Goal: Task Accomplishment & Management: Manage account settings

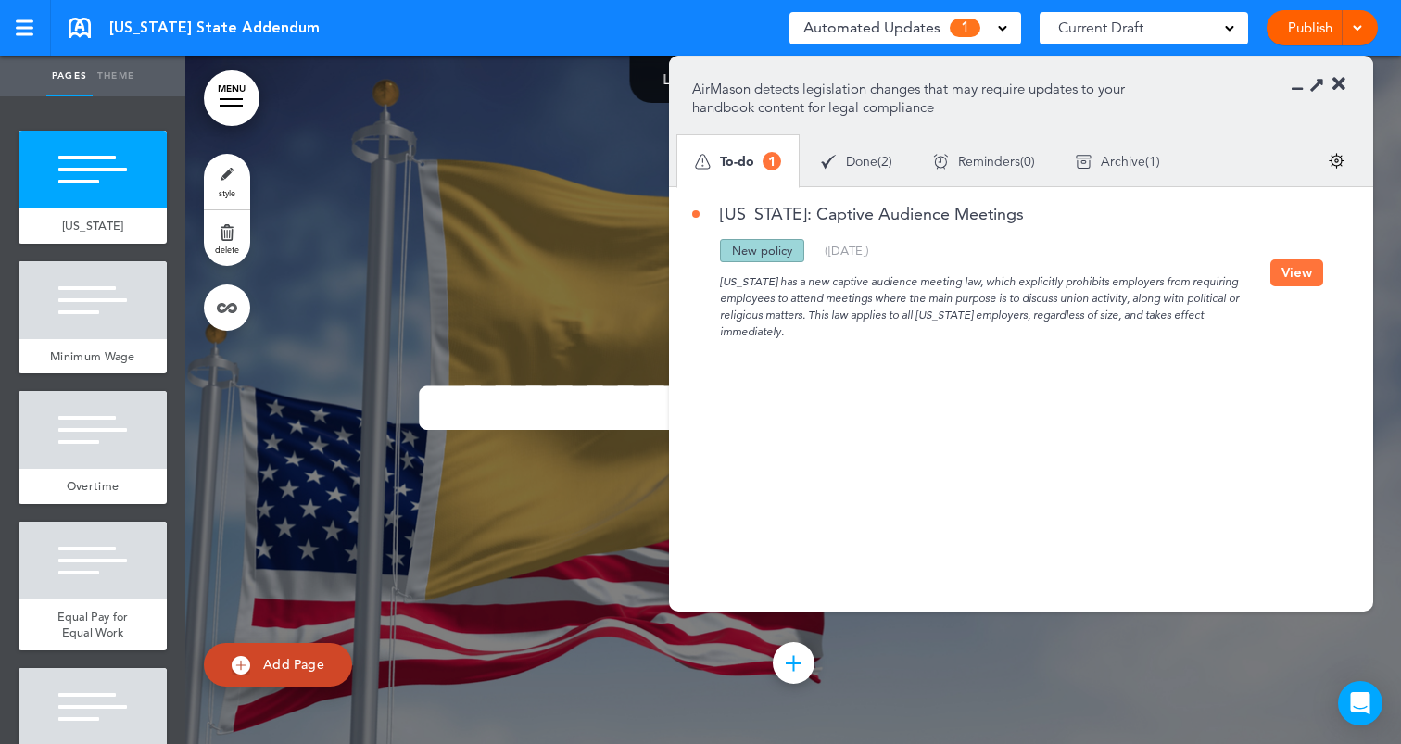
click at [1285, 270] on button "View" at bounding box center [1296, 272] width 53 height 27
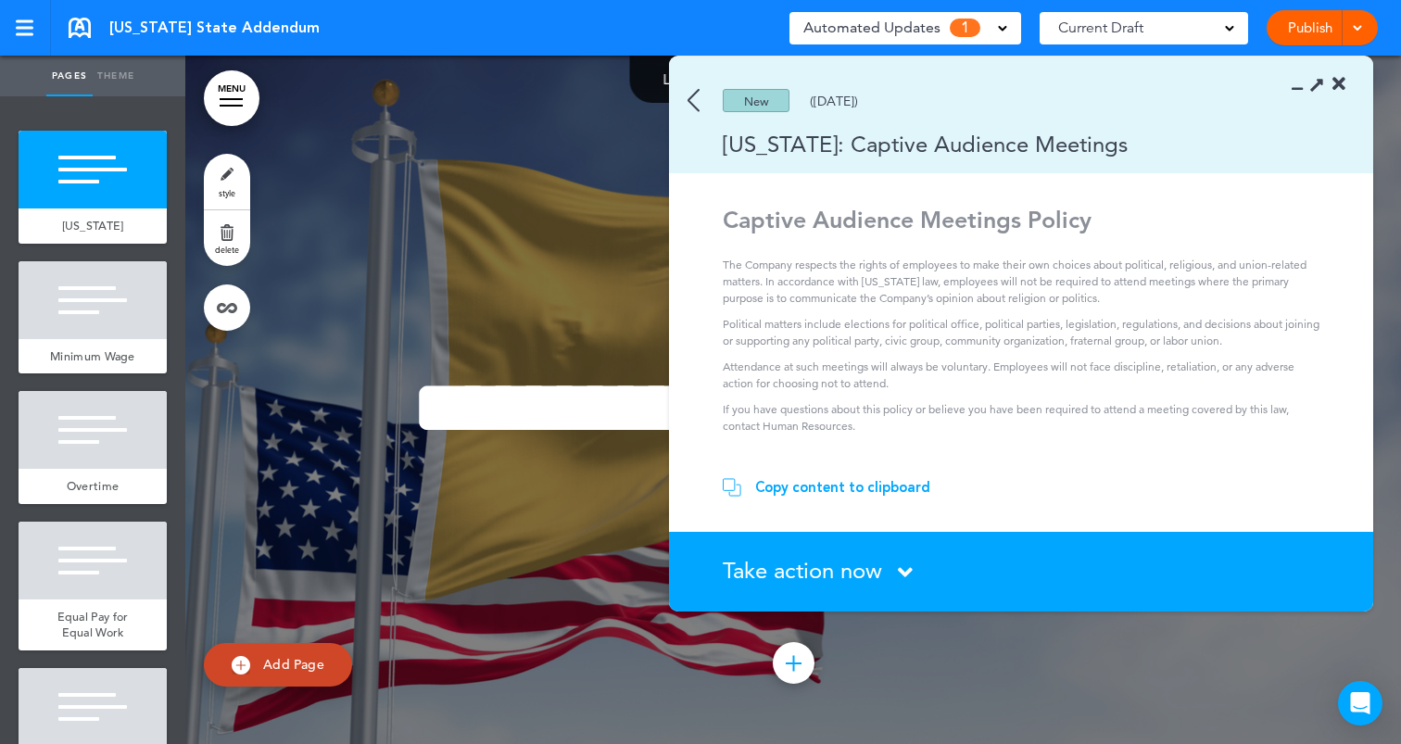
click at [875, 485] on div "Copy content to clipboard" at bounding box center [842, 487] width 175 height 19
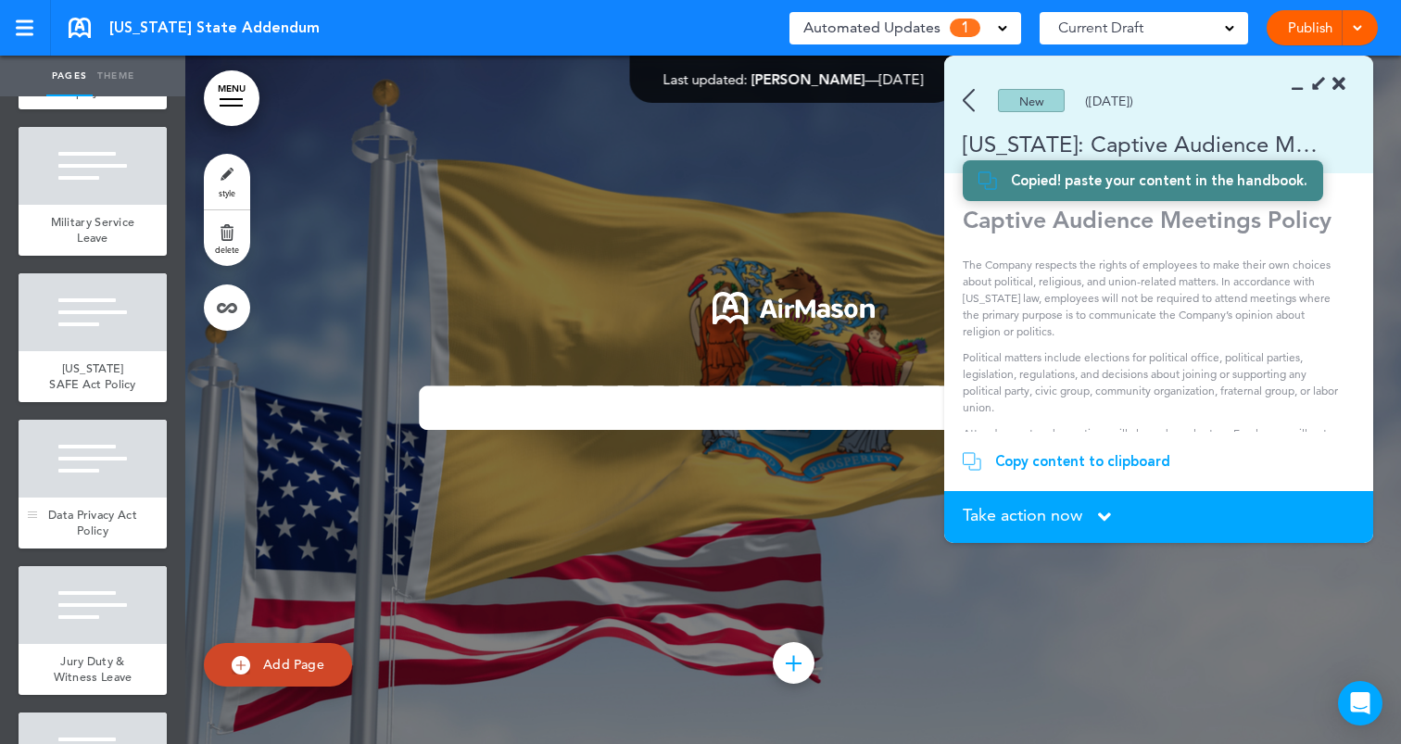
scroll to position [1163, 0]
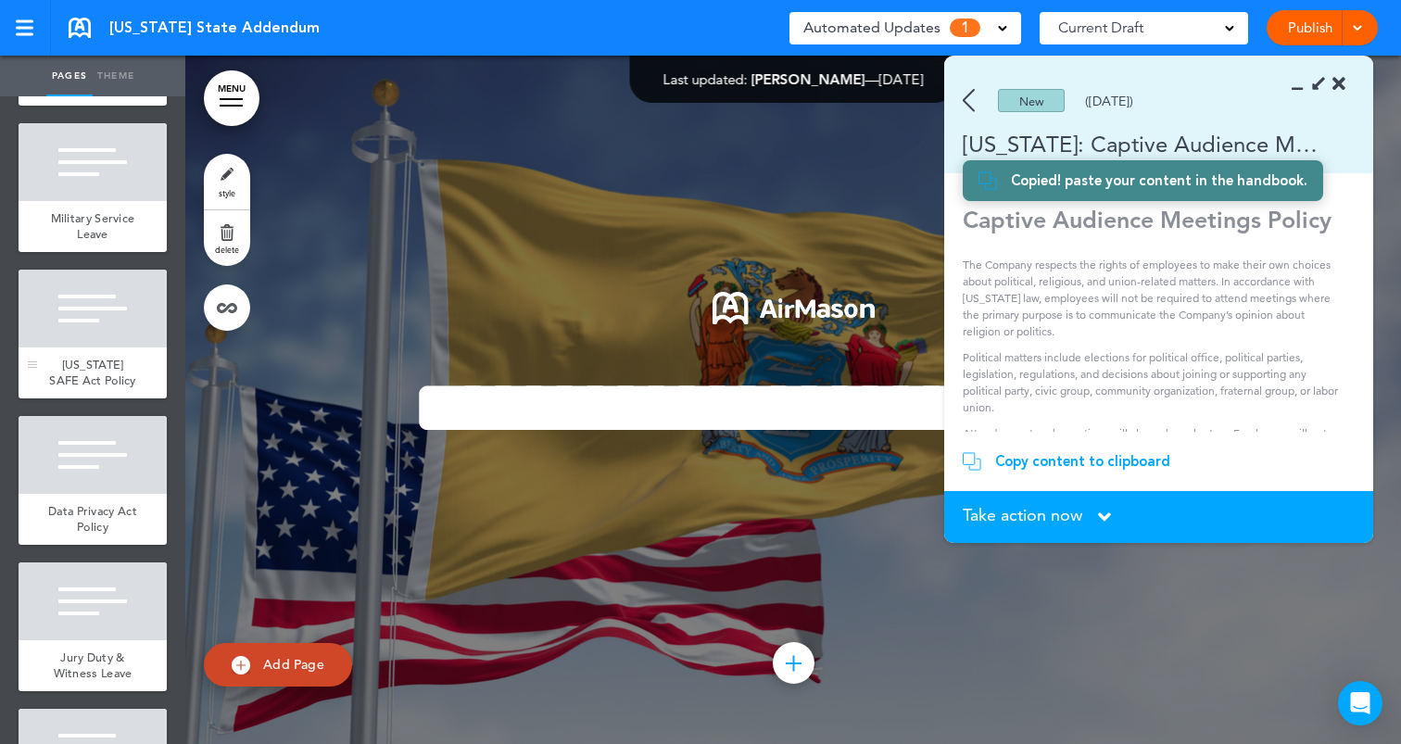
click at [123, 347] on div "[US_STATE] SAFE Act Policy" at bounding box center [93, 372] width 148 height 51
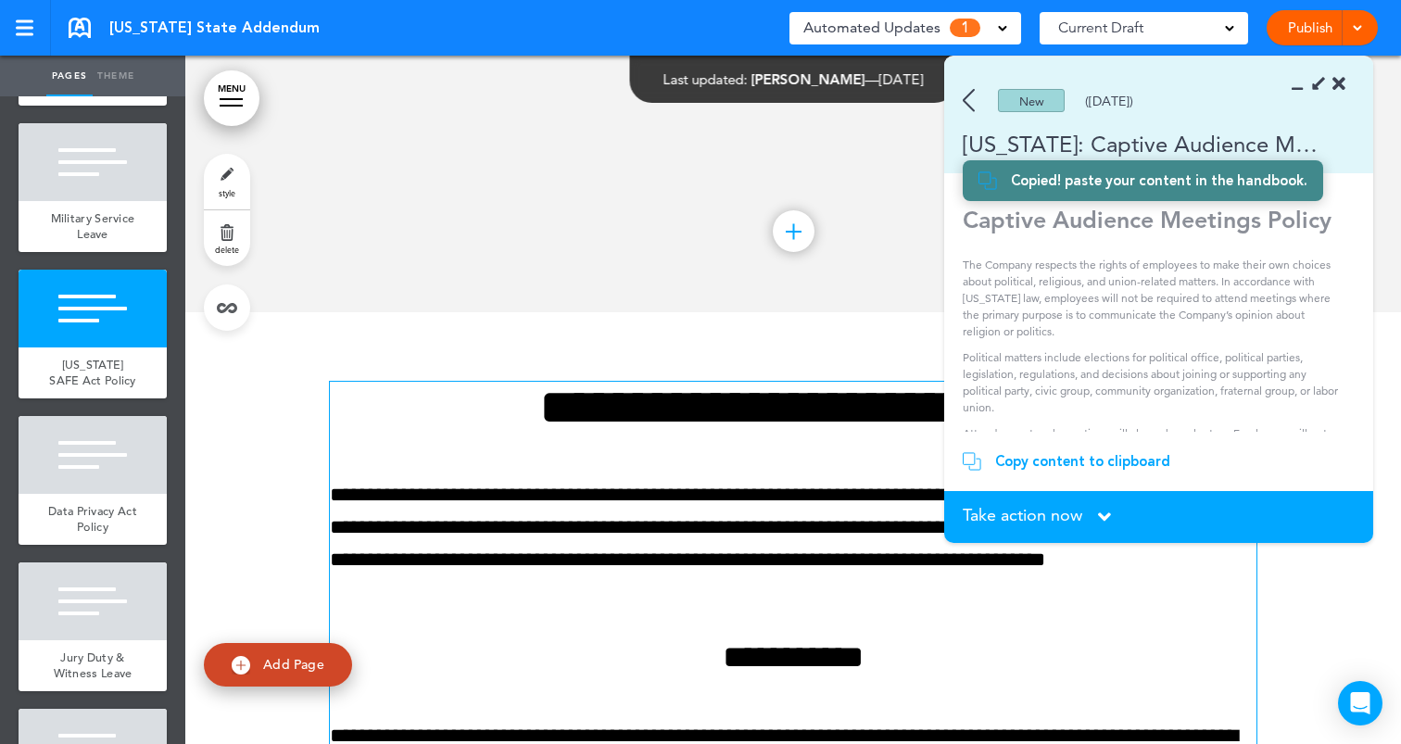
scroll to position [5946, 0]
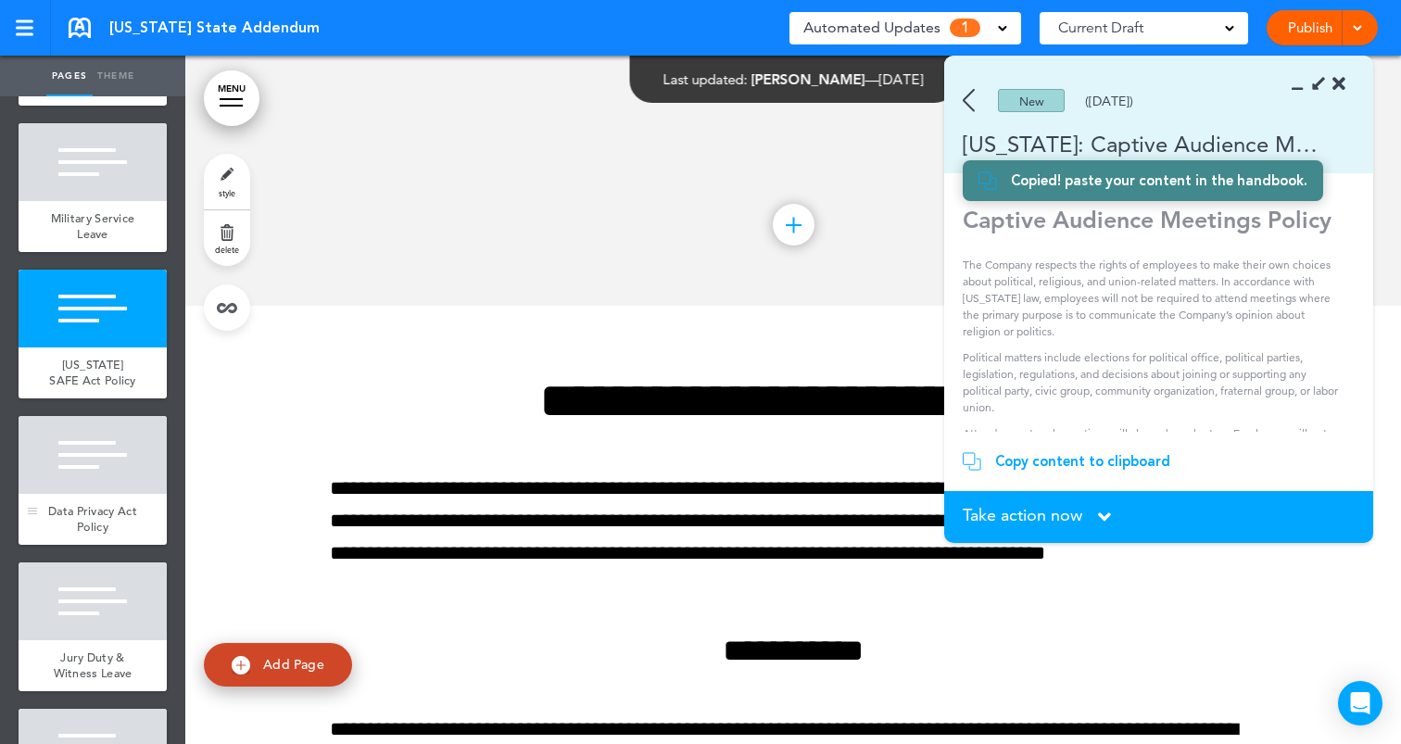
click at [118, 464] on div at bounding box center [93, 455] width 148 height 78
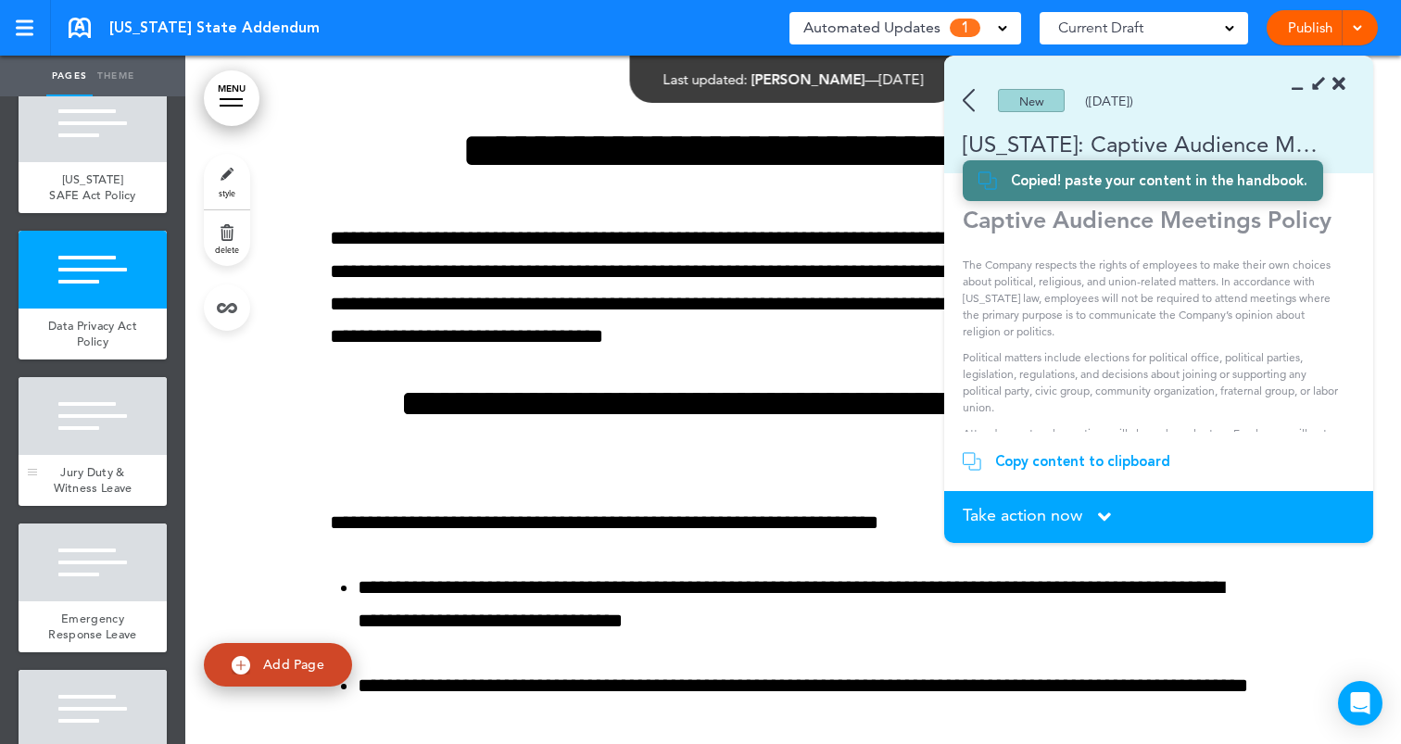
scroll to position [1346, 0]
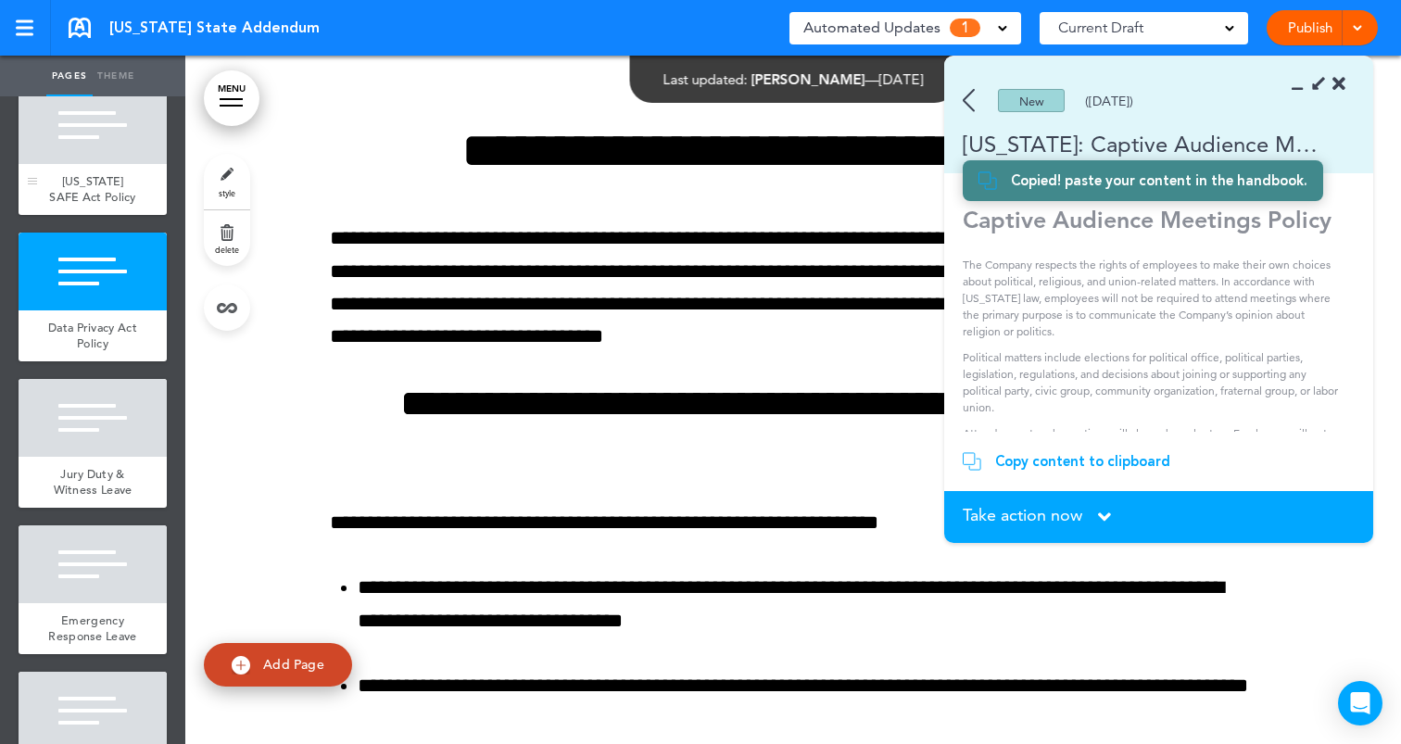
click at [107, 164] on div "[US_STATE] SAFE Act Policy" at bounding box center [93, 189] width 148 height 51
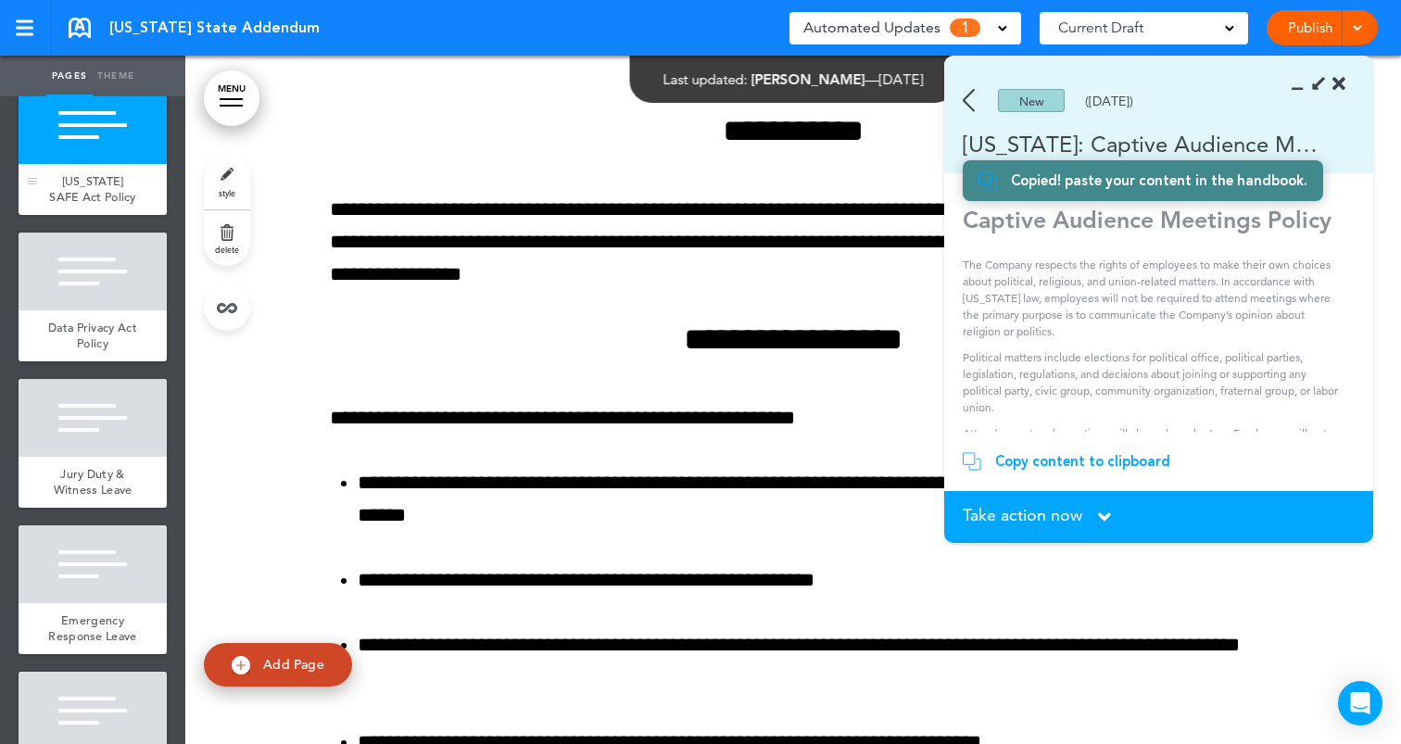
scroll to position [6196, 0]
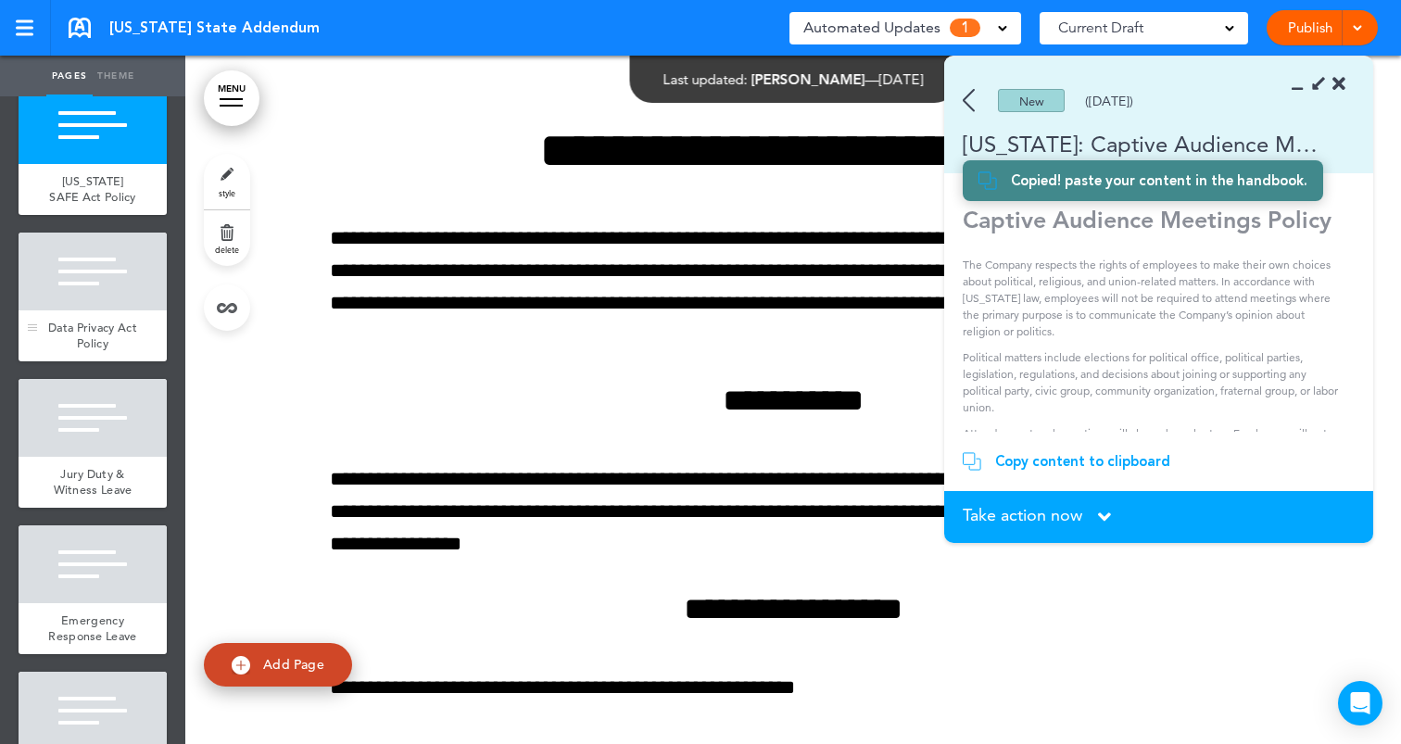
click at [109, 291] on div at bounding box center [93, 272] width 148 height 78
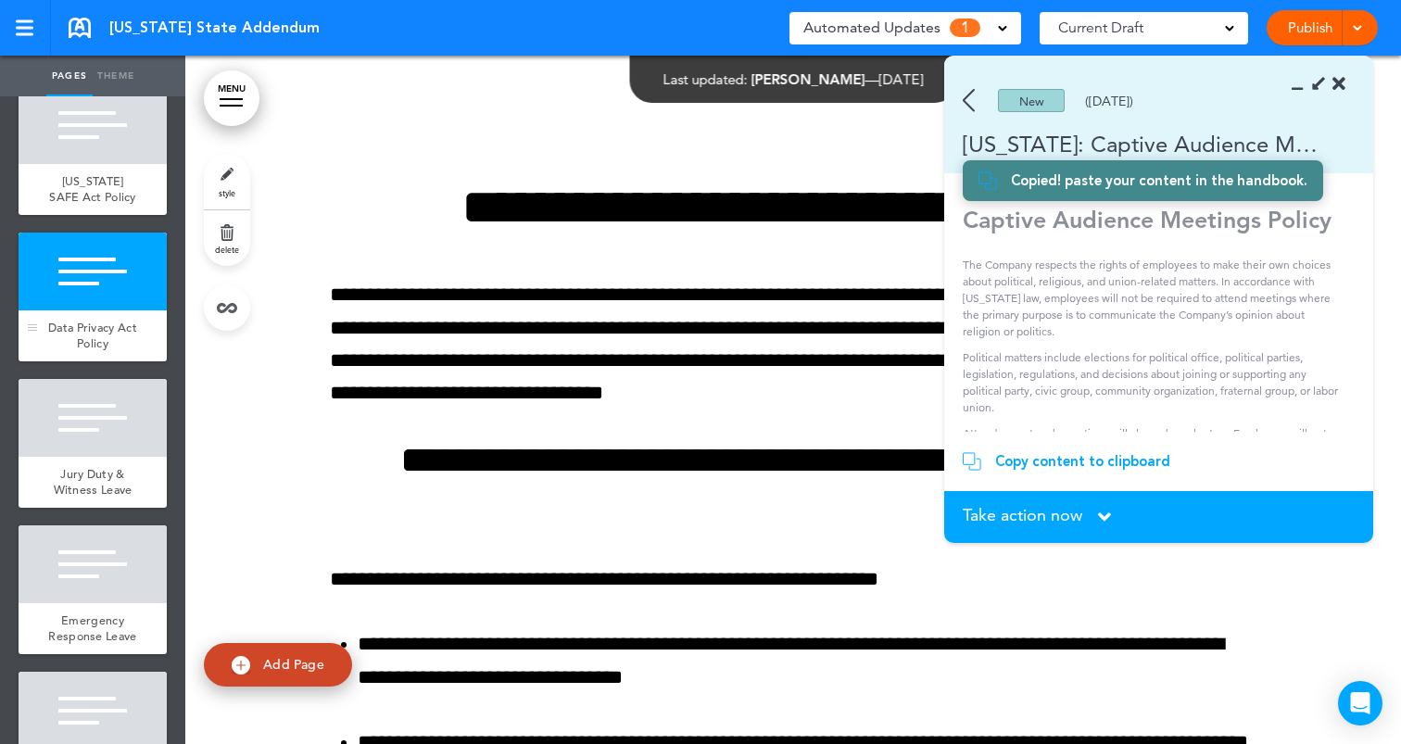
scroll to position [7961, 0]
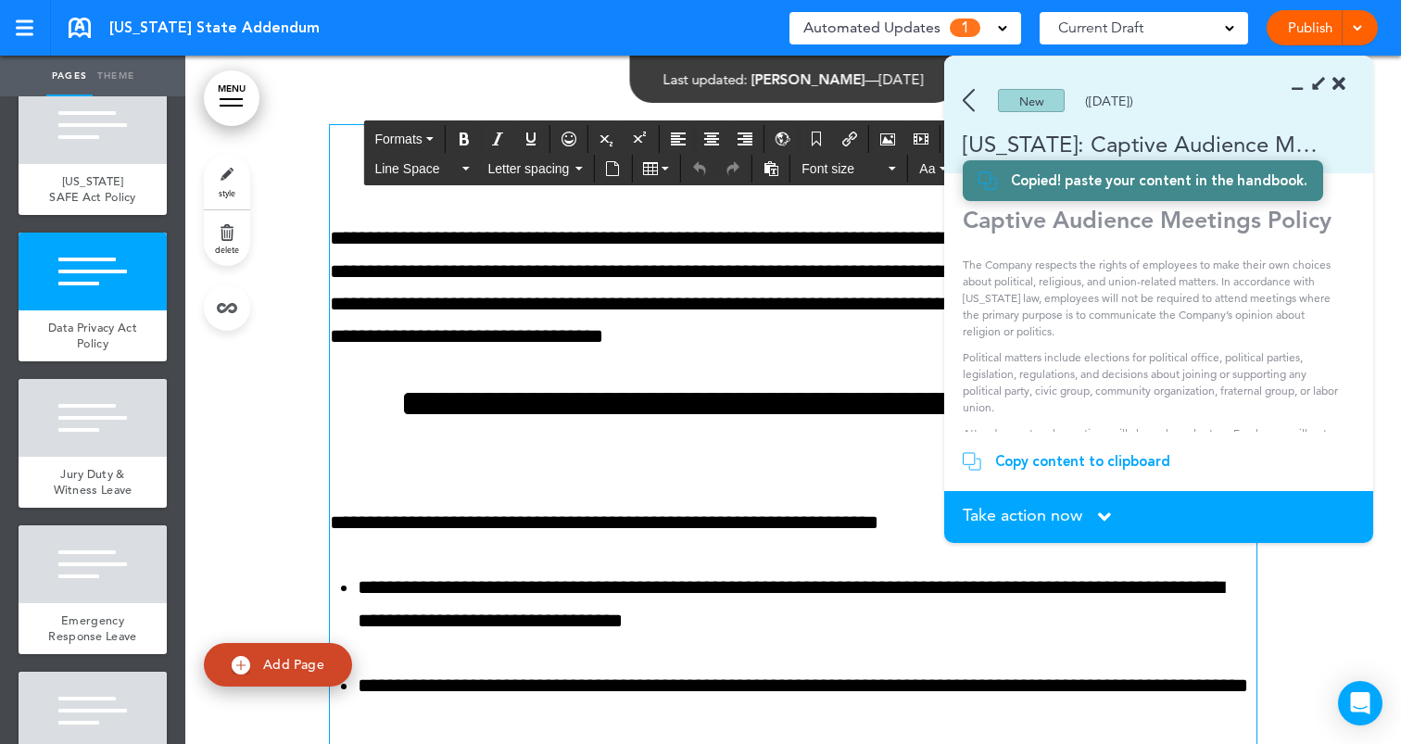
click at [662, 243] on p "**********" at bounding box center [793, 287] width 927 height 130
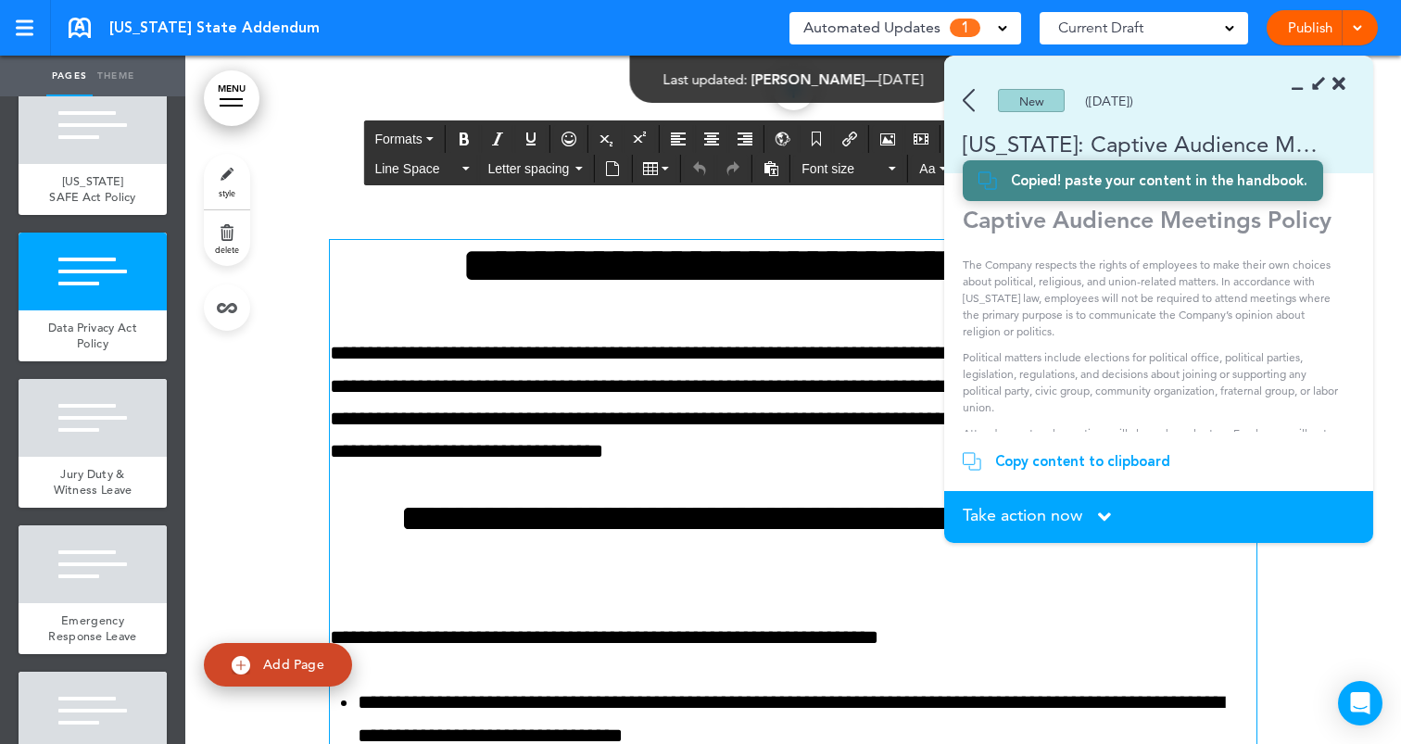
scroll to position [7768, 0]
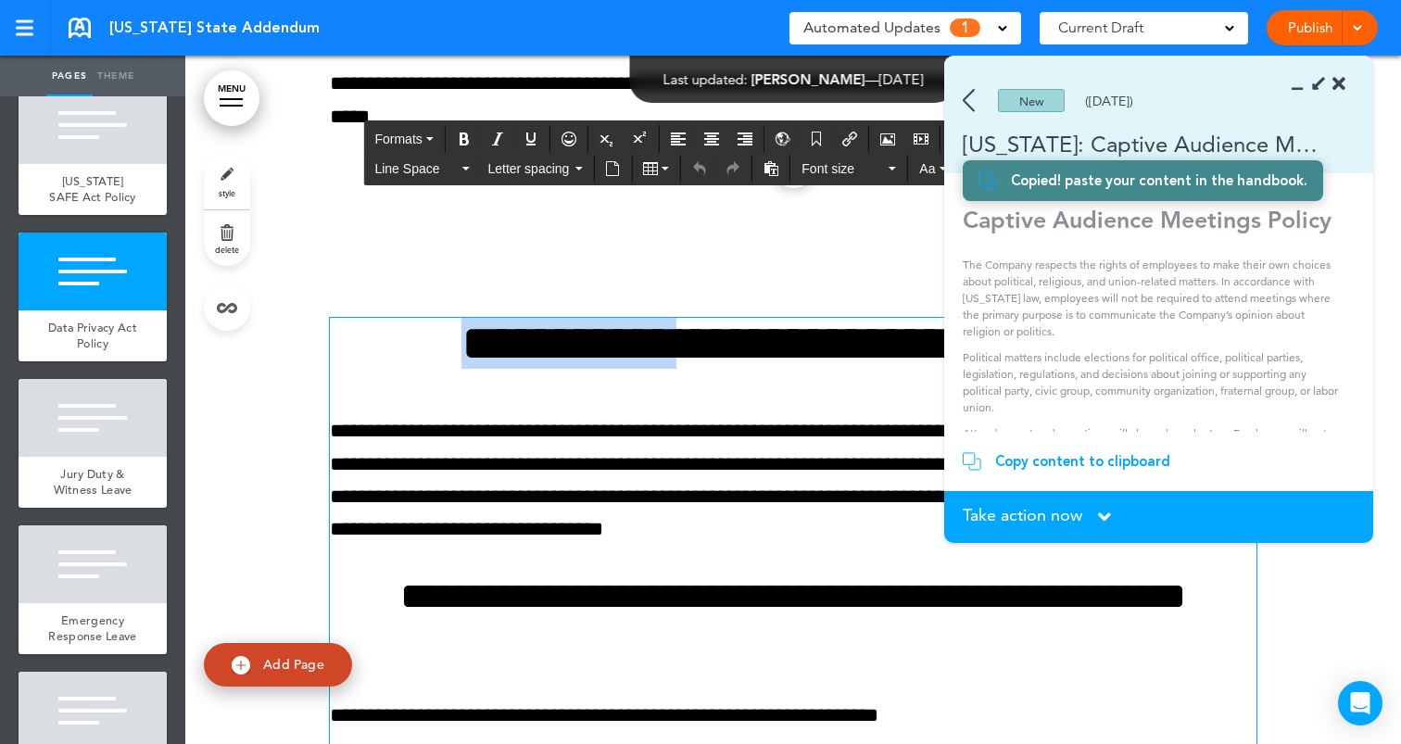
drag, startPoint x: 675, startPoint y: 339, endPoint x: 359, endPoint y: 338, distance: 316.9
click at [359, 338] on h1 "**********" at bounding box center [793, 343] width 927 height 51
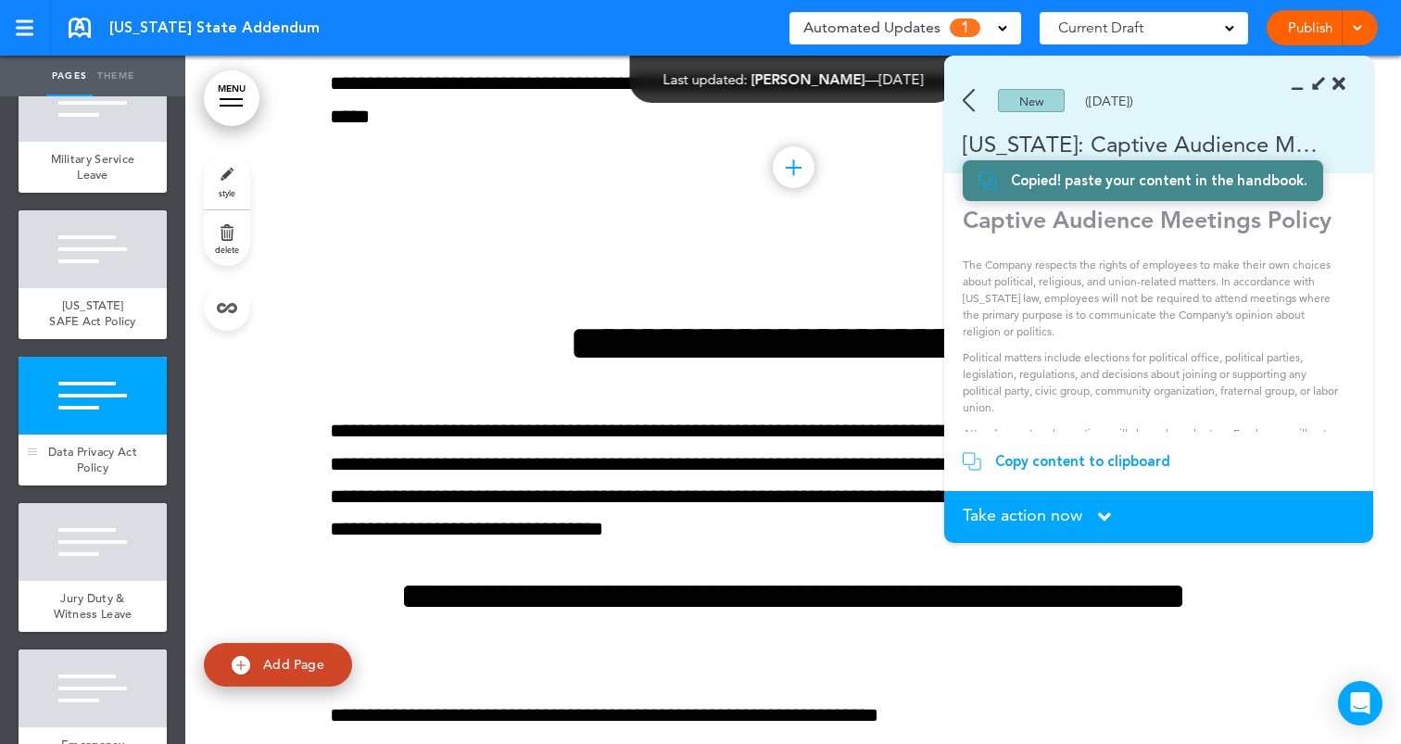
scroll to position [1216, 0]
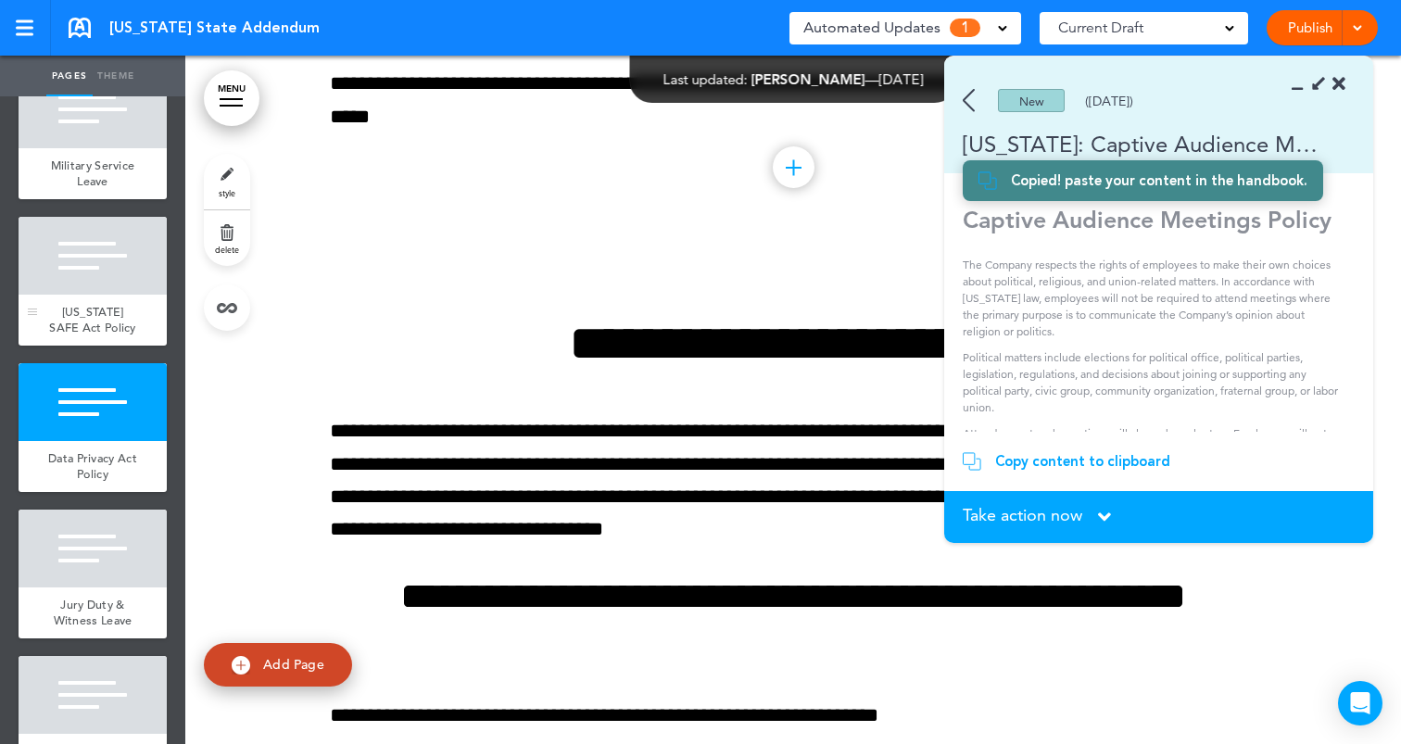
click at [107, 304] on span "[US_STATE] SAFE Act Policy" at bounding box center [92, 320] width 87 height 32
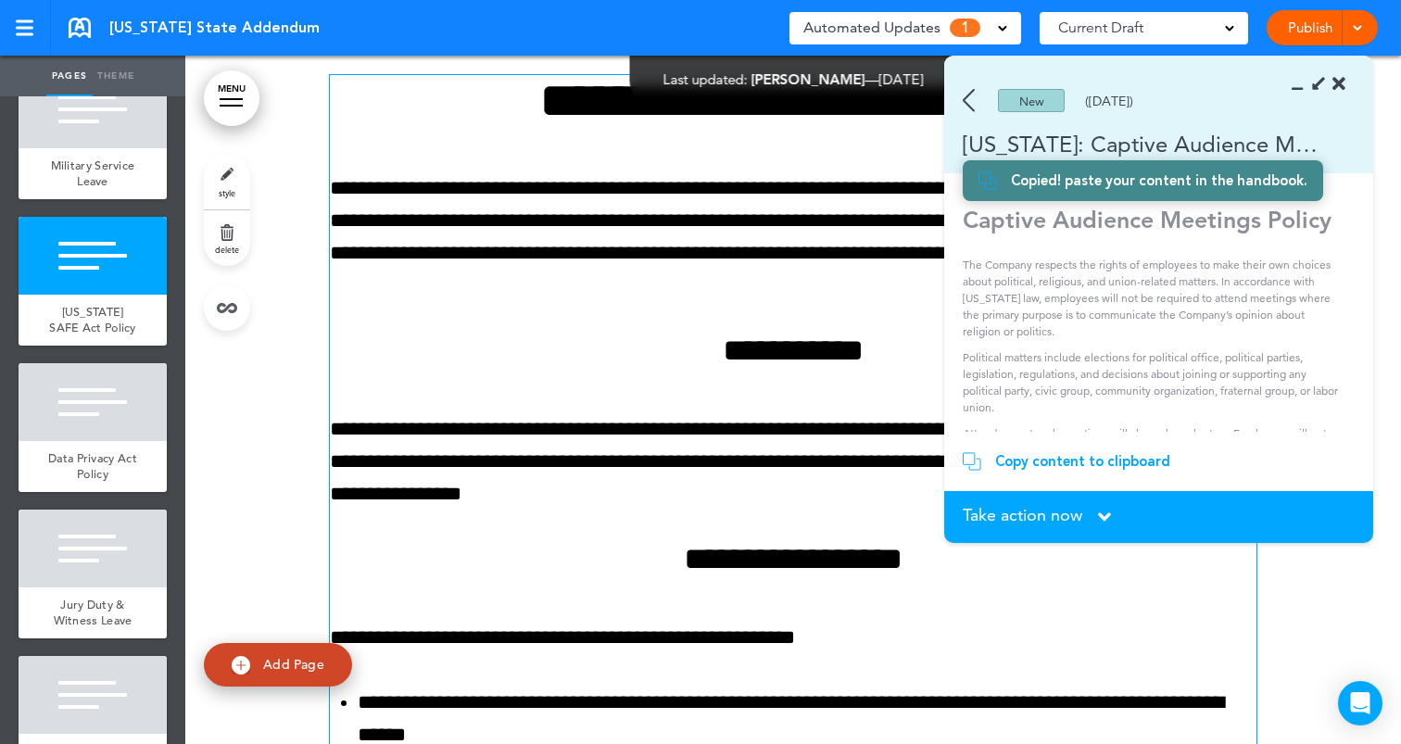
scroll to position [6196, 0]
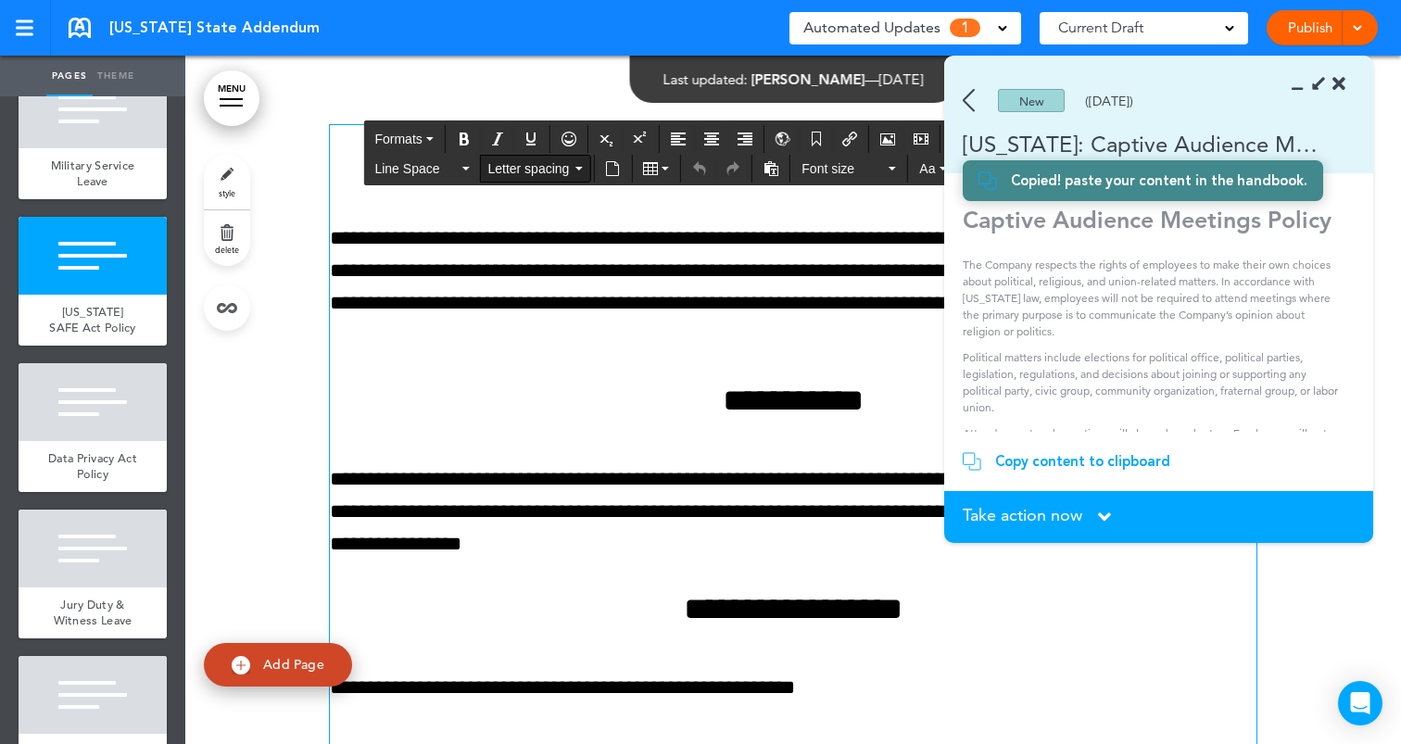
drag, startPoint x: 752, startPoint y: 160, endPoint x: 518, endPoint y: 169, distance: 234.6
click at [518, 169] on span "Letter spacing" at bounding box center [528, 168] width 83 height 19
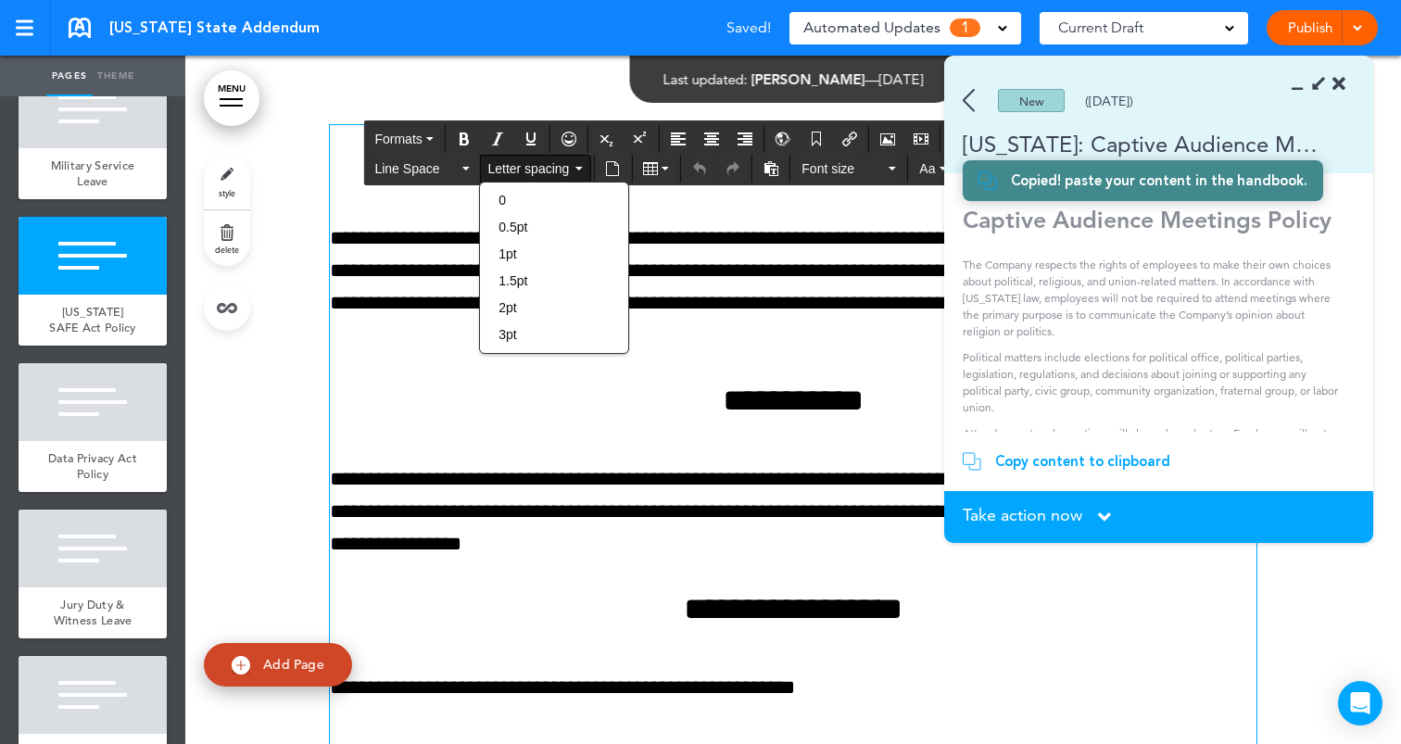
click at [373, 309] on p "**********" at bounding box center [793, 287] width 927 height 130
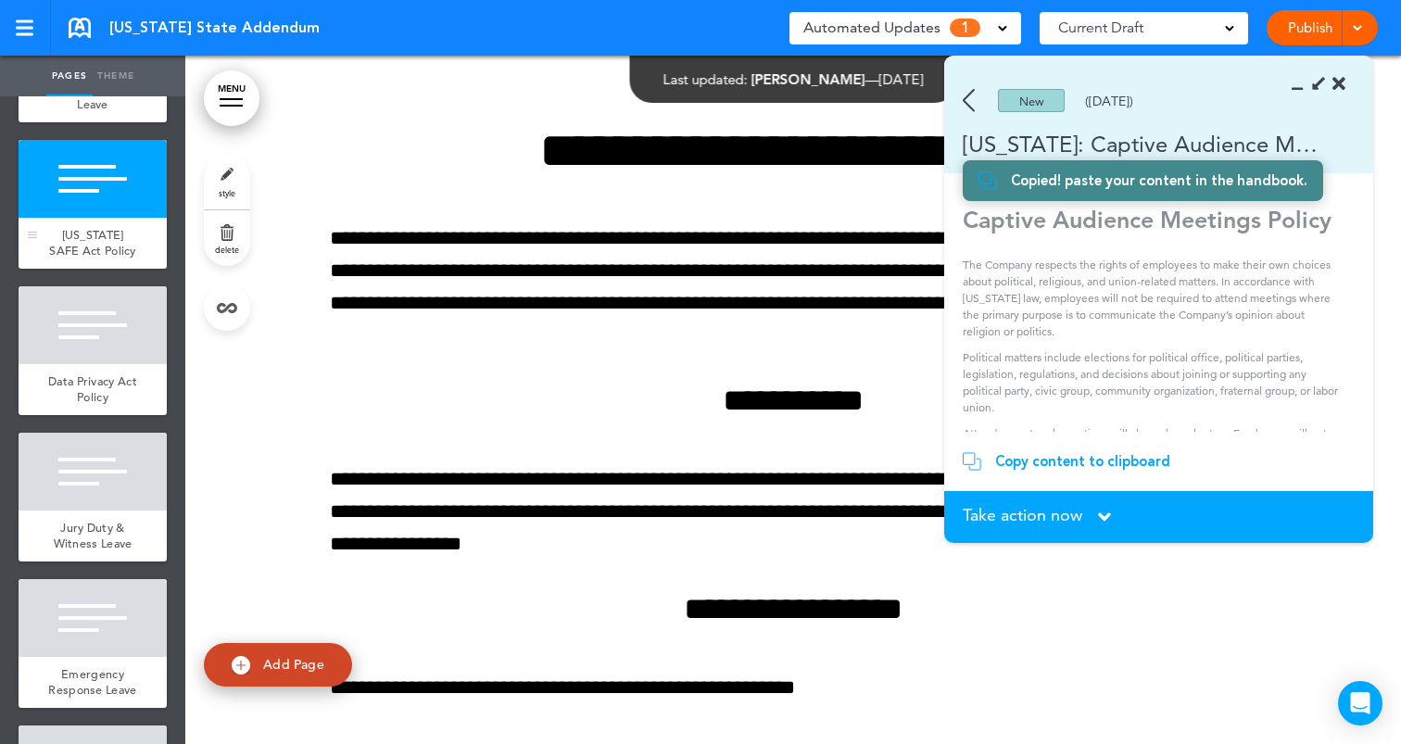
scroll to position [1283, 0]
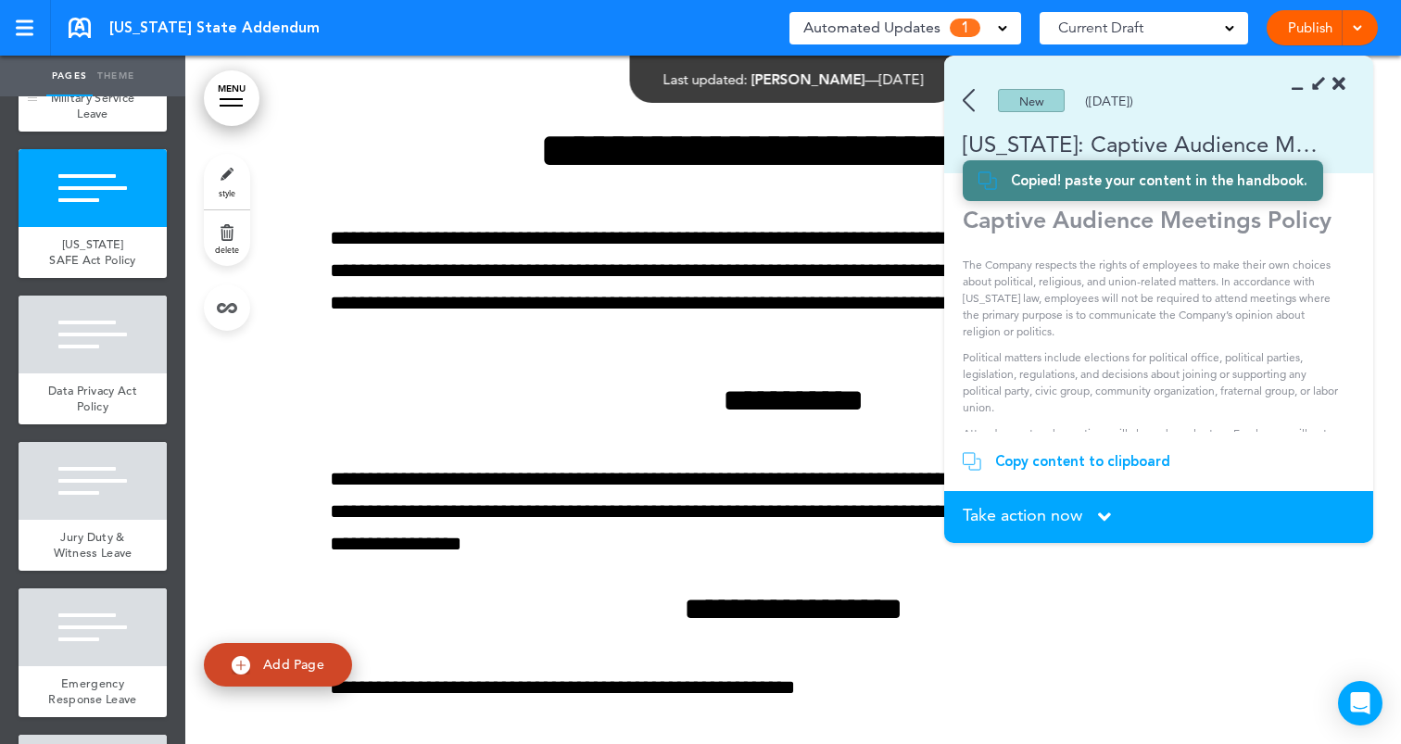
click at [115, 104] on div "Military Service Leave" at bounding box center [93, 106] width 148 height 51
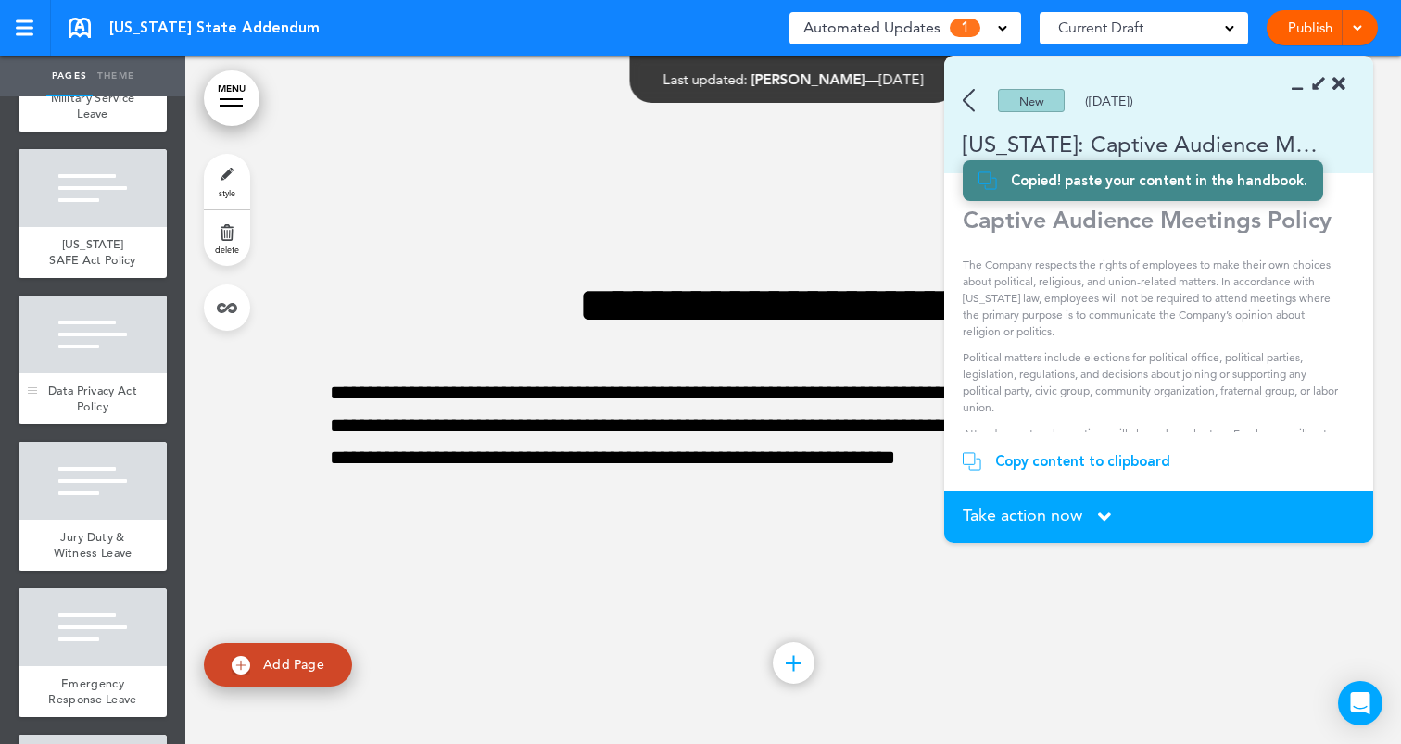
click at [99, 357] on div at bounding box center [93, 335] width 148 height 78
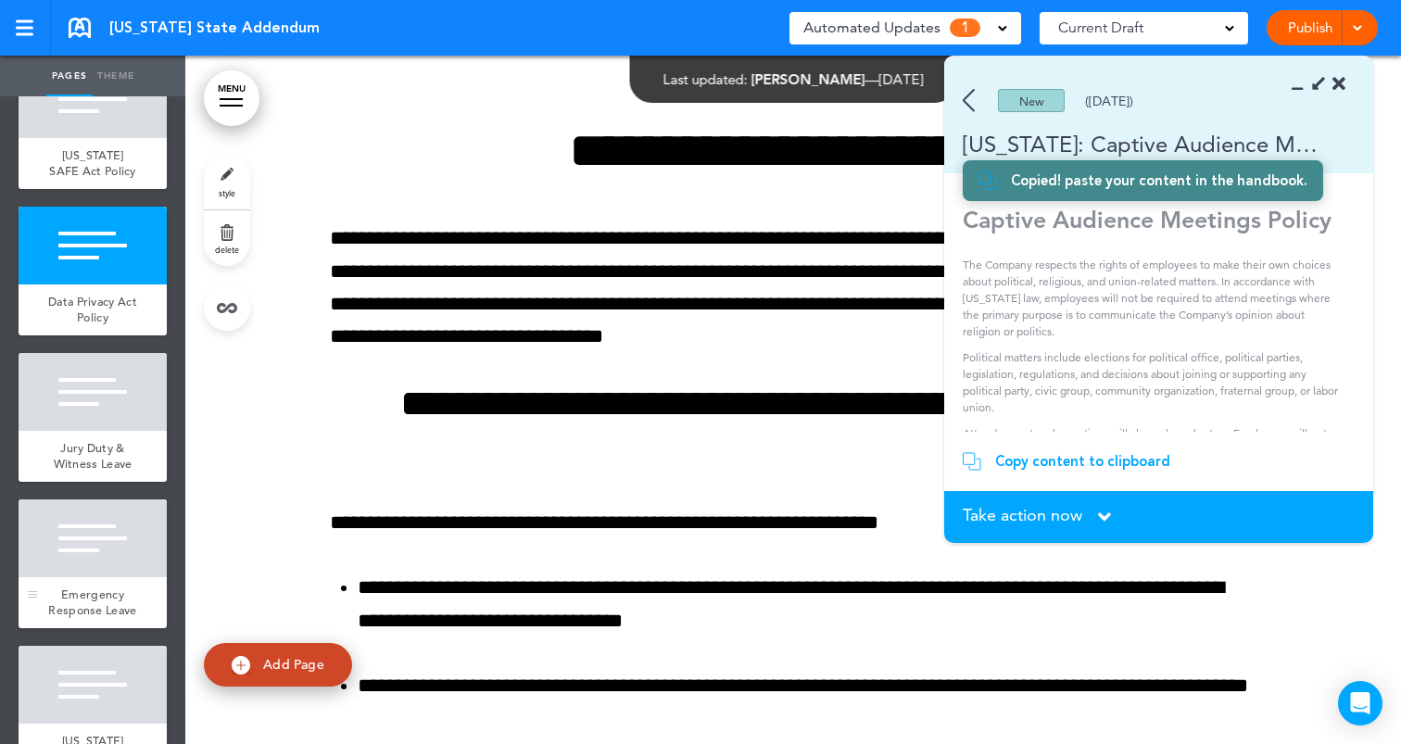
scroll to position [1369, 0]
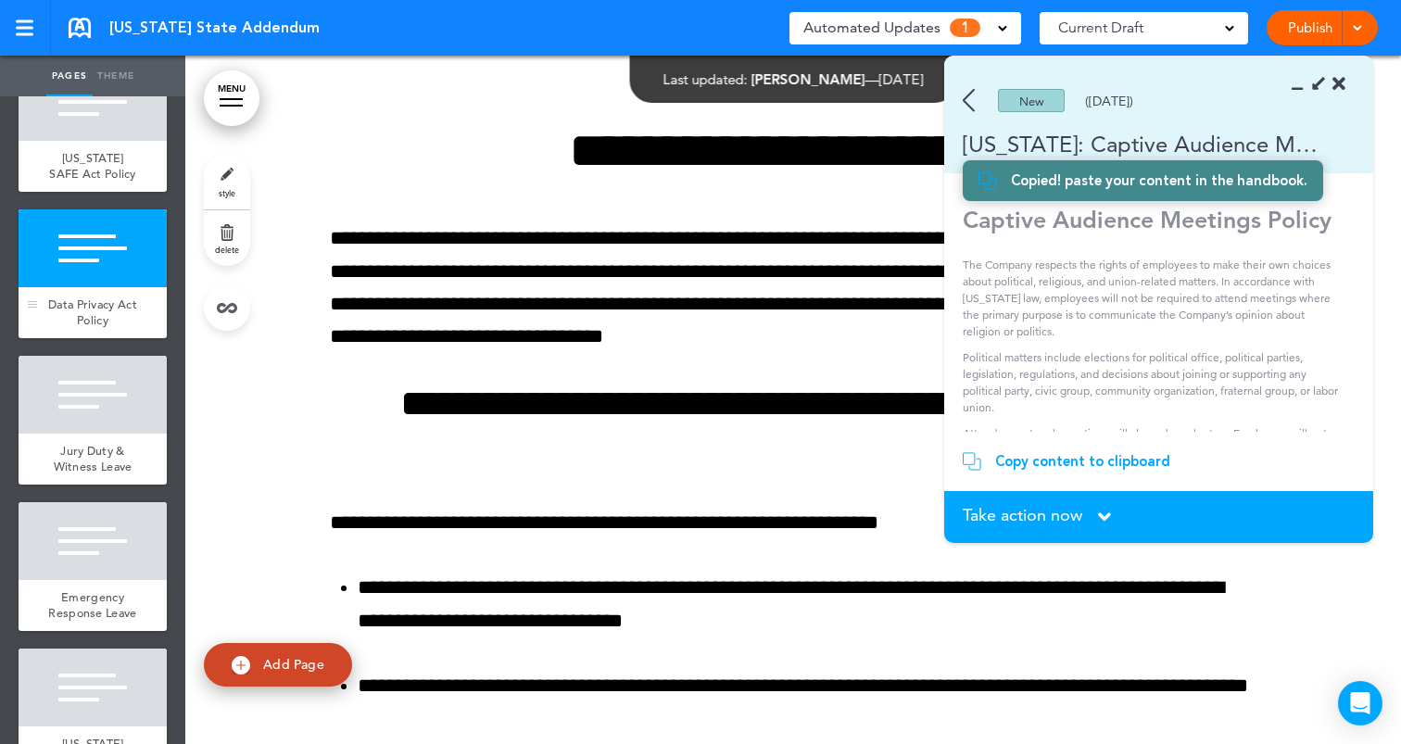
click at [113, 310] on div "Data Privacy Act Policy" at bounding box center [93, 312] width 148 height 51
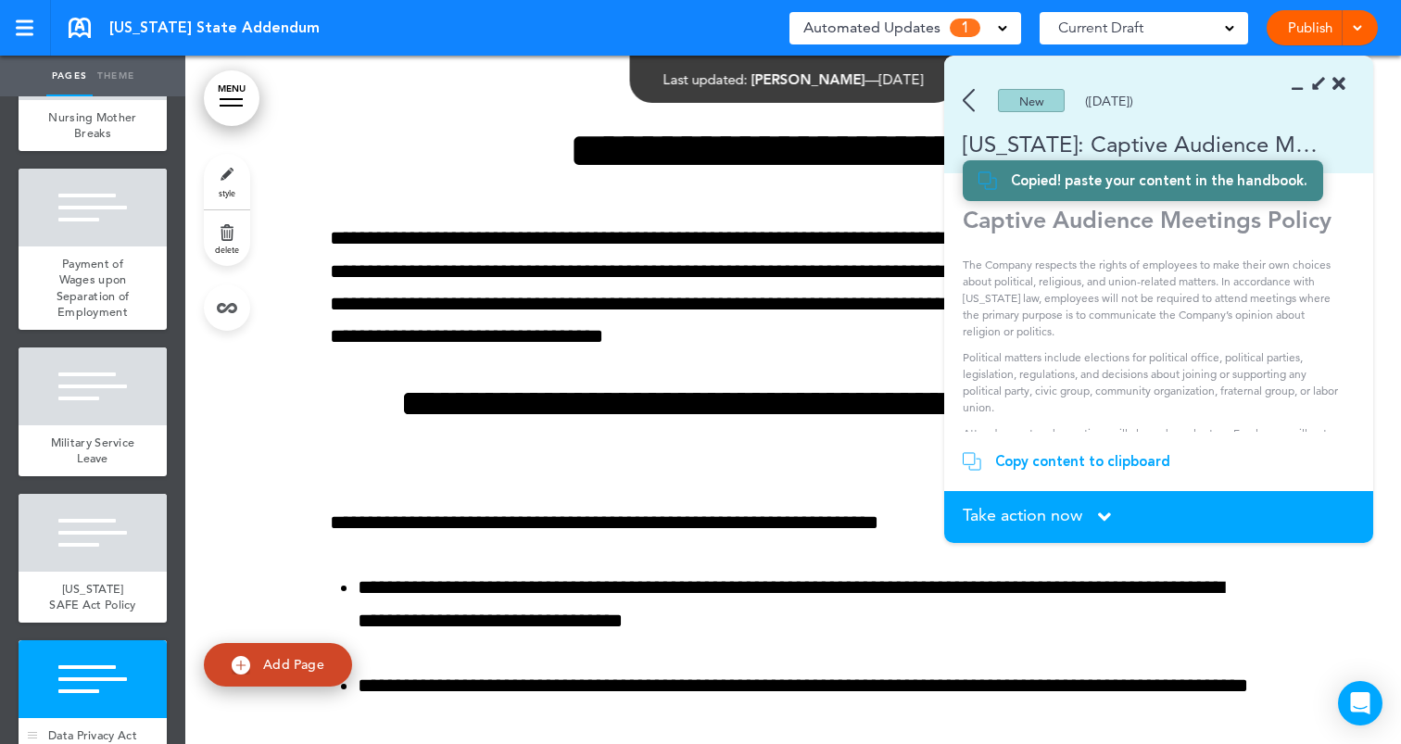
scroll to position [947, 0]
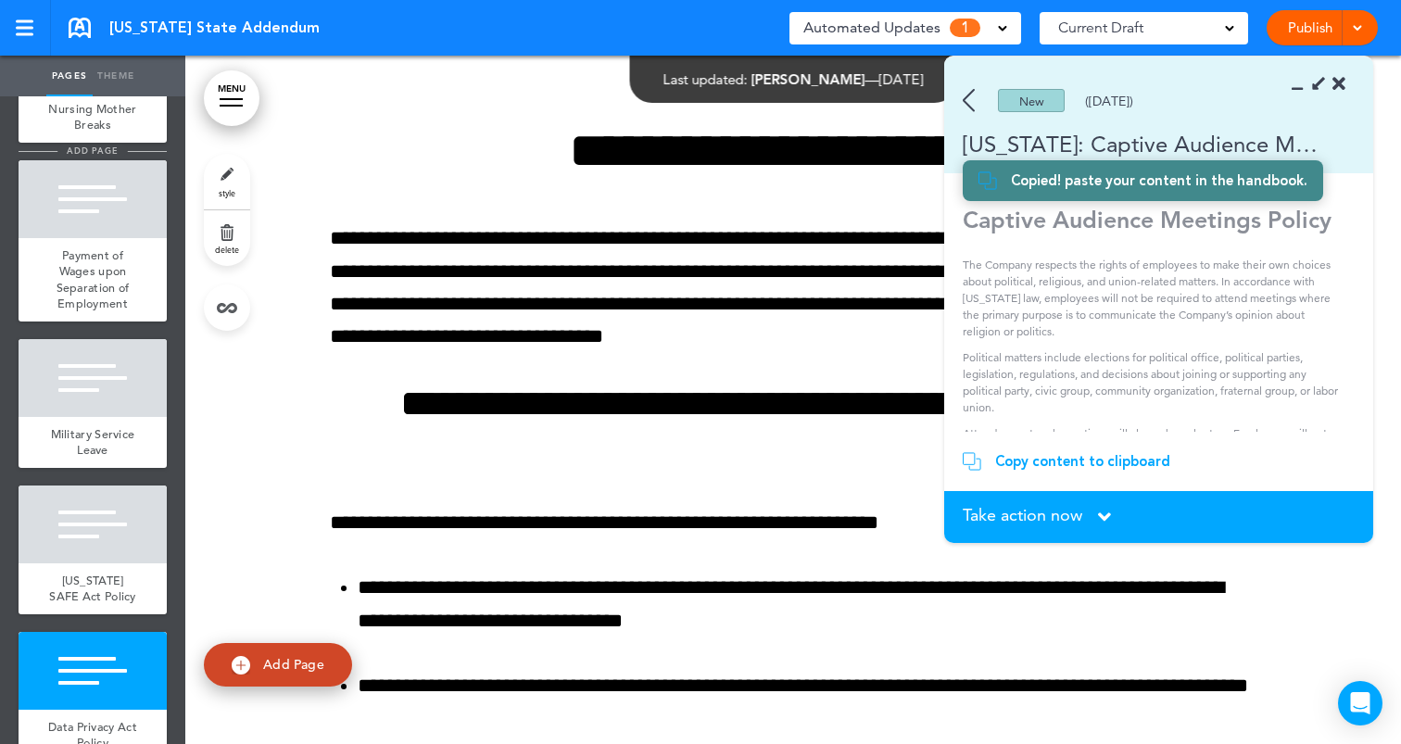
click at [92, 145] on span "add page" at bounding box center [91, 151] width 69 height 12
type input "********"
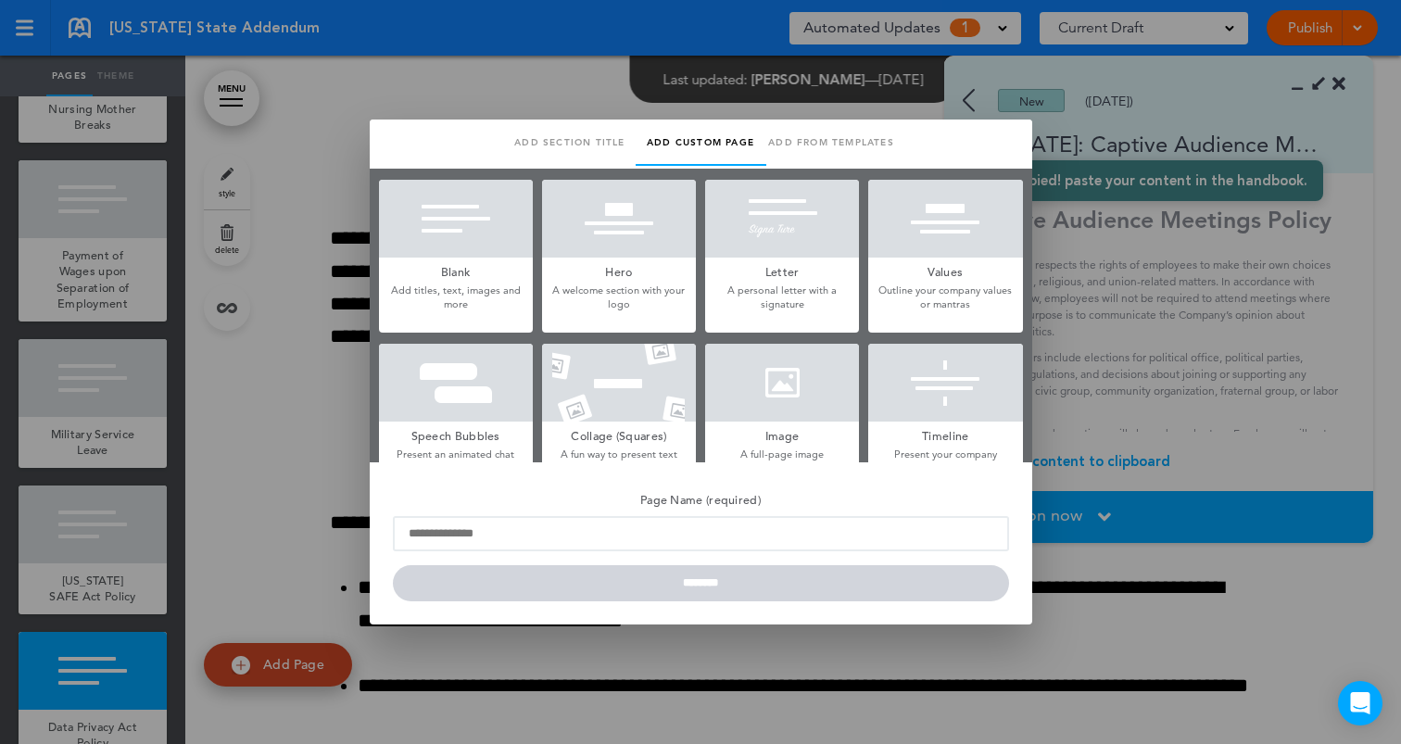
click at [481, 248] on div at bounding box center [456, 219] width 154 height 78
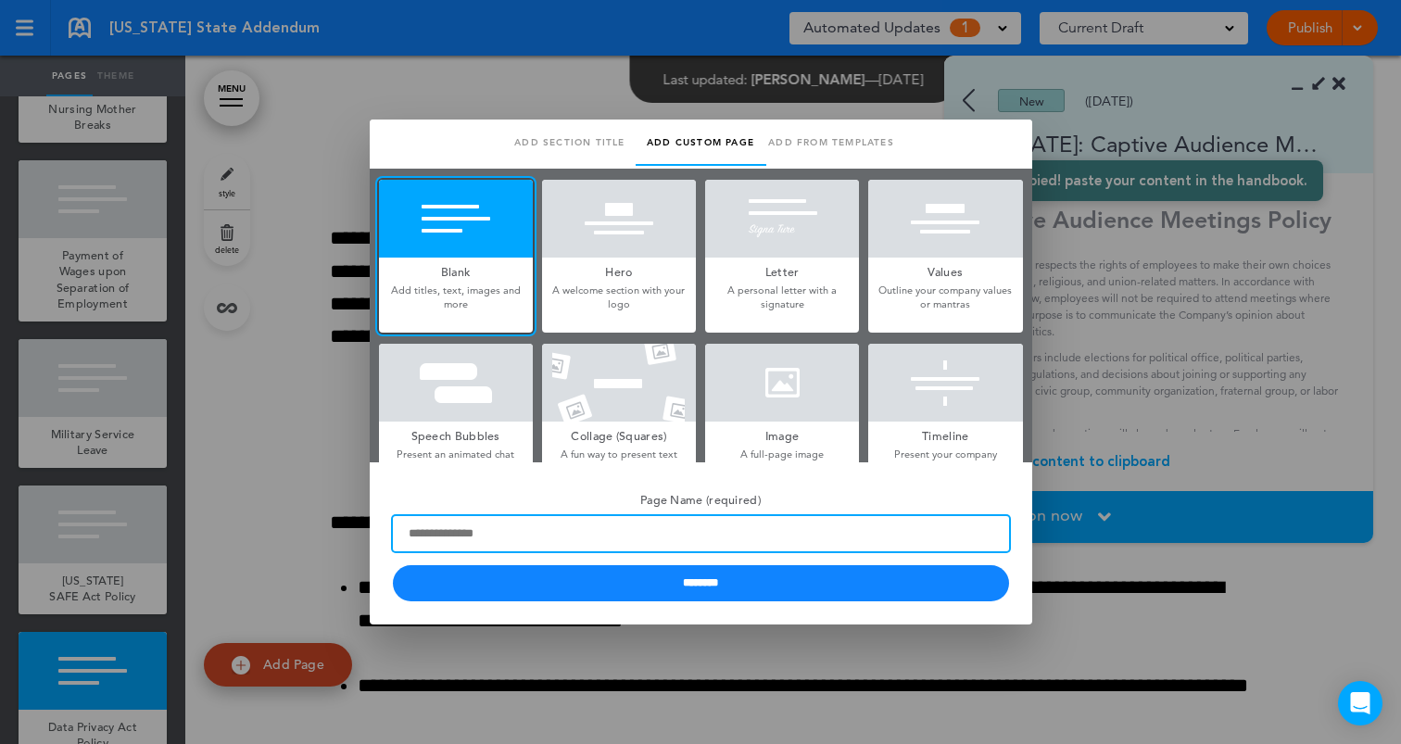
click at [539, 543] on input "Page Name (required)" at bounding box center [701, 533] width 616 height 35
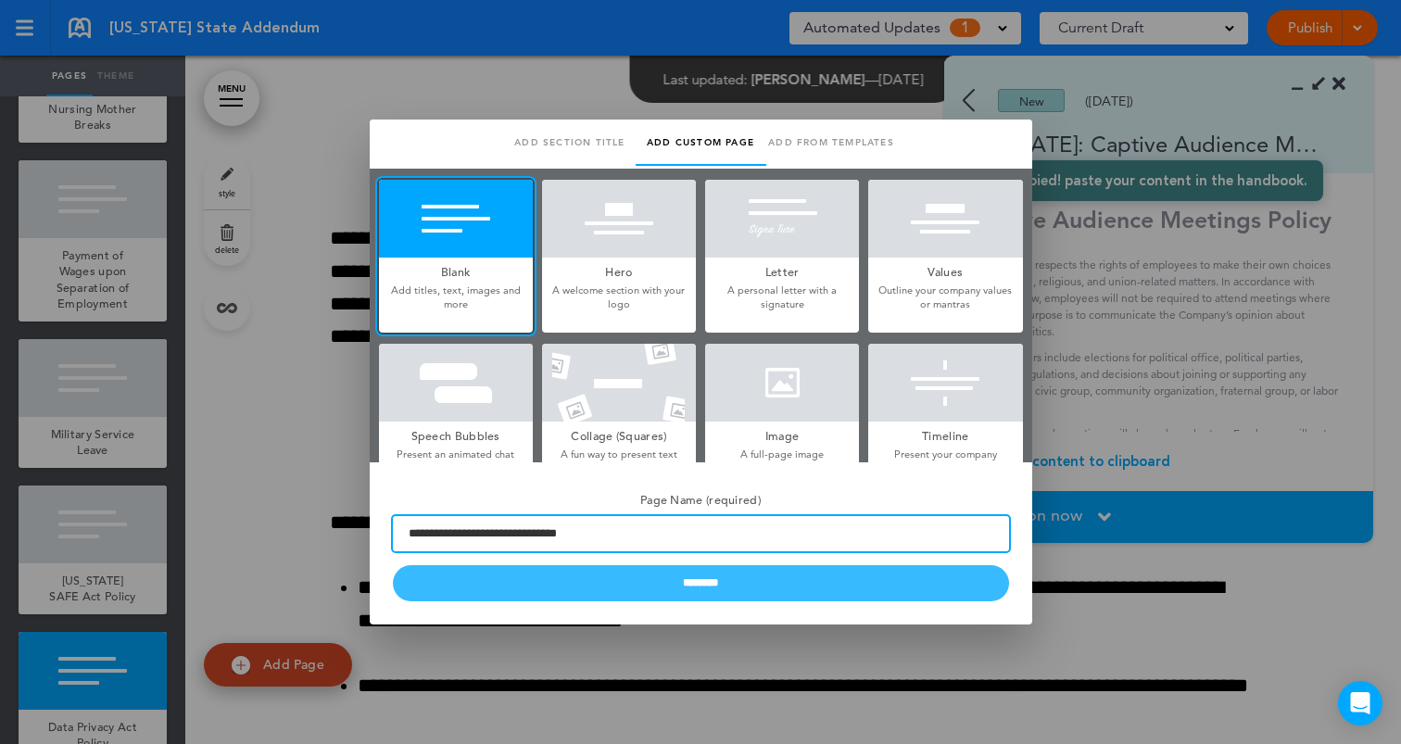
type input "**********"
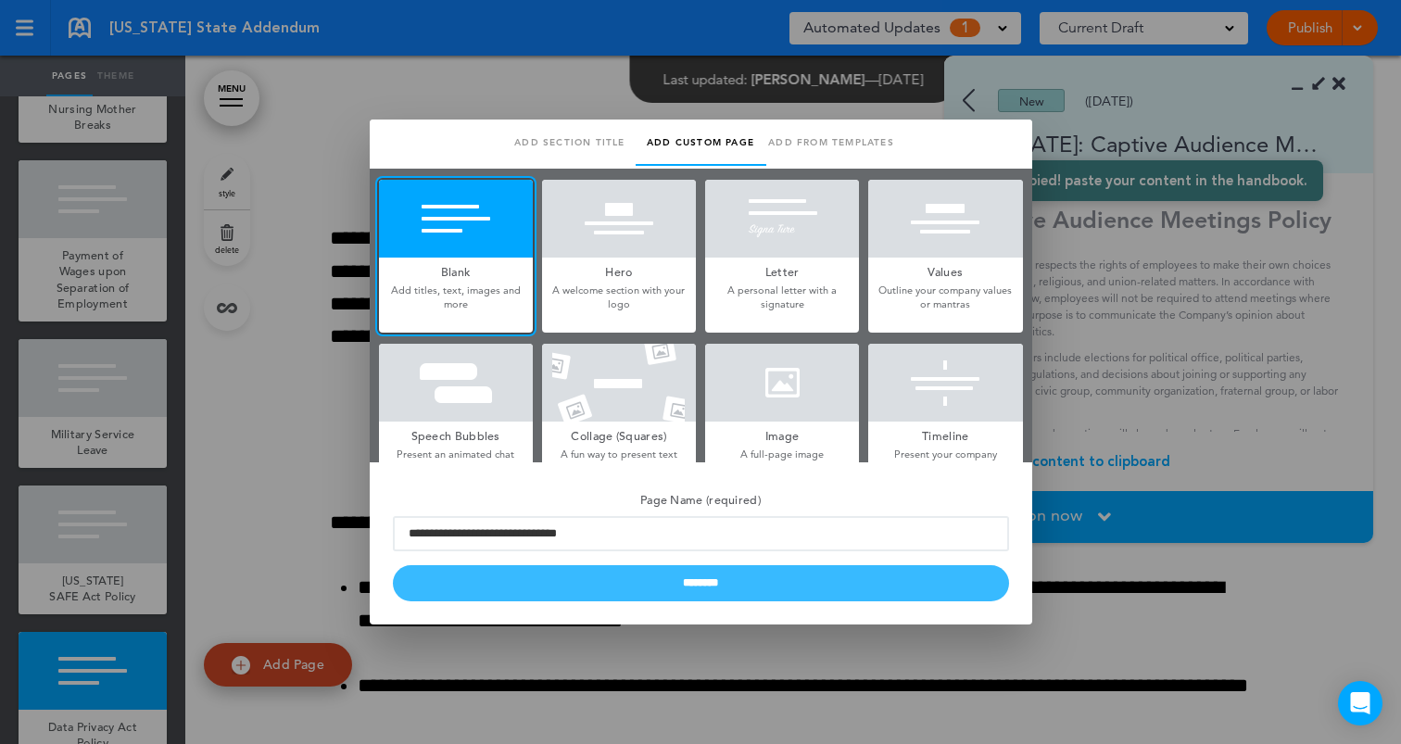
click at [583, 599] on input "********" at bounding box center [701, 583] width 616 height 36
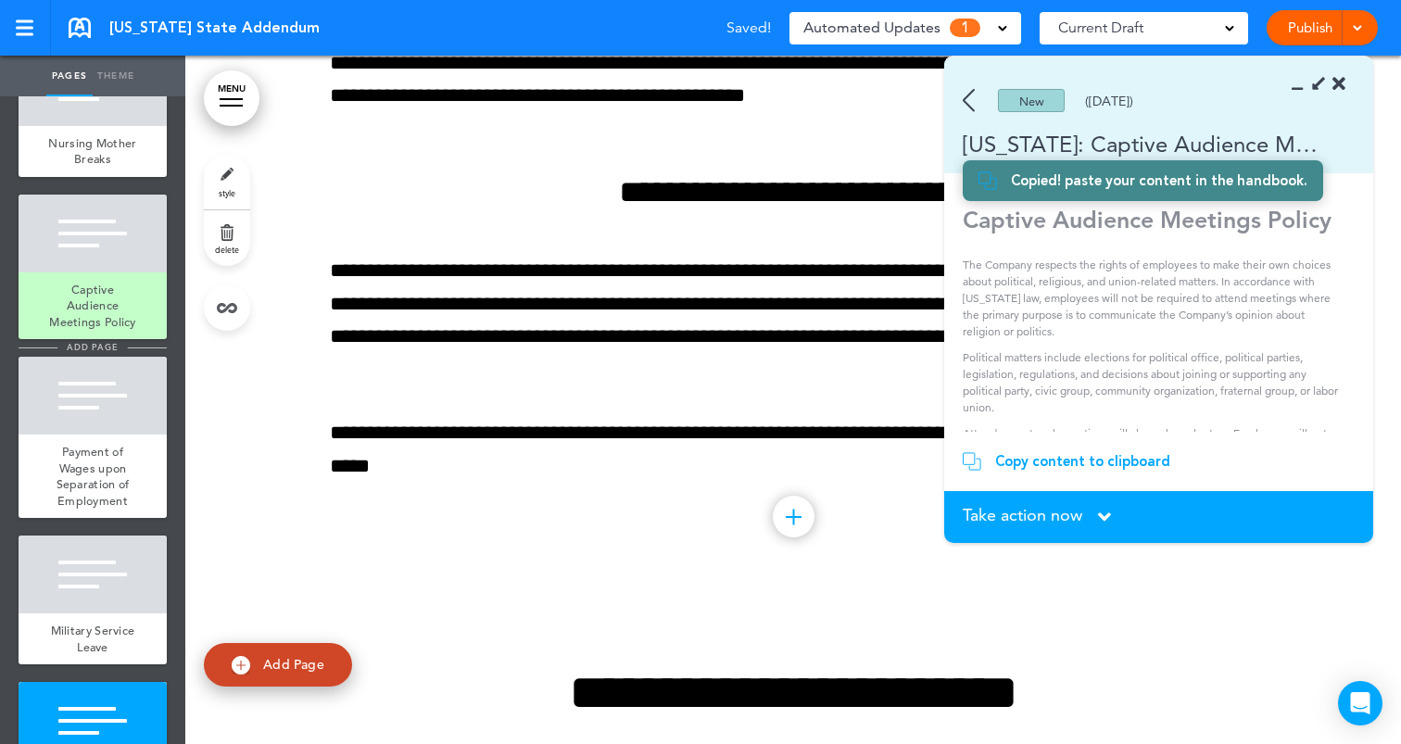
scroll to position [909, 0]
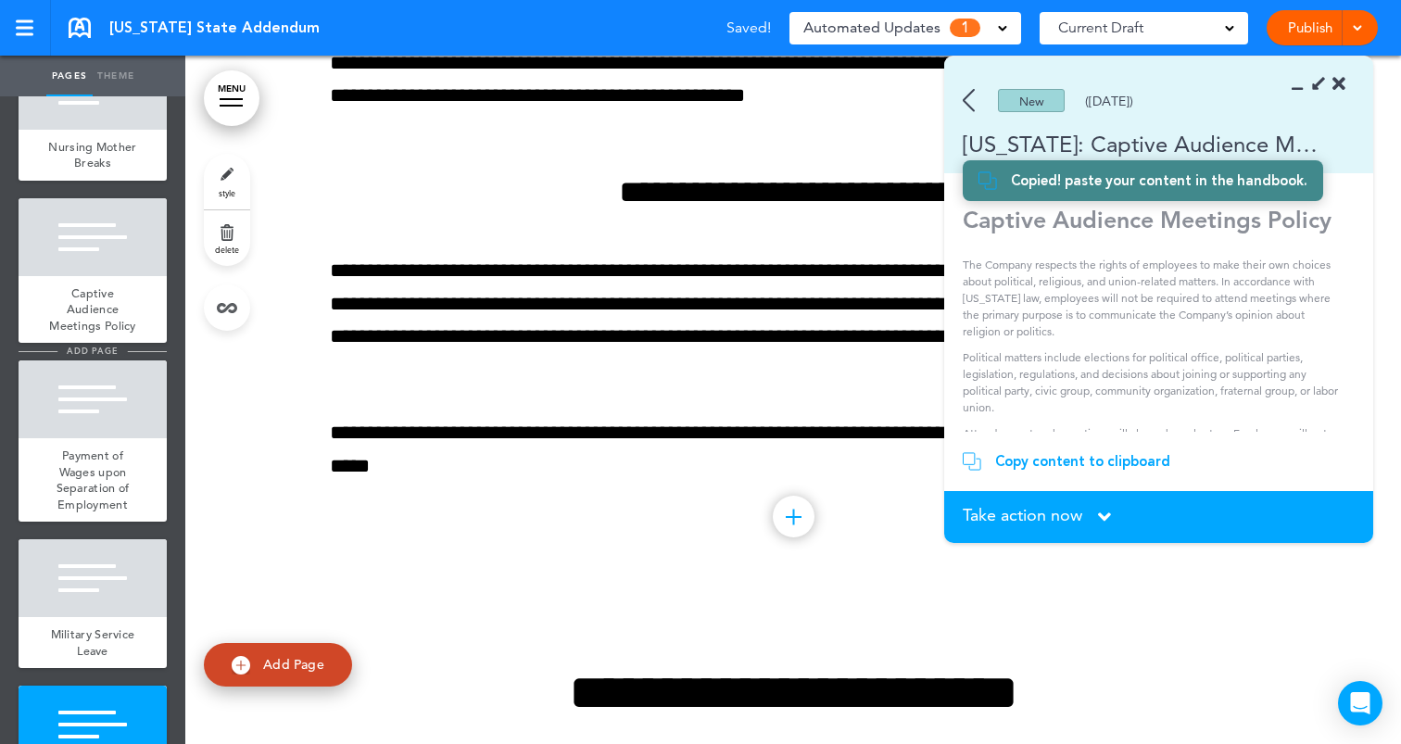
click at [114, 301] on span "Captive Audience Meetings Policy" at bounding box center [92, 309] width 87 height 48
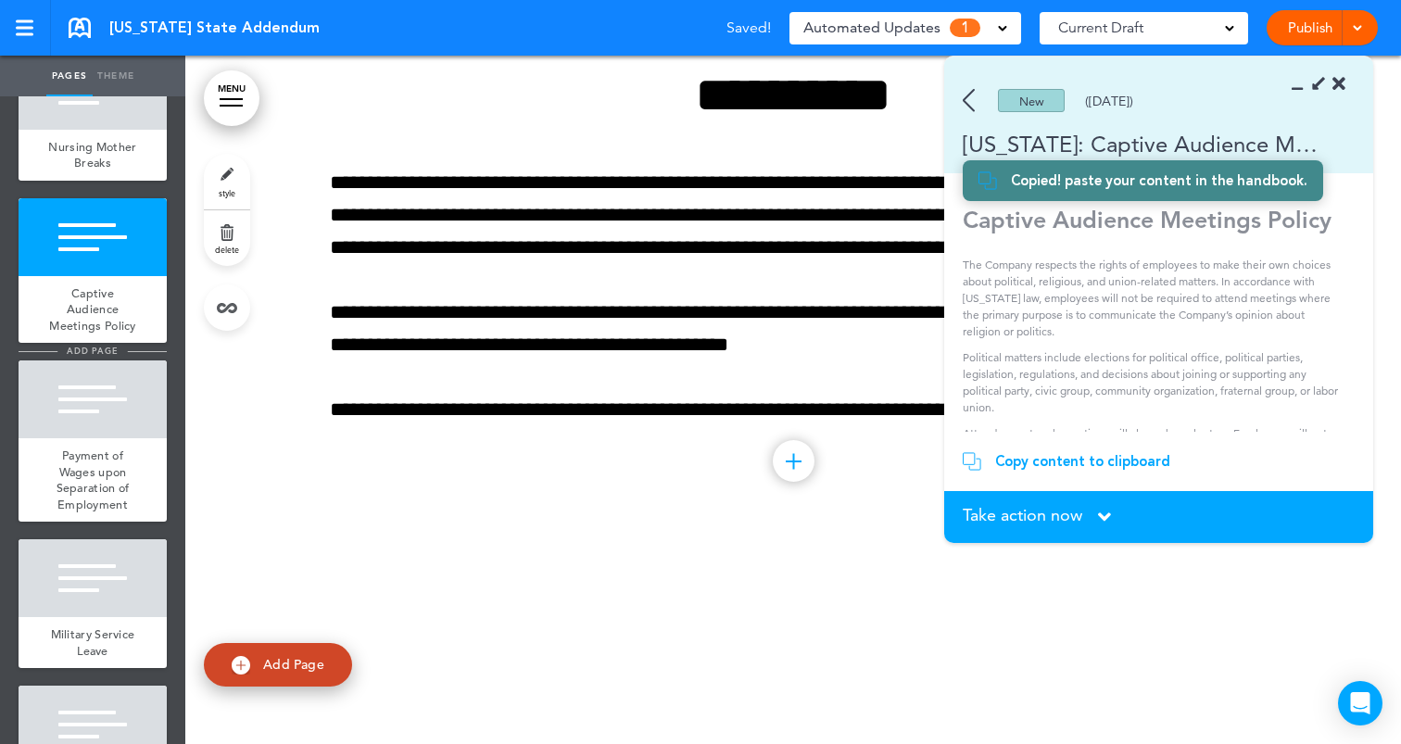
scroll to position [4819, 0]
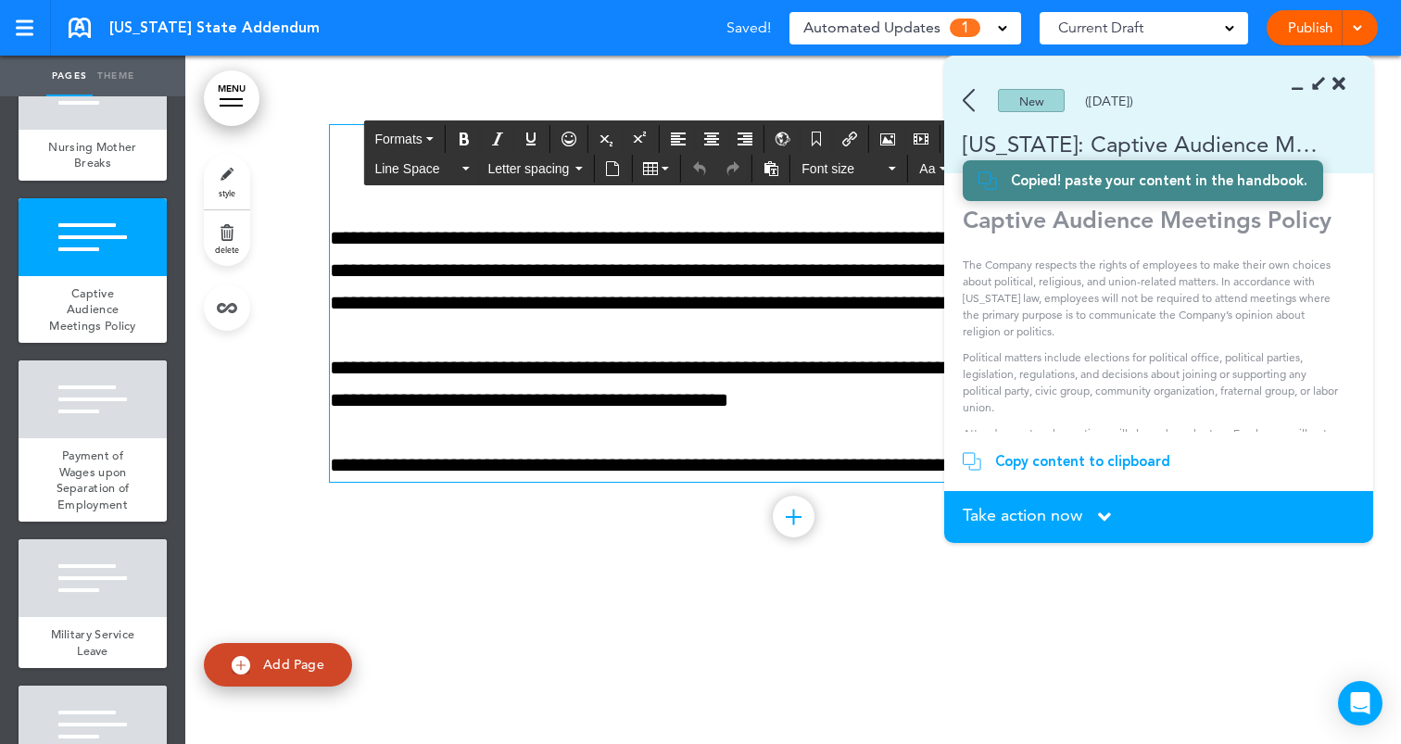
click at [610, 377] on p "**********" at bounding box center [793, 384] width 927 height 65
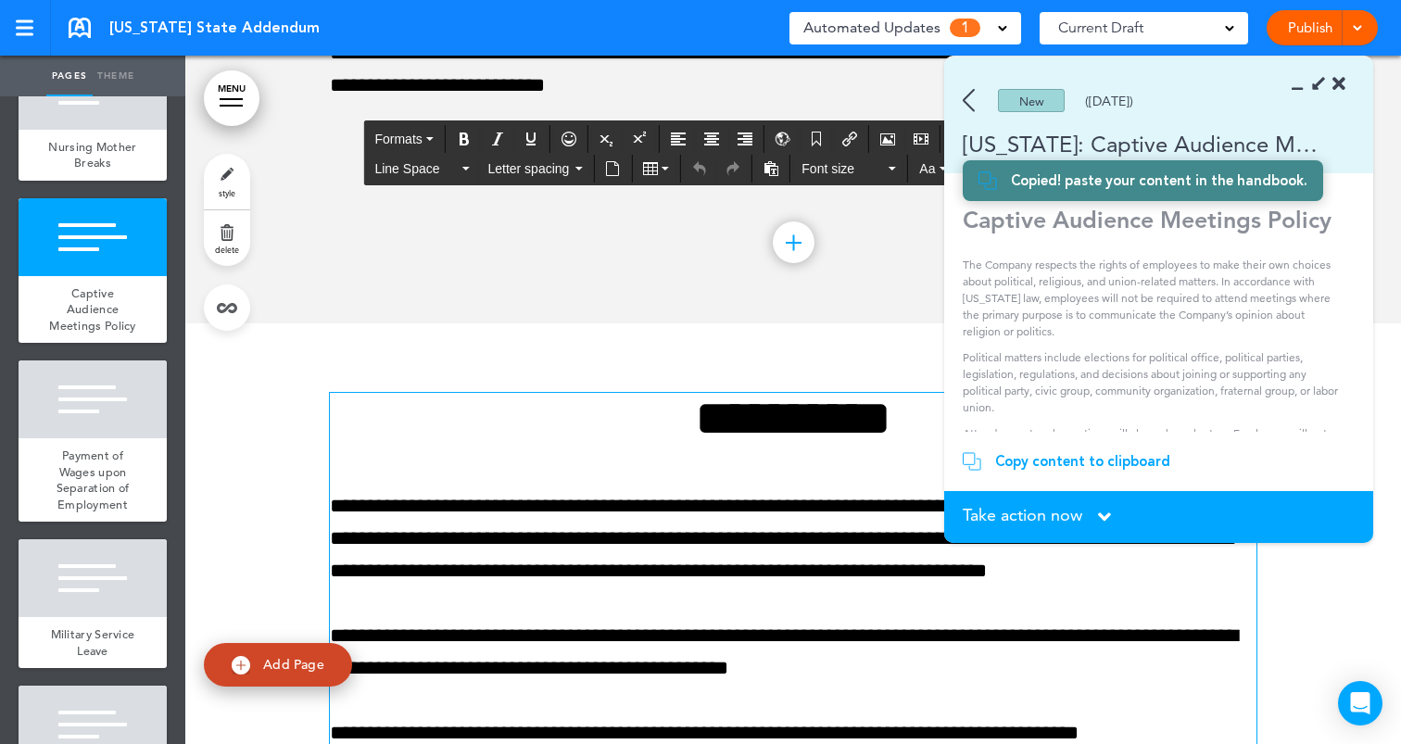
scroll to position [4521, 0]
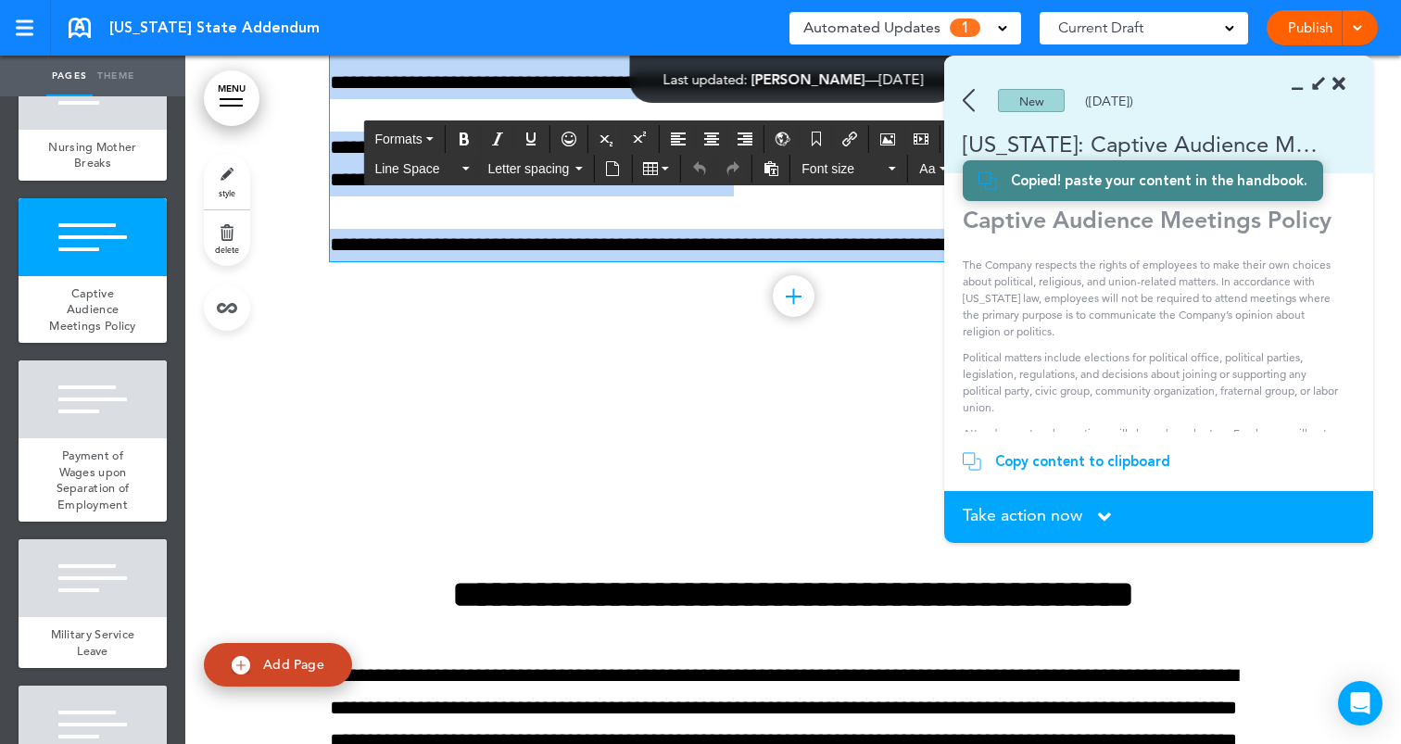
drag, startPoint x: 631, startPoint y: 466, endPoint x: 1090, endPoint y: 799, distance: 566.6
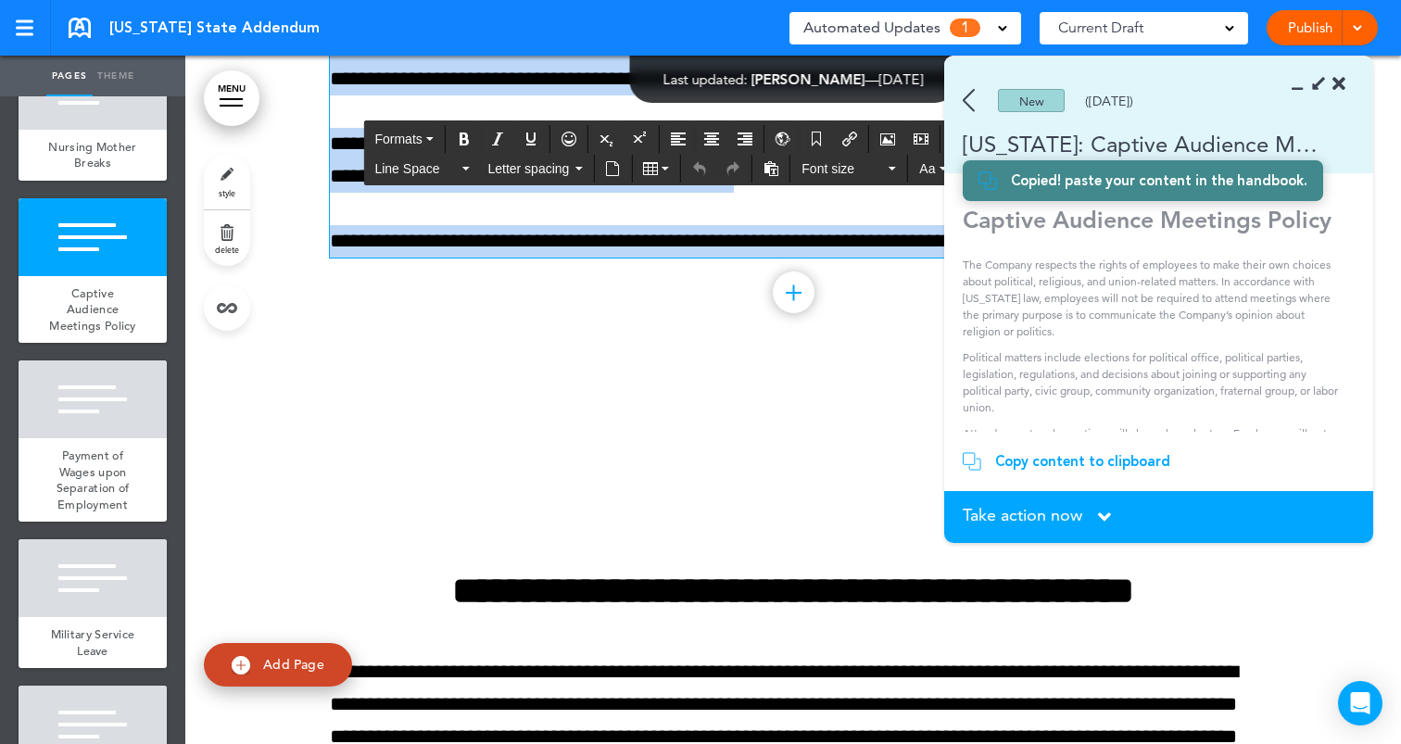
click at [1090, 743] on html "Make this page common so it is available in other handbooks. This handbook [GEO…" at bounding box center [700, 372] width 1401 height 744
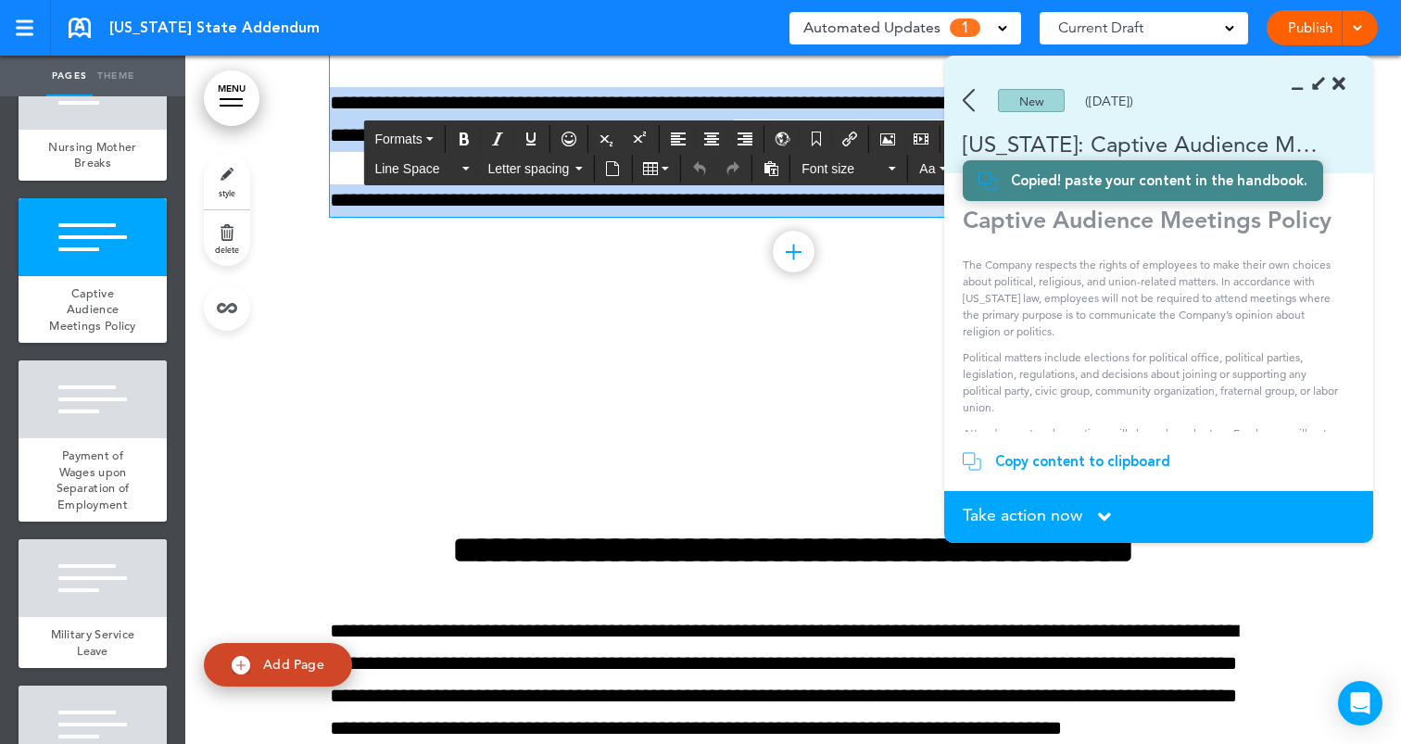
paste div
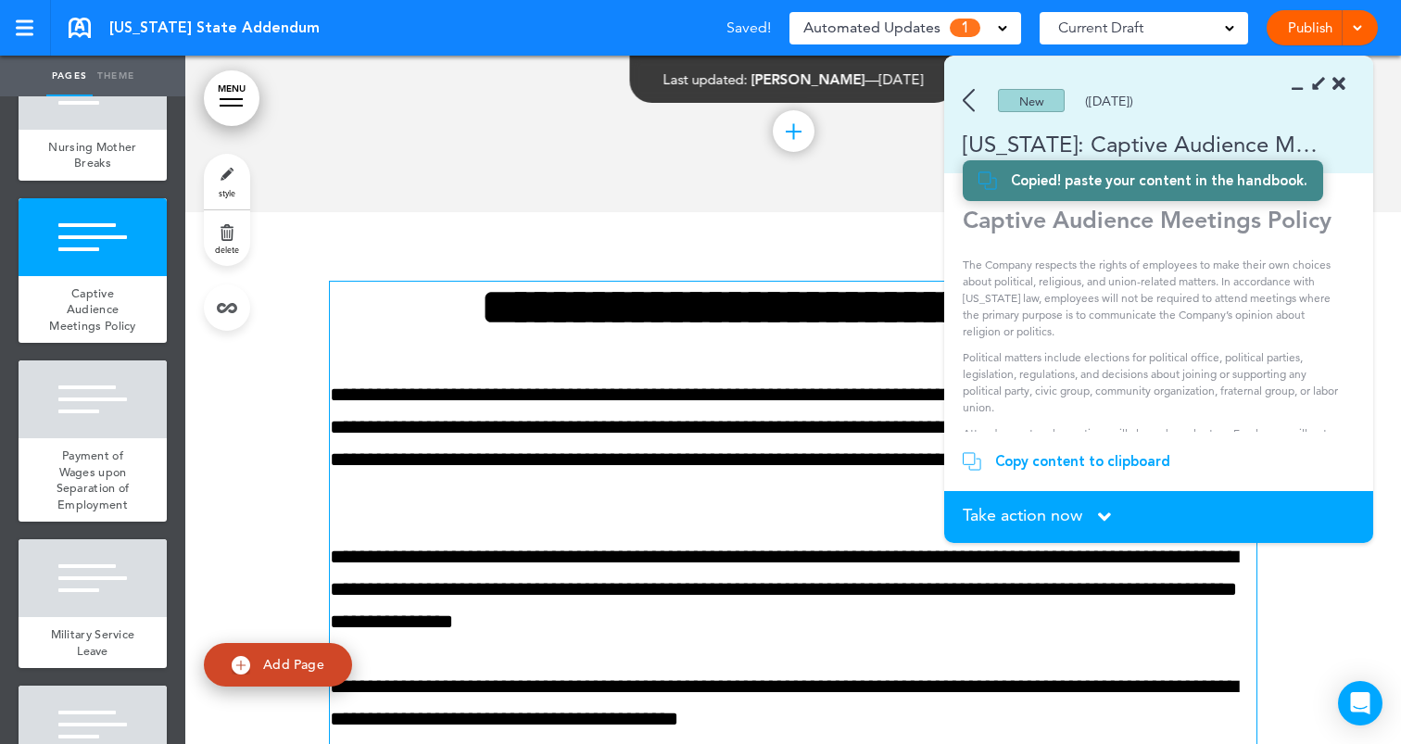
scroll to position [4677, 0]
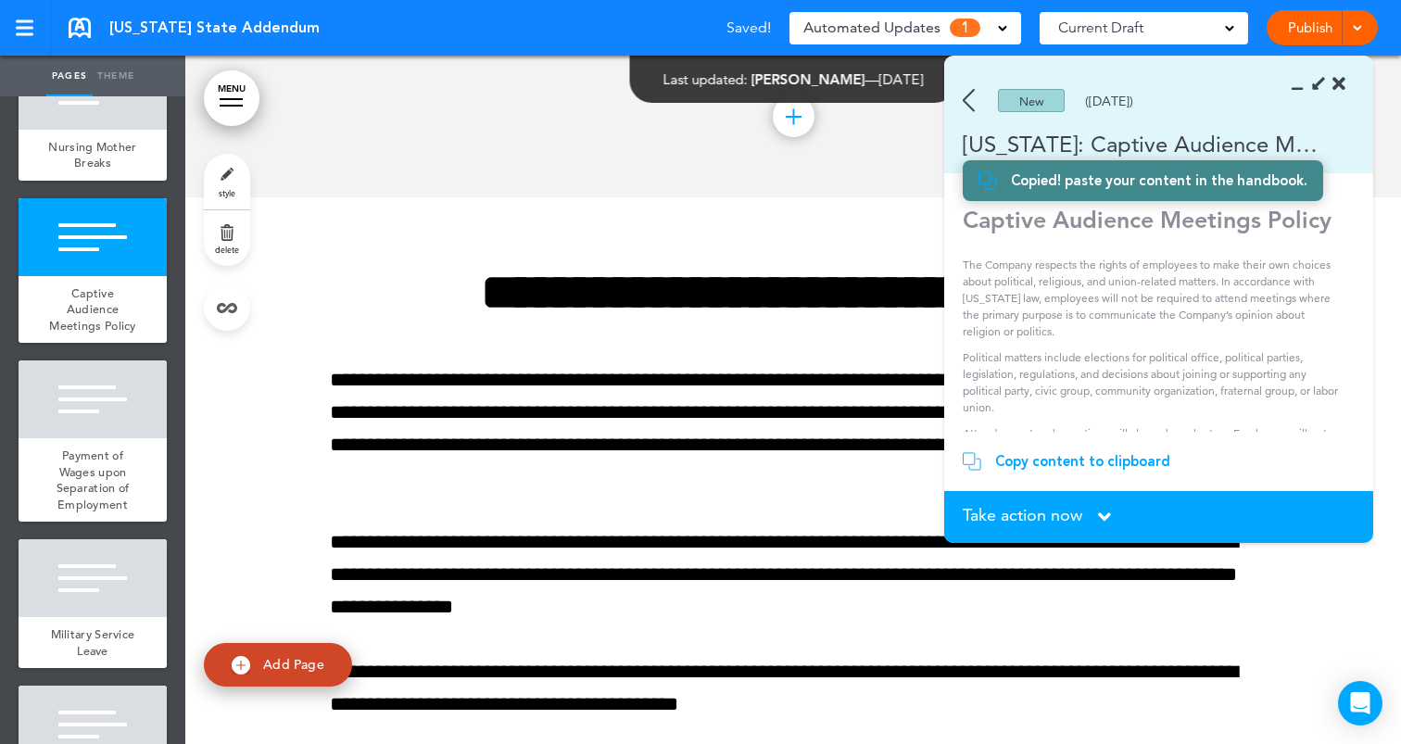
click at [1066, 516] on span "Take action now" at bounding box center [1023, 515] width 120 height 17
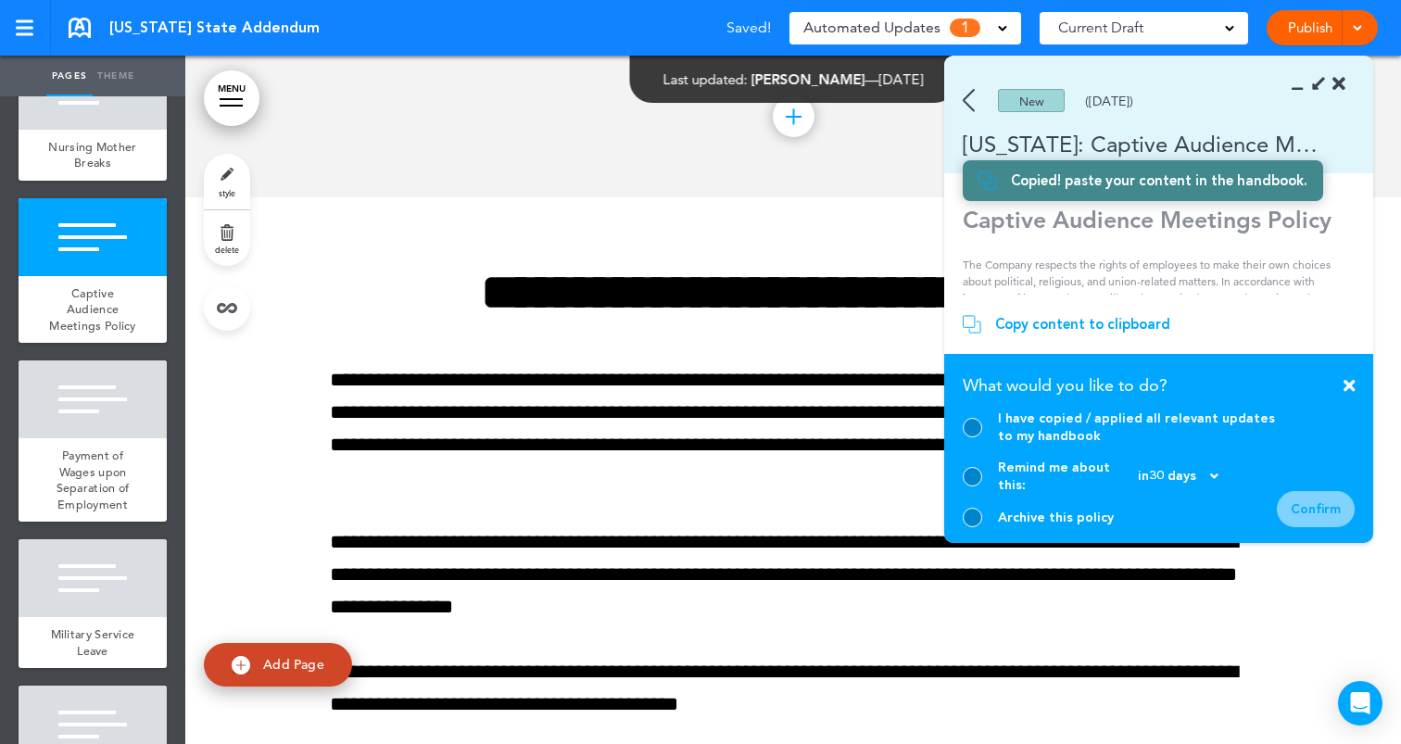
click at [1058, 442] on div "I have copied / applied all relevant updates to my handbook" at bounding box center [1137, 427] width 279 height 35
click at [966, 437] on div at bounding box center [972, 427] width 19 height 19
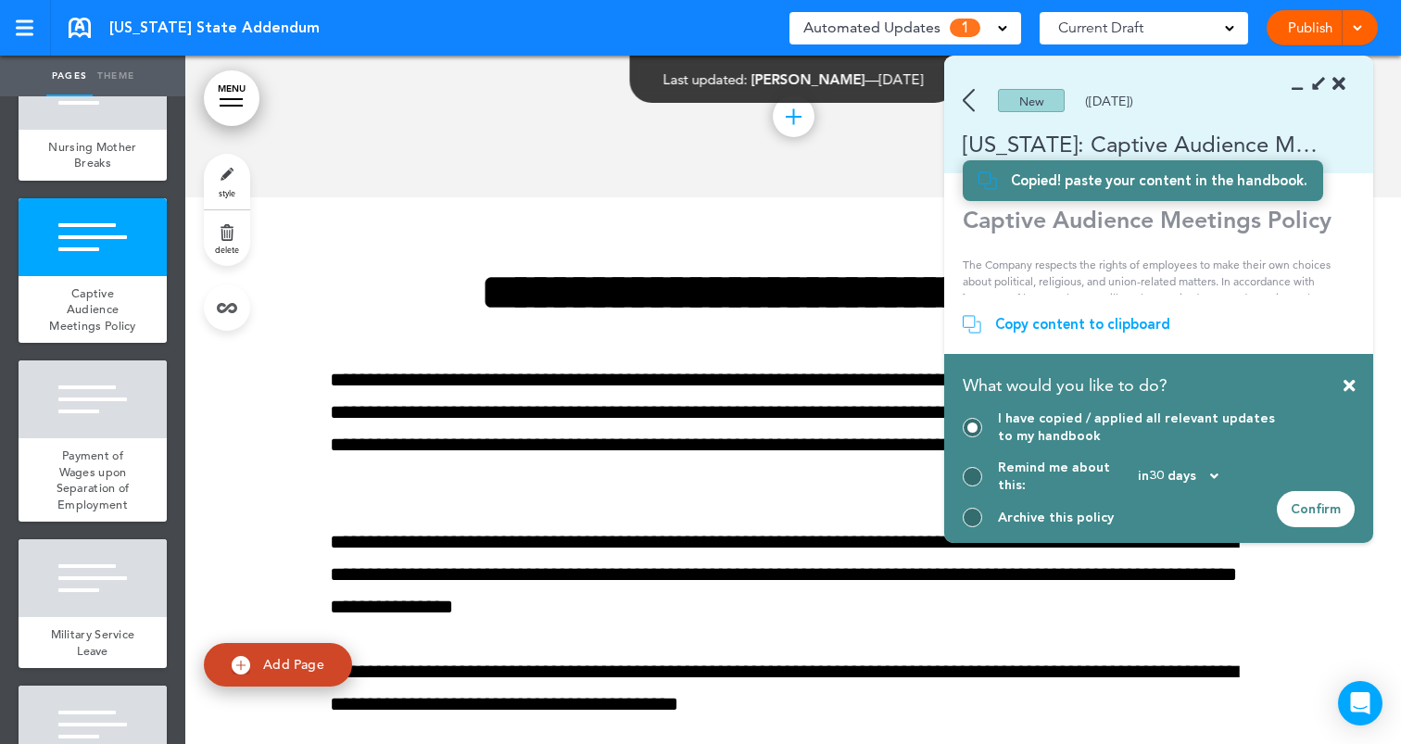
click at [1306, 512] on div "Confirm" at bounding box center [1316, 509] width 78 height 36
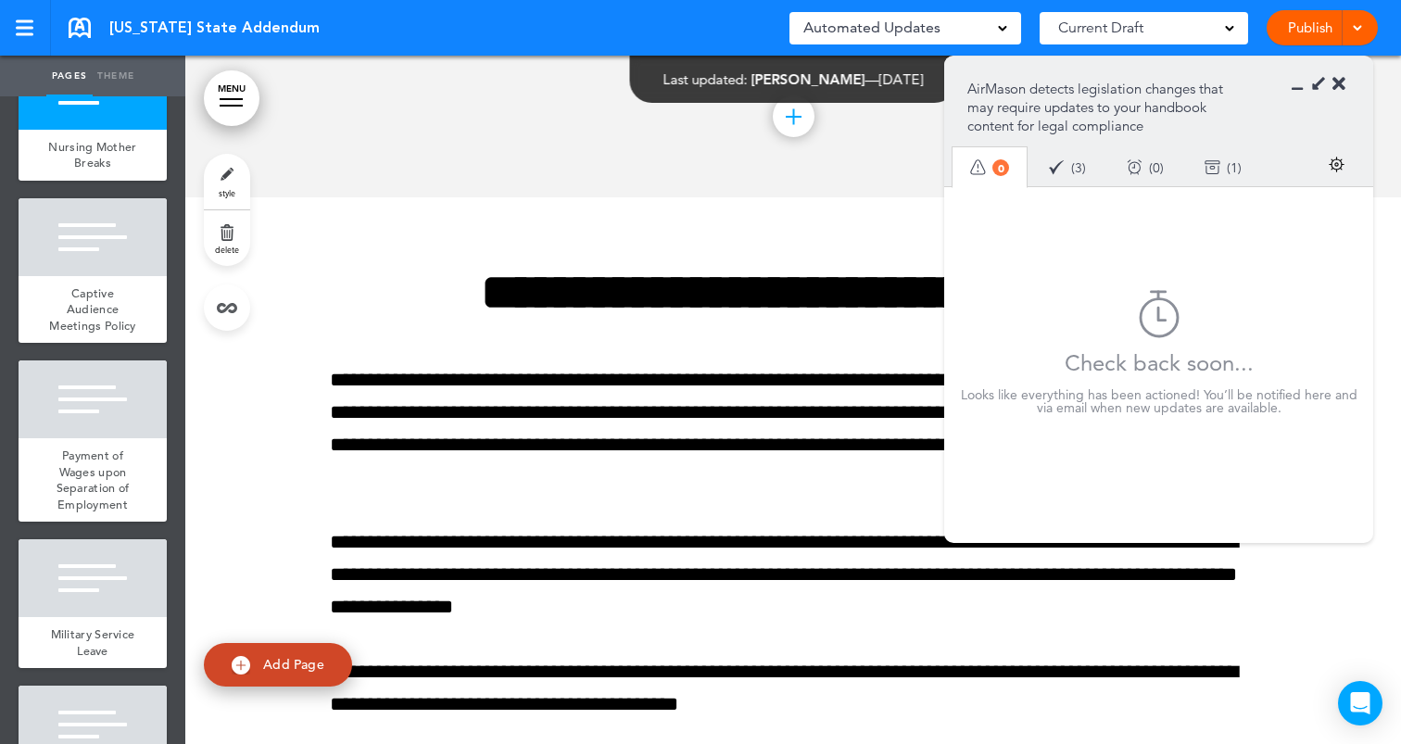
click at [1342, 82] on icon at bounding box center [1338, 84] width 13 height 19
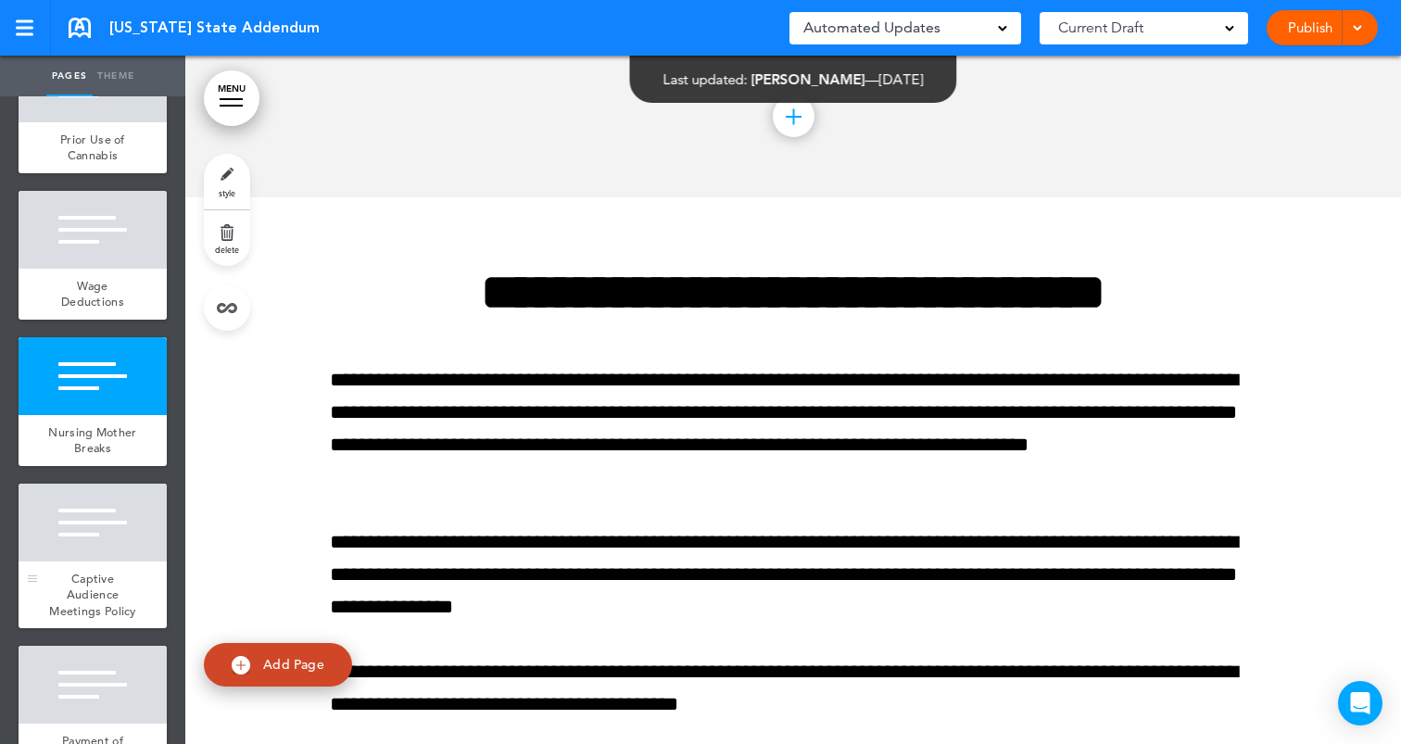
scroll to position [623, 0]
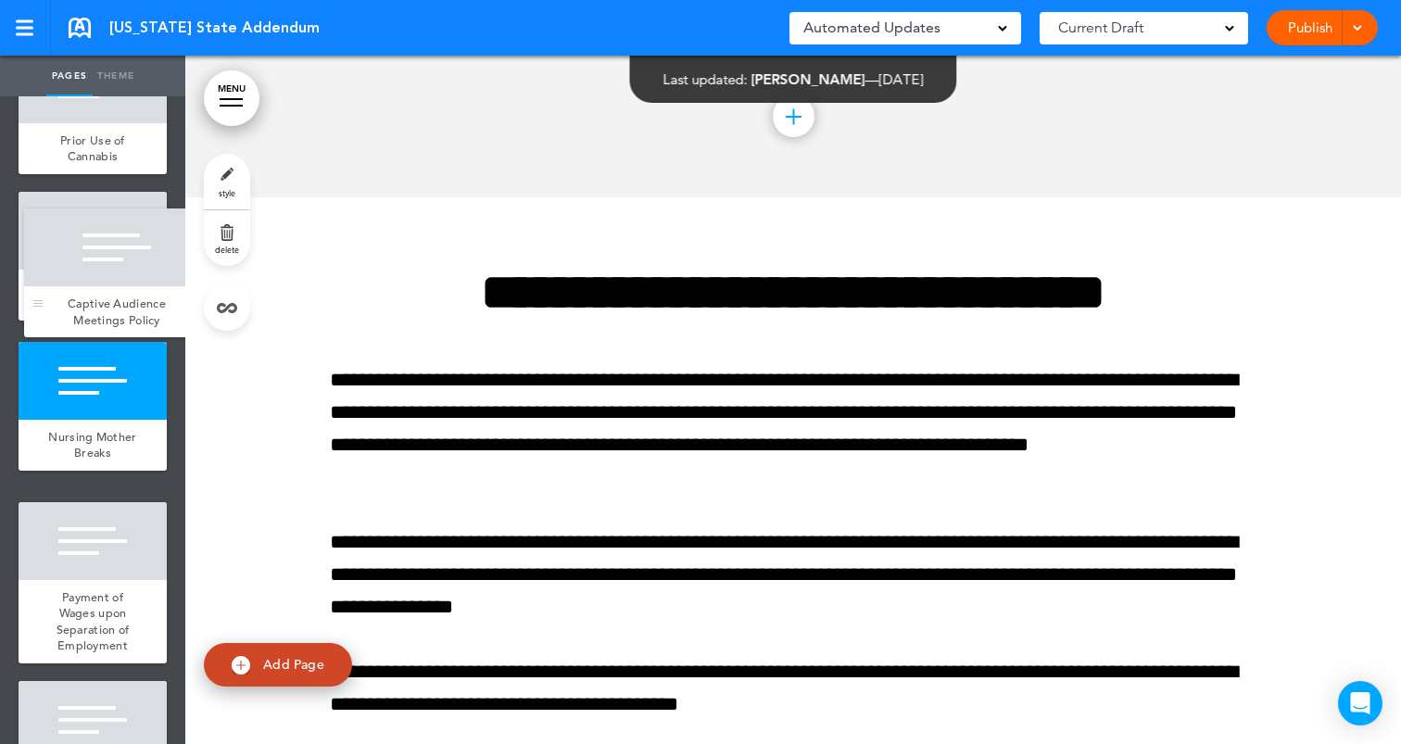
drag, startPoint x: 30, startPoint y: 580, endPoint x: 36, endPoint y: 306, distance: 274.3
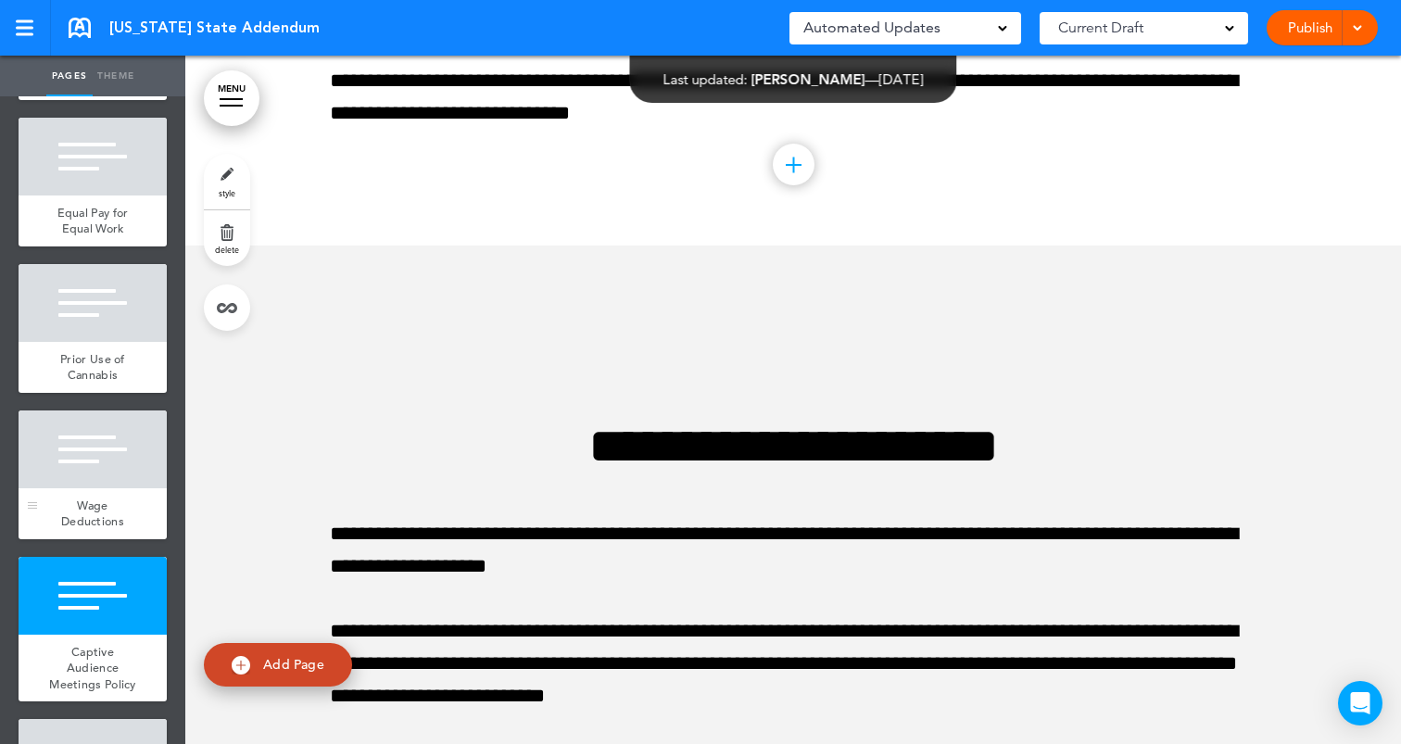
scroll to position [371, 0]
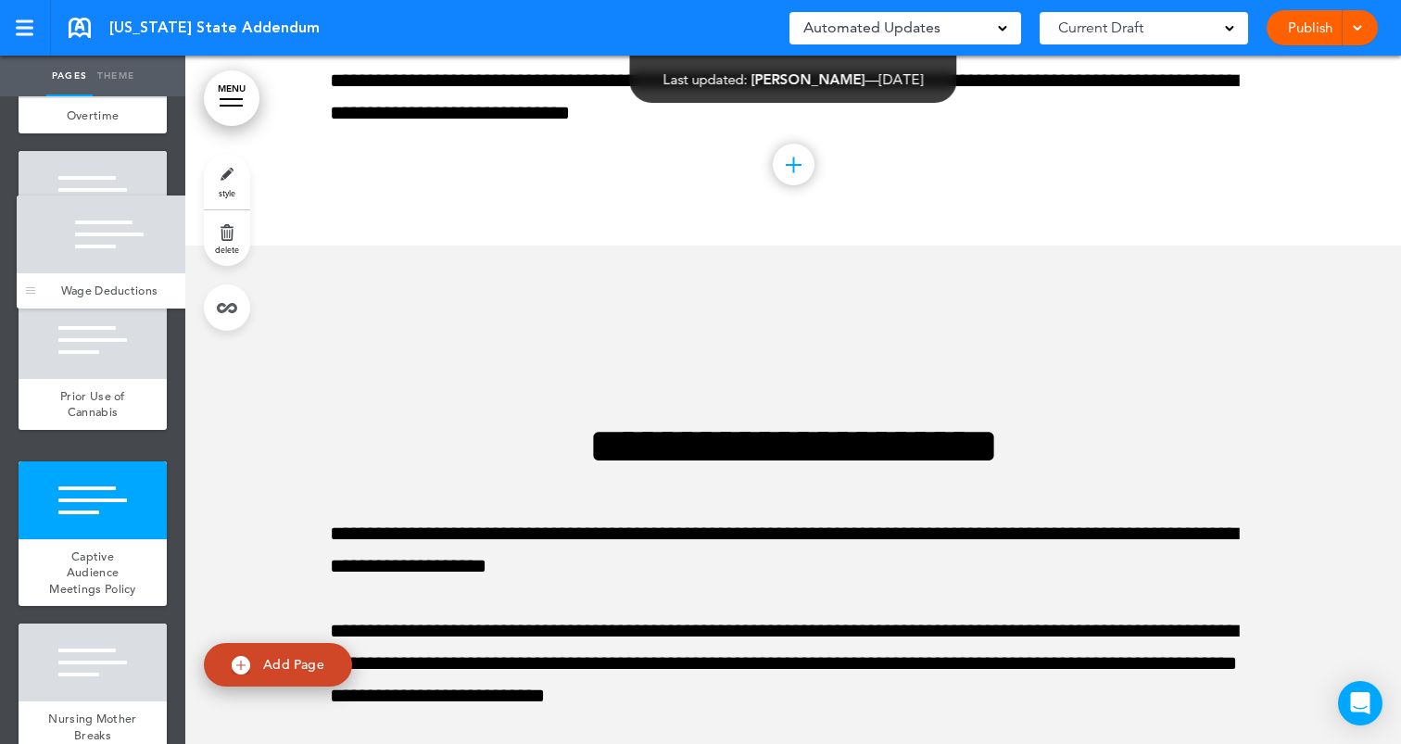
drag, startPoint x: 29, startPoint y: 536, endPoint x: 28, endPoint y: 290, distance: 246.5
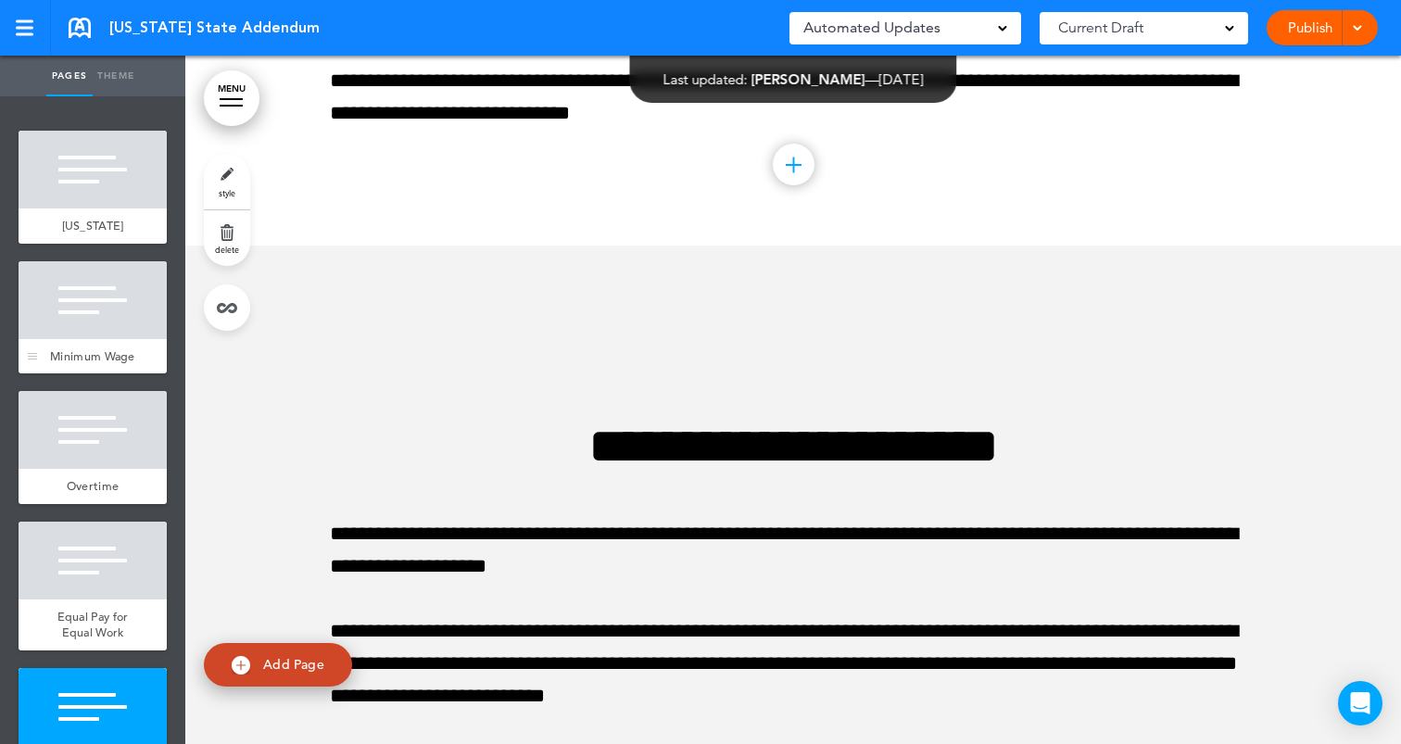
scroll to position [6, 0]
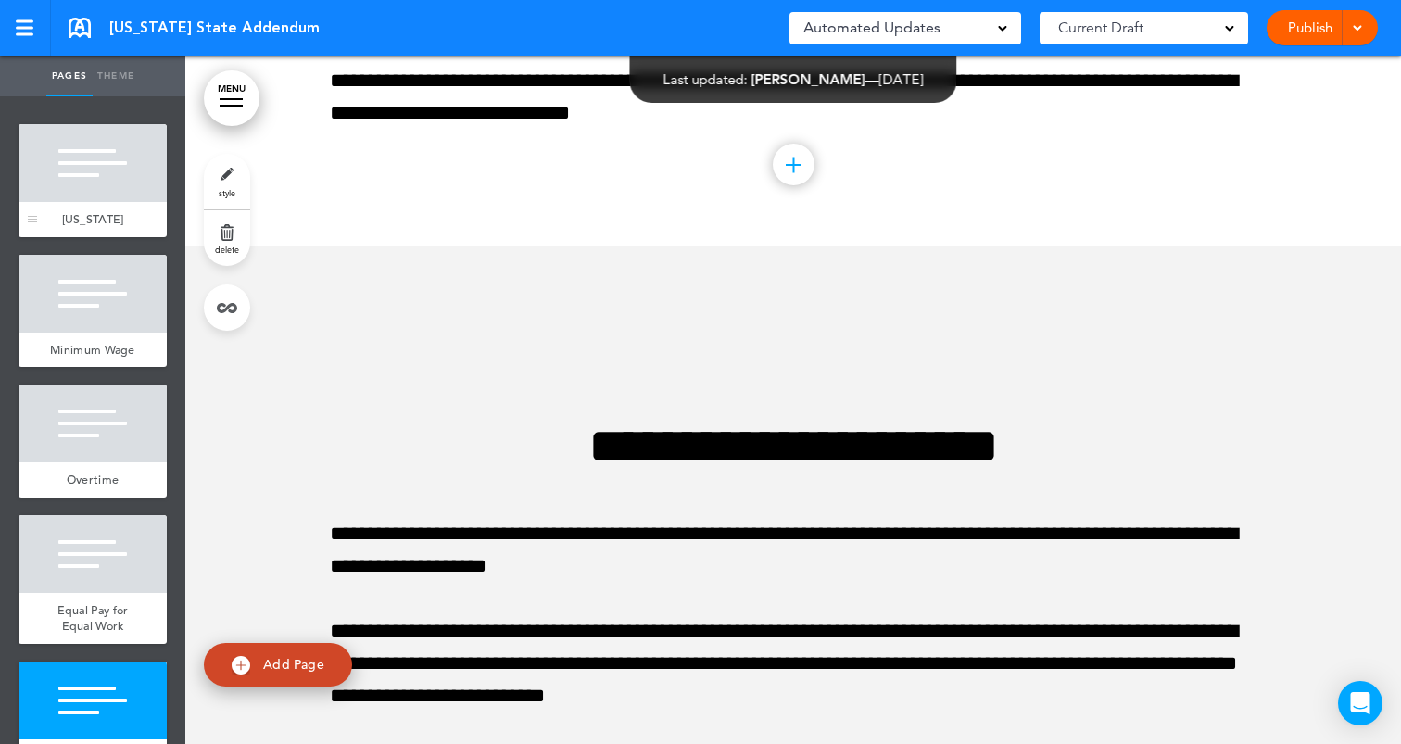
click at [96, 208] on div "[US_STATE]" at bounding box center [93, 219] width 148 height 35
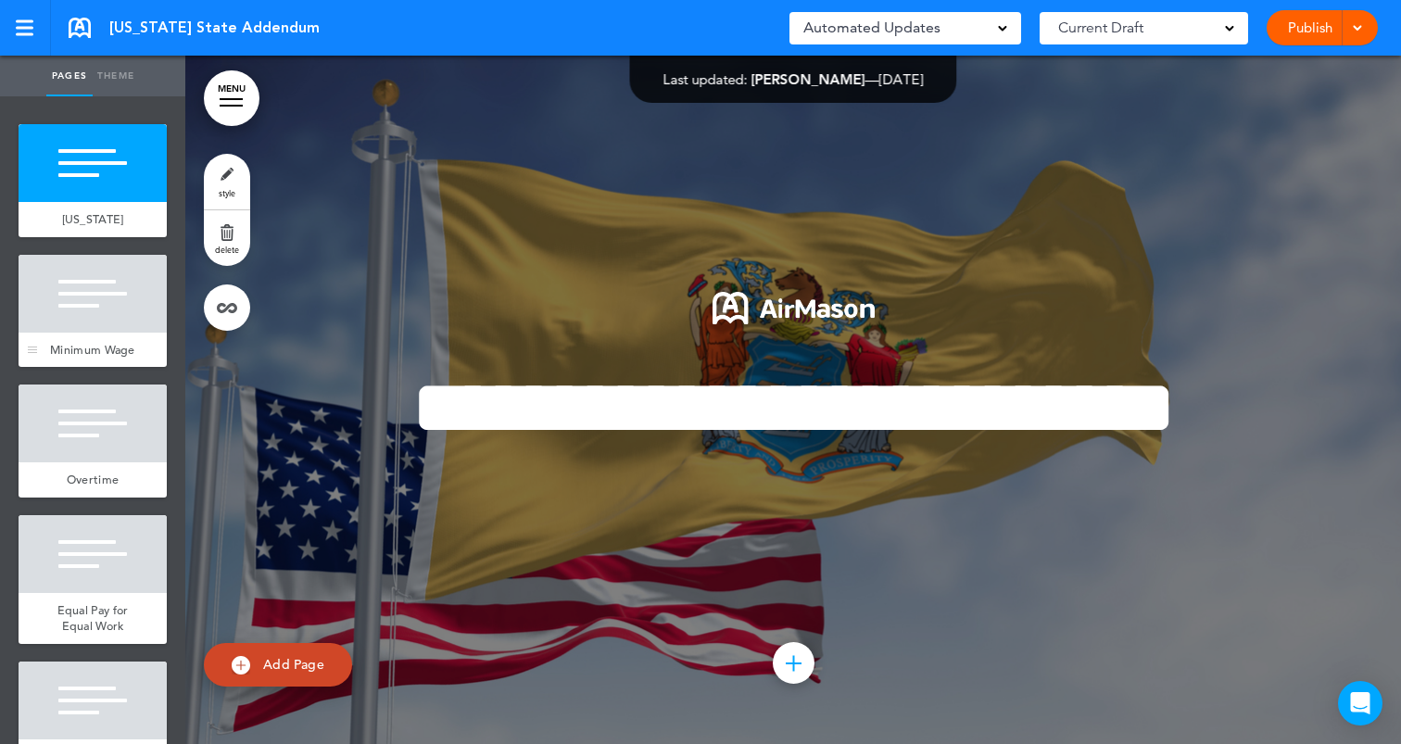
click at [111, 331] on div at bounding box center [93, 294] width 148 height 78
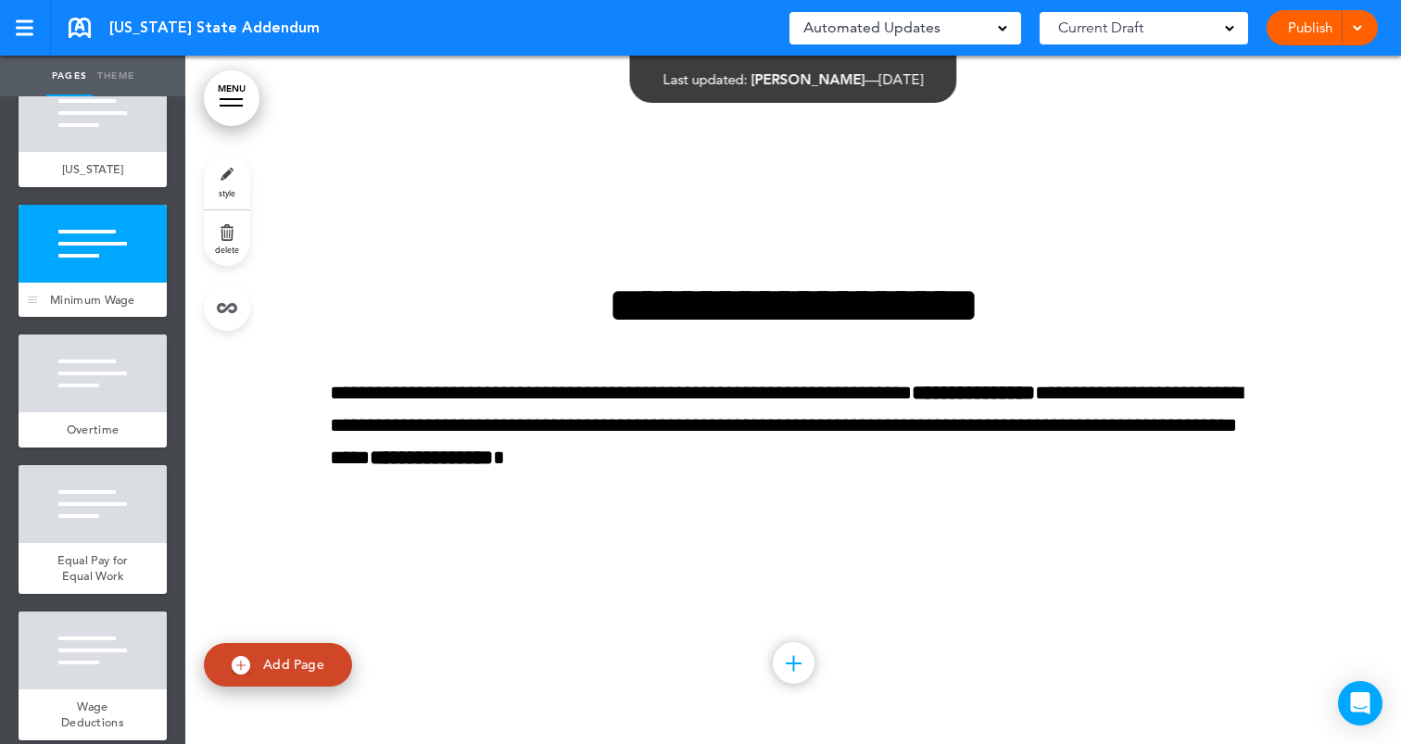
scroll to position [59, 0]
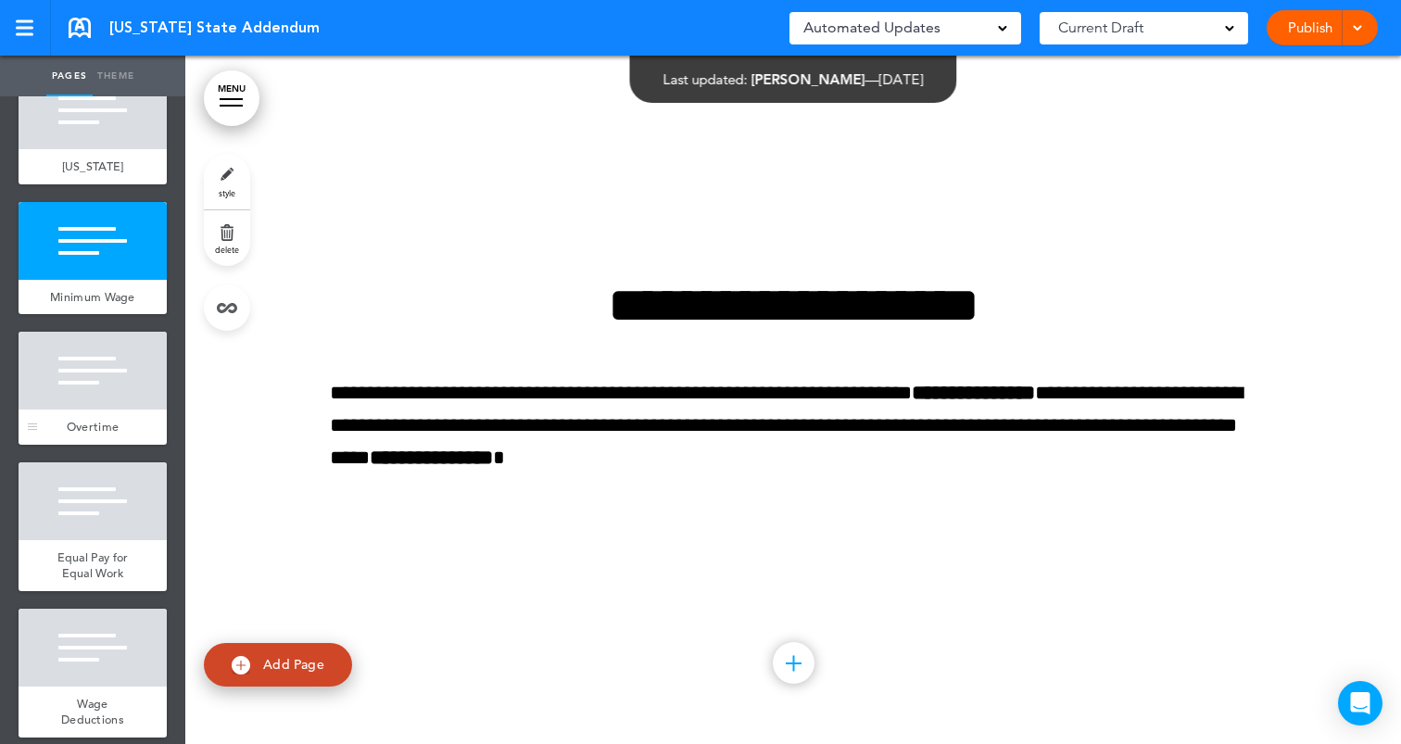
click at [117, 374] on div at bounding box center [93, 371] width 148 height 78
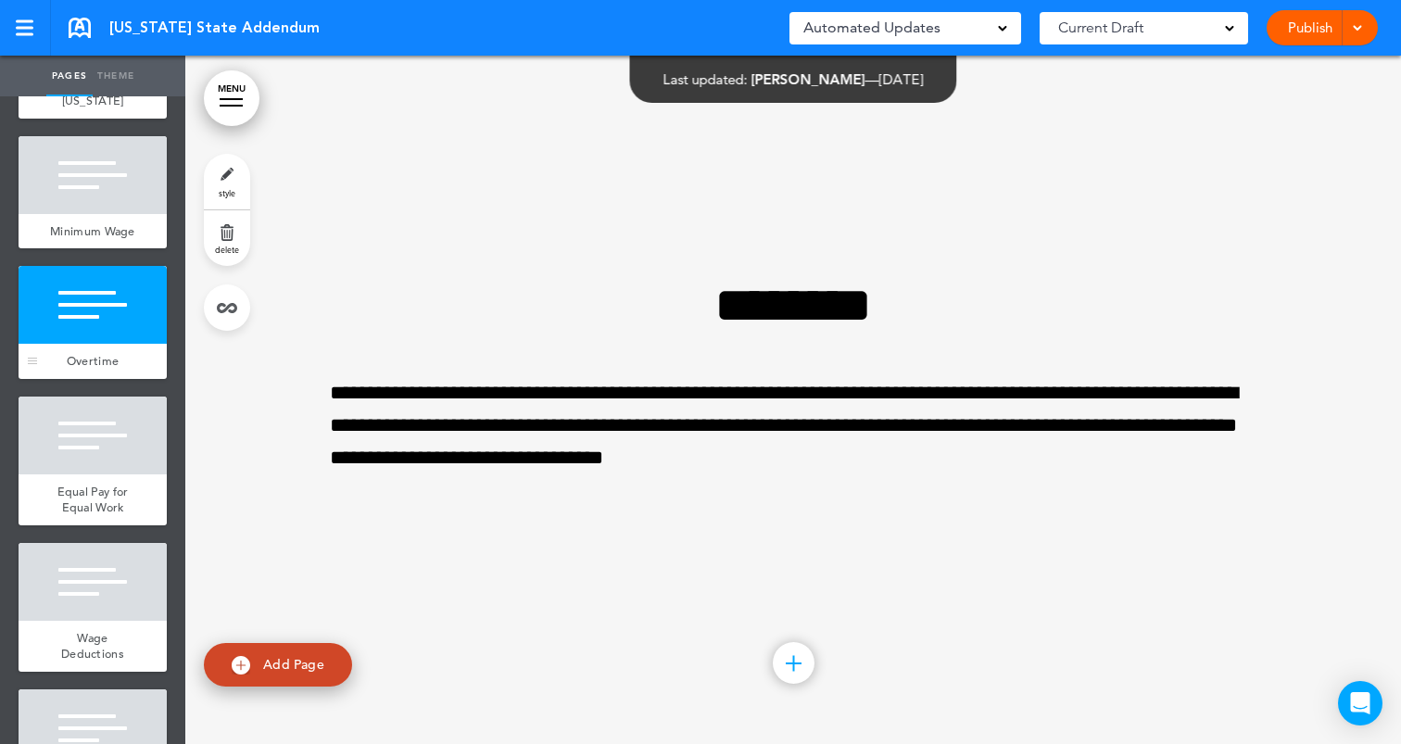
scroll to position [126, 0]
click at [122, 436] on div at bounding box center [93, 435] width 148 height 78
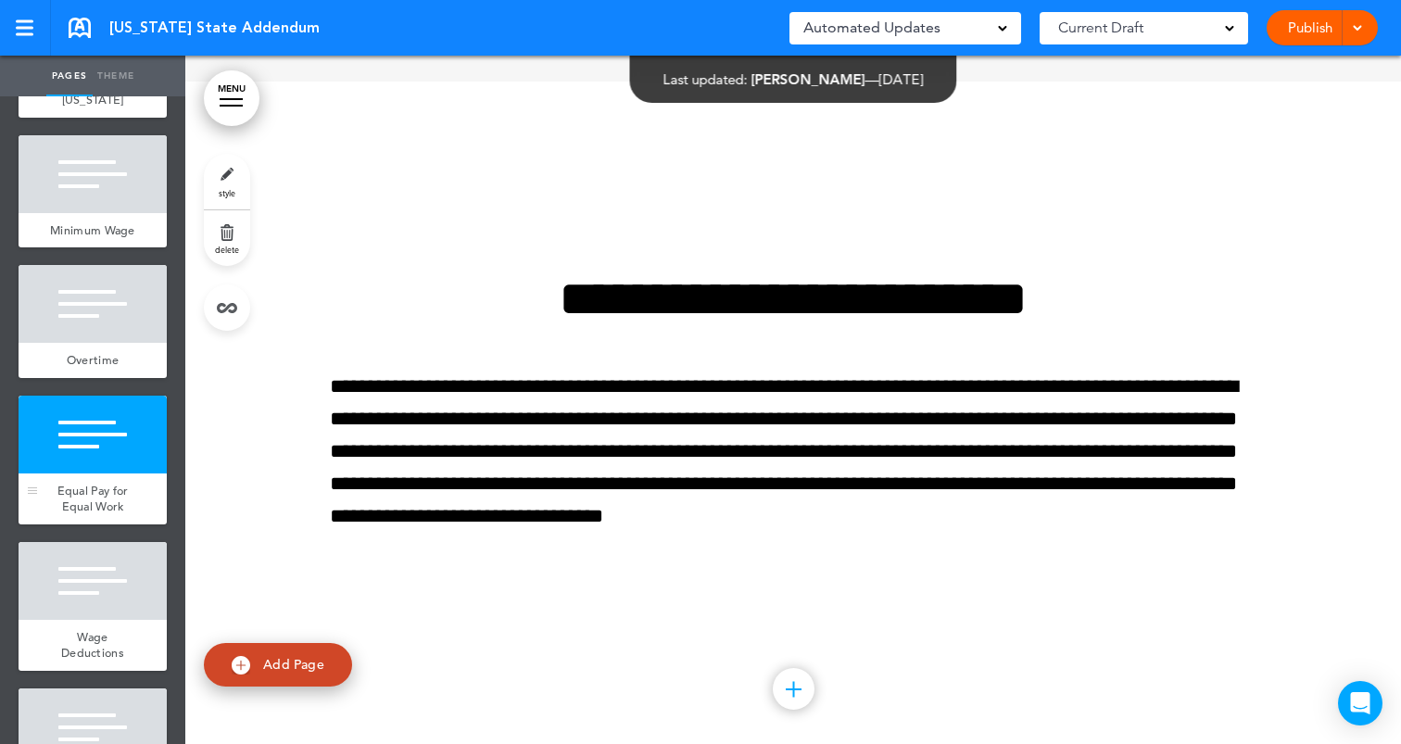
scroll to position [2065, 0]
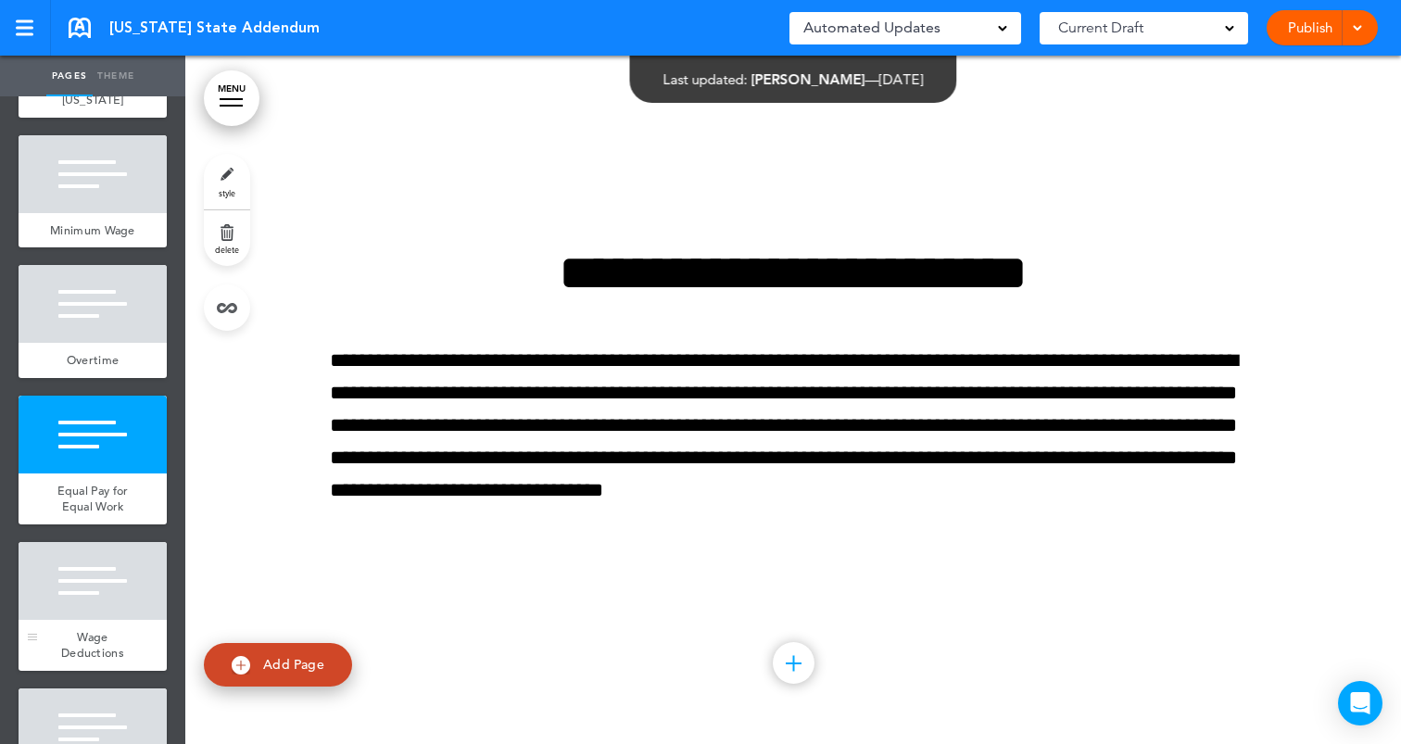
click at [105, 585] on div at bounding box center [93, 581] width 148 height 78
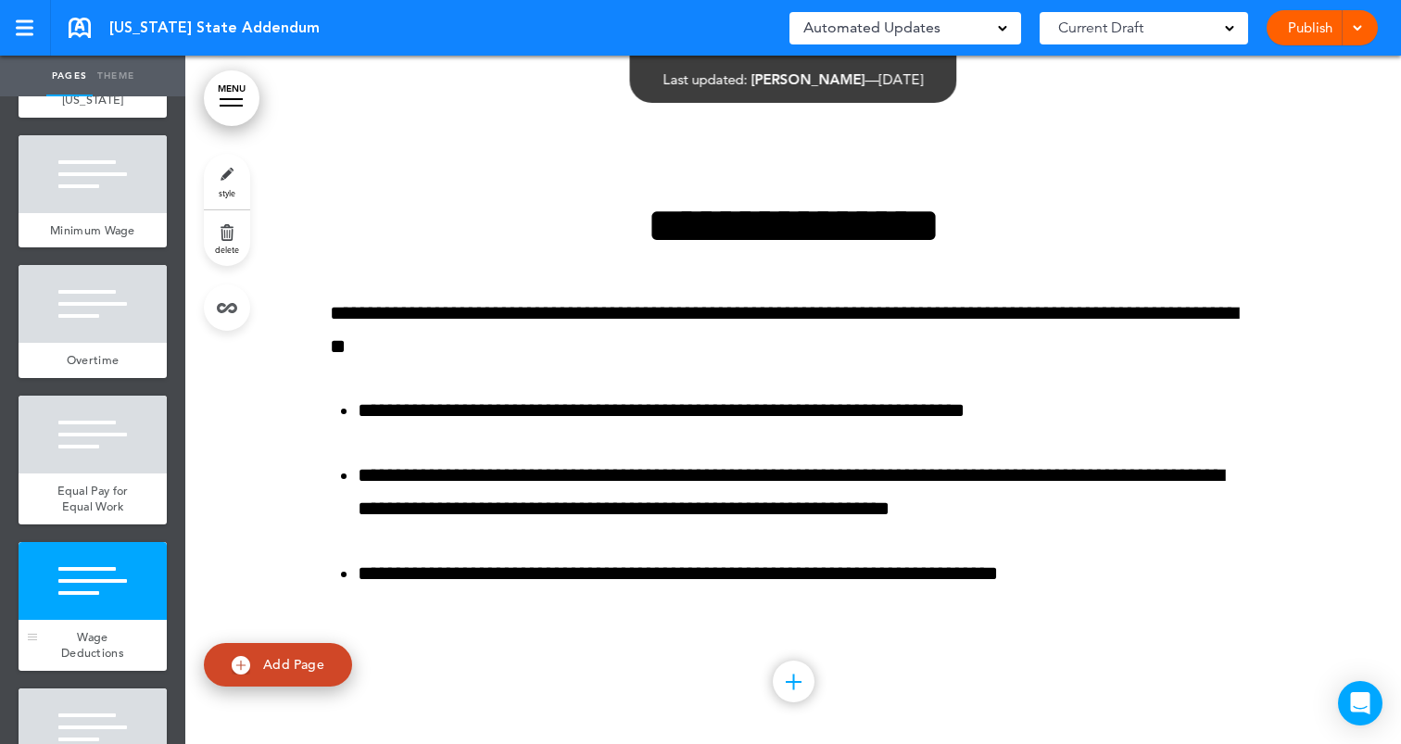
scroll to position [2754, 0]
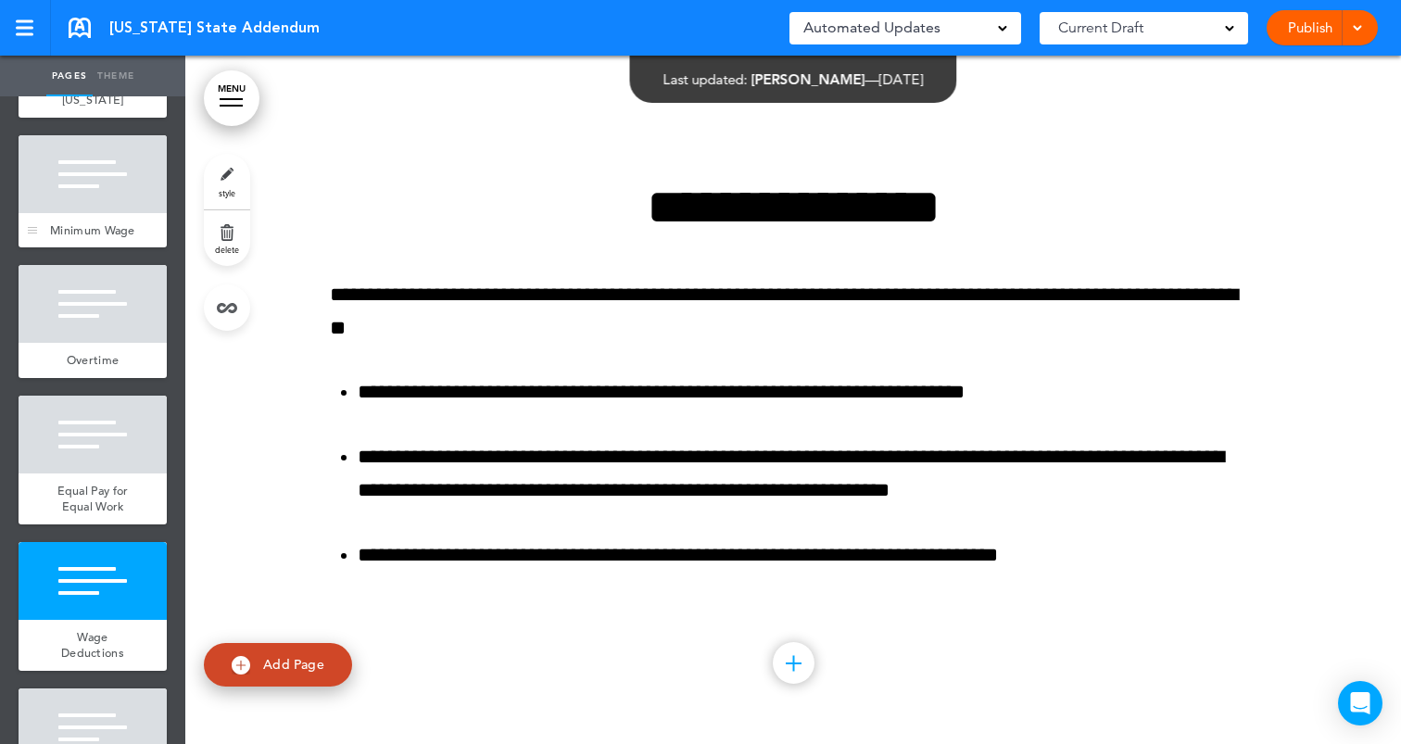
click at [112, 193] on div at bounding box center [93, 174] width 148 height 78
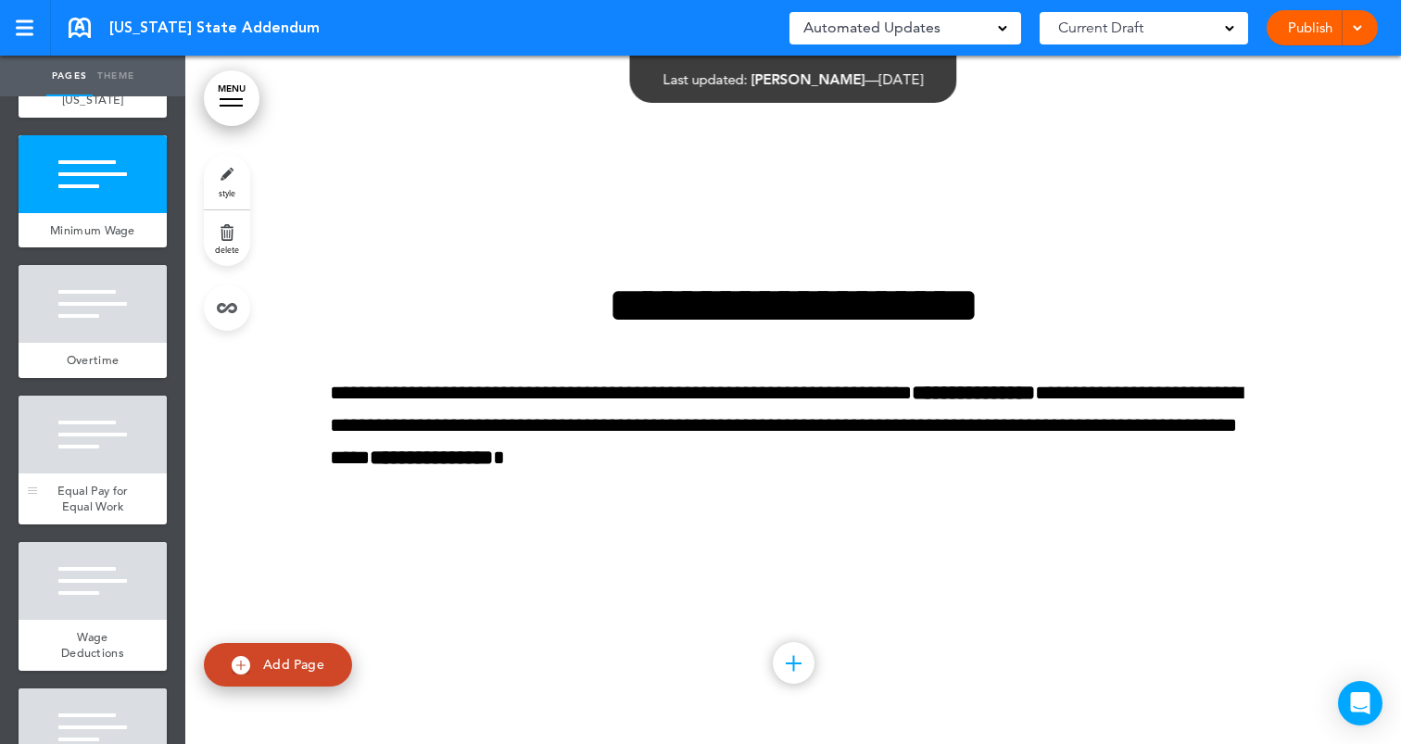
click at [102, 483] on span "Equal Pay for Equal Work" at bounding box center [92, 499] width 71 height 32
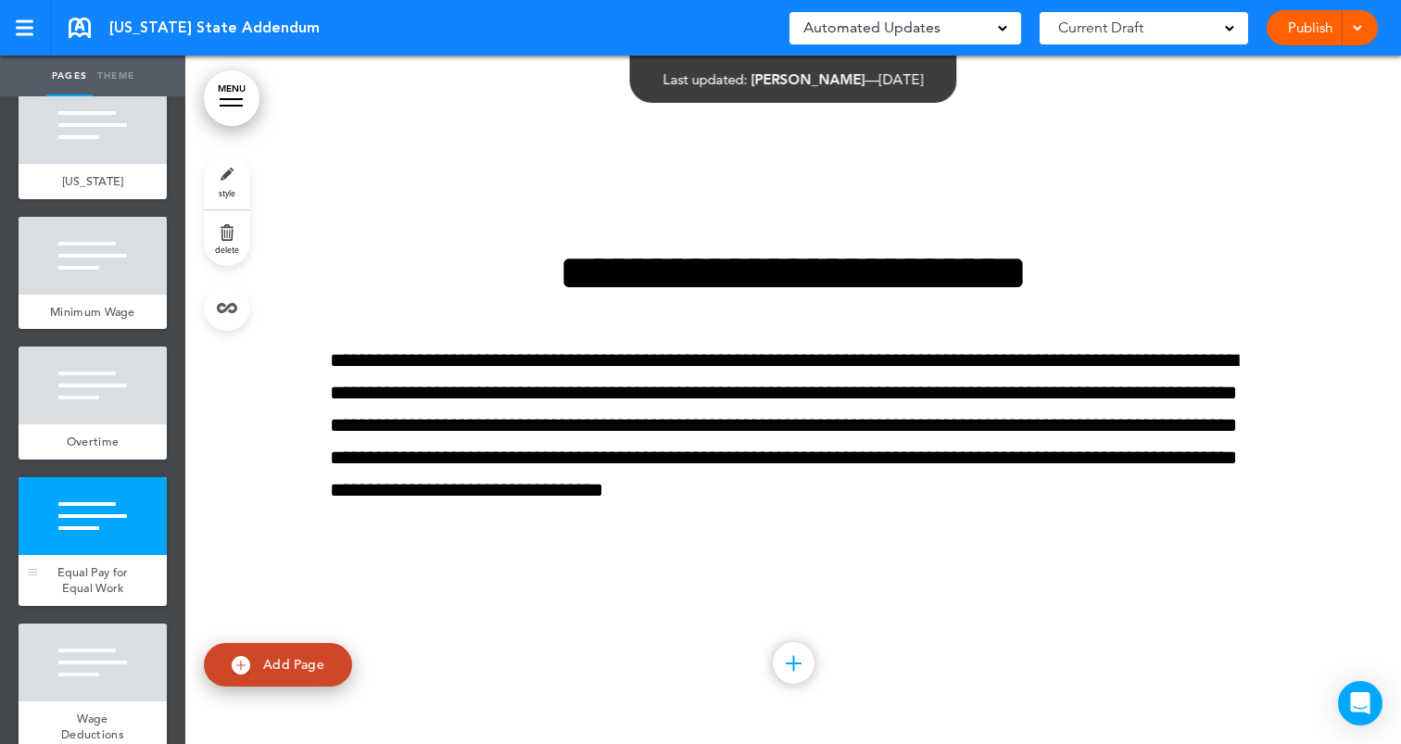
scroll to position [44, 0]
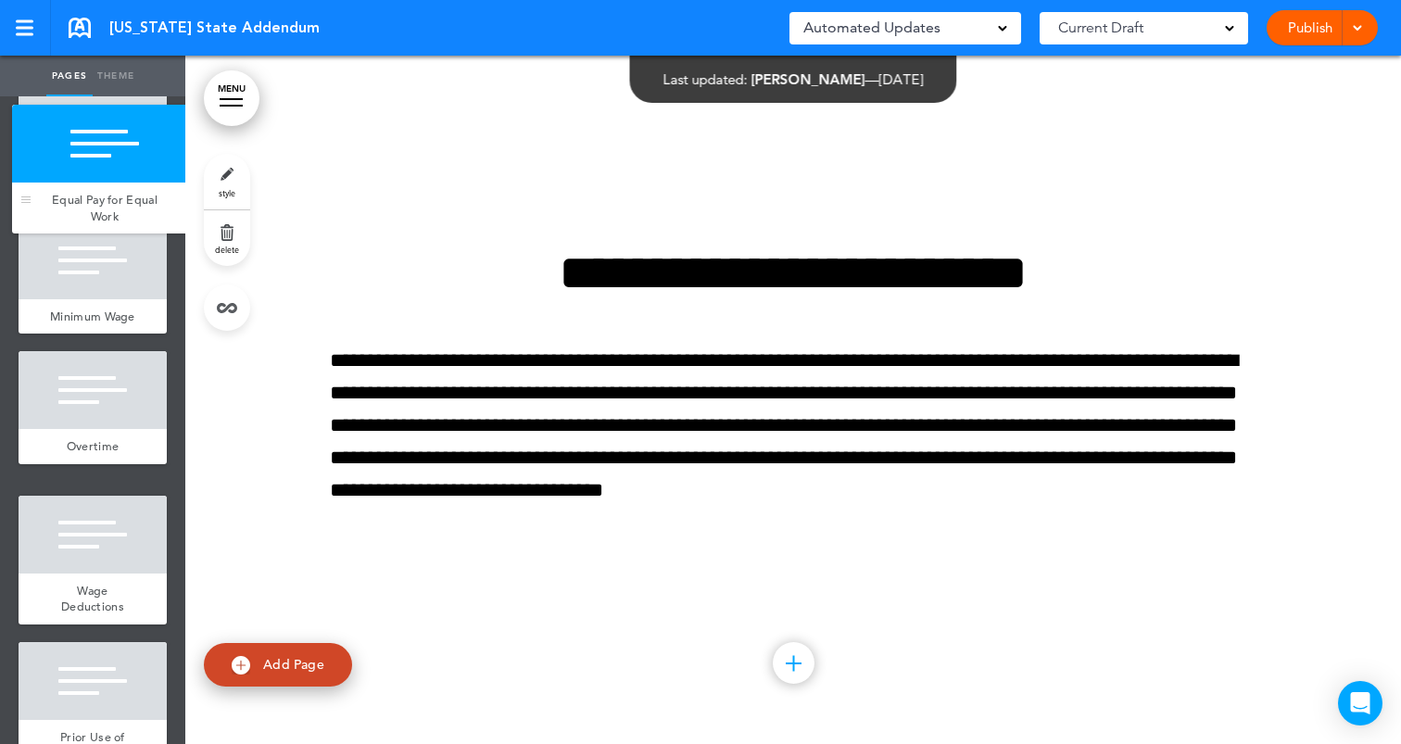
drag, startPoint x: 31, startPoint y: 572, endPoint x: 27, endPoint y: 201, distance: 370.6
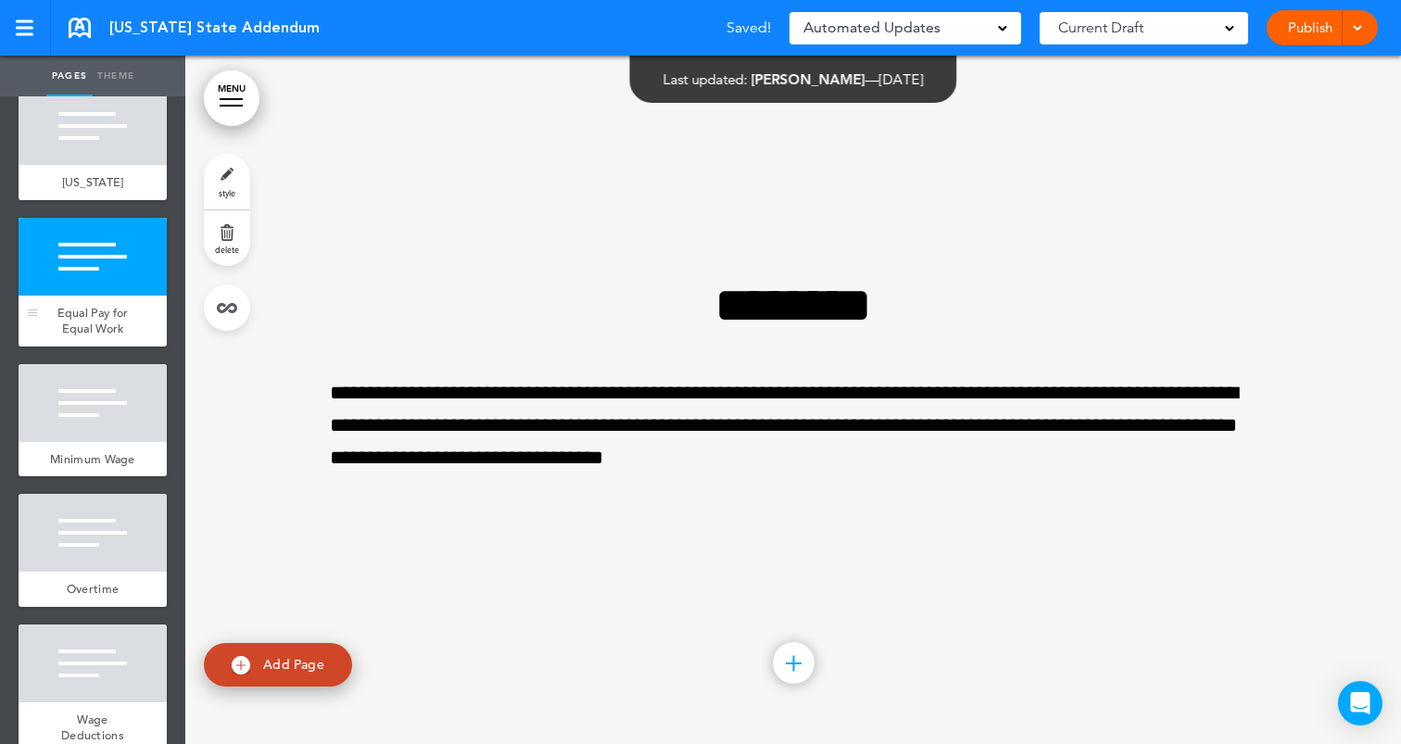
click at [93, 296] on div "Equal Pay for Equal Work" at bounding box center [93, 321] width 148 height 51
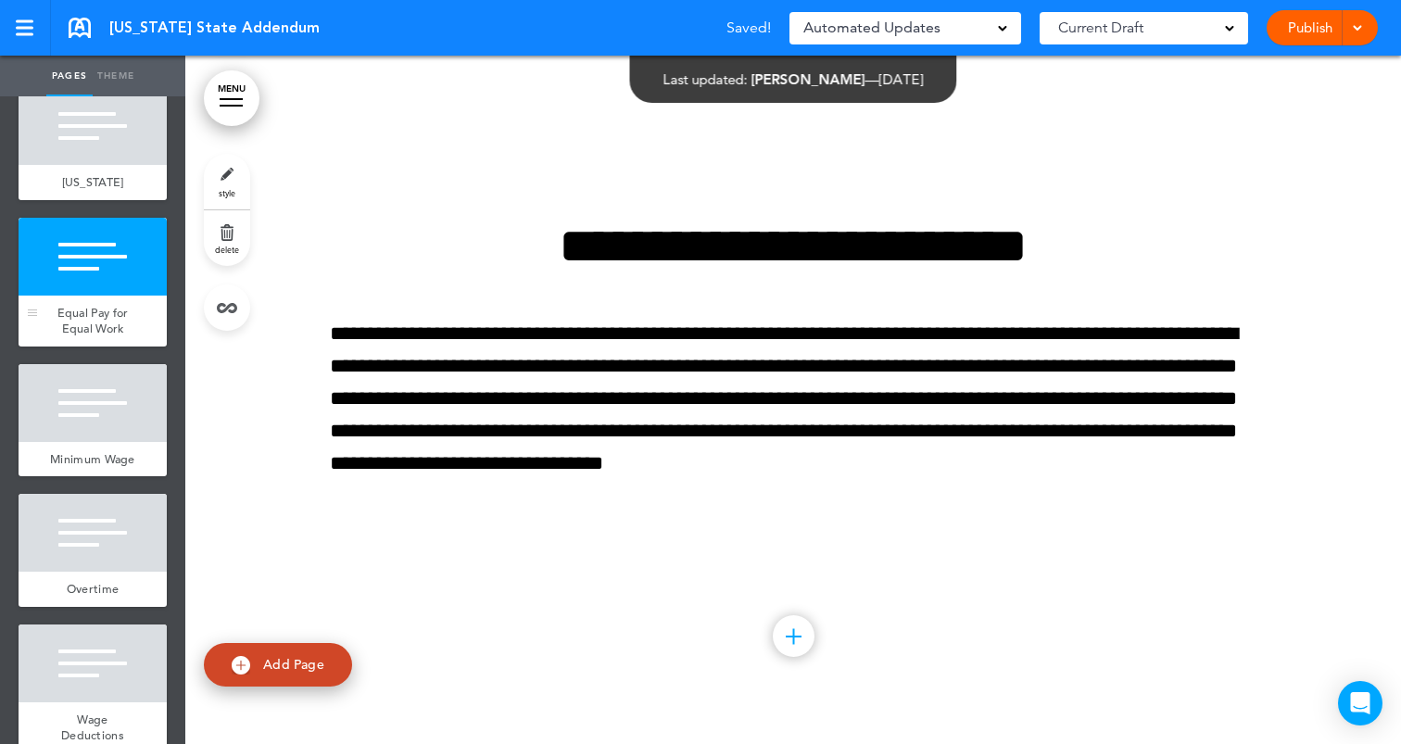
scroll to position [688, 0]
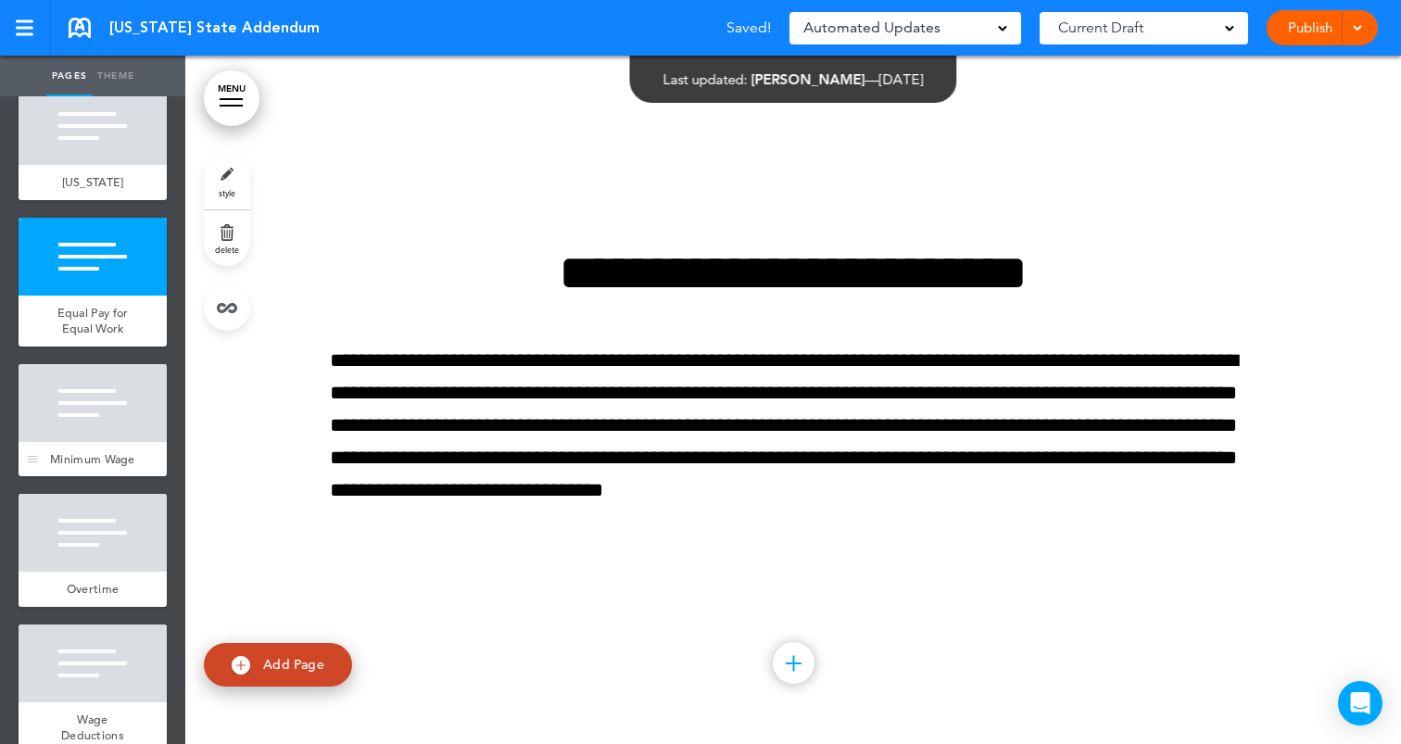
click at [81, 428] on div at bounding box center [93, 403] width 148 height 78
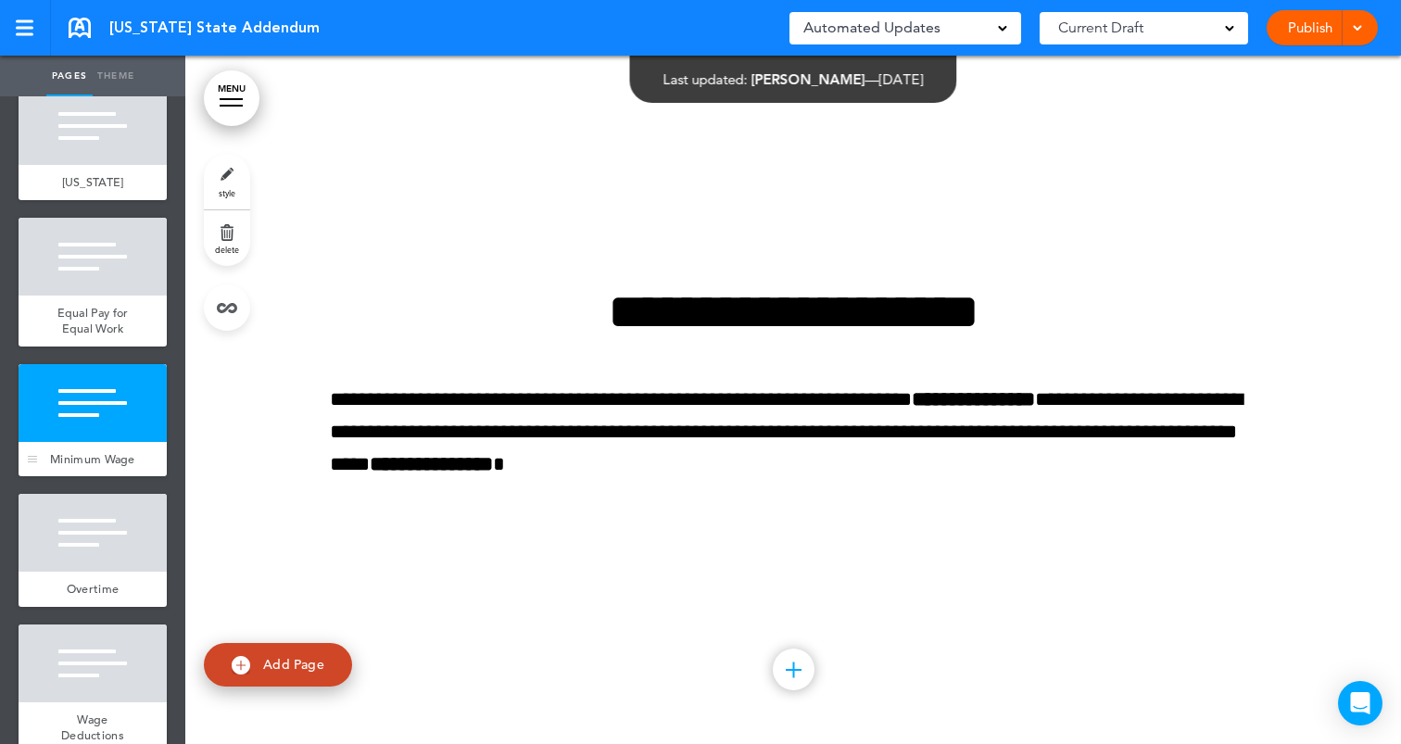
scroll to position [1377, 0]
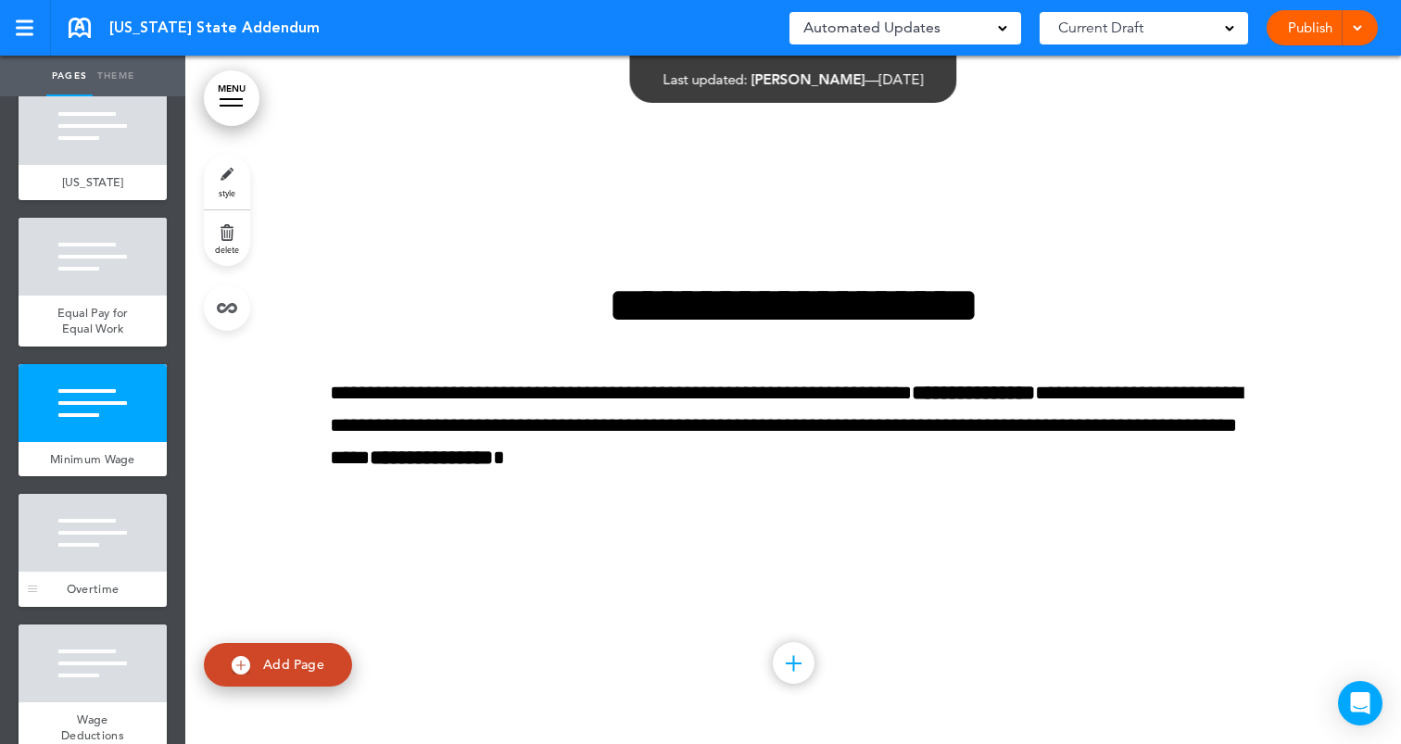
click at [89, 531] on div at bounding box center [93, 533] width 148 height 78
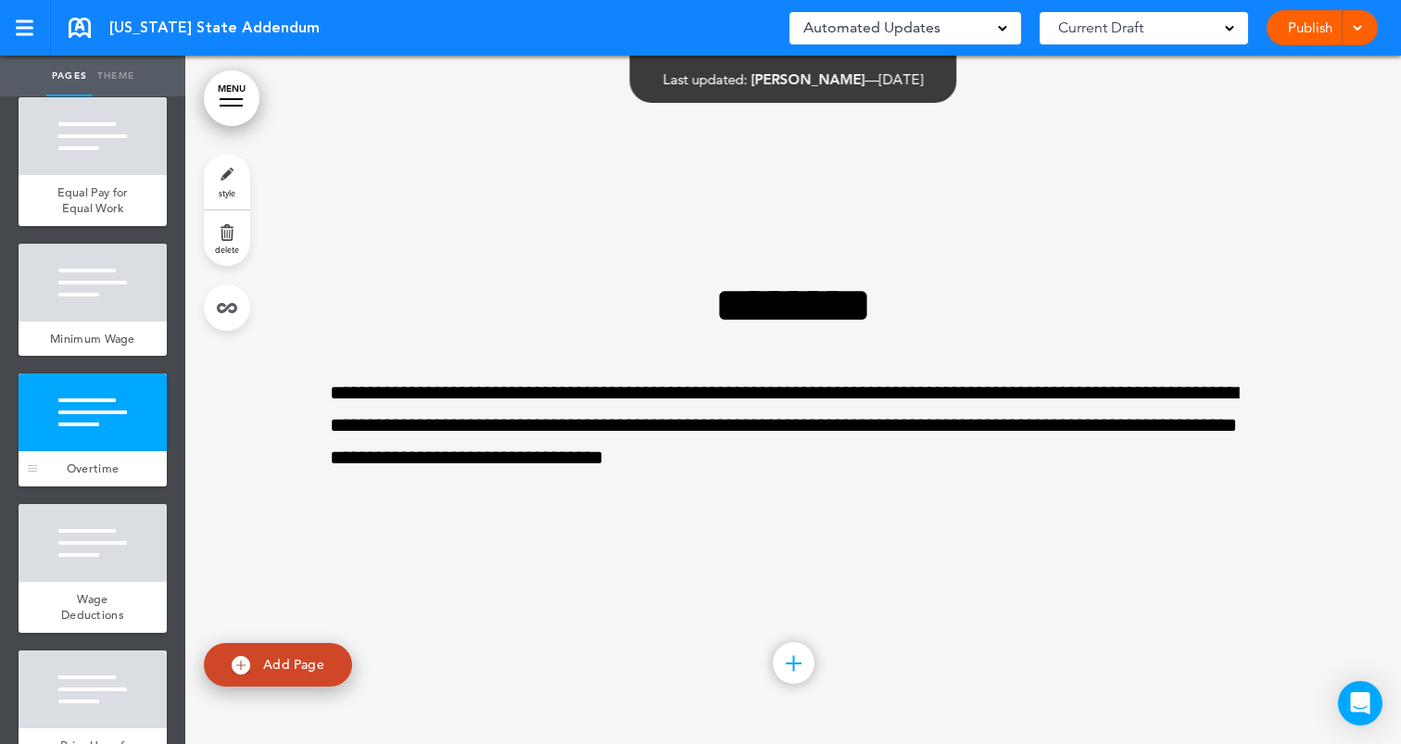
scroll to position [165, 0]
click at [92, 550] on div at bounding box center [93, 542] width 148 height 78
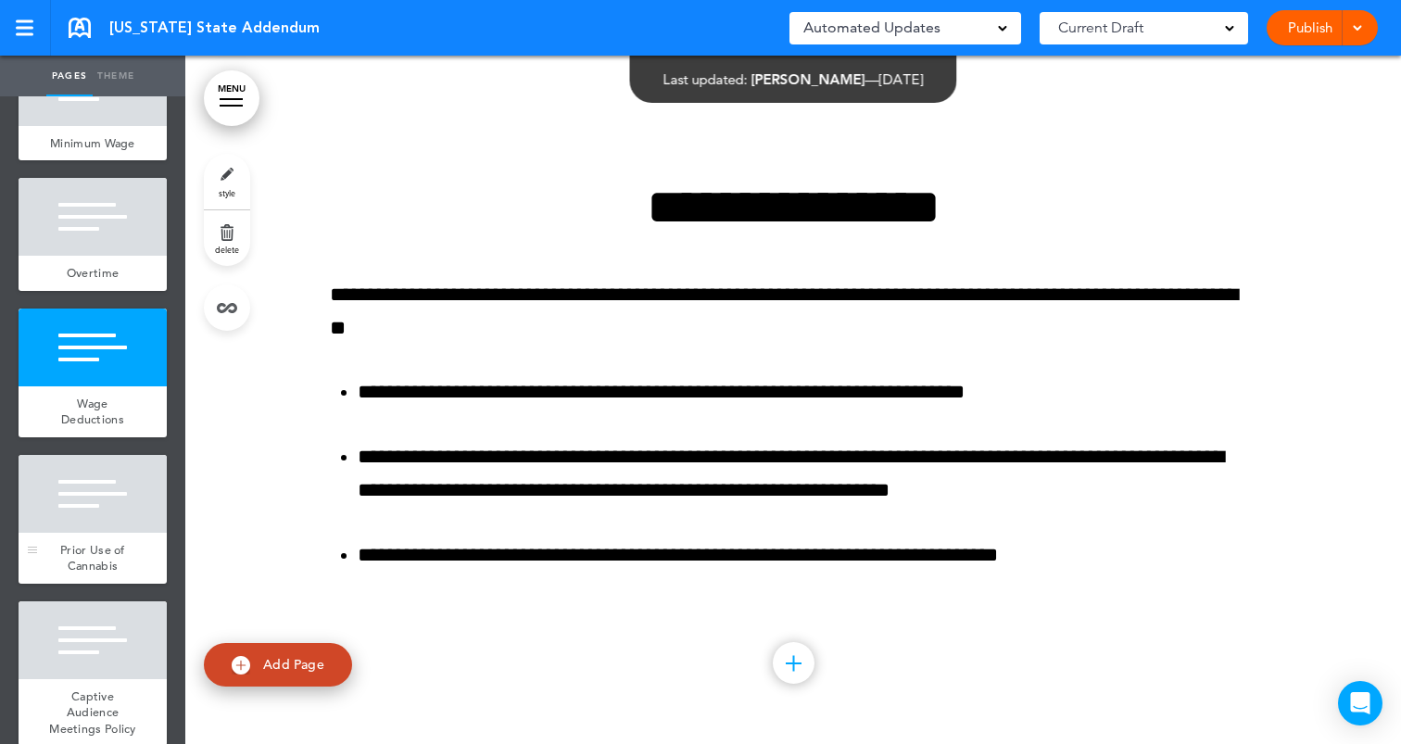
scroll to position [369, 0]
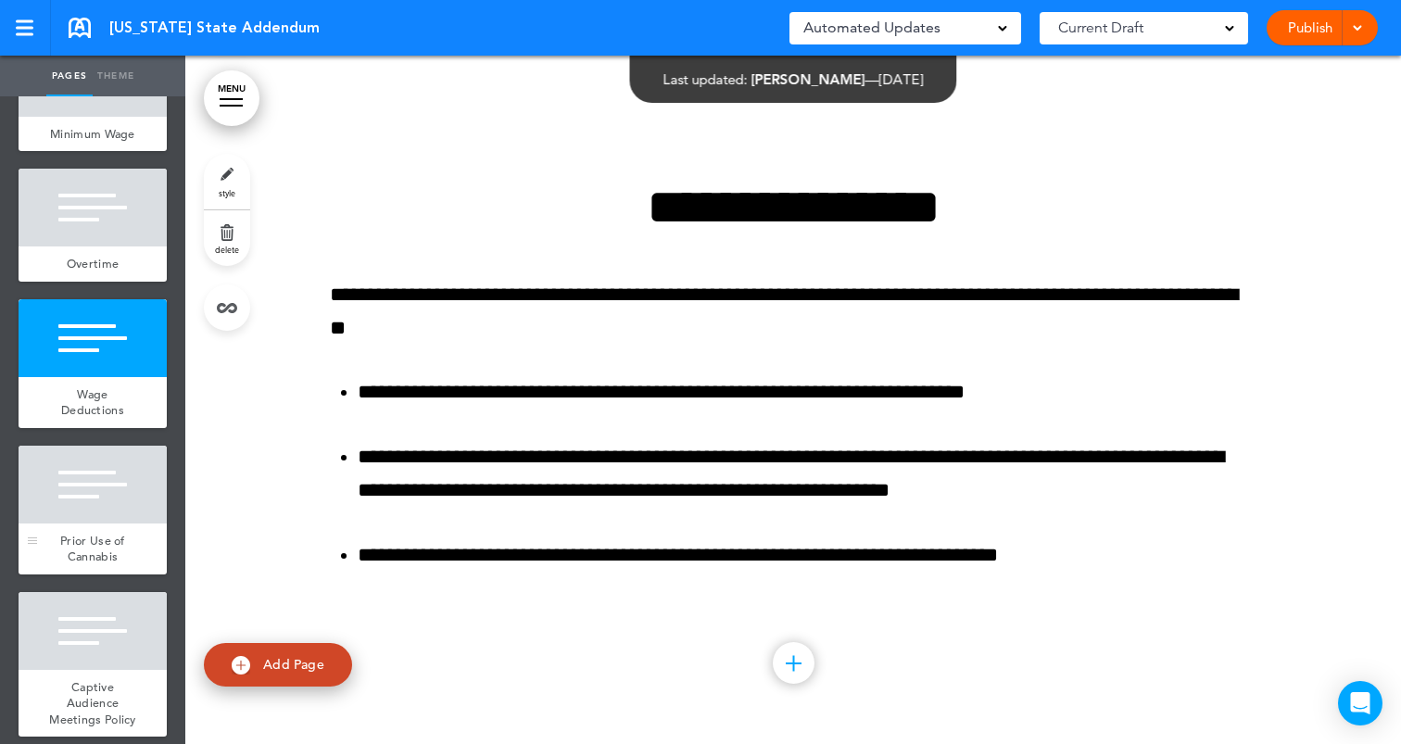
click at [113, 524] on div "Prior Use of Cannabis" at bounding box center [93, 549] width 148 height 51
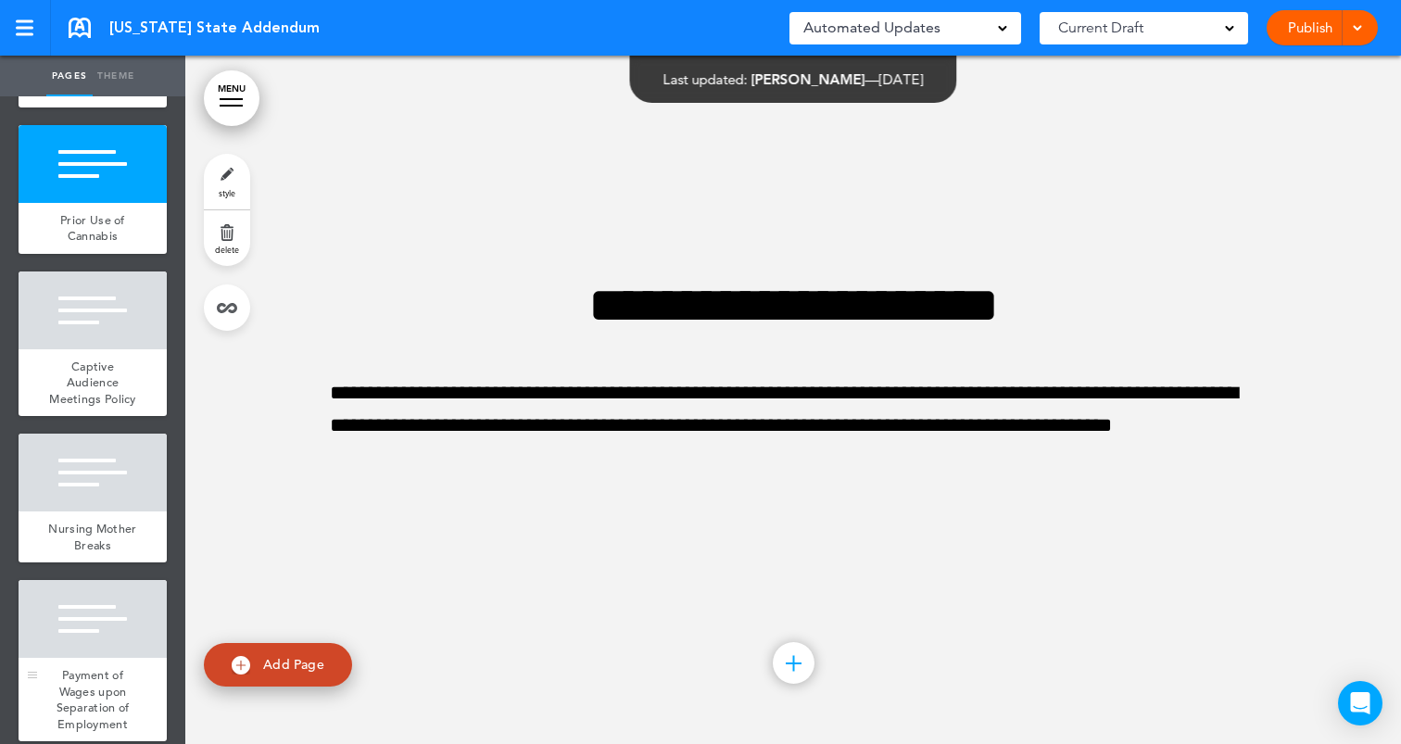
scroll to position [684, 0]
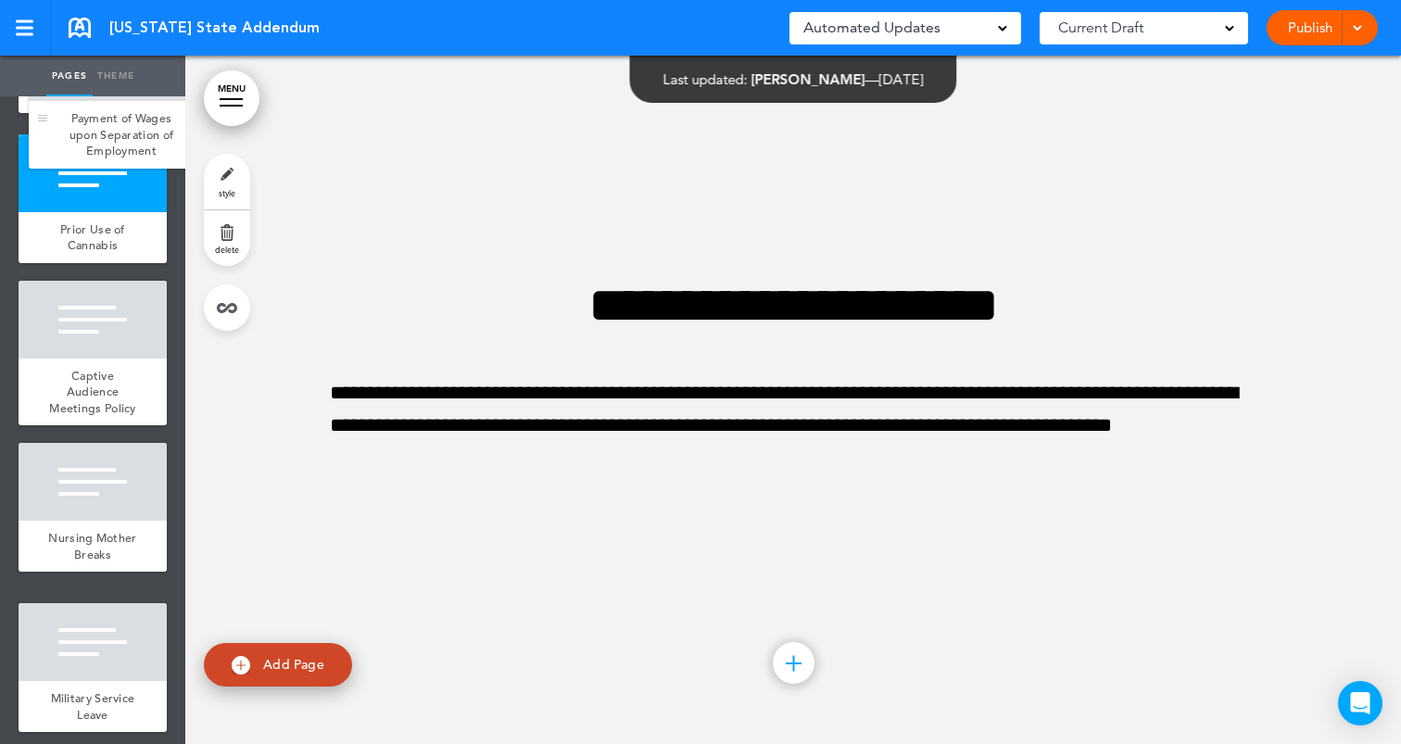
drag, startPoint x: 38, startPoint y: 677, endPoint x: 48, endPoint y: 122, distance: 555.1
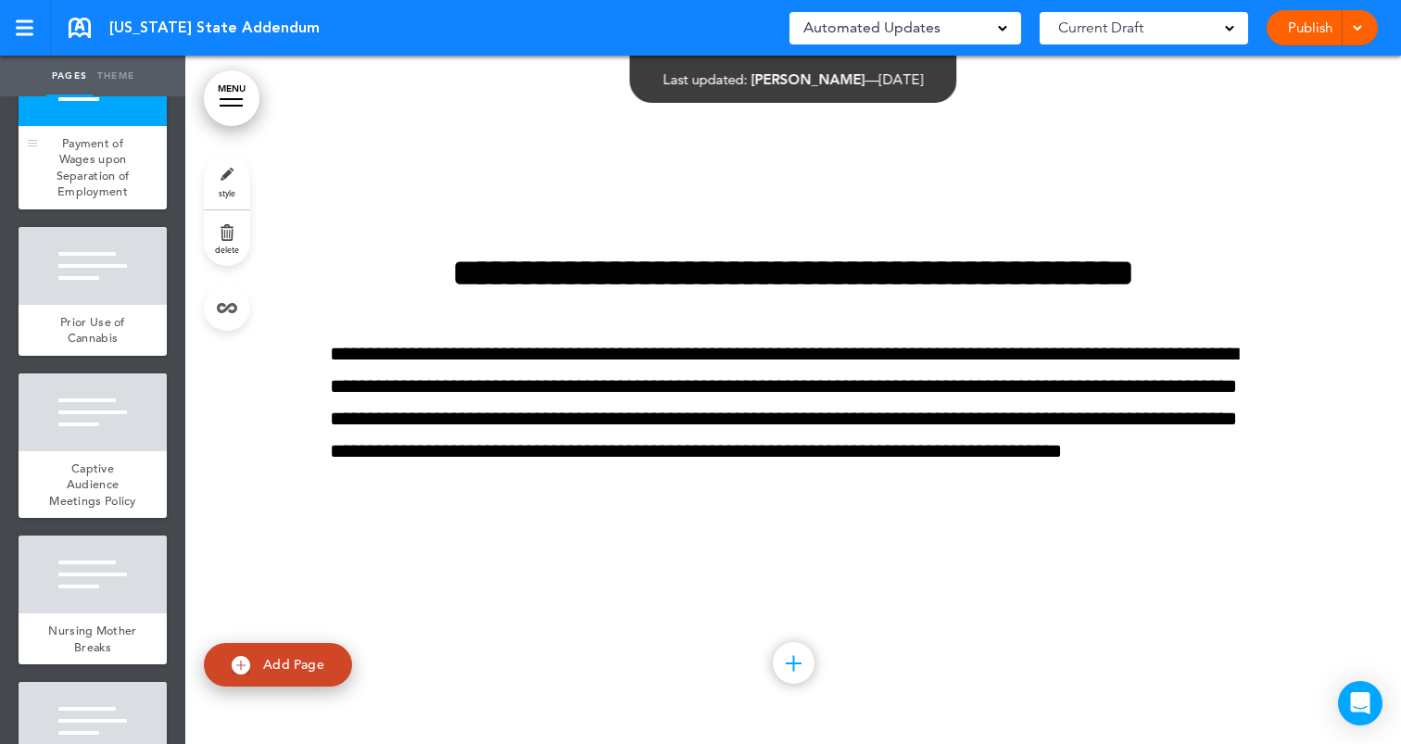
scroll to position [819, 0]
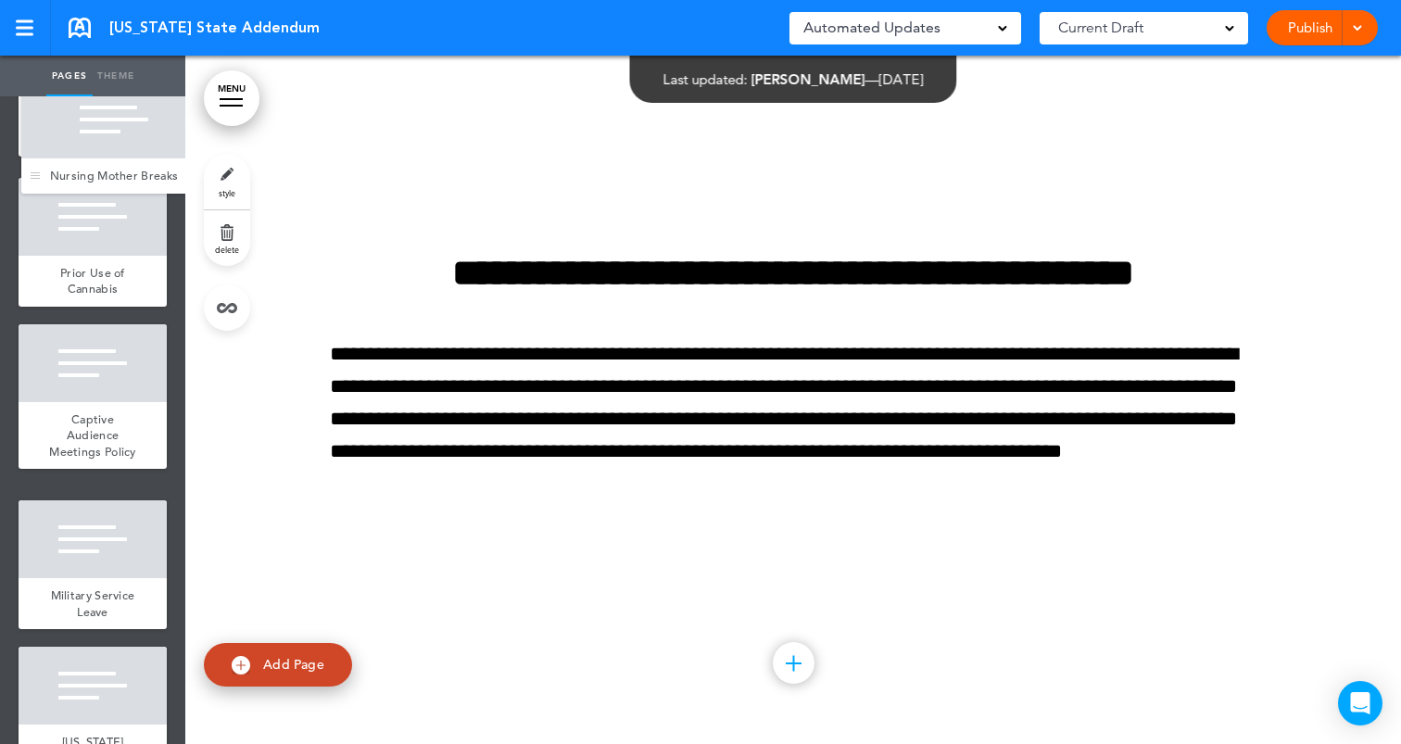
drag, startPoint x: 28, startPoint y: 576, endPoint x: 31, endPoint y: 176, distance: 400.3
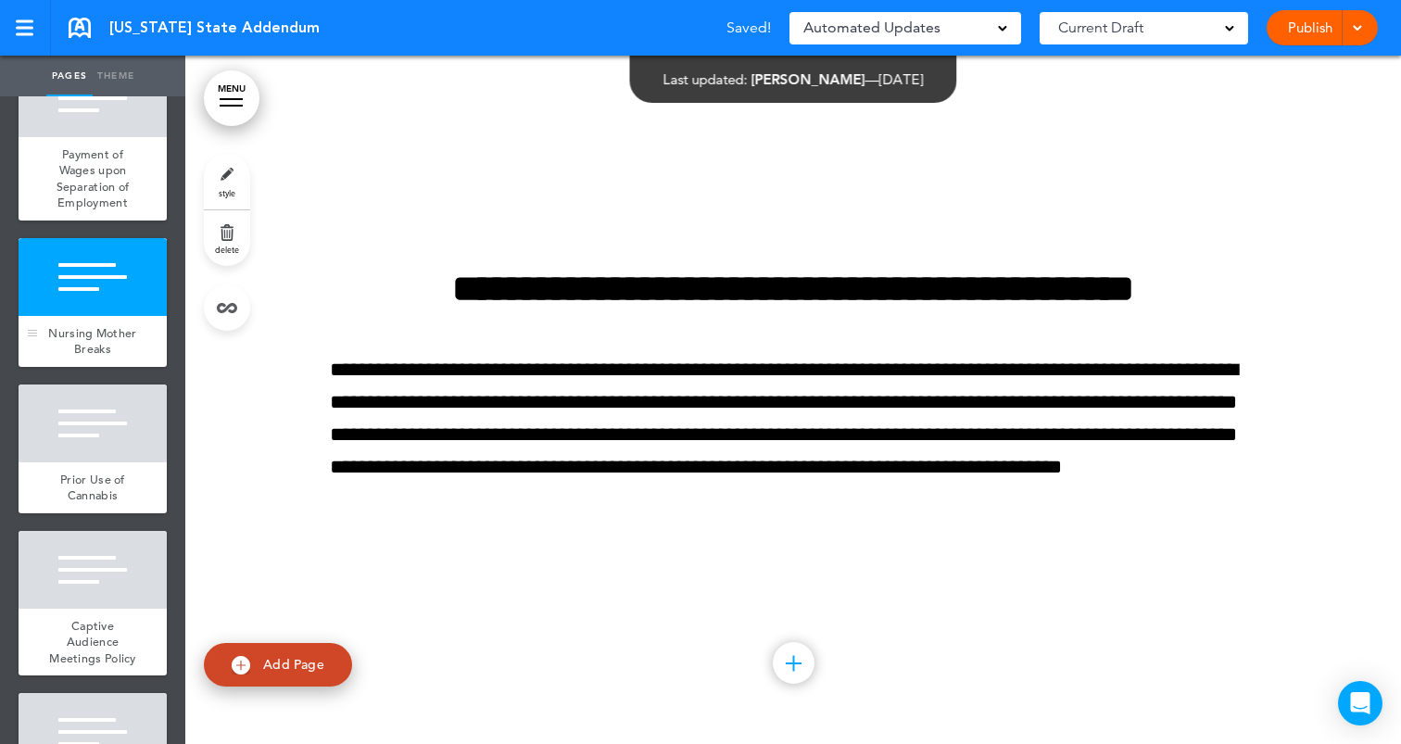
scroll to position [755, 0]
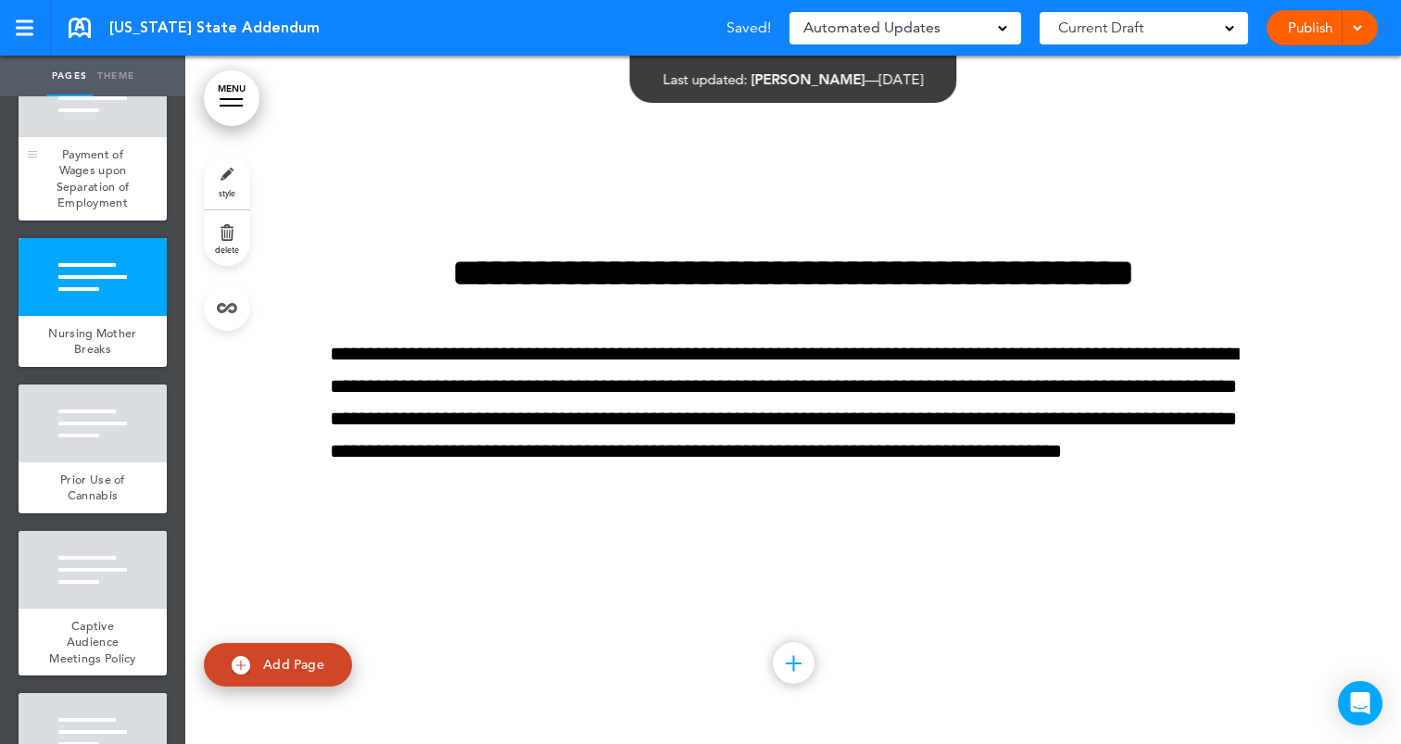
click at [98, 170] on span "Payment of Wages upon Separation of Employment" at bounding box center [93, 178] width 73 height 65
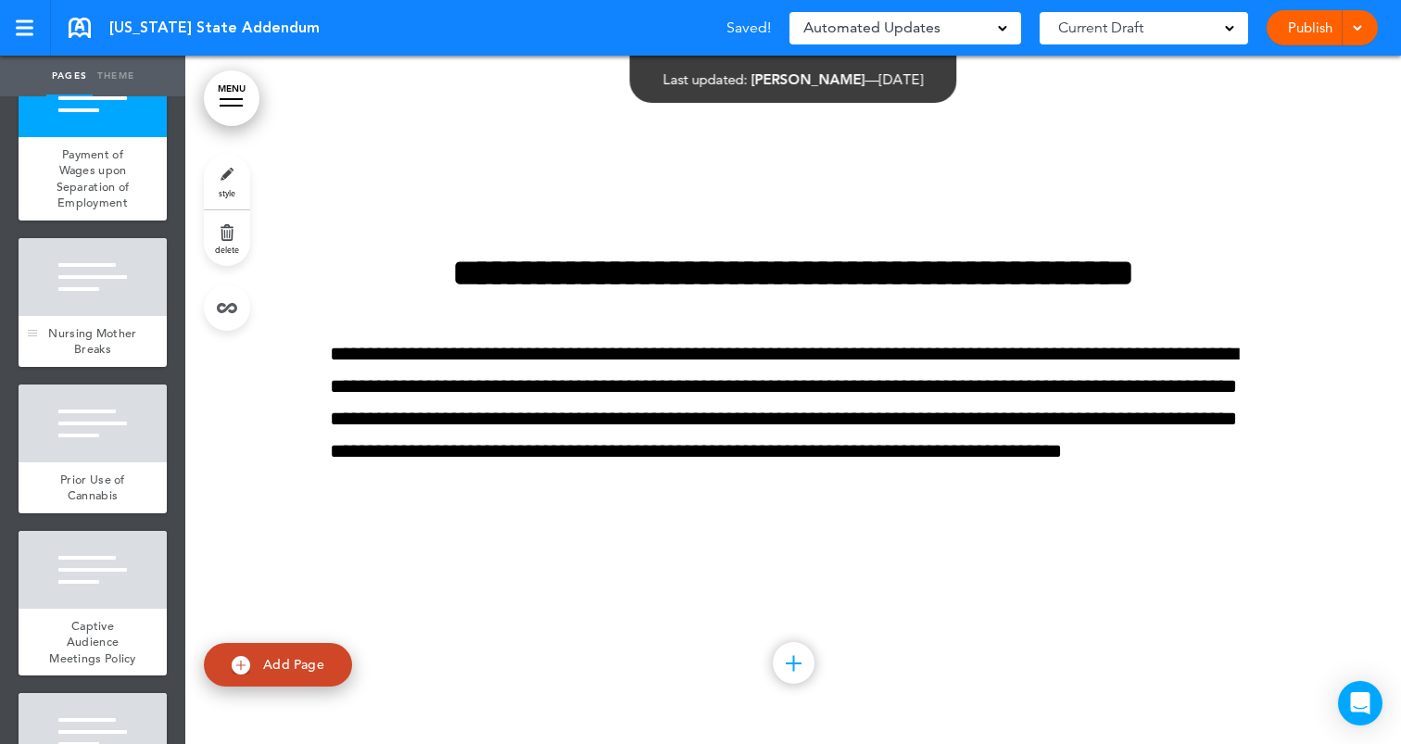
click at [114, 291] on div at bounding box center [93, 277] width 148 height 78
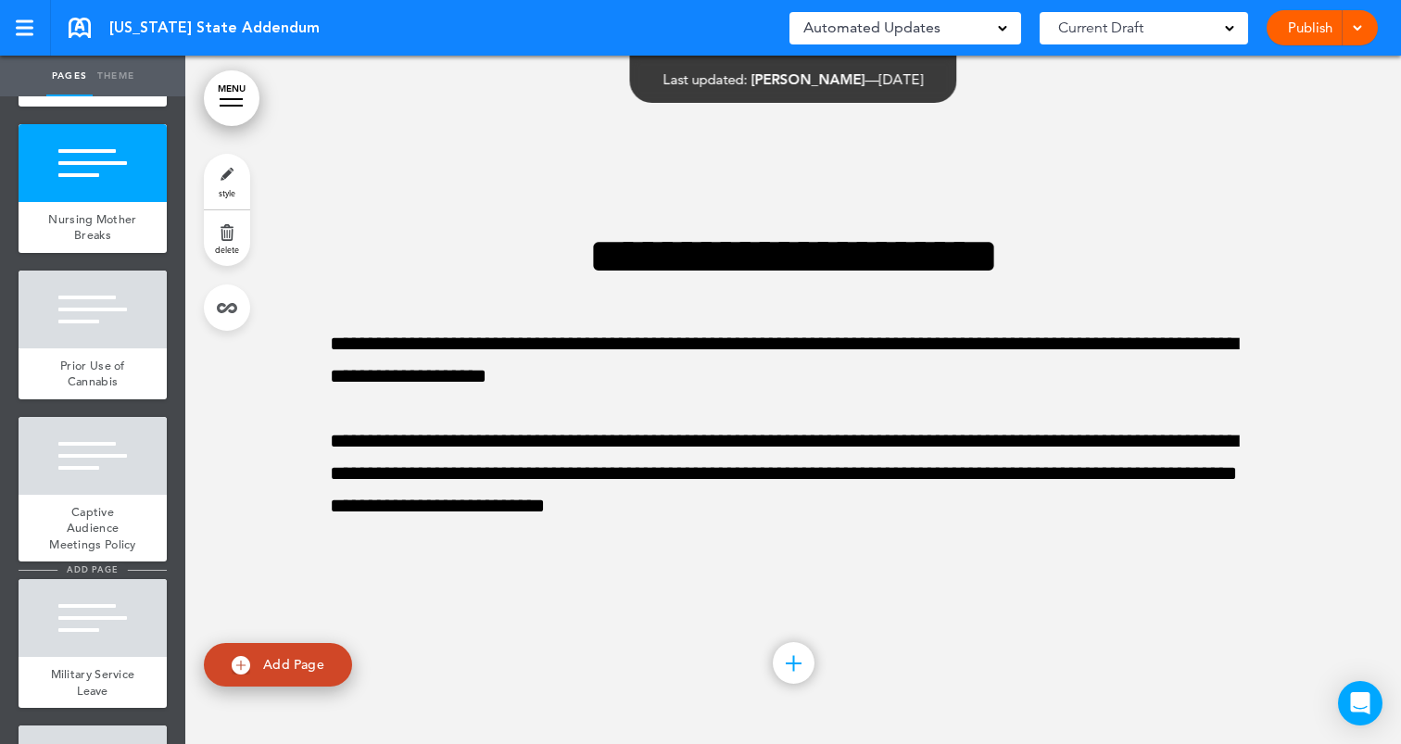
scroll to position [888, 0]
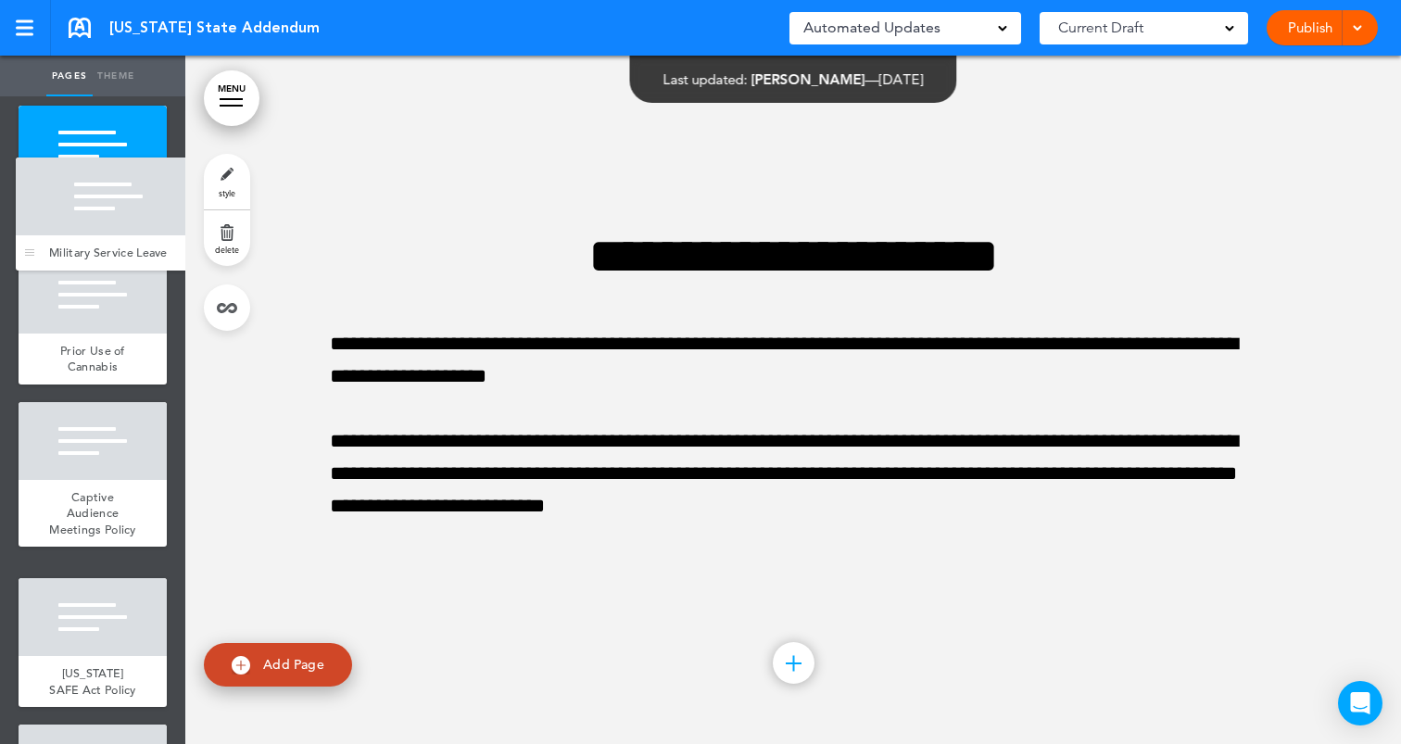
drag, startPoint x: 32, startPoint y: 663, endPoint x: 30, endPoint y: 269, distance: 394.7
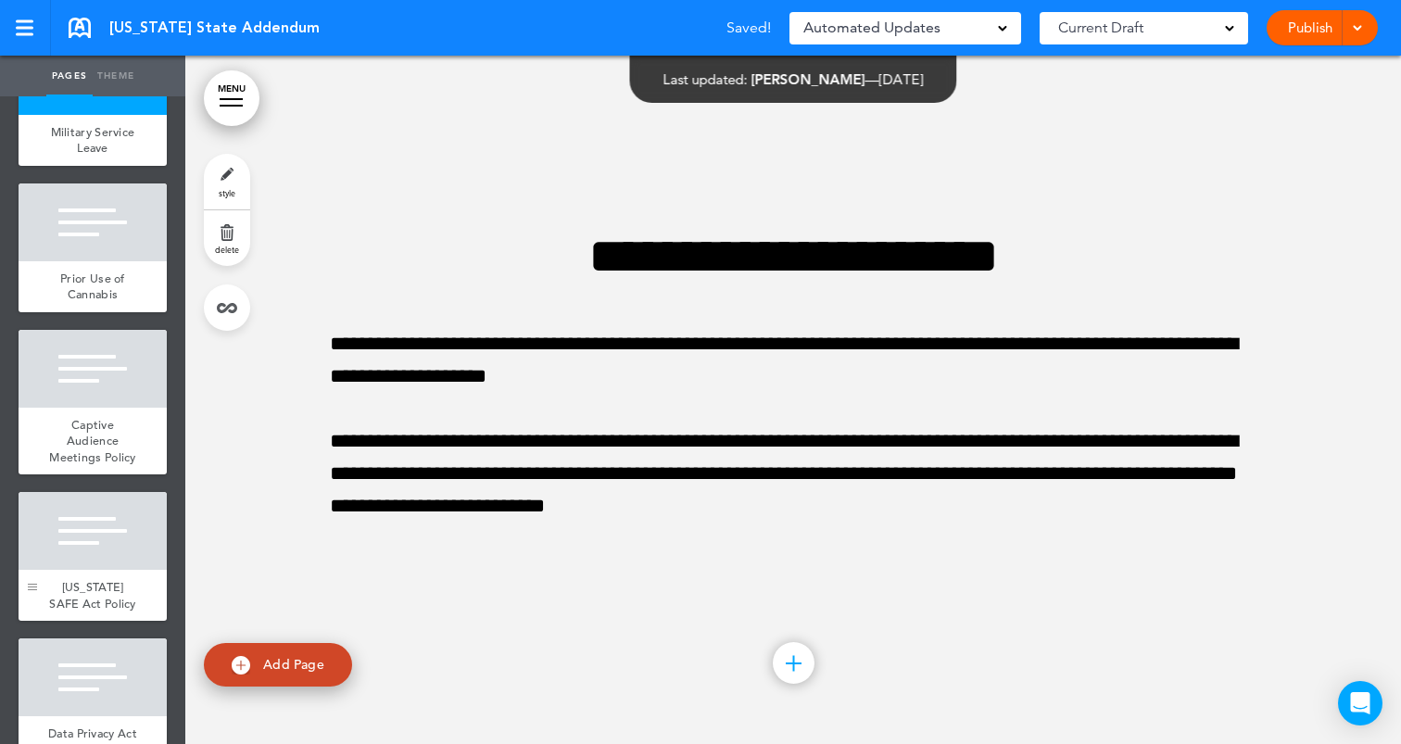
scroll to position [1116, 0]
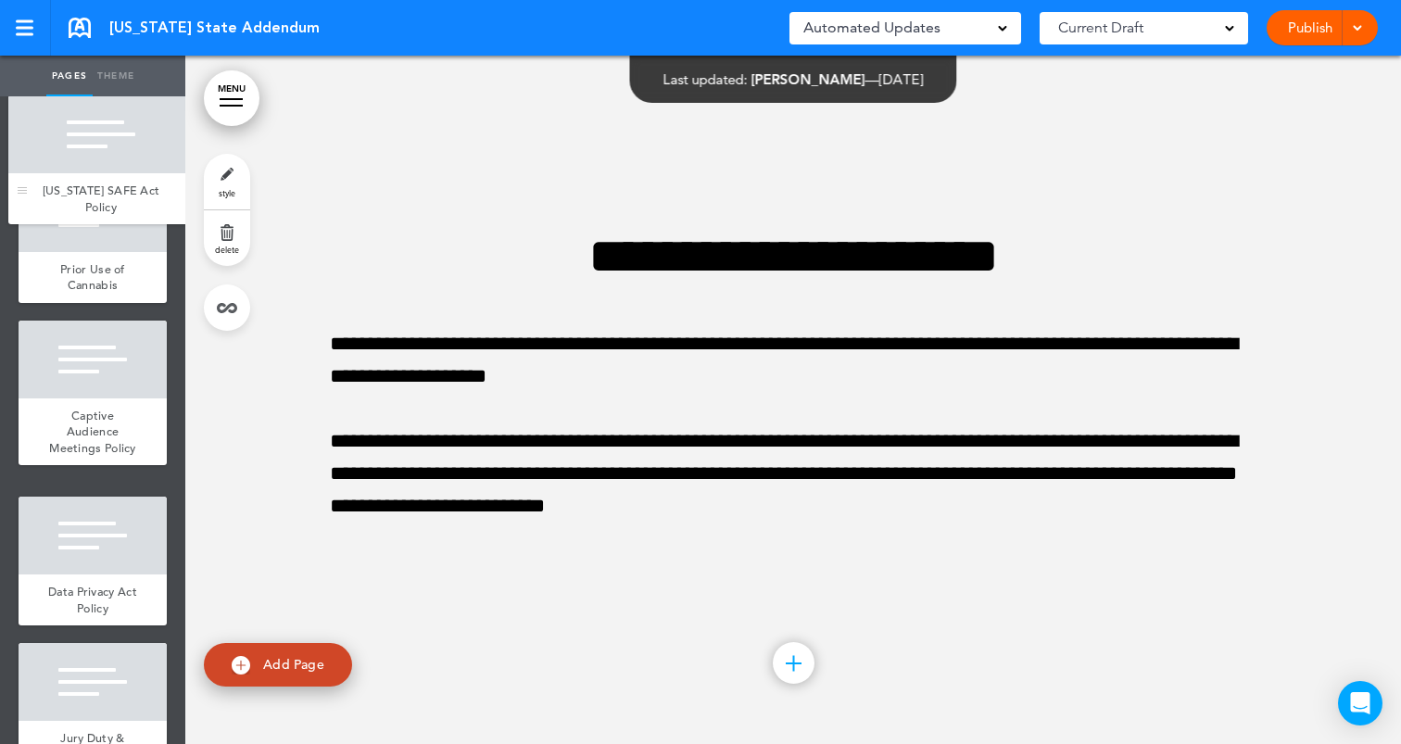
drag, startPoint x: 33, startPoint y: 564, endPoint x: 30, endPoint y: 166, distance: 398.4
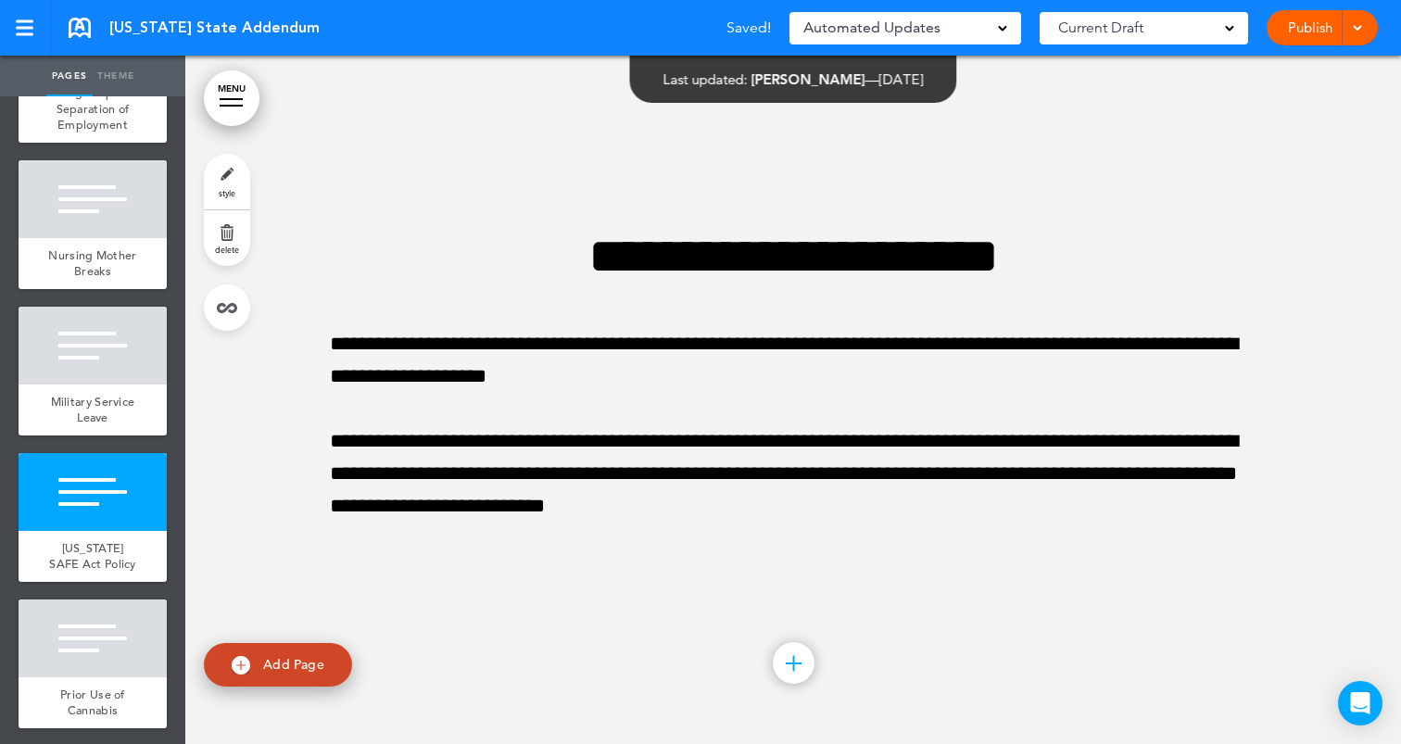
scroll to position [803, 0]
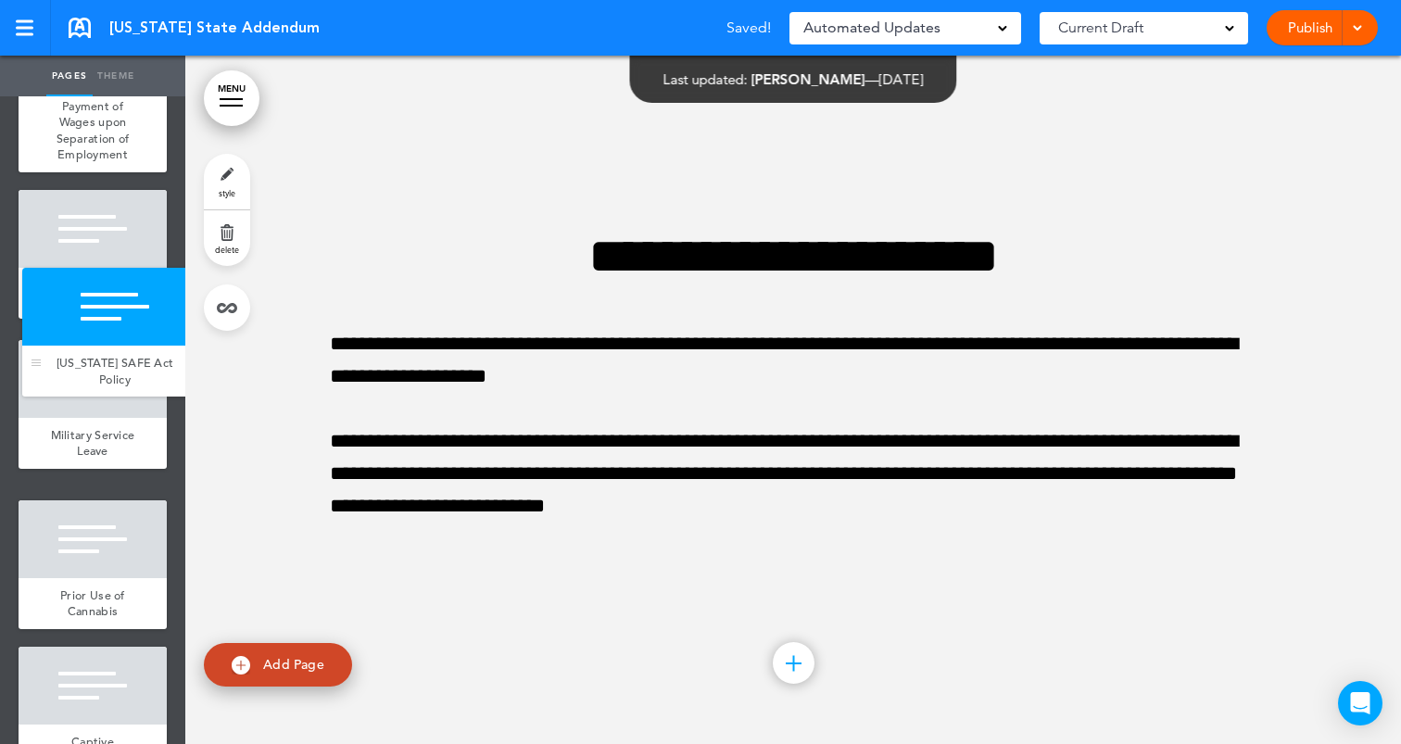
drag, startPoint x: 28, startPoint y: 562, endPoint x: 25, endPoint y: 342, distance: 220.5
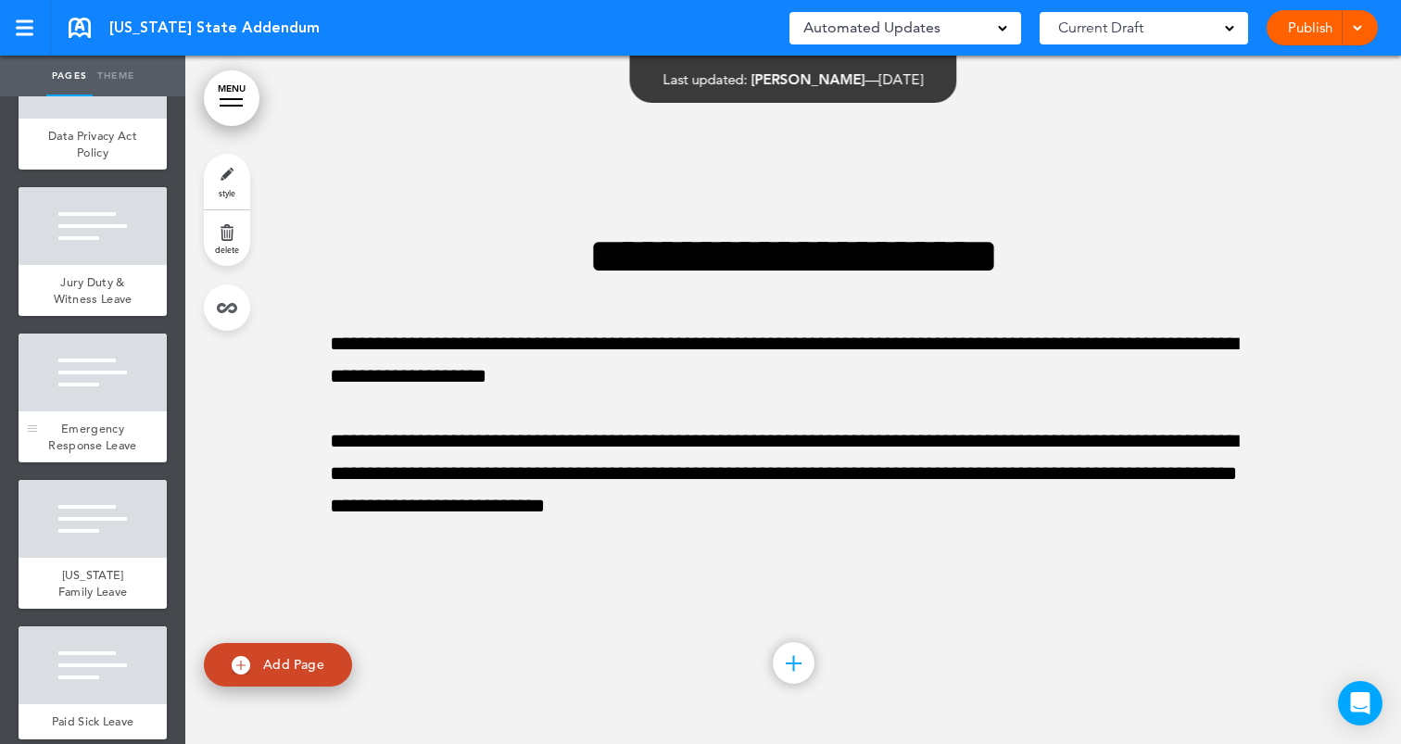
scroll to position [1570, 0]
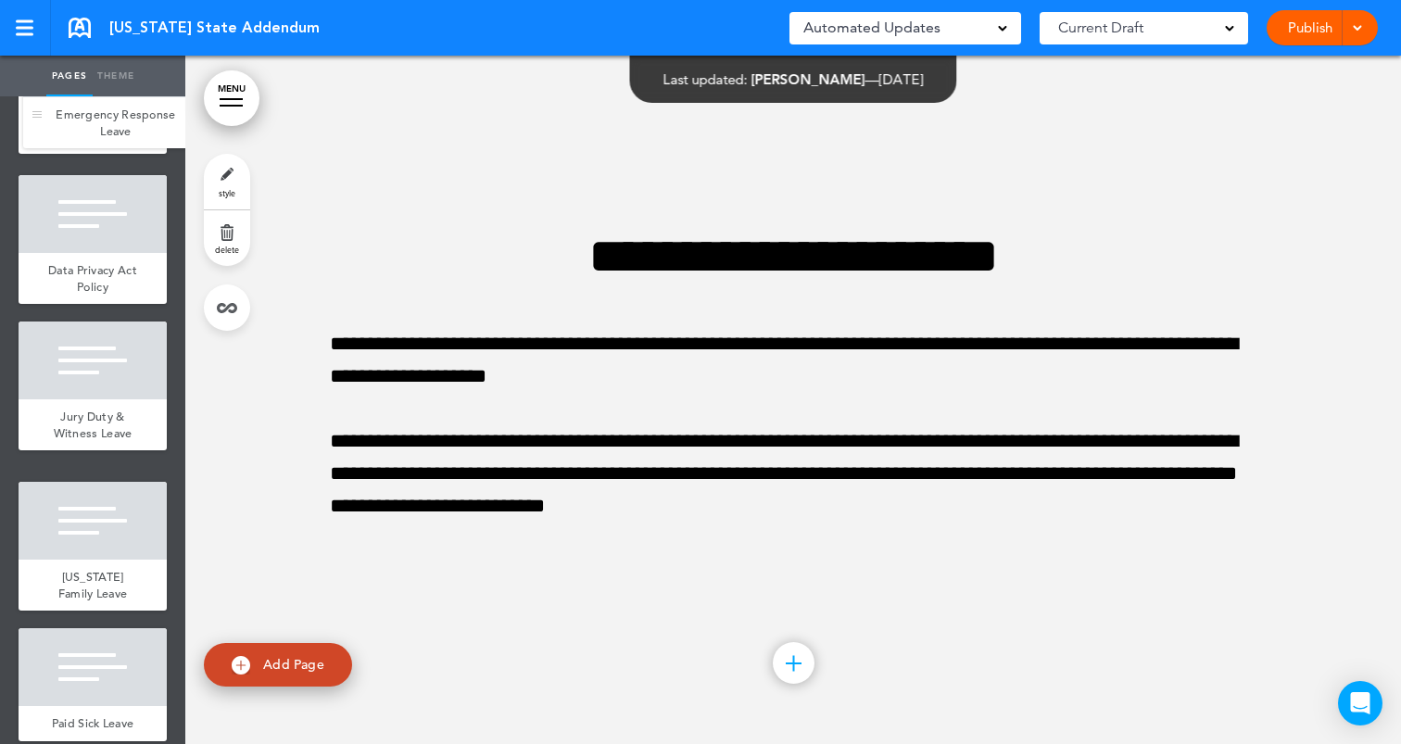
drag, startPoint x: 31, startPoint y: 422, endPoint x: 37, endPoint y: 120, distance: 302.1
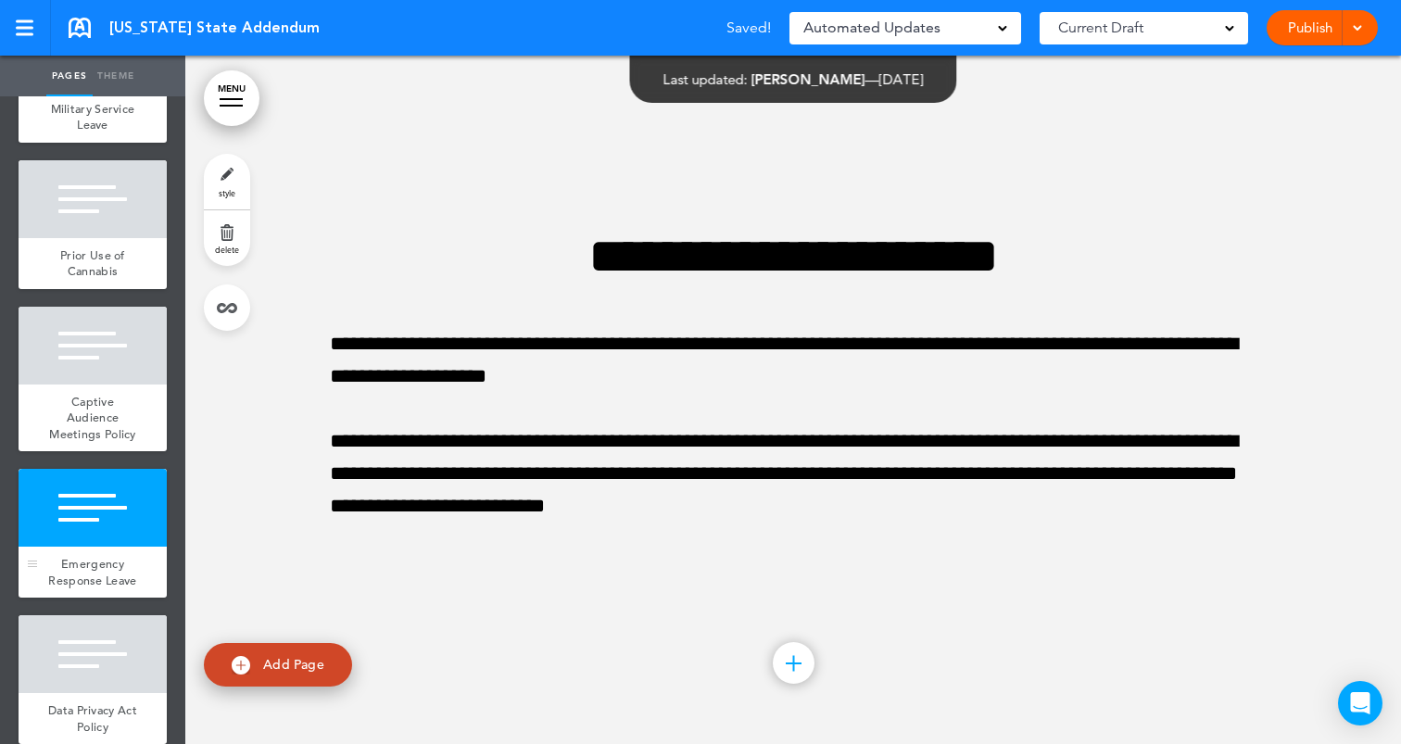
scroll to position [1248, 0]
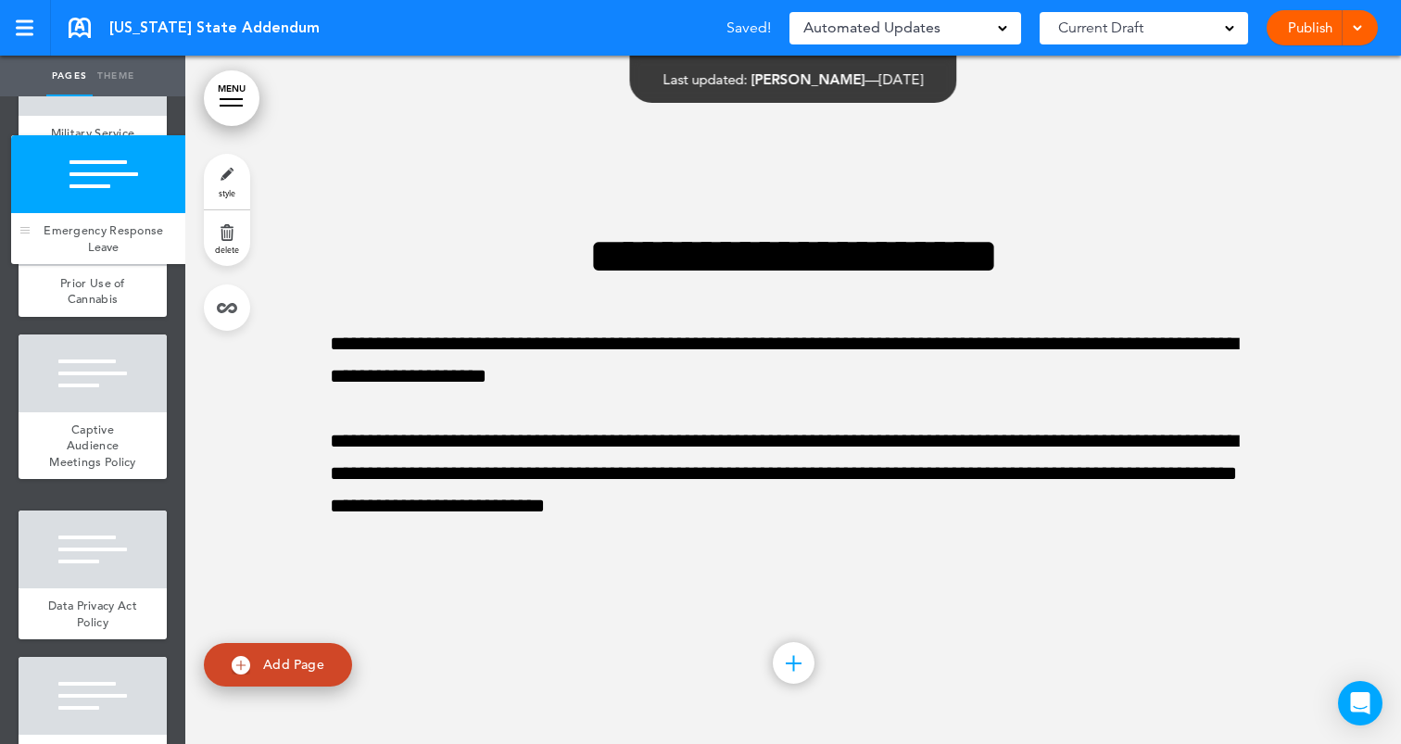
drag, startPoint x: 35, startPoint y: 574, endPoint x: 26, endPoint y: 196, distance: 378.1
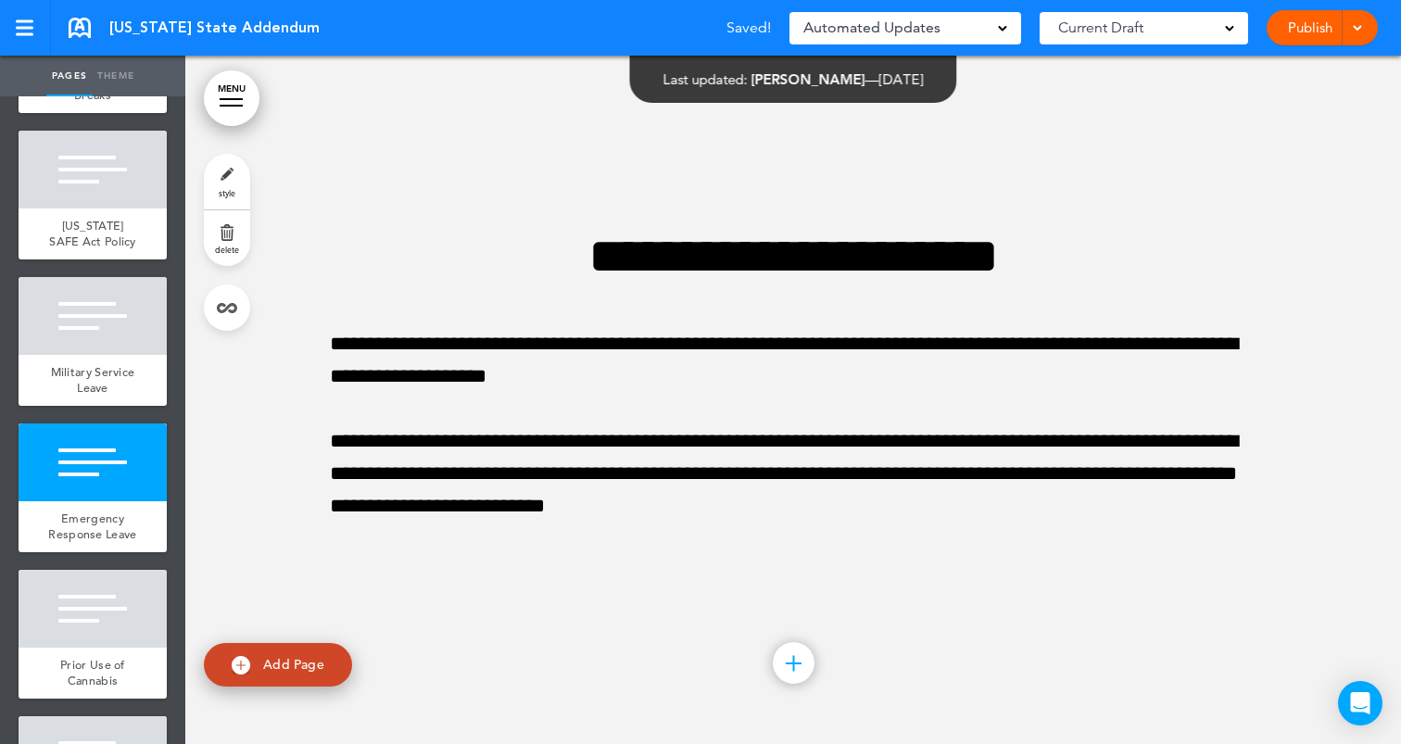
scroll to position [990, 0]
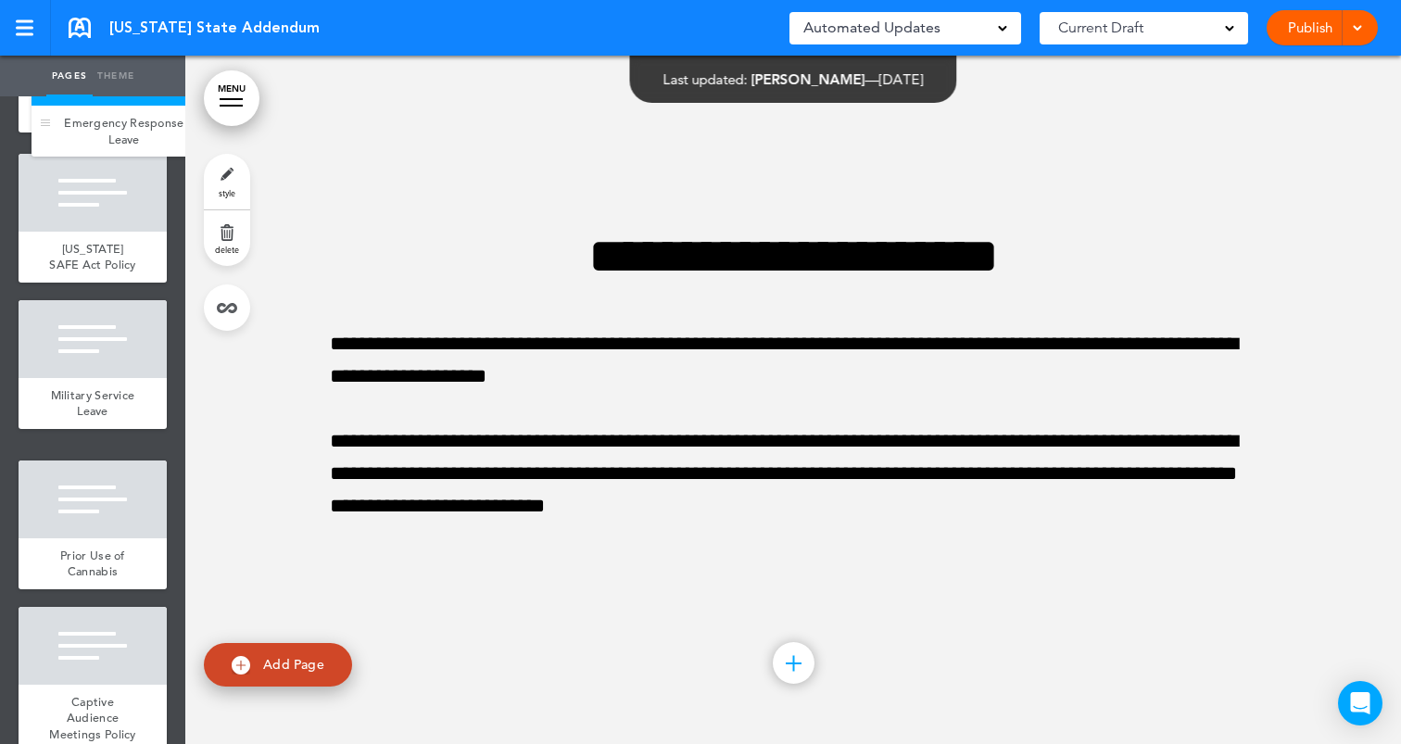
drag, startPoint x: 32, startPoint y: 536, endPoint x: 44, endPoint y: 132, distance: 405.1
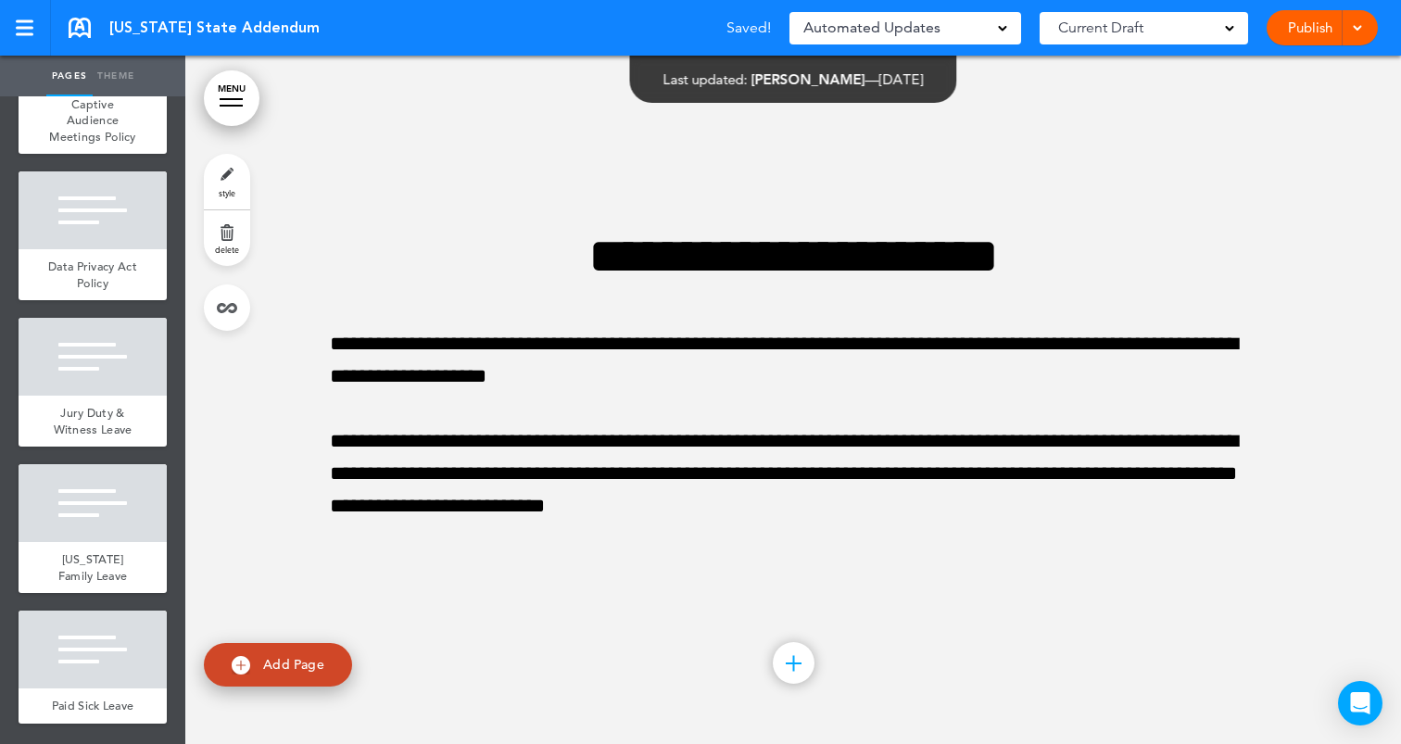
scroll to position [1701, 0]
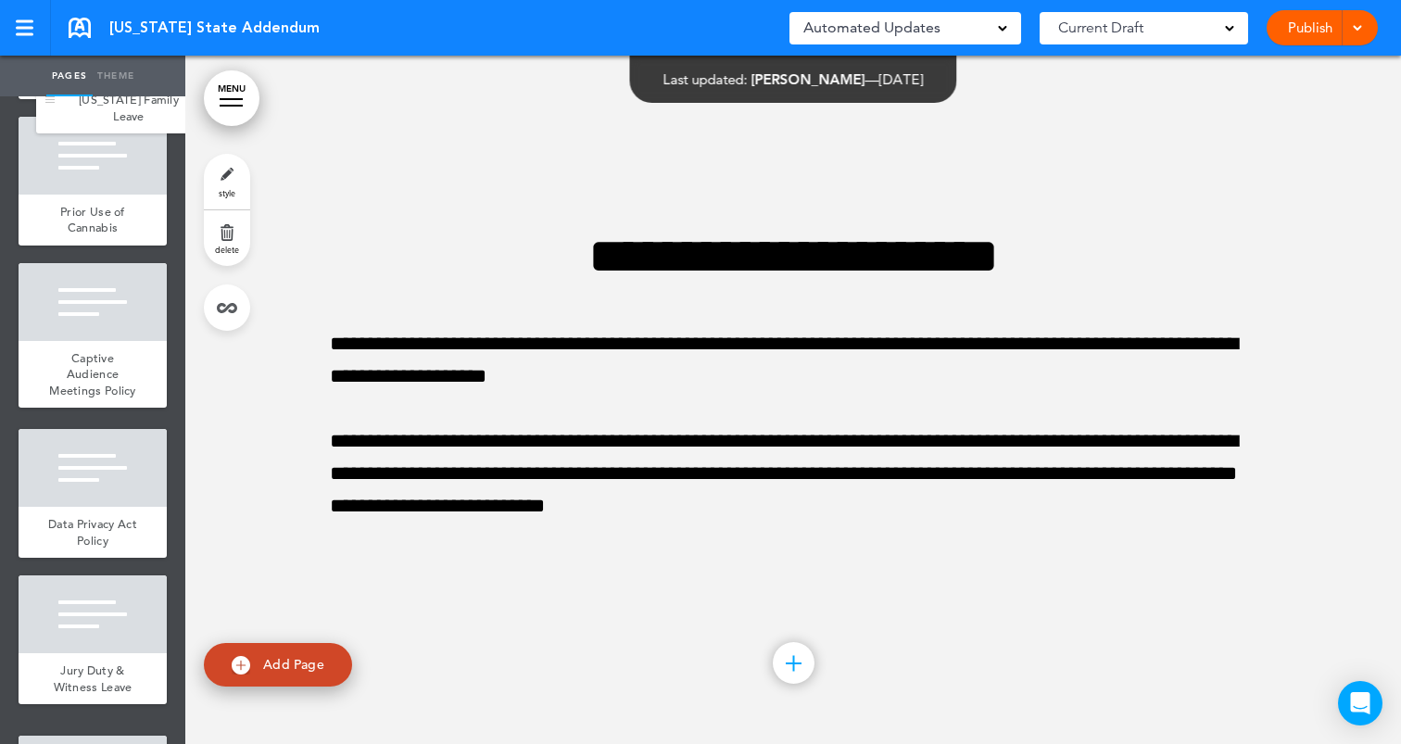
drag, startPoint x: 31, startPoint y: 573, endPoint x: 48, endPoint y: 111, distance: 461.8
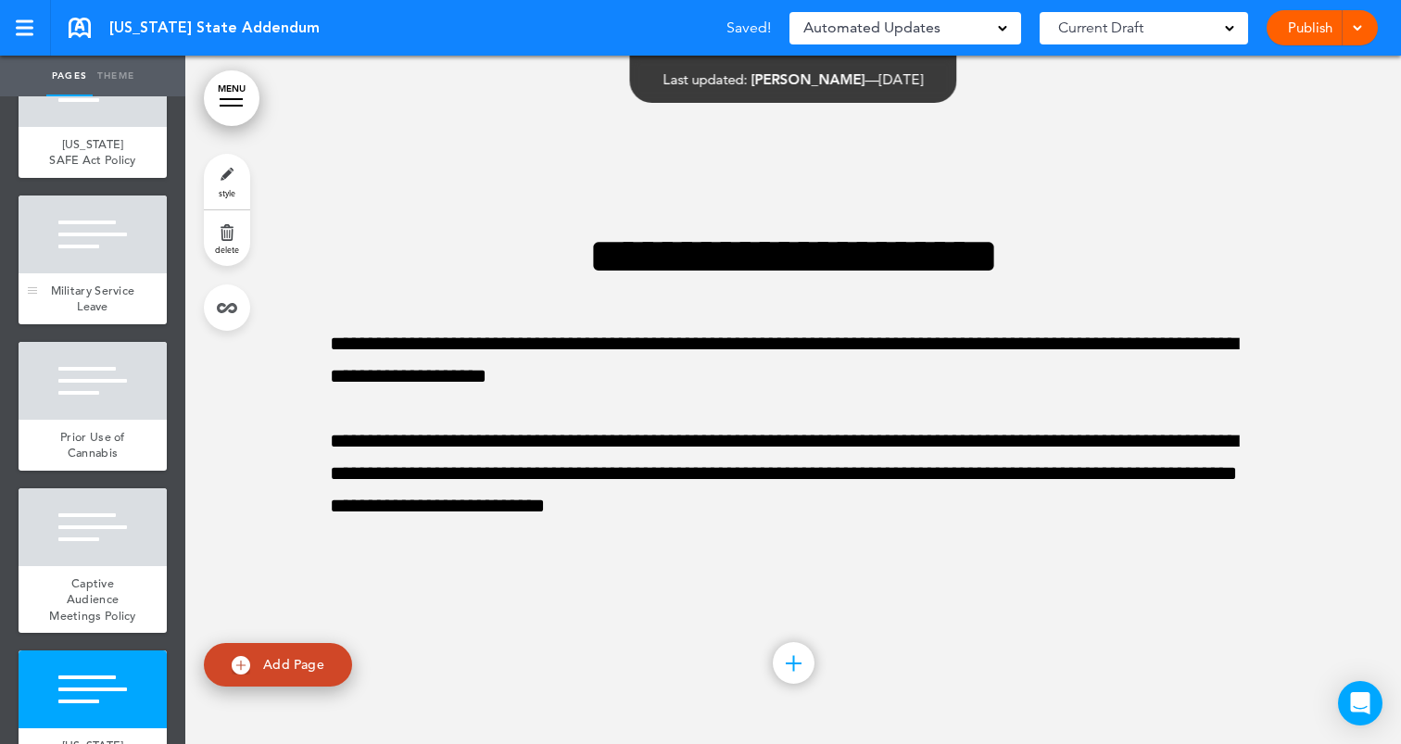
scroll to position [1307, 0]
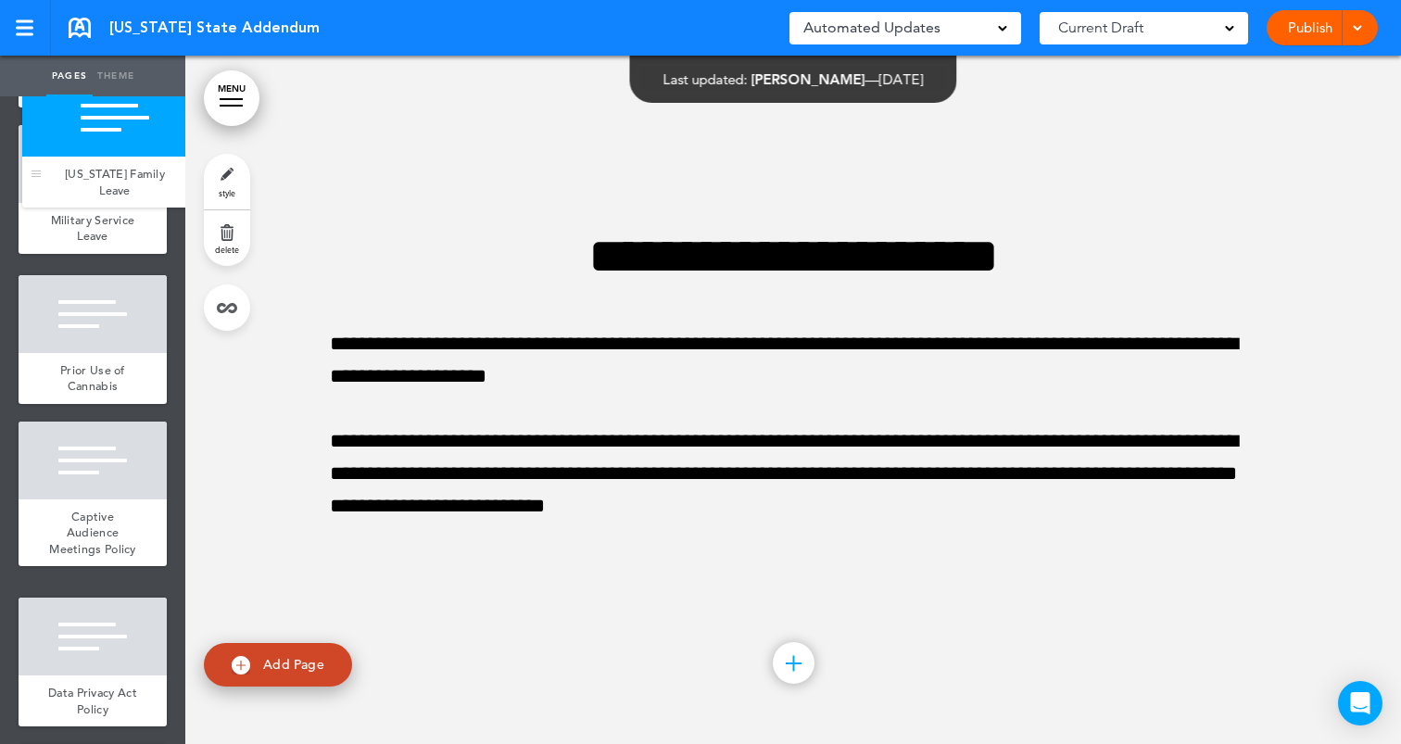
drag, startPoint x: 35, startPoint y: 674, endPoint x: 39, endPoint y: 183, distance: 490.2
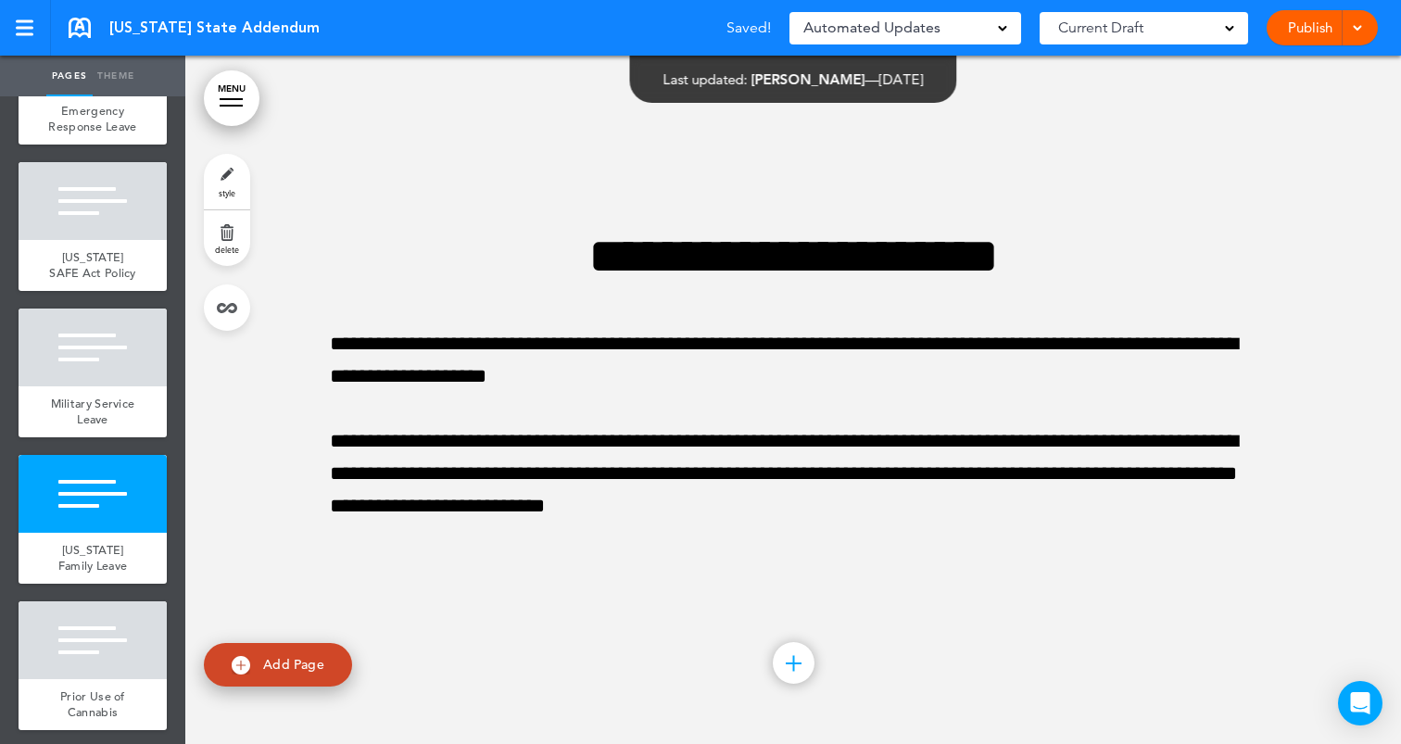
scroll to position [1107, 0]
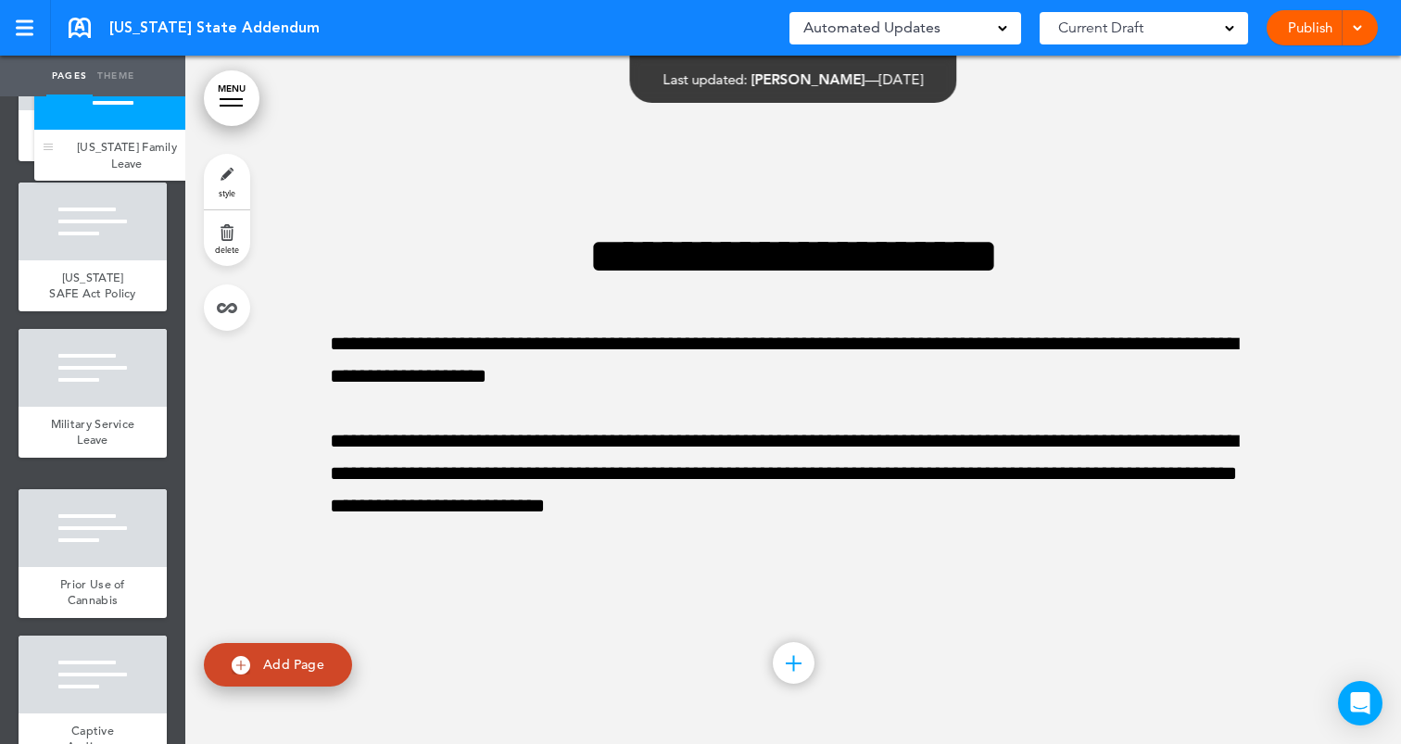
drag, startPoint x: 32, startPoint y: 549, endPoint x: 43, endPoint y: 145, distance: 405.1
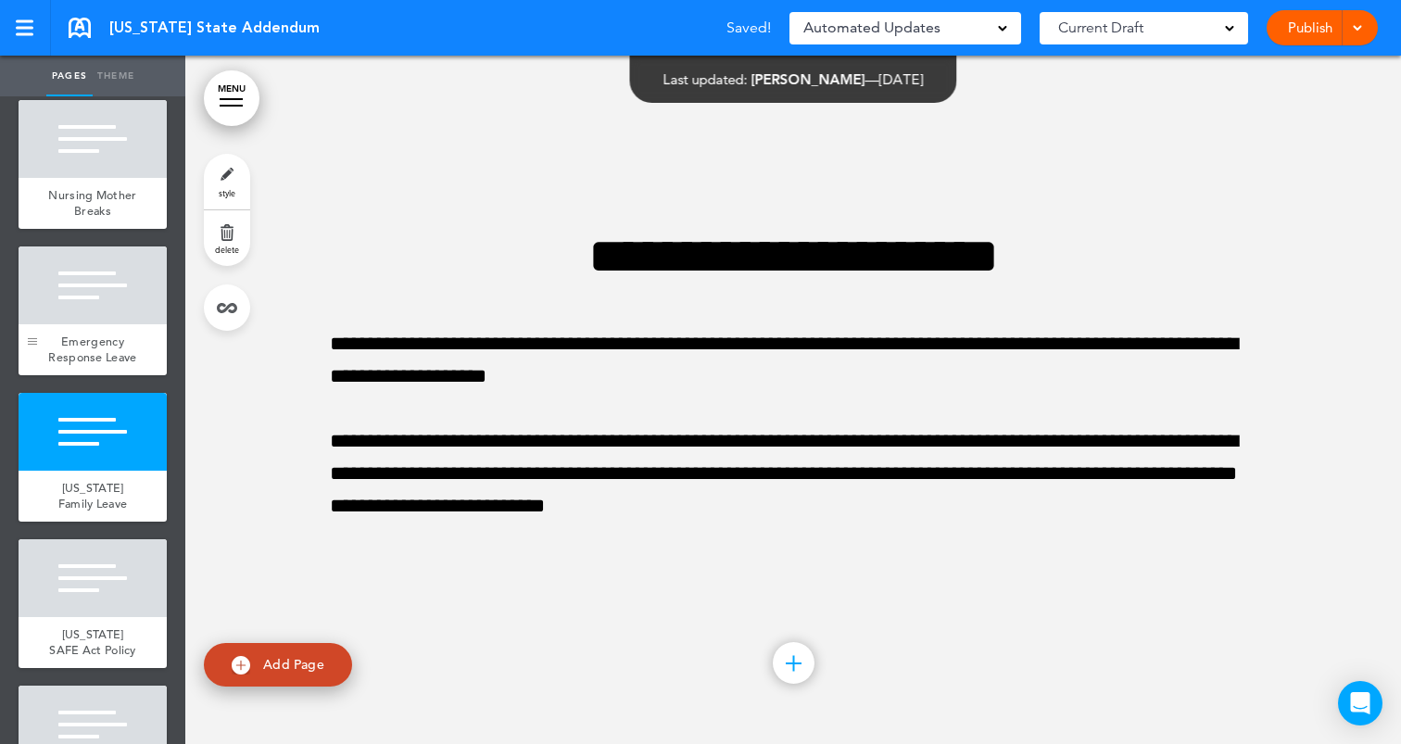
scroll to position [891, 0]
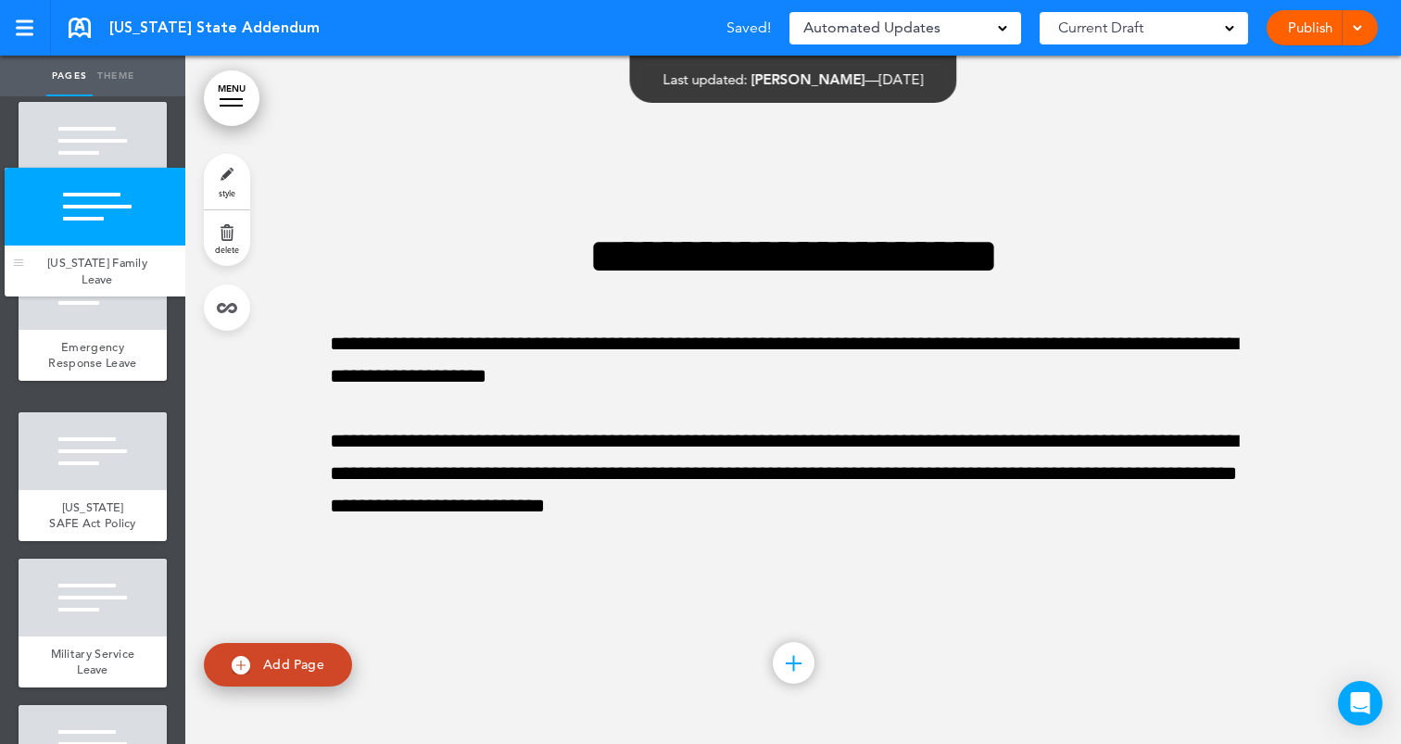
drag, startPoint x: 34, startPoint y: 489, endPoint x: 20, endPoint y: 256, distance: 233.9
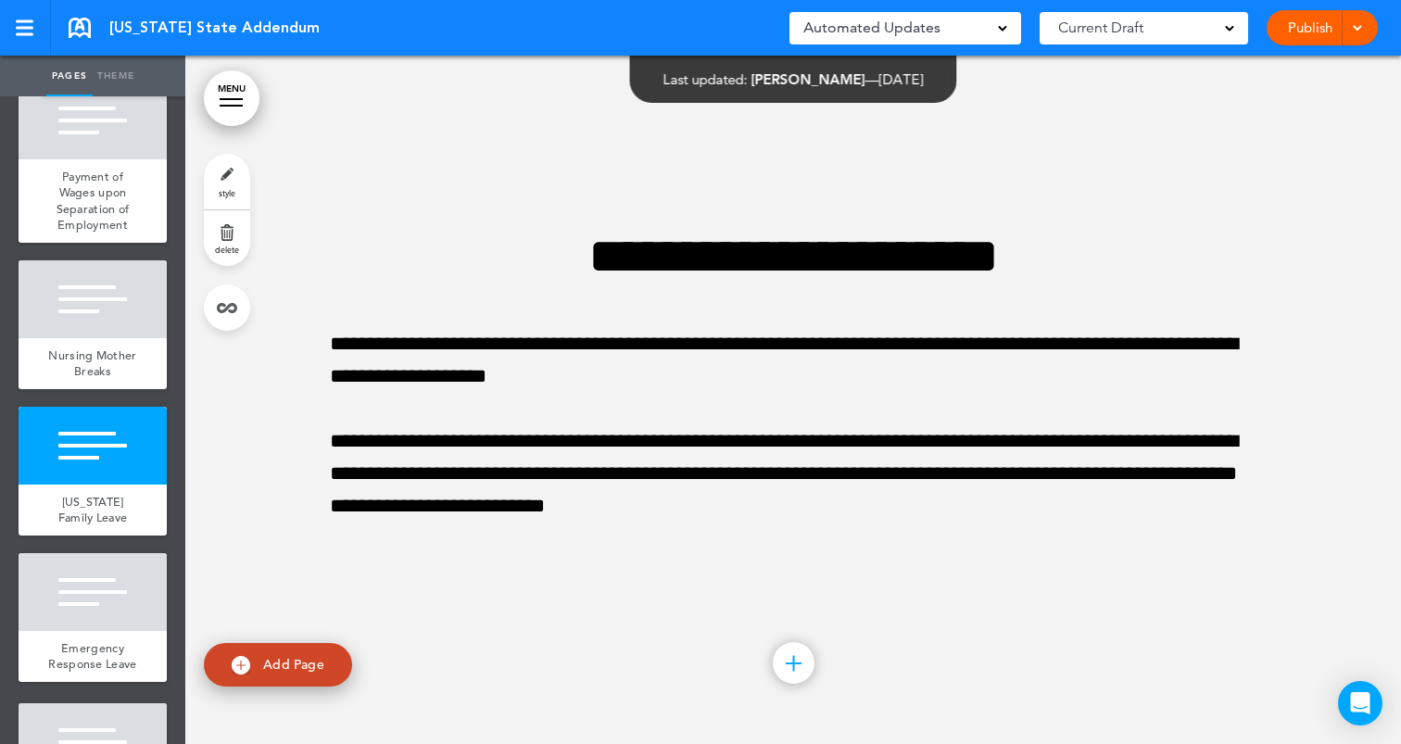
scroll to position [714, 0]
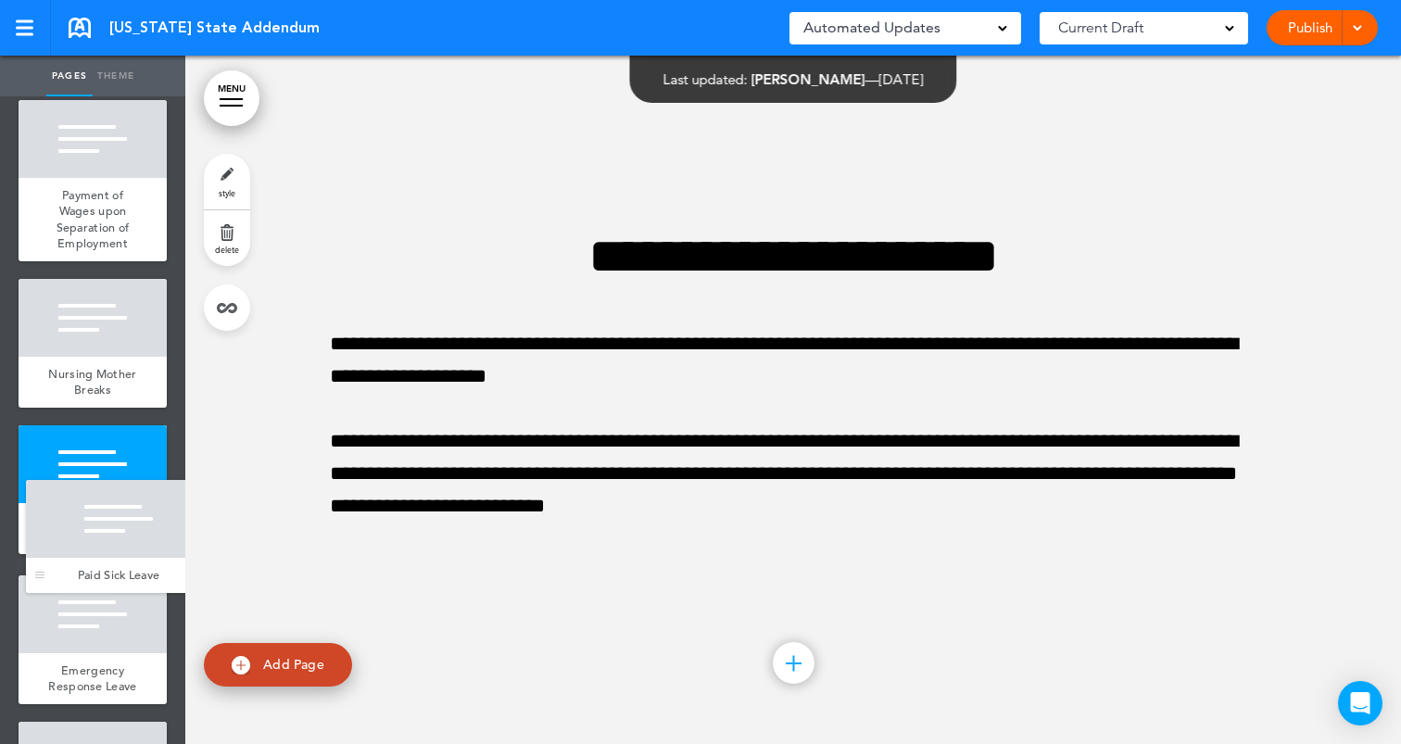
drag, startPoint x: 32, startPoint y: 711, endPoint x: 39, endPoint y: 578, distance: 132.7
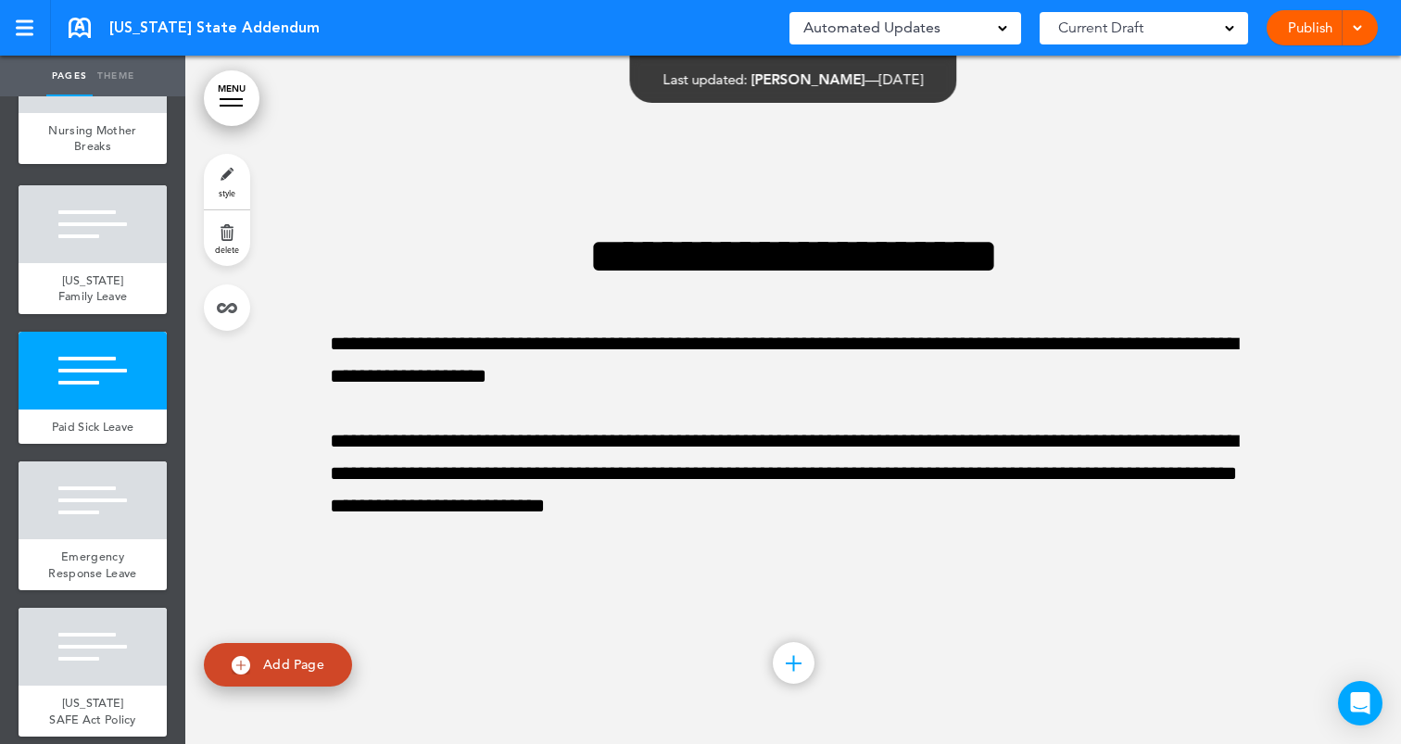
scroll to position [847, 0]
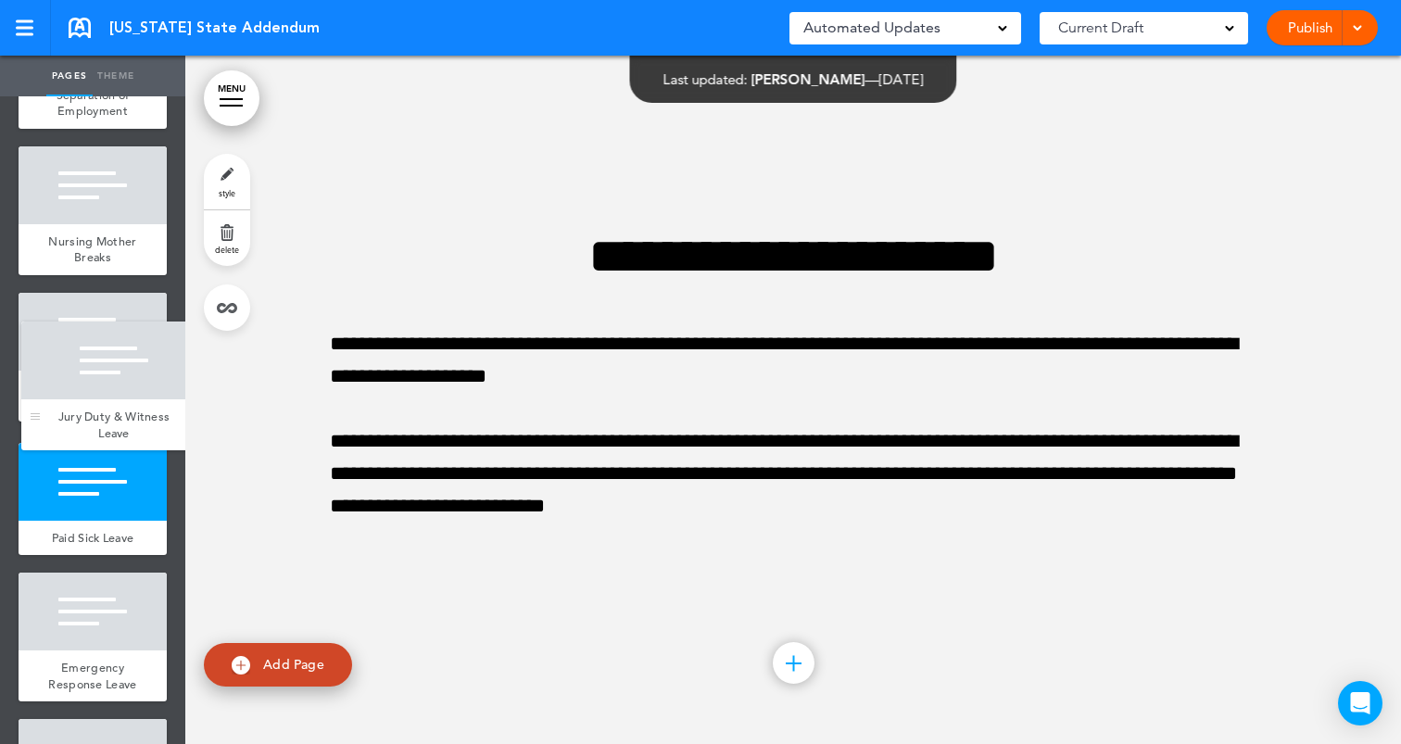
drag, startPoint x: 36, startPoint y: 697, endPoint x: 37, endPoint y: 418, distance: 278.9
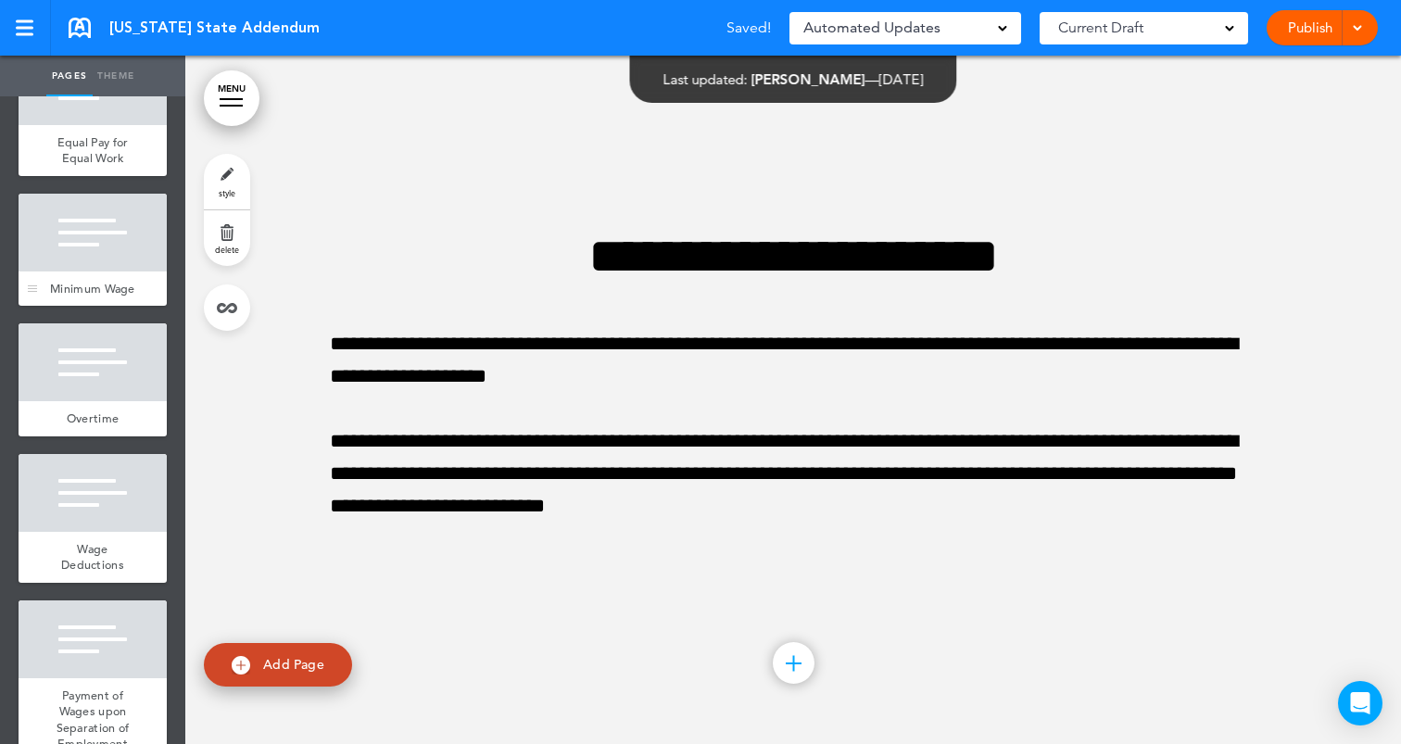
scroll to position [254, 0]
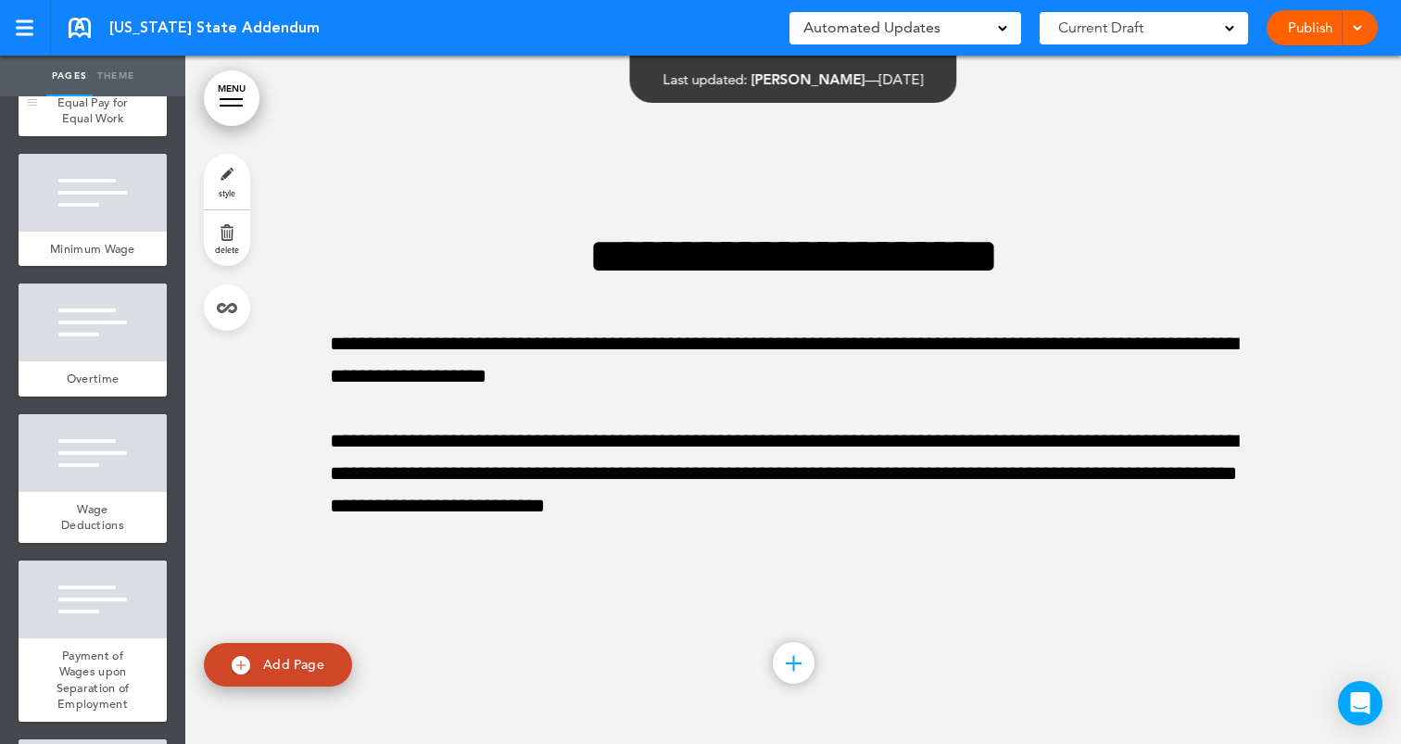
click at [127, 115] on div "Equal Pay for Equal Work" at bounding box center [93, 110] width 148 height 51
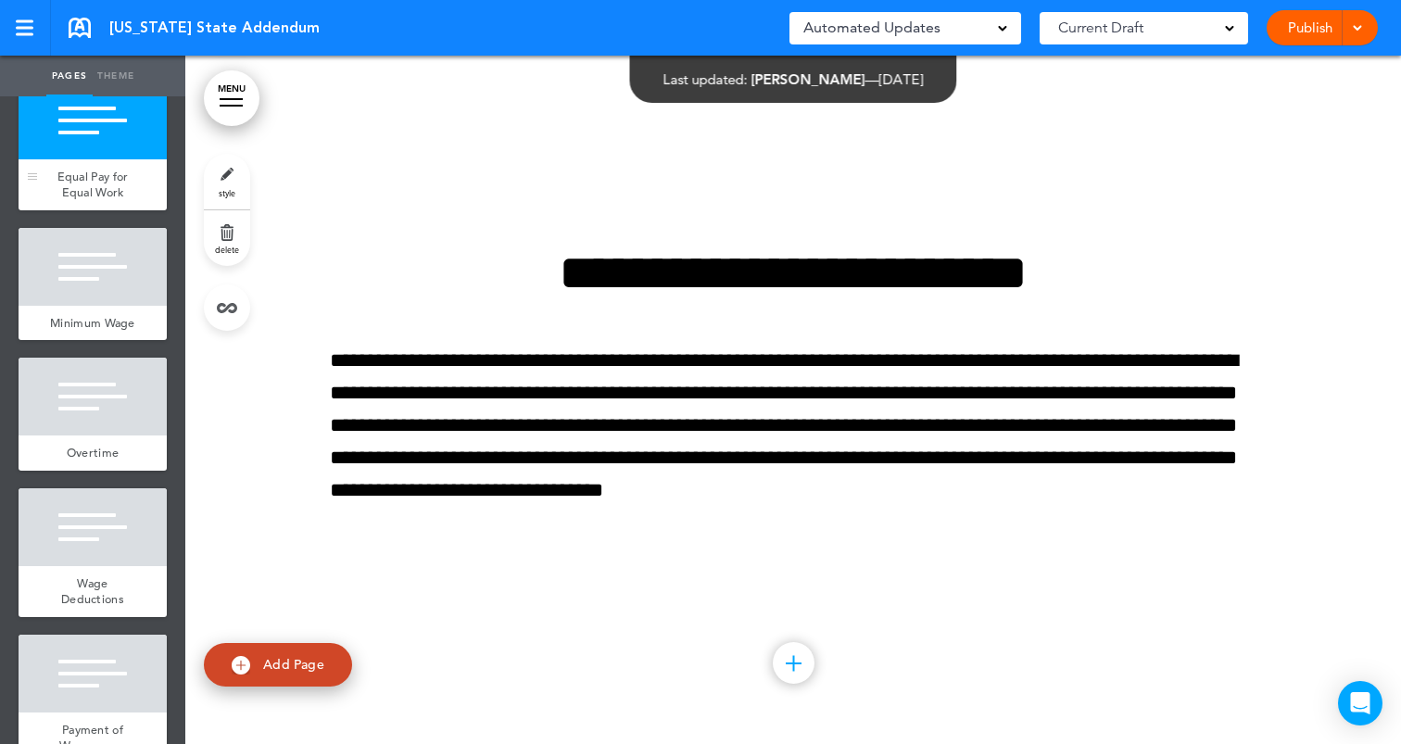
scroll to position [177, 0]
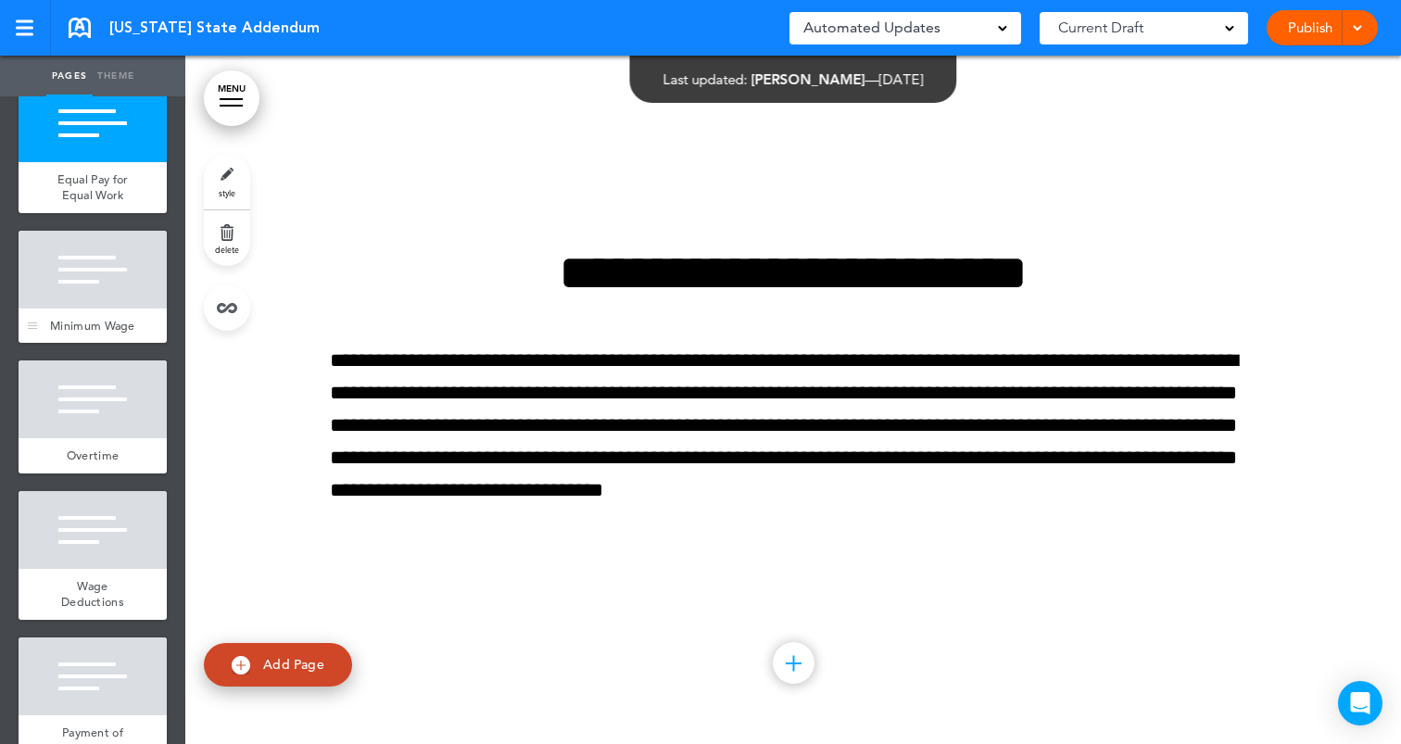
click at [105, 293] on div at bounding box center [93, 270] width 148 height 78
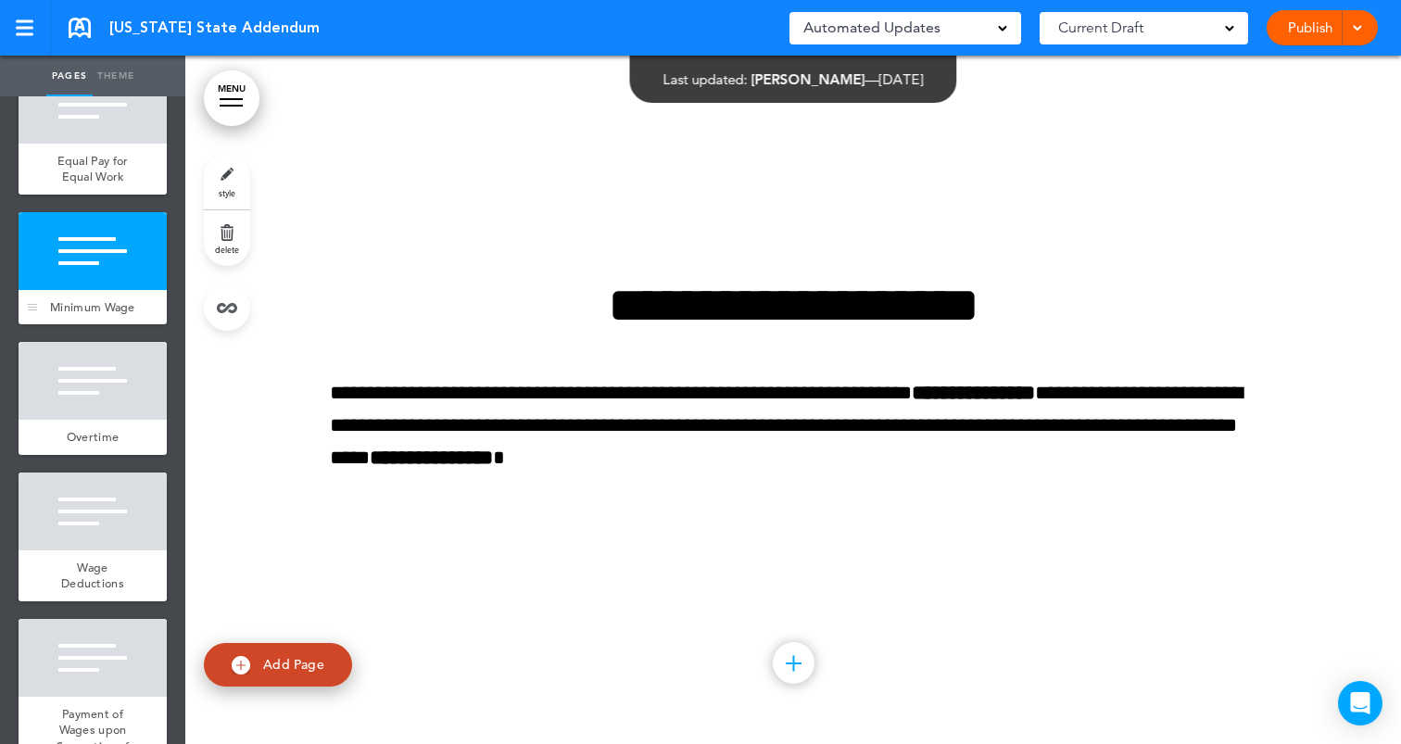
scroll to position [209, 0]
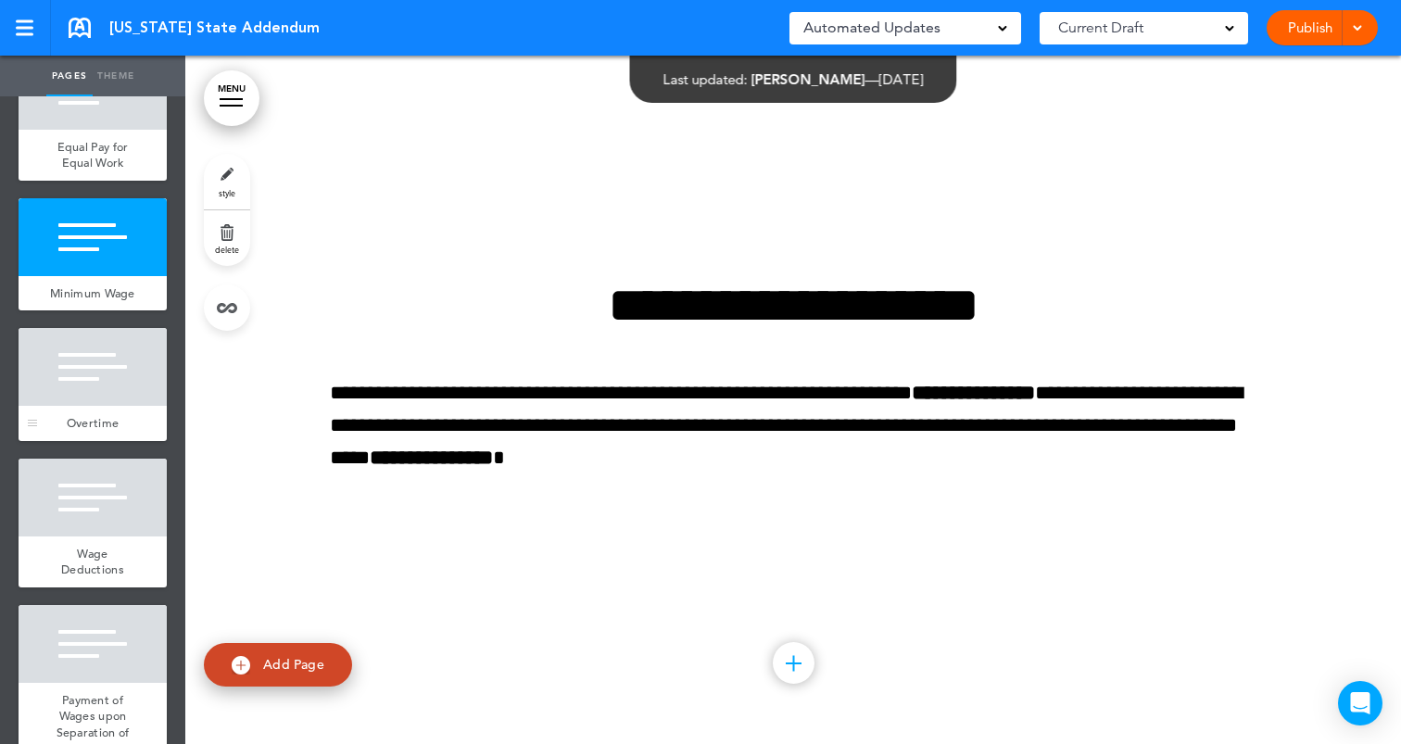
click at [112, 370] on div at bounding box center [93, 367] width 148 height 78
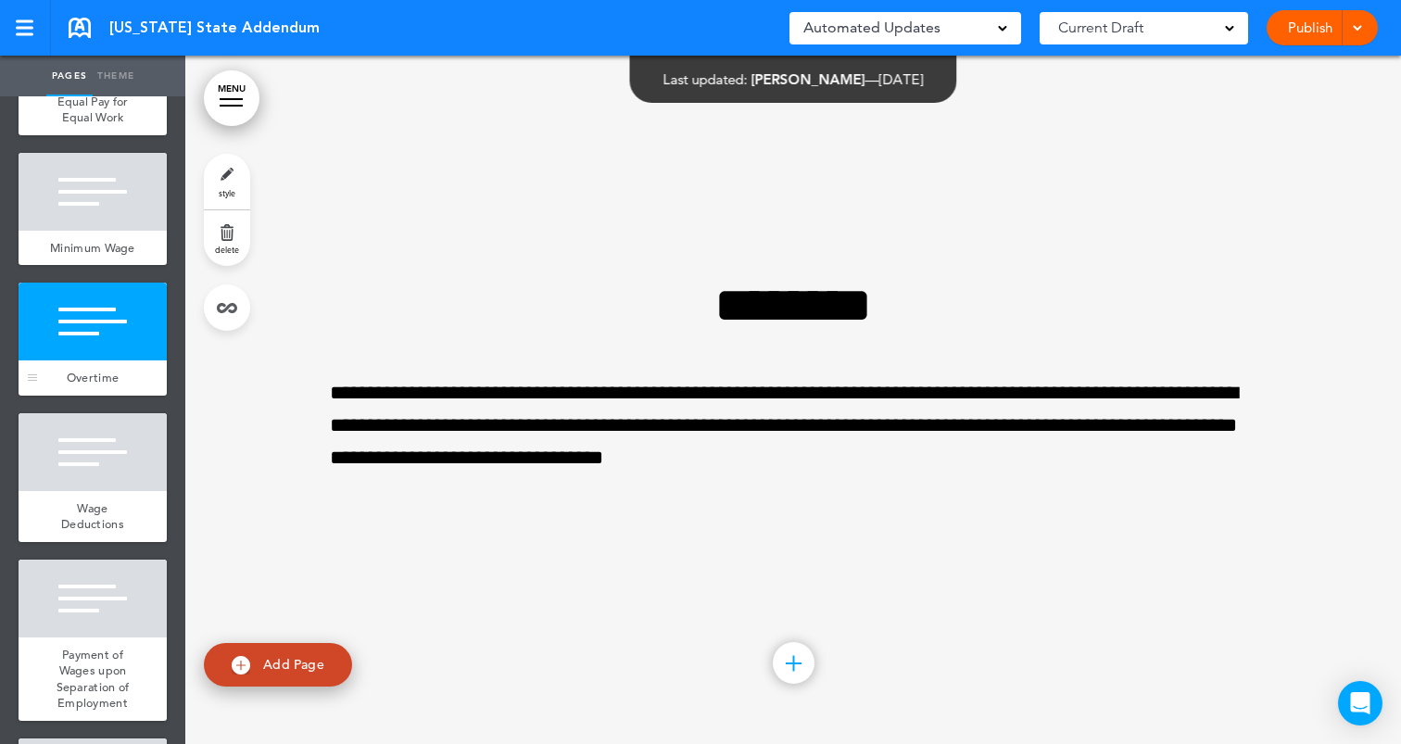
scroll to position [278, 0]
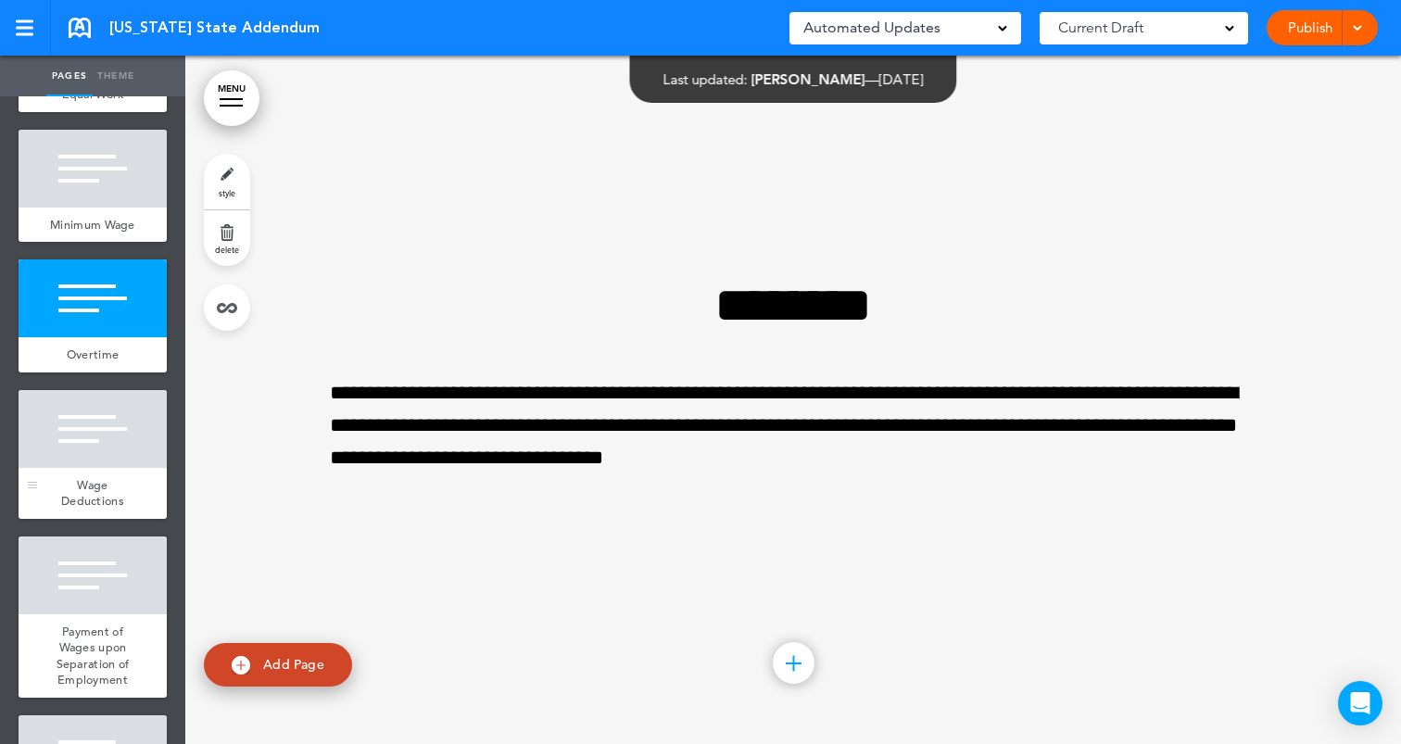
click at [109, 429] on div at bounding box center [93, 429] width 148 height 78
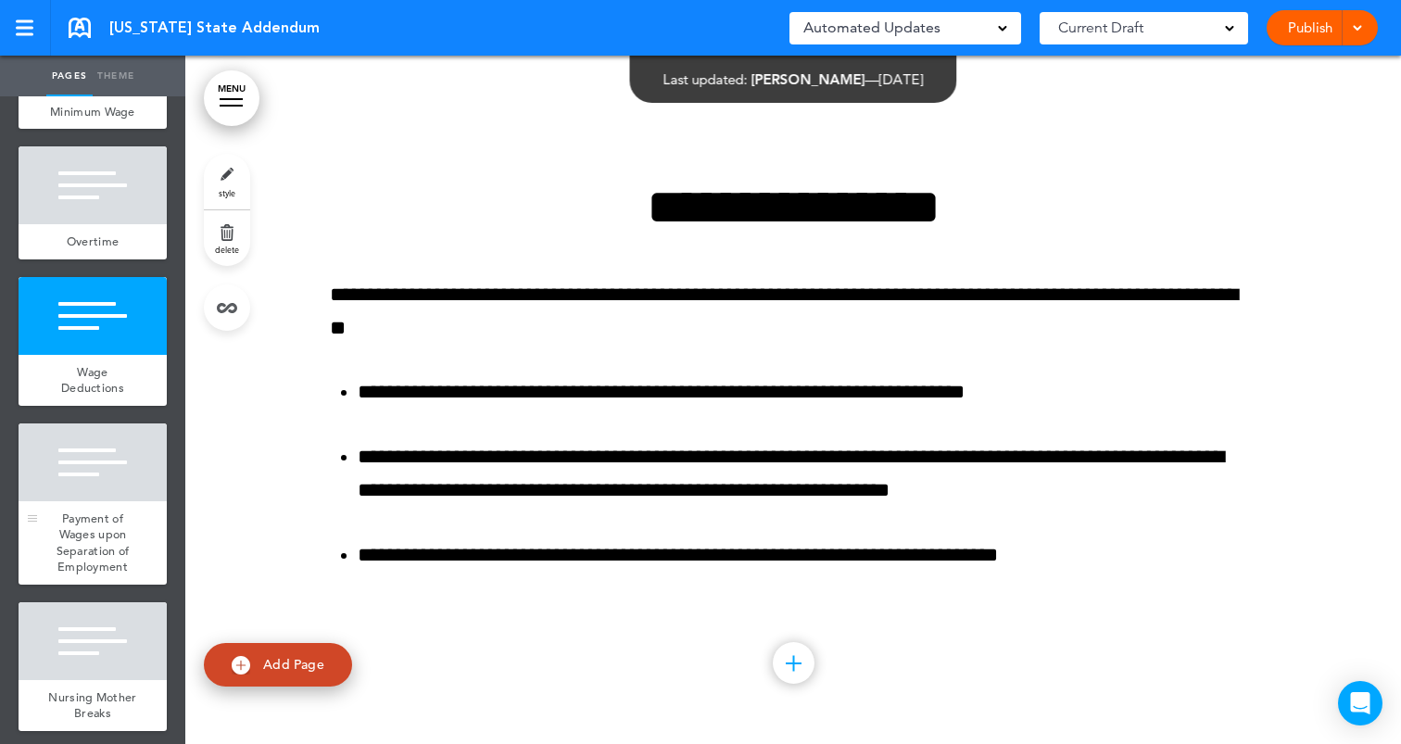
scroll to position [396, 0]
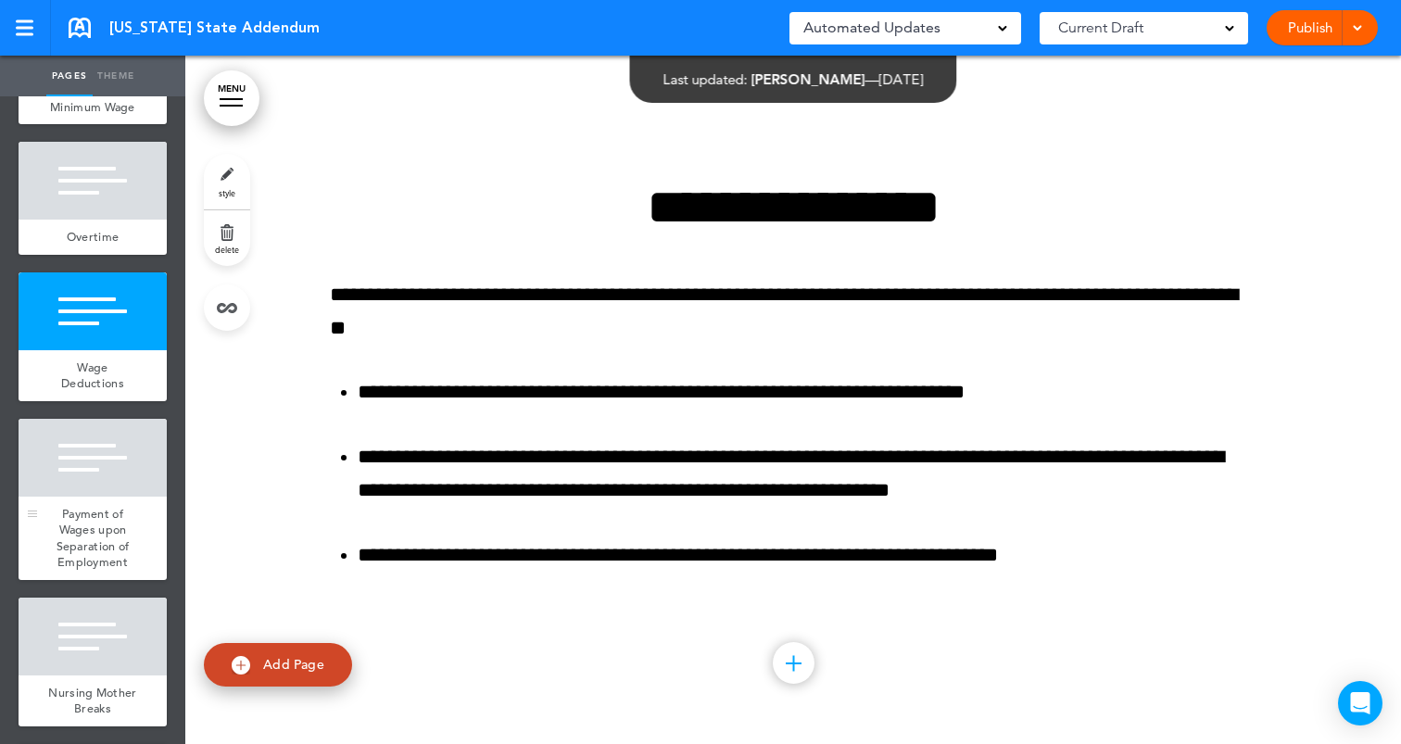
click at [100, 473] on div at bounding box center [93, 458] width 148 height 78
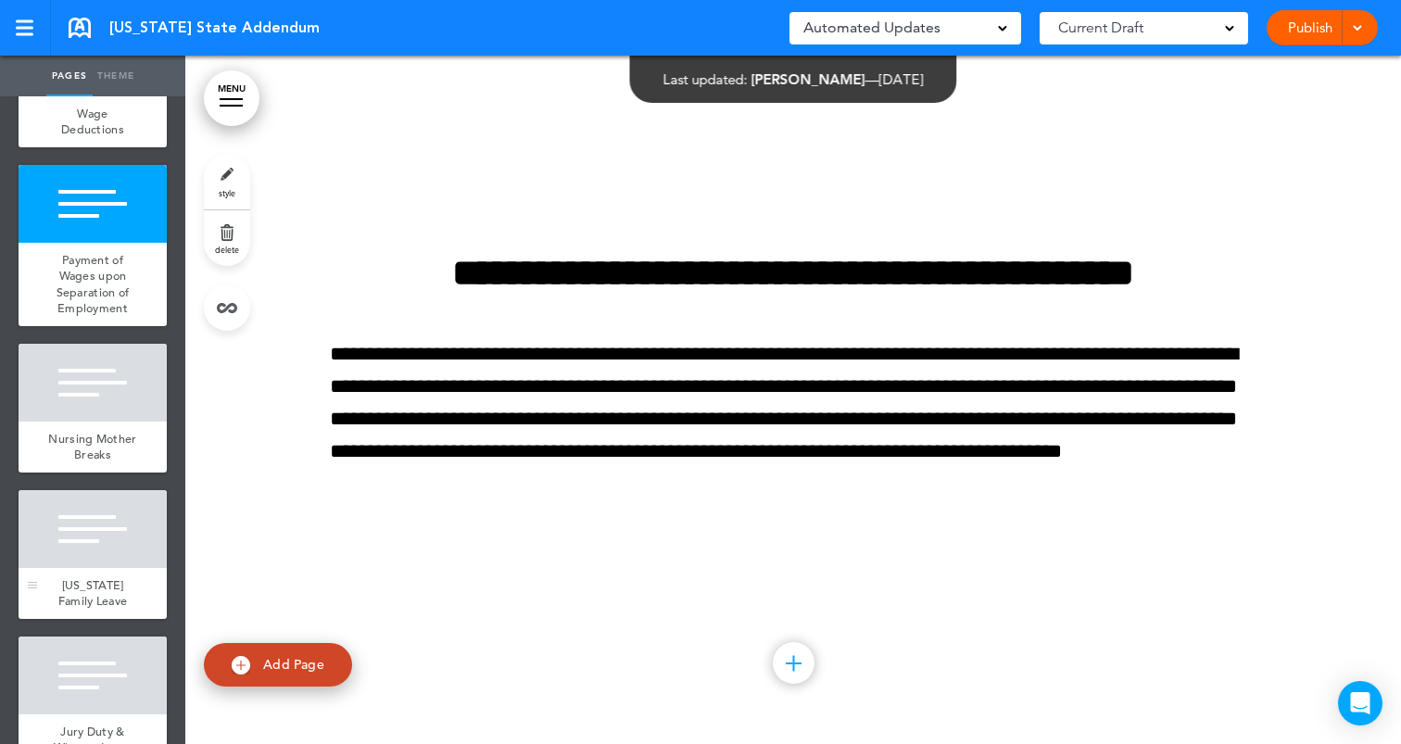
click at [61, 570] on div "[US_STATE] Family Leave" at bounding box center [93, 593] width 148 height 51
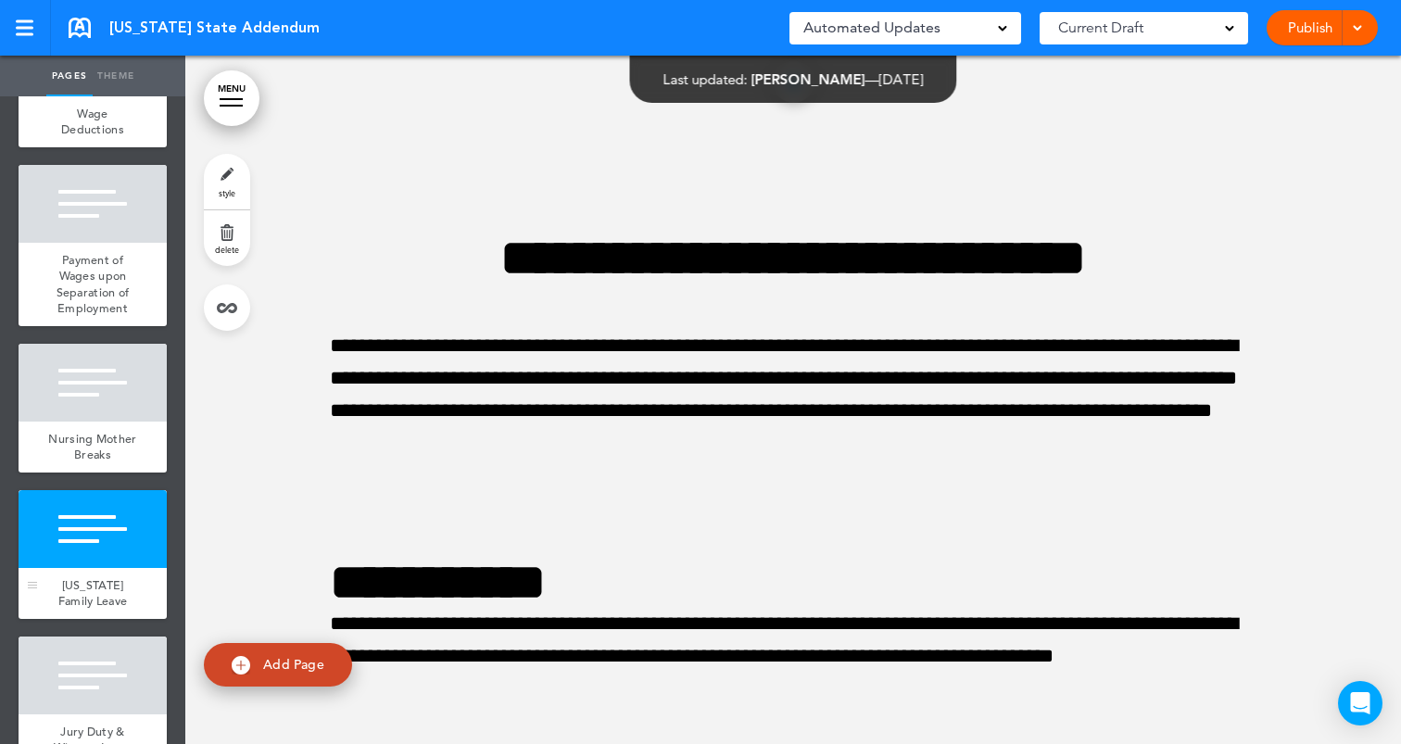
scroll to position [4819, 0]
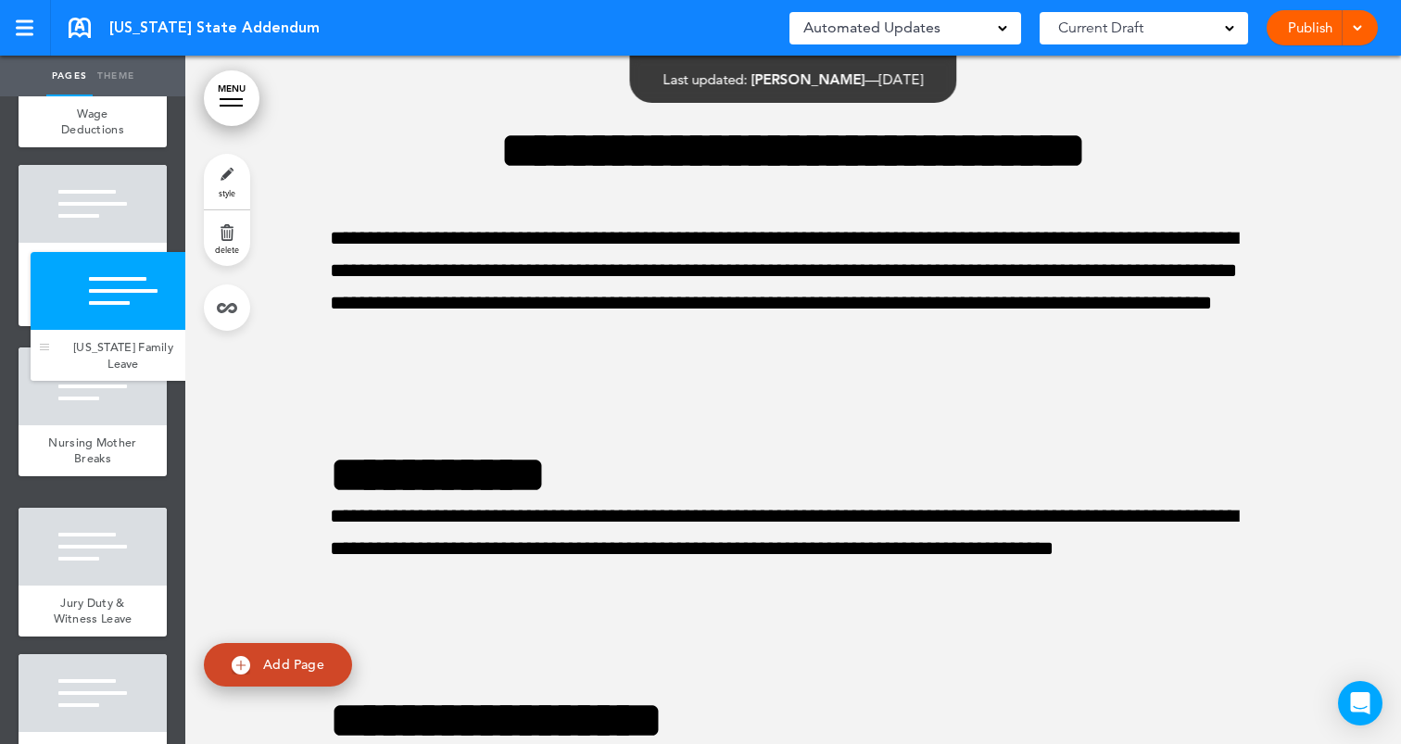
drag, startPoint x: 34, startPoint y: 576, endPoint x: 46, endPoint y: 345, distance: 232.0
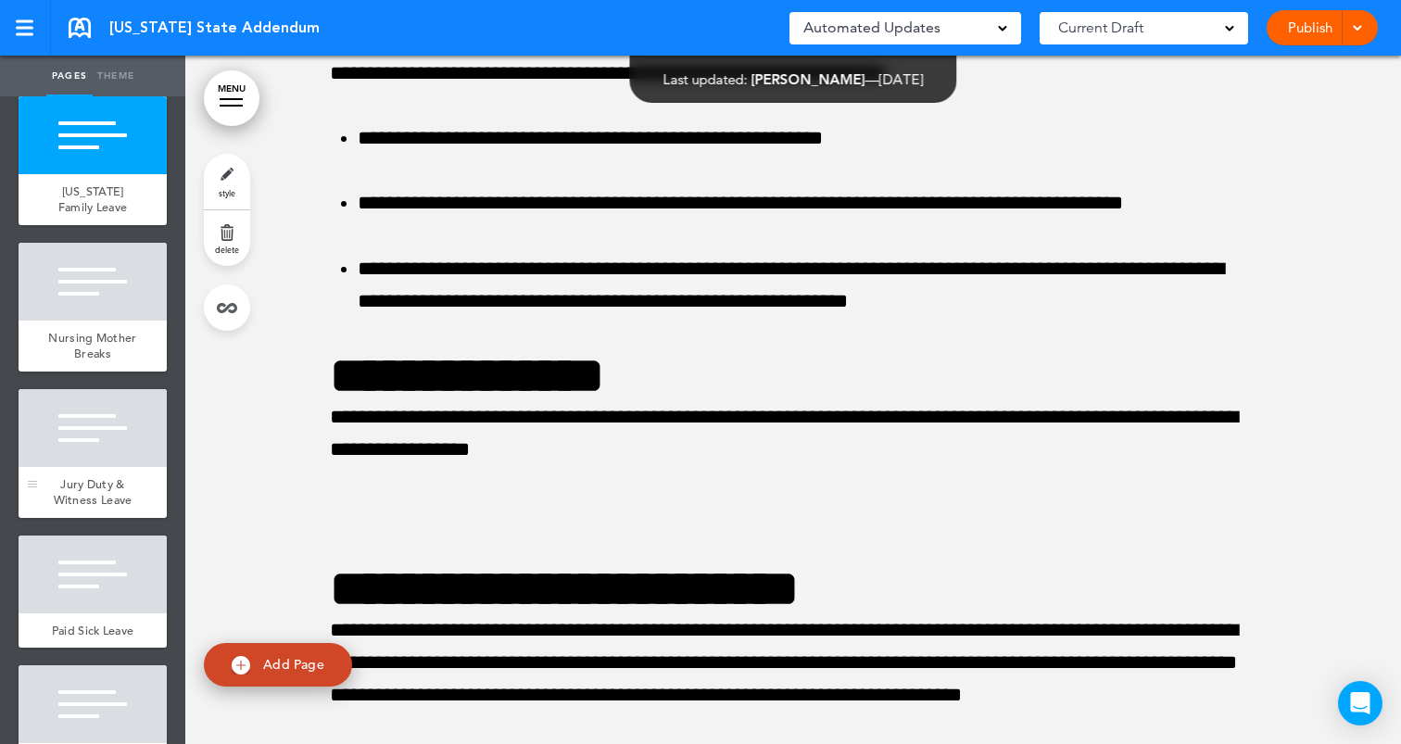
scroll to position [925, 0]
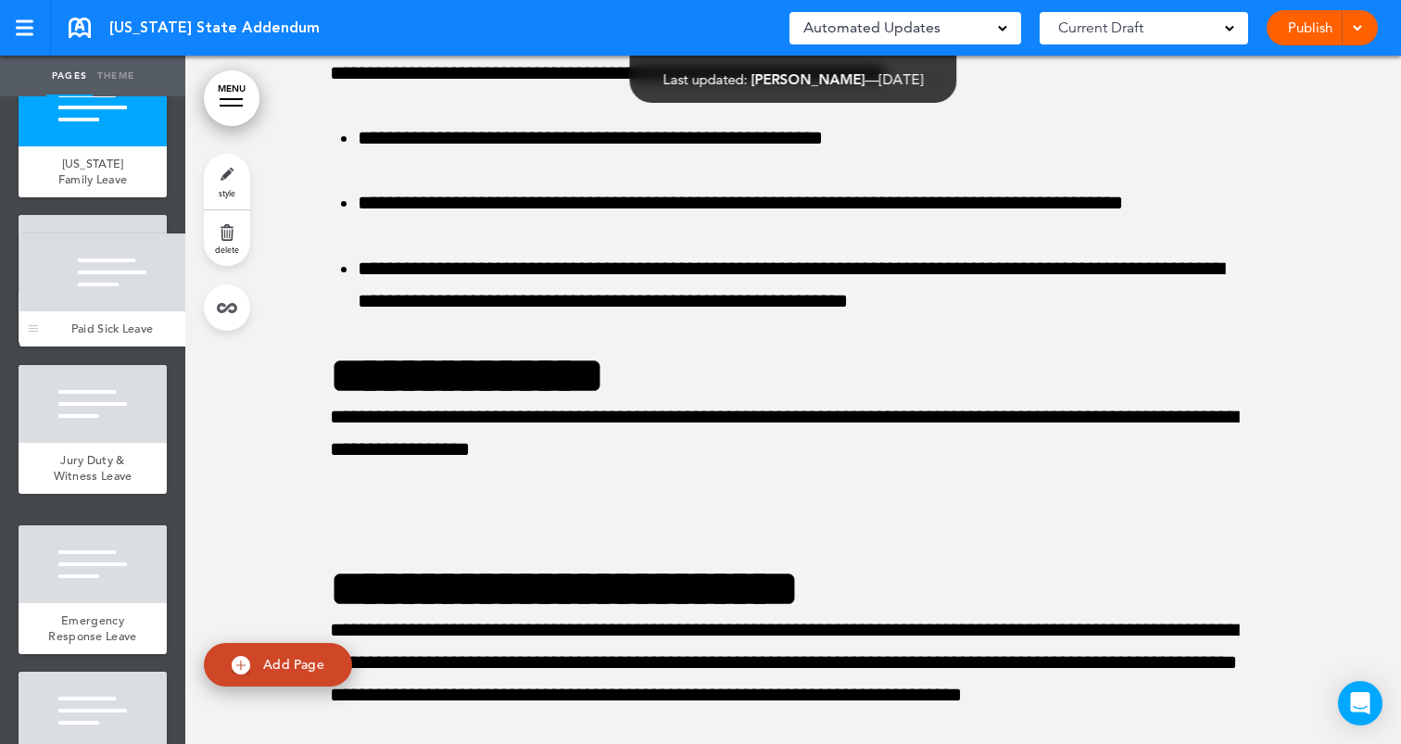
drag, startPoint x: 35, startPoint y: 602, endPoint x: 35, endPoint y: 337, distance: 265.0
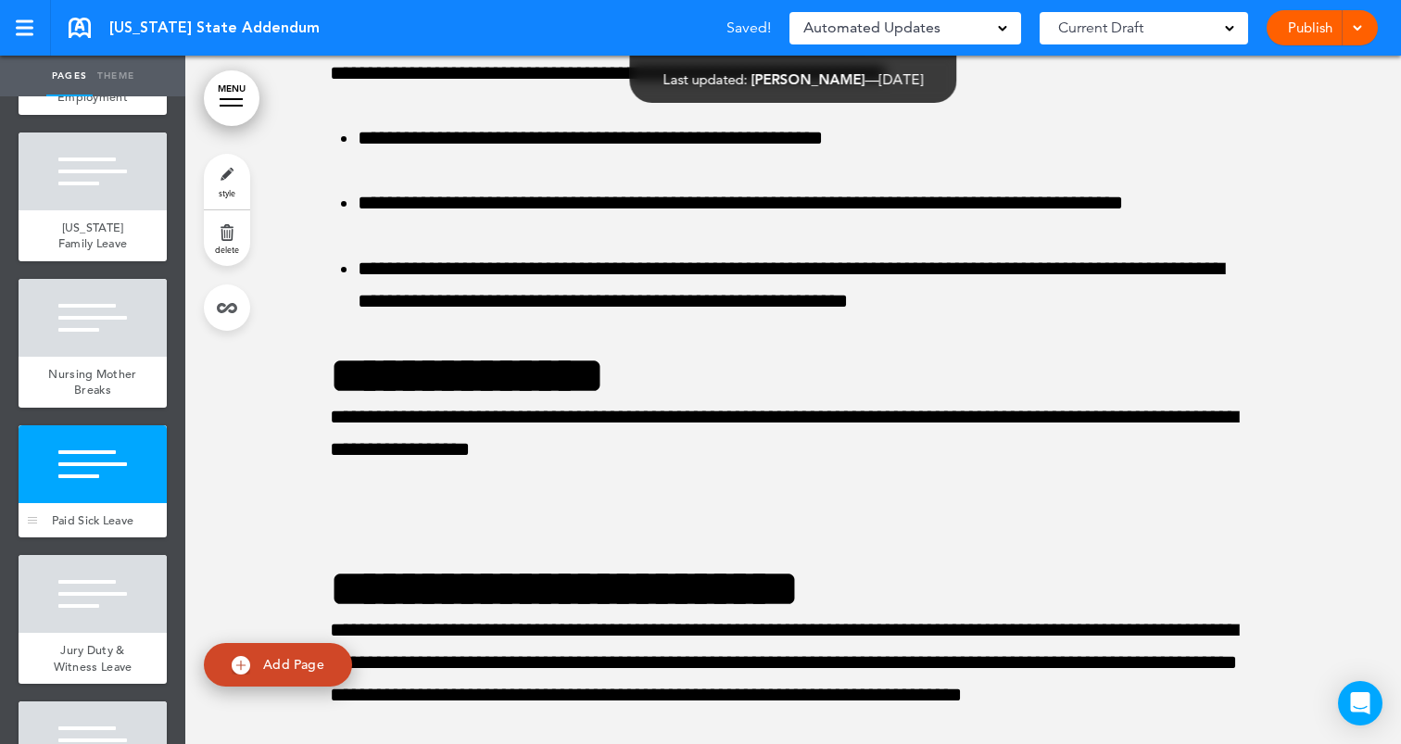
scroll to position [857, 0]
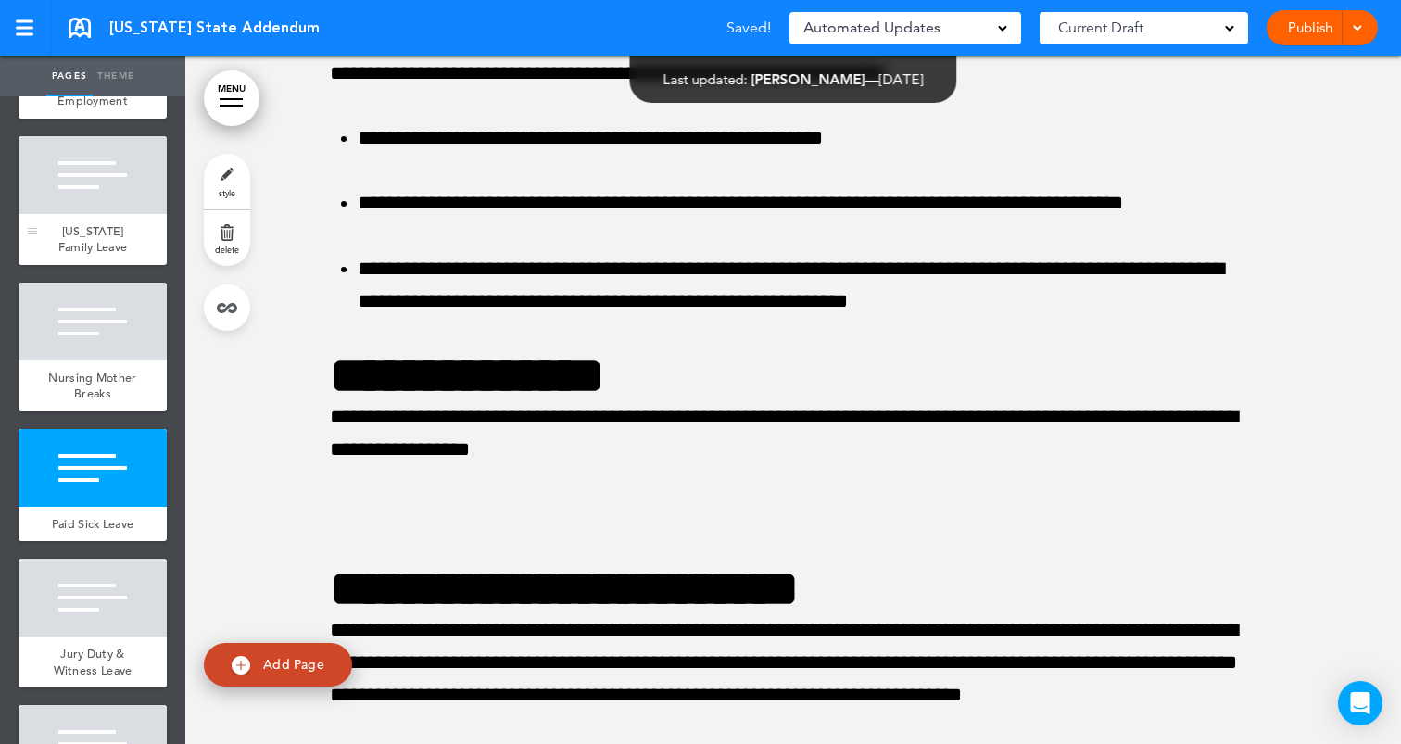
click at [101, 252] on div "[US_STATE] Family Leave" at bounding box center [93, 239] width 148 height 51
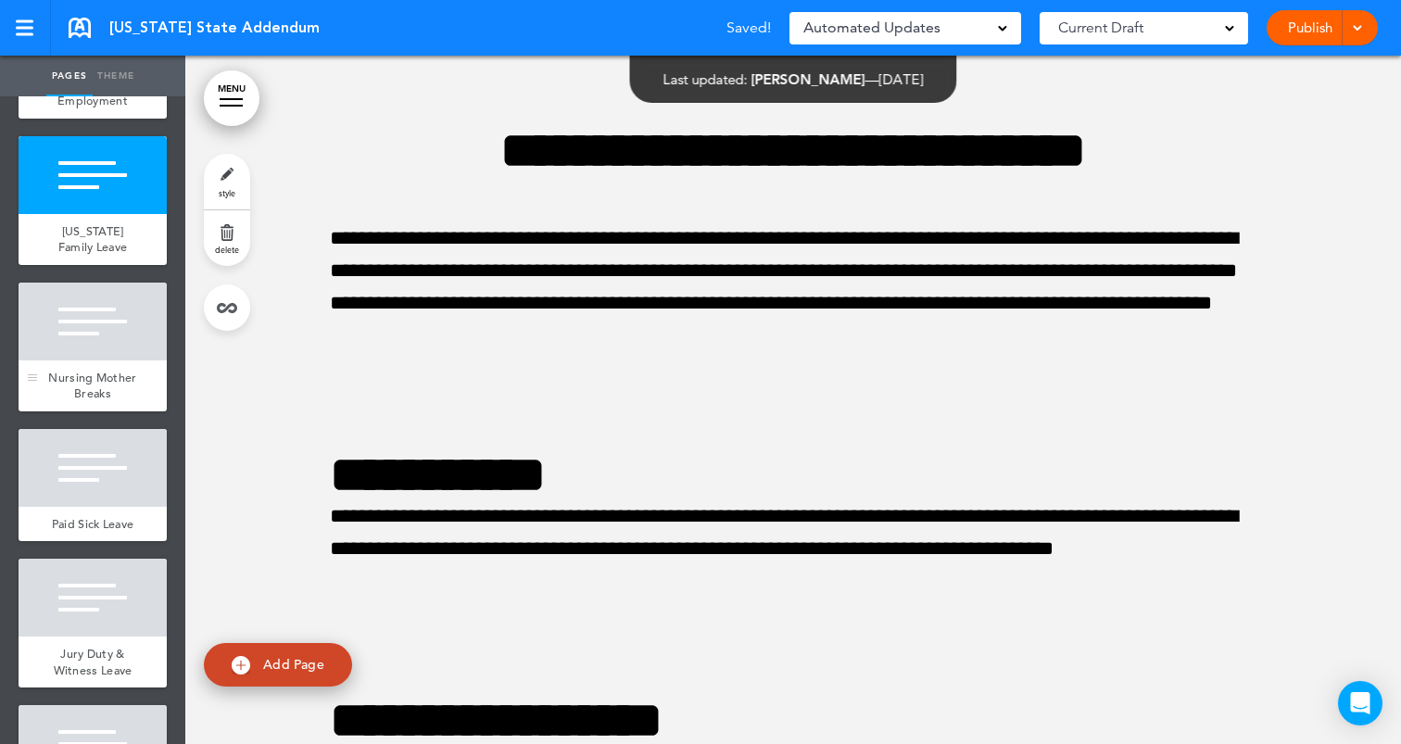
click at [106, 347] on div at bounding box center [93, 322] width 148 height 78
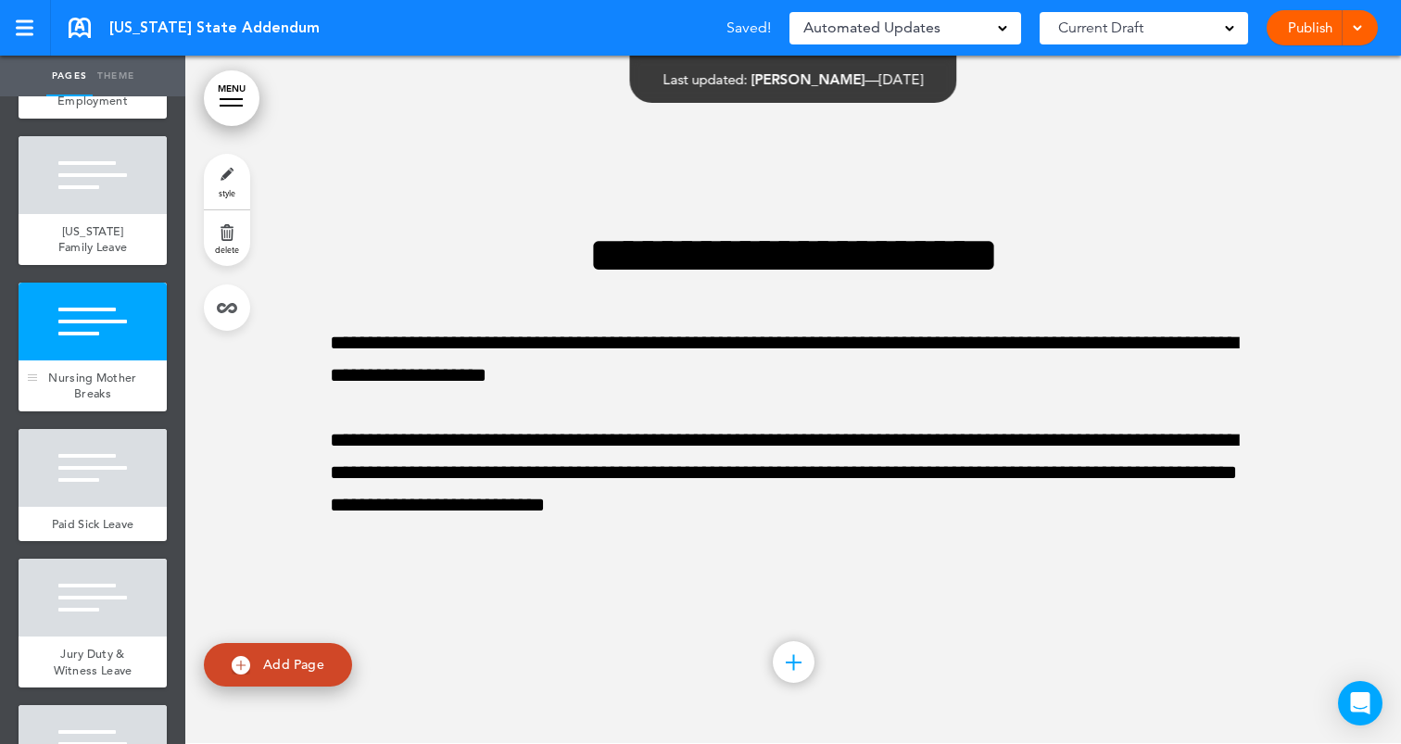
scroll to position [5906, 0]
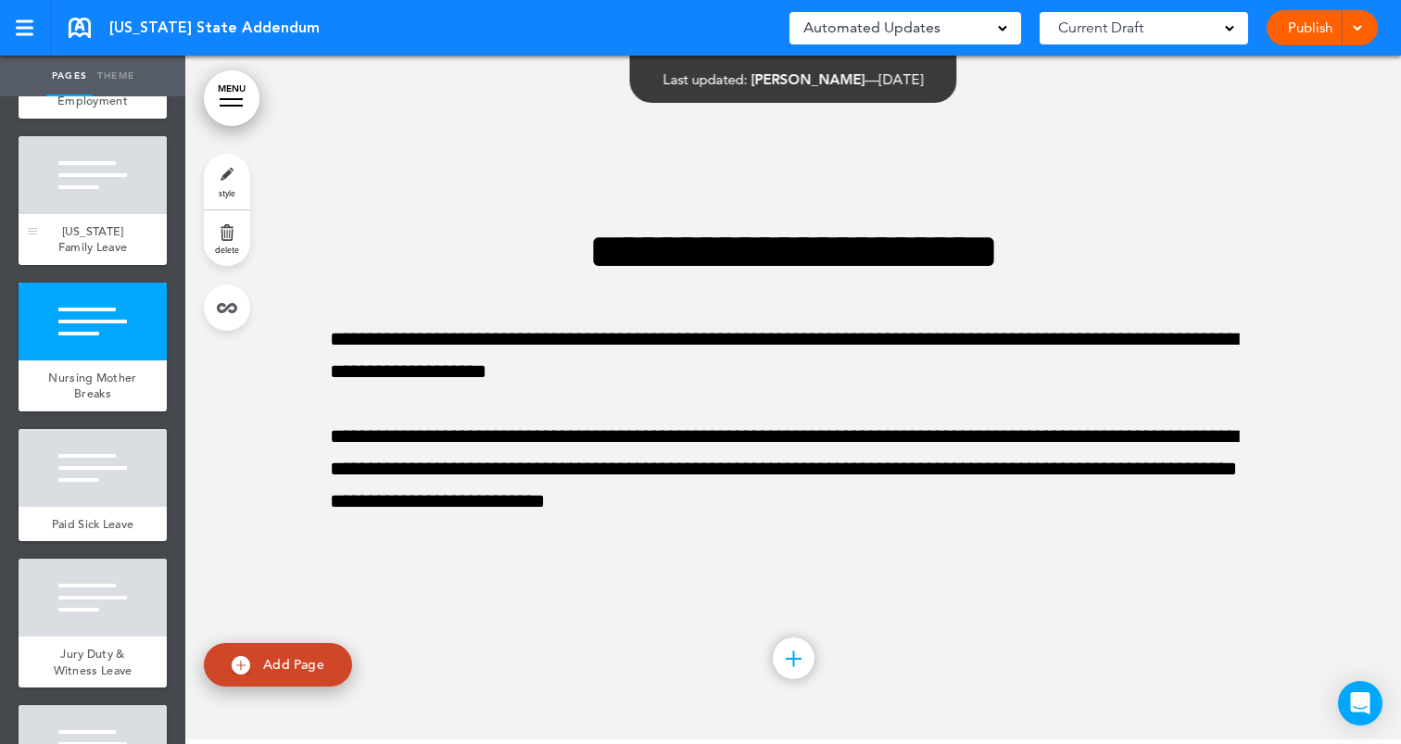
click at [105, 217] on div "[US_STATE] Family Leave" at bounding box center [93, 239] width 148 height 51
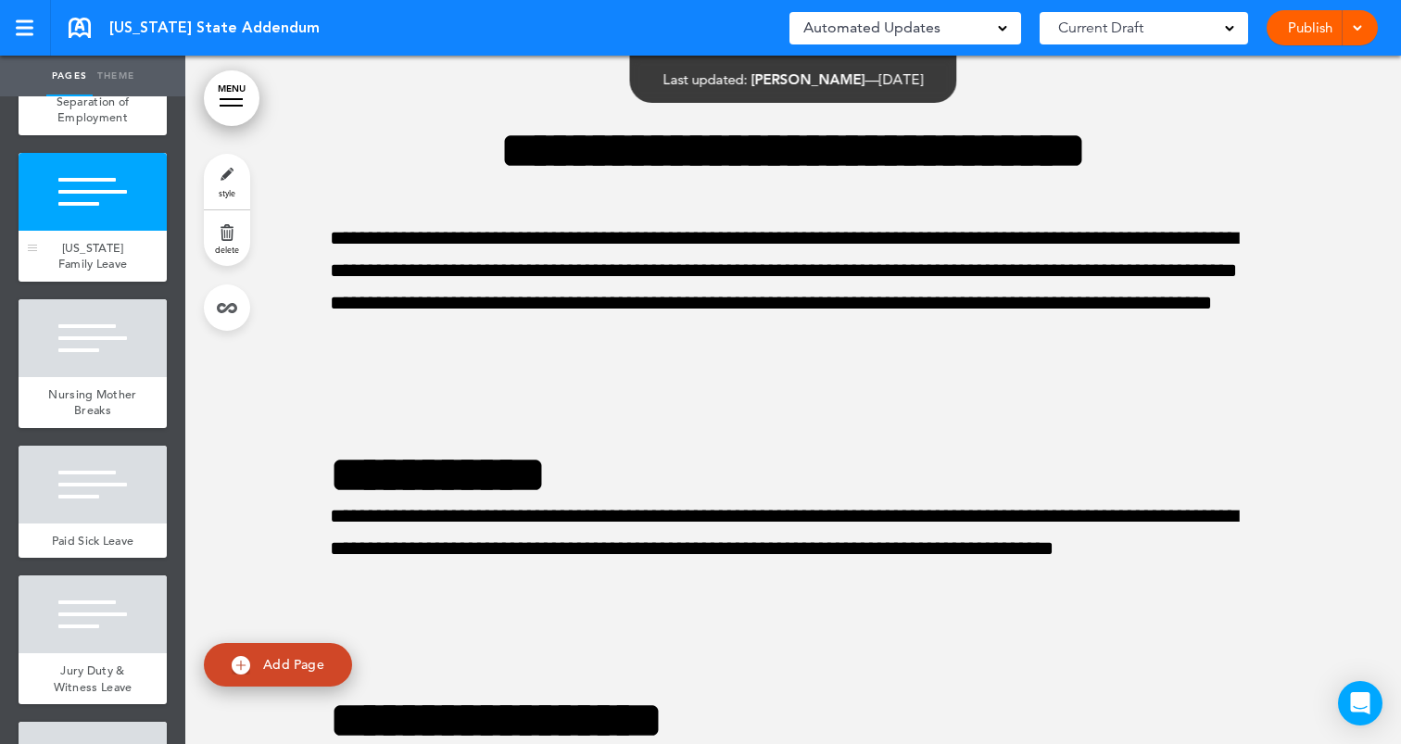
scroll to position [836, 0]
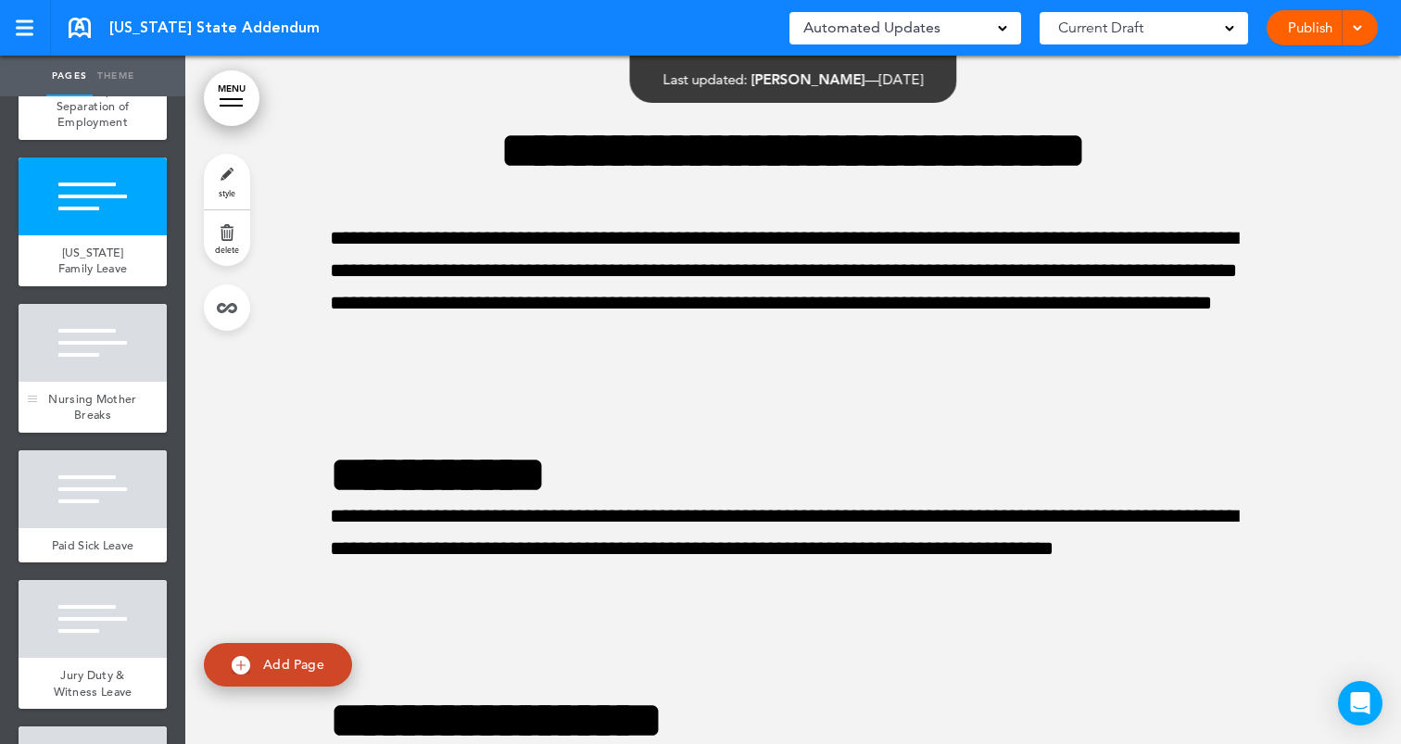
click at [101, 338] on div at bounding box center [93, 343] width 148 height 78
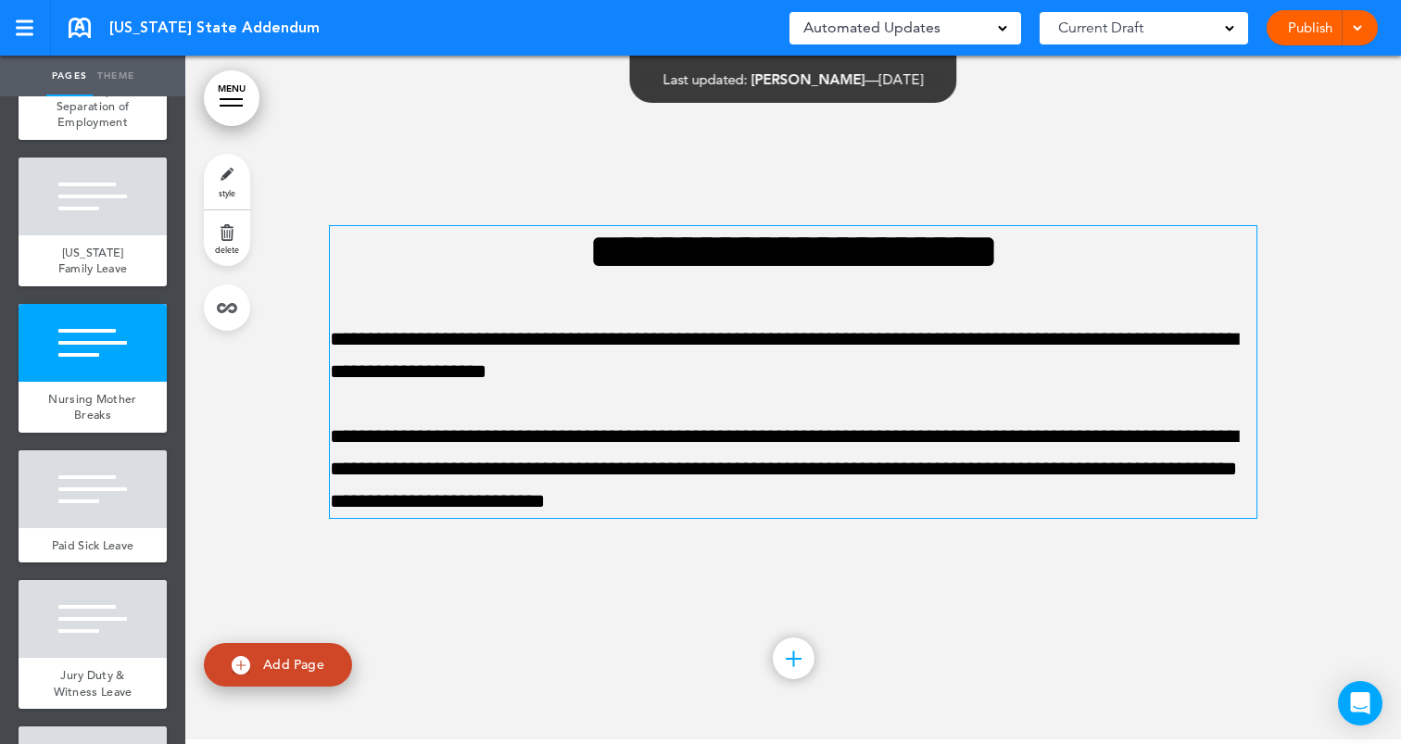
click at [637, 353] on p "**********" at bounding box center [793, 355] width 927 height 65
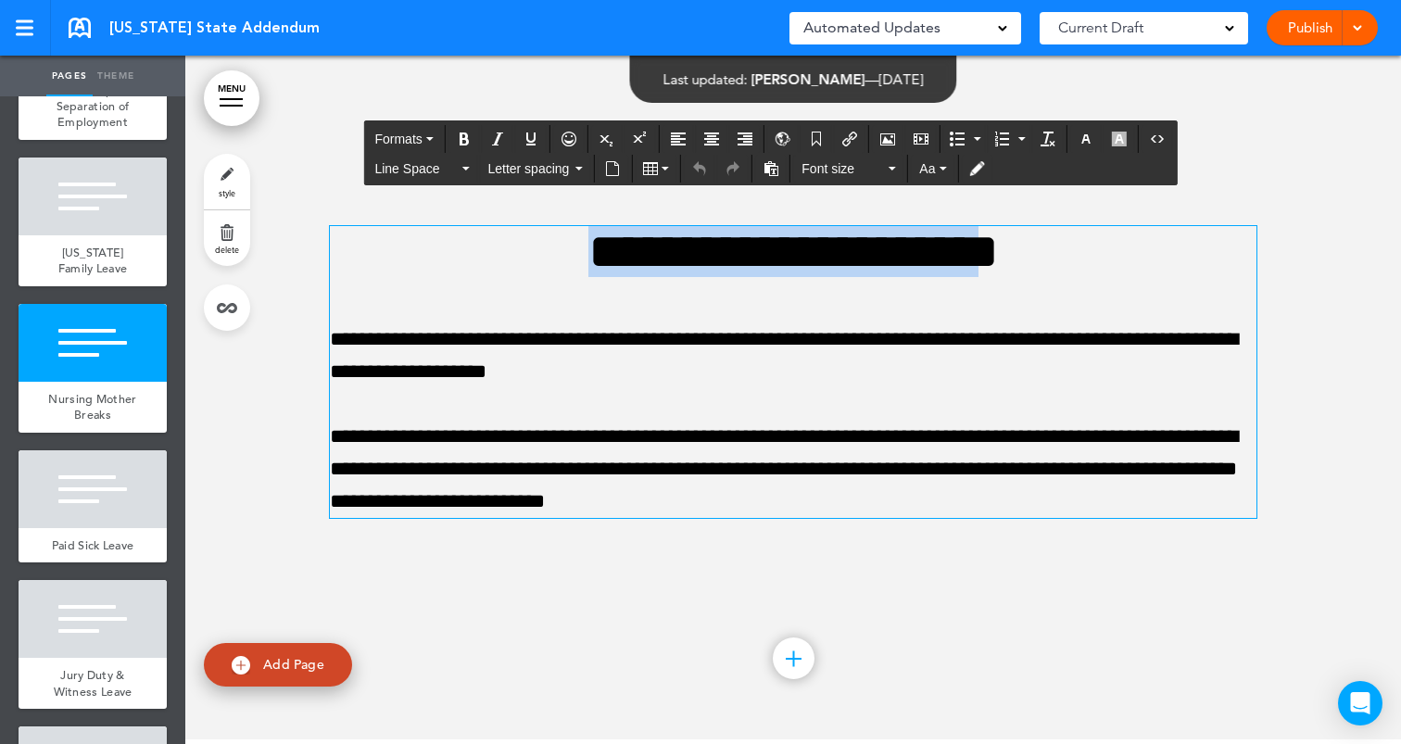
drag, startPoint x: 539, startPoint y: 259, endPoint x: 1038, endPoint y: 244, distance: 498.7
click at [1038, 244] on h1 "**********" at bounding box center [793, 251] width 927 height 51
drag, startPoint x: 1074, startPoint y: 257, endPoint x: 511, endPoint y: 250, distance: 562.5
click at [511, 250] on h1 "**********" at bounding box center [793, 251] width 927 height 51
click at [467, 137] on icon "Bold" at bounding box center [464, 139] width 15 height 15
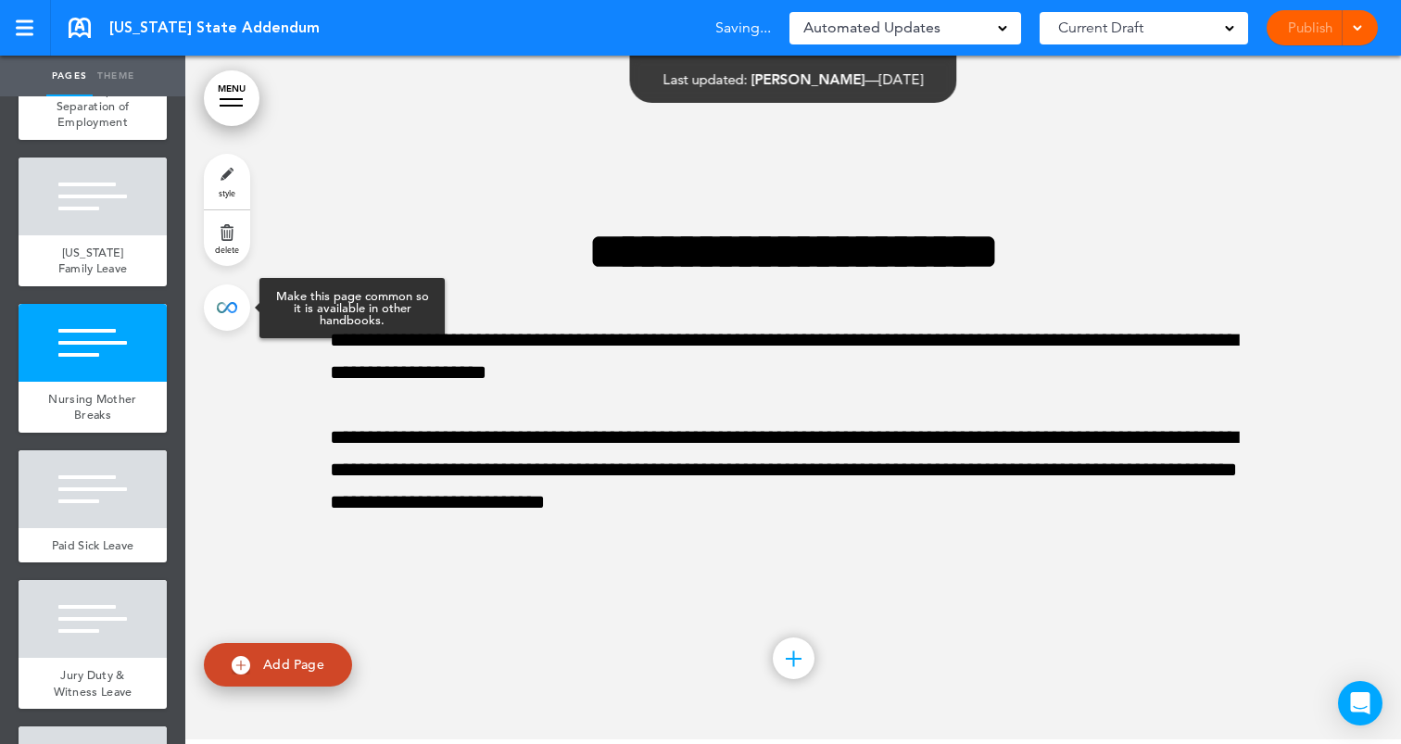
click at [242, 290] on link at bounding box center [227, 307] width 46 height 46
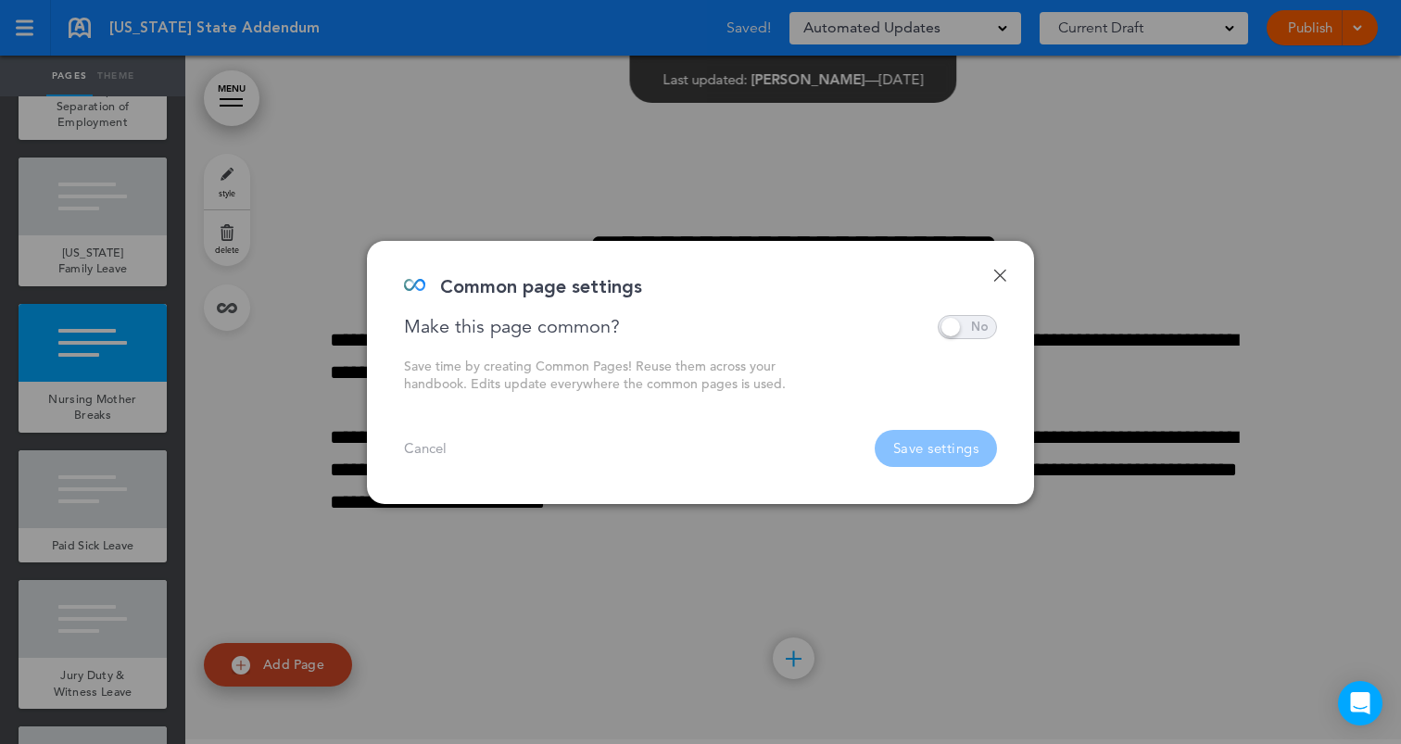
click at [1001, 273] on link "Done" at bounding box center [999, 275] width 13 height 13
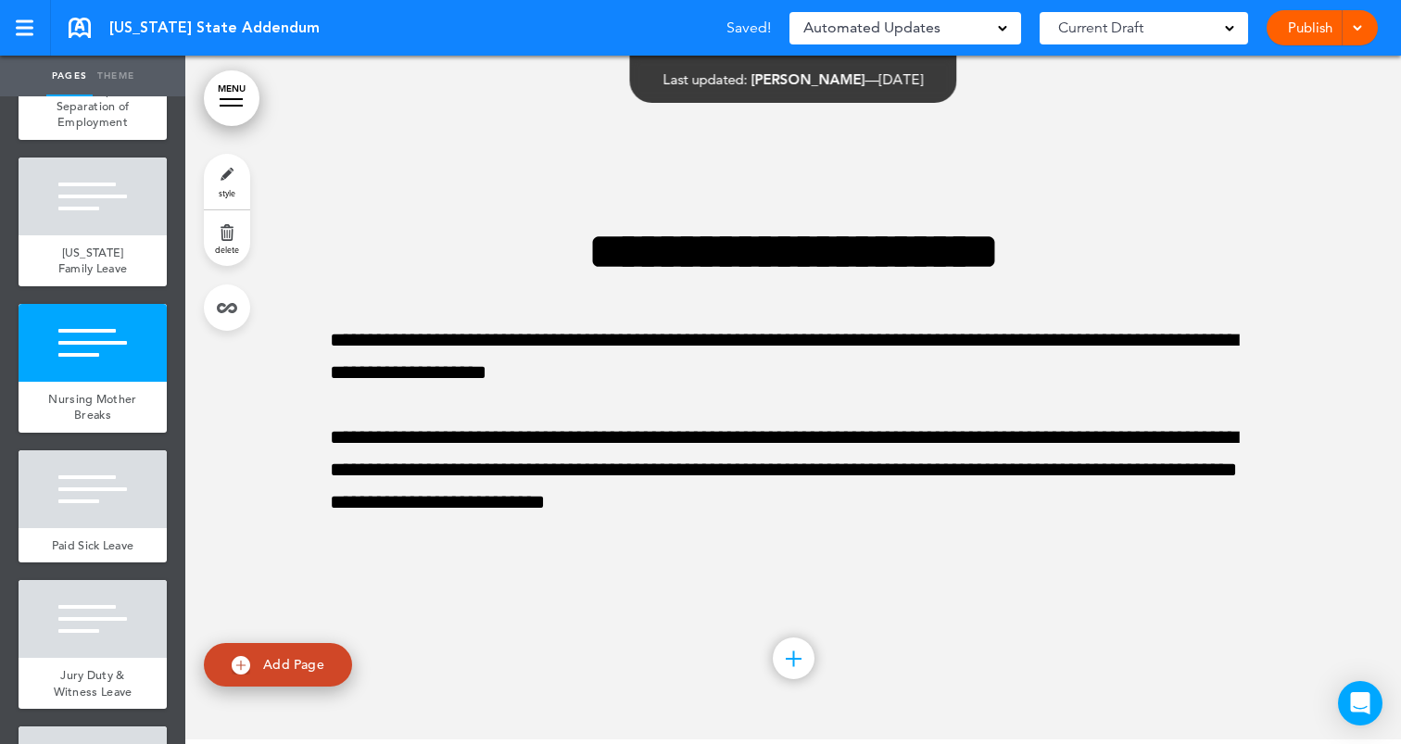
click at [404, 211] on div "**********" at bounding box center [793, 396] width 927 height 478
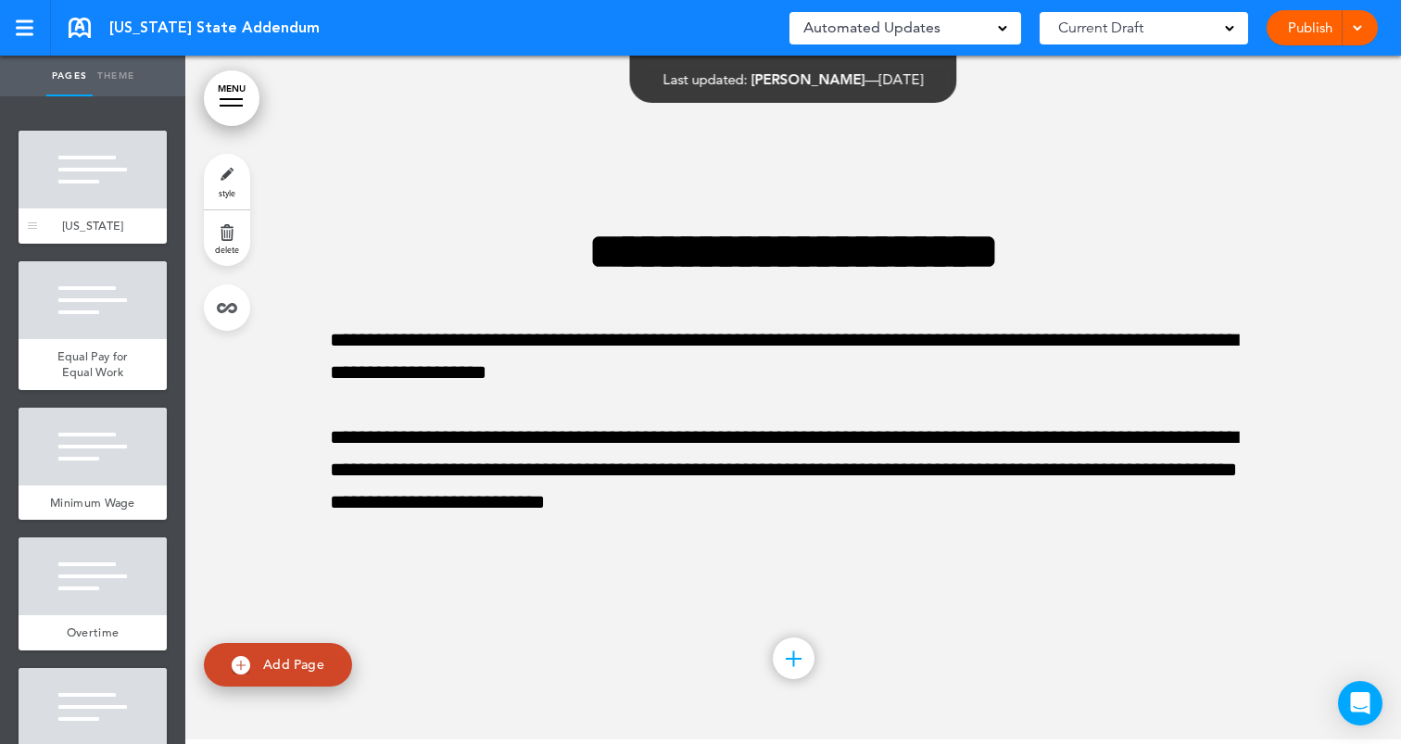
scroll to position [-1, 0]
click at [107, 212] on link "[US_STATE]" at bounding box center [93, 225] width 148 height 35
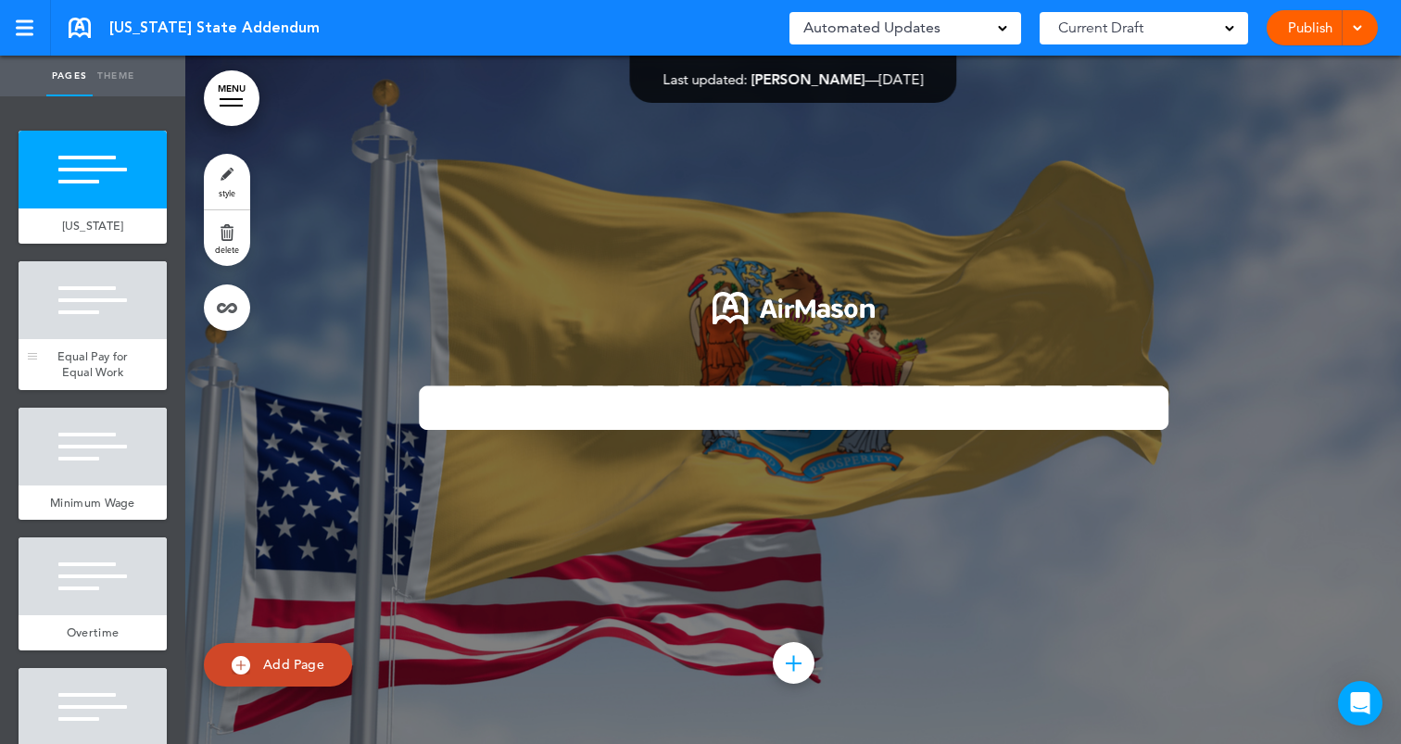
click at [108, 288] on div at bounding box center [93, 300] width 148 height 78
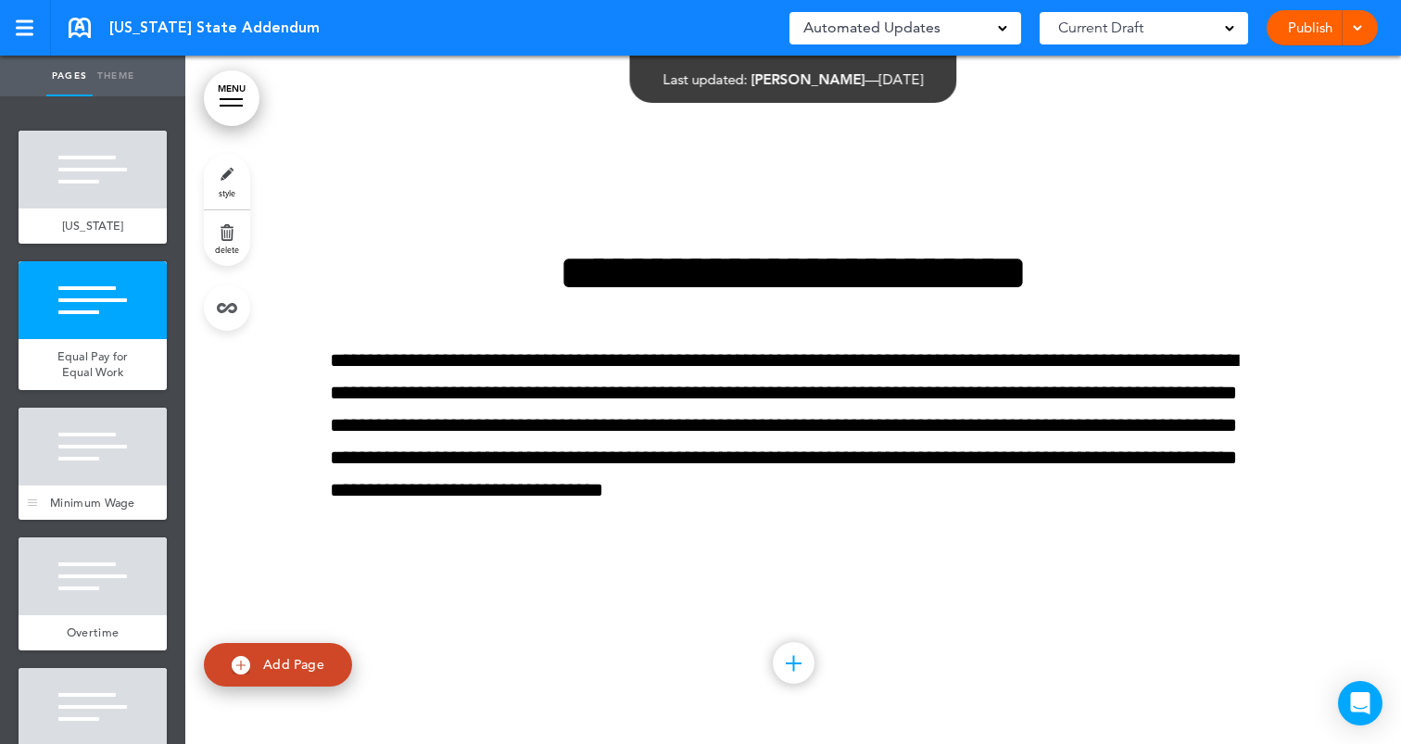
click at [105, 417] on div at bounding box center [93, 447] width 148 height 78
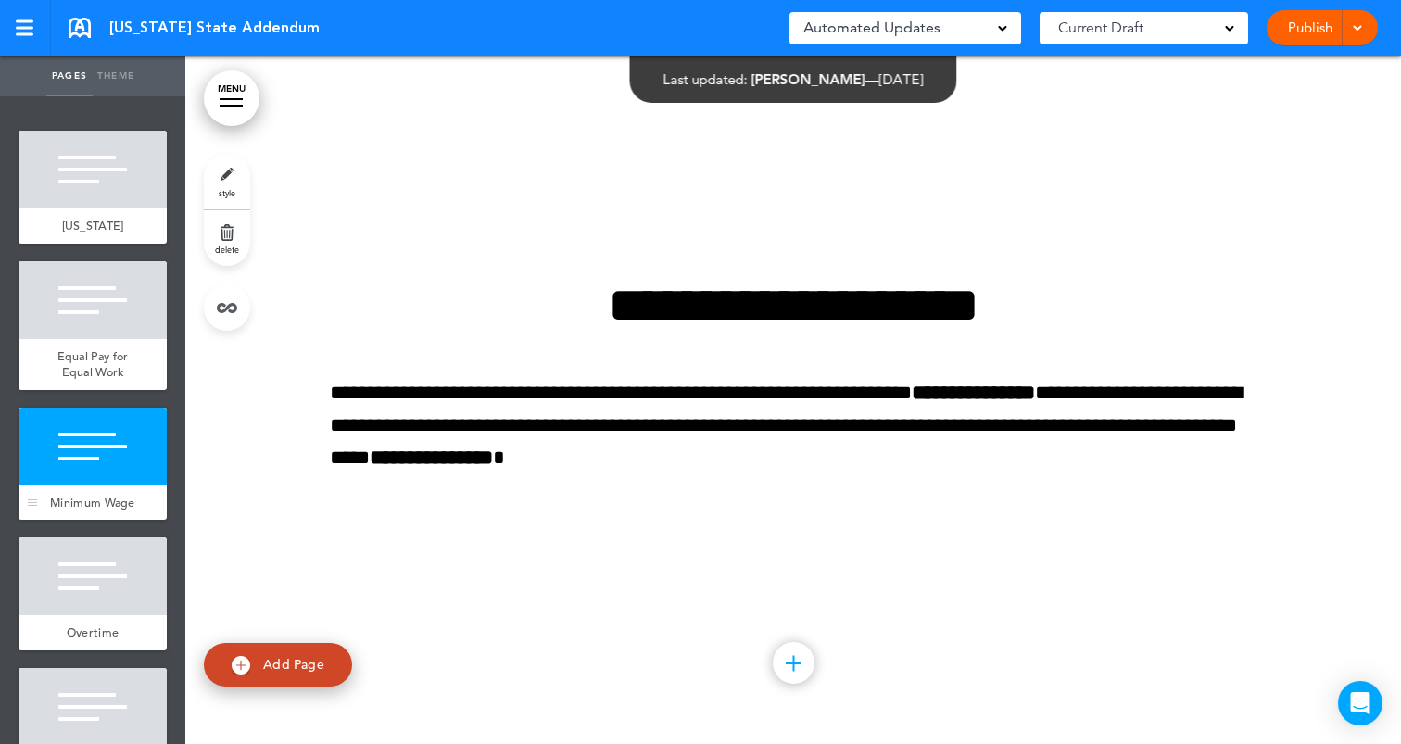
click at [120, 479] on div at bounding box center [93, 447] width 148 height 78
click at [124, 568] on div at bounding box center [93, 576] width 148 height 78
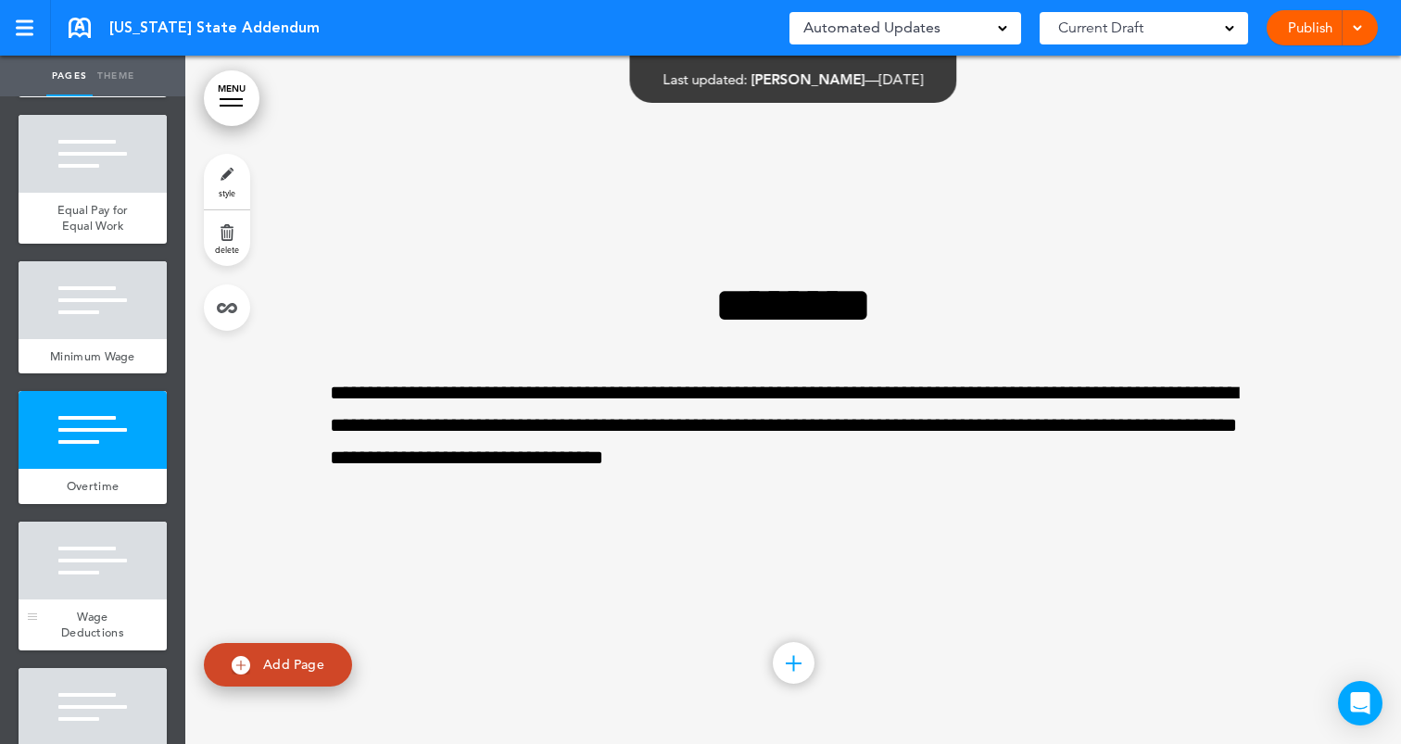
click at [123, 561] on div at bounding box center [93, 561] width 148 height 78
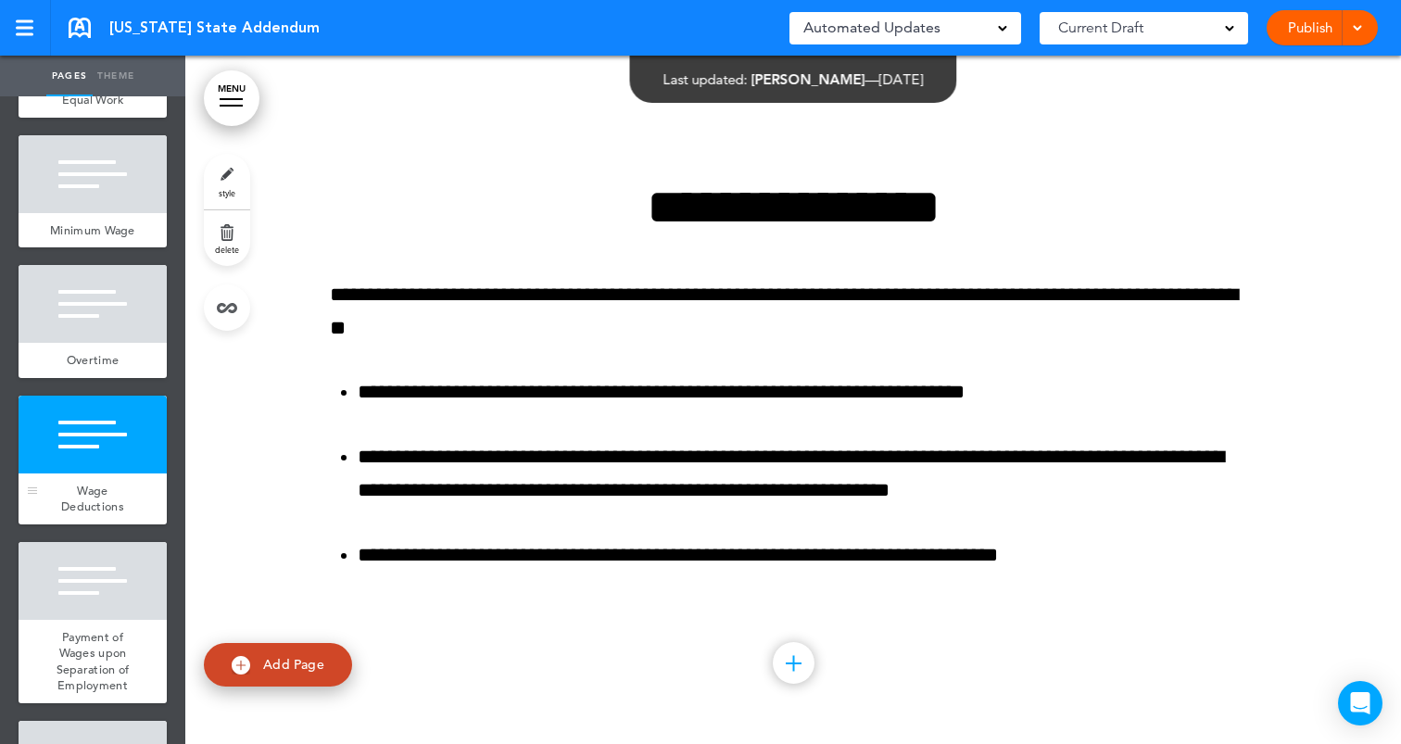
click at [127, 504] on div "Wage Deductions" at bounding box center [93, 498] width 148 height 51
click at [120, 587] on div at bounding box center [93, 581] width 148 height 78
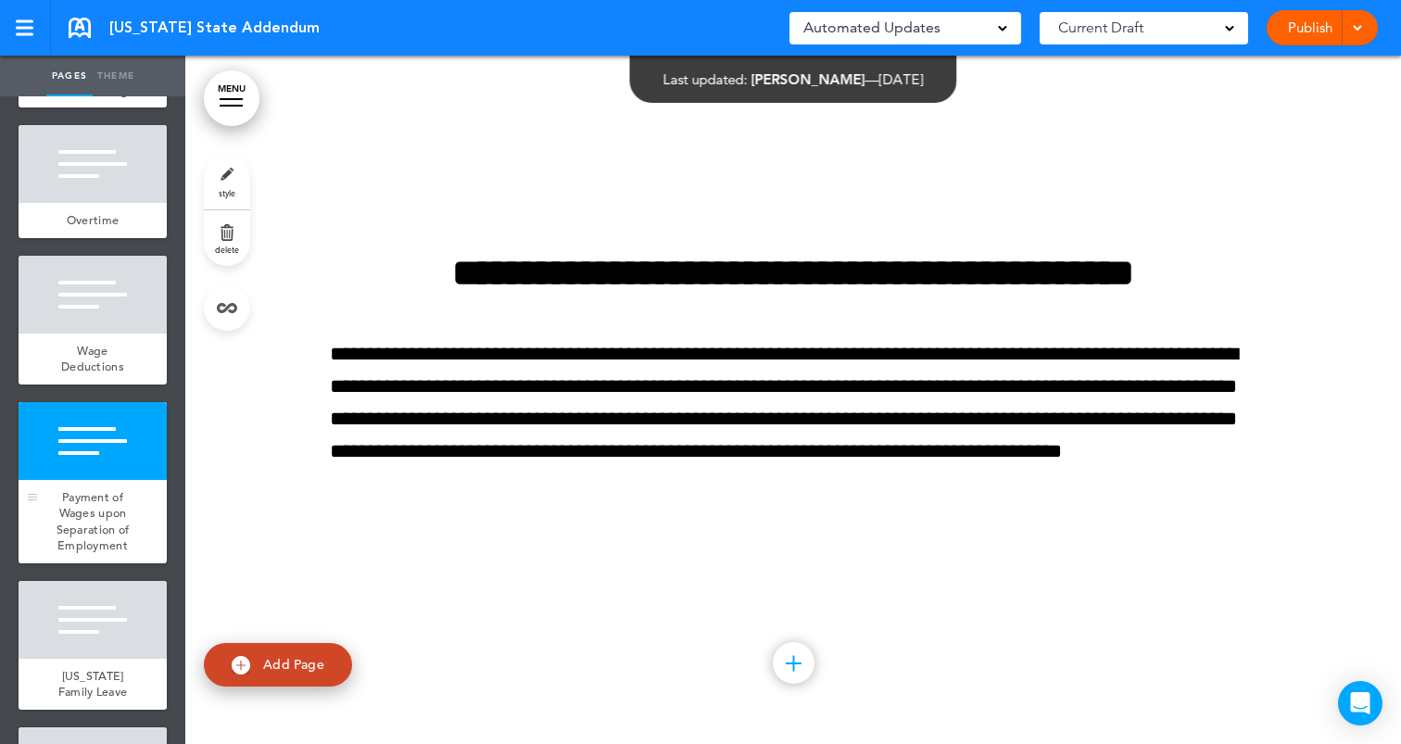
click at [122, 539] on span "Payment of Wages upon Separation of Employment" at bounding box center [93, 521] width 73 height 65
click at [121, 630] on div at bounding box center [93, 620] width 148 height 78
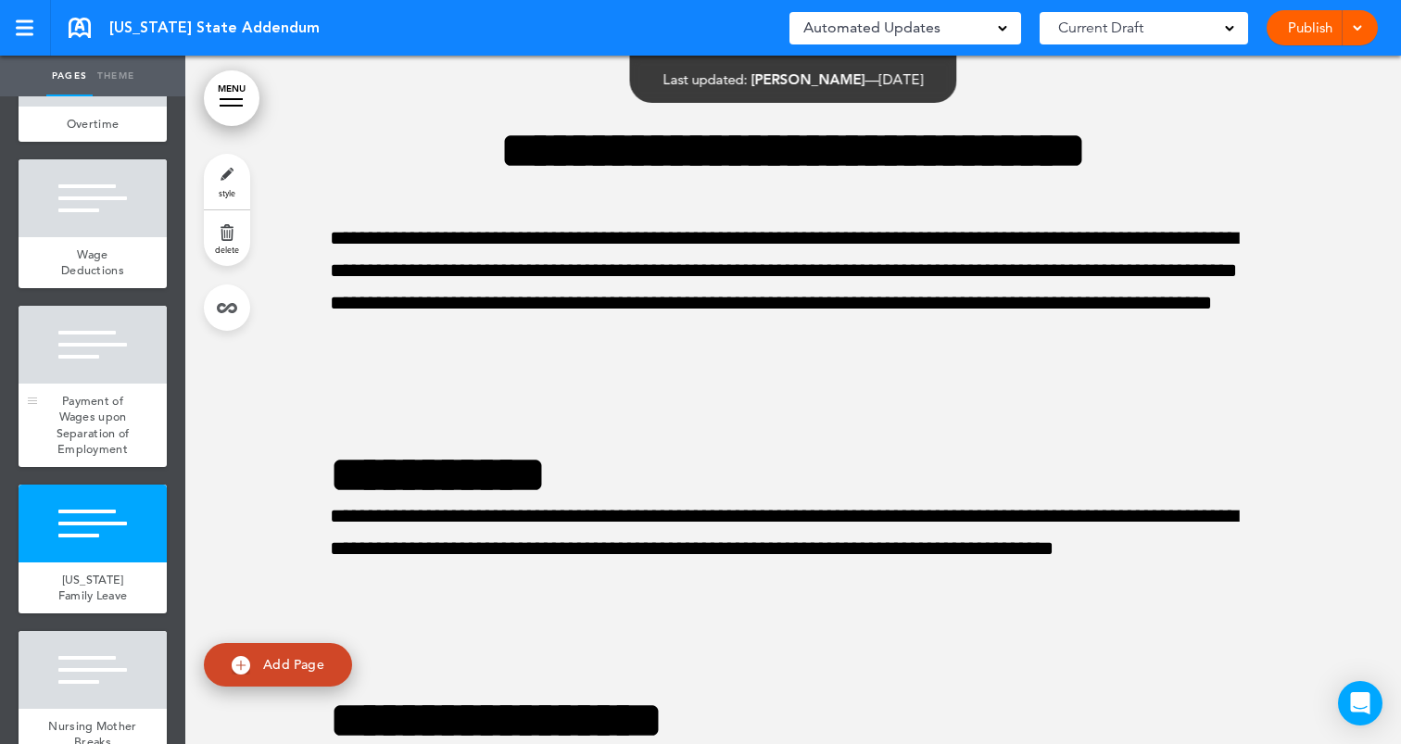
click at [128, 432] on span "Payment of Wages upon Separation of Employment" at bounding box center [93, 425] width 73 height 65
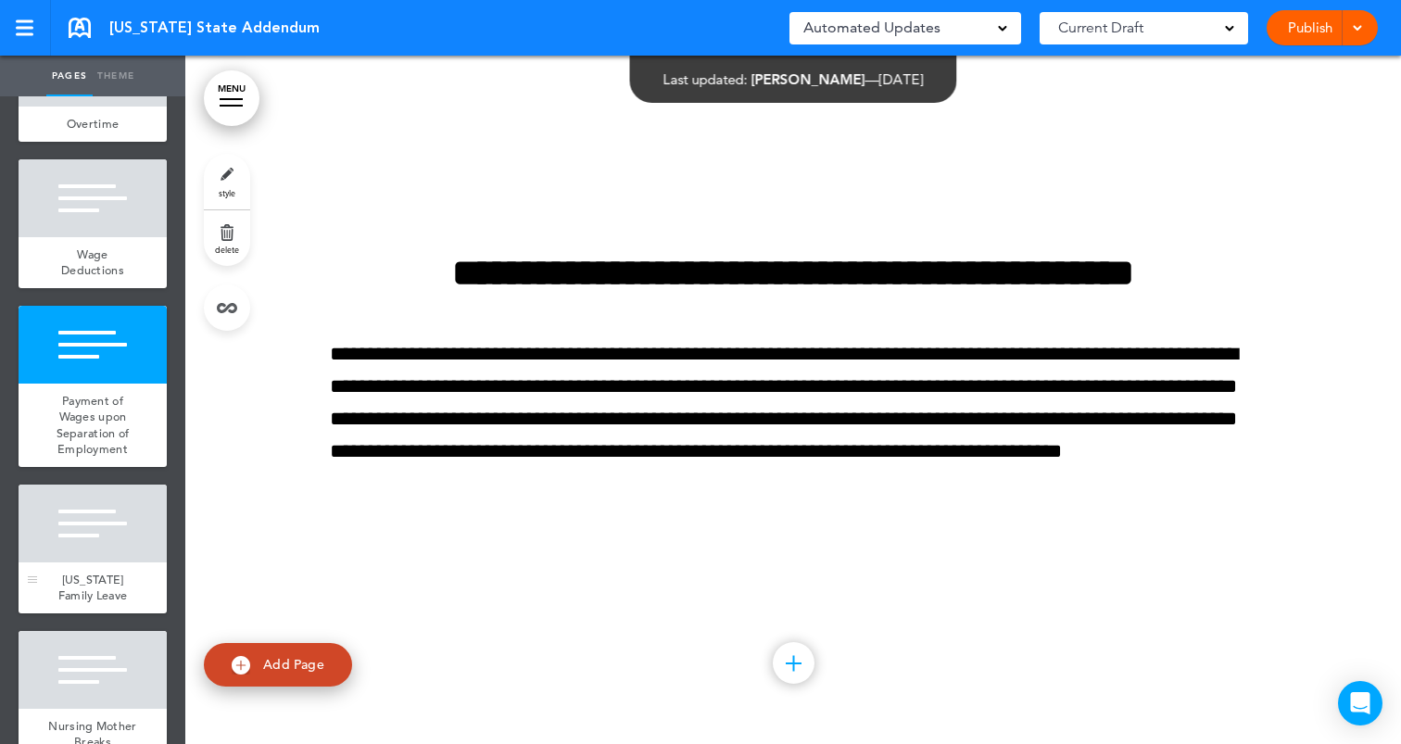
click at [109, 531] on div at bounding box center [93, 524] width 148 height 78
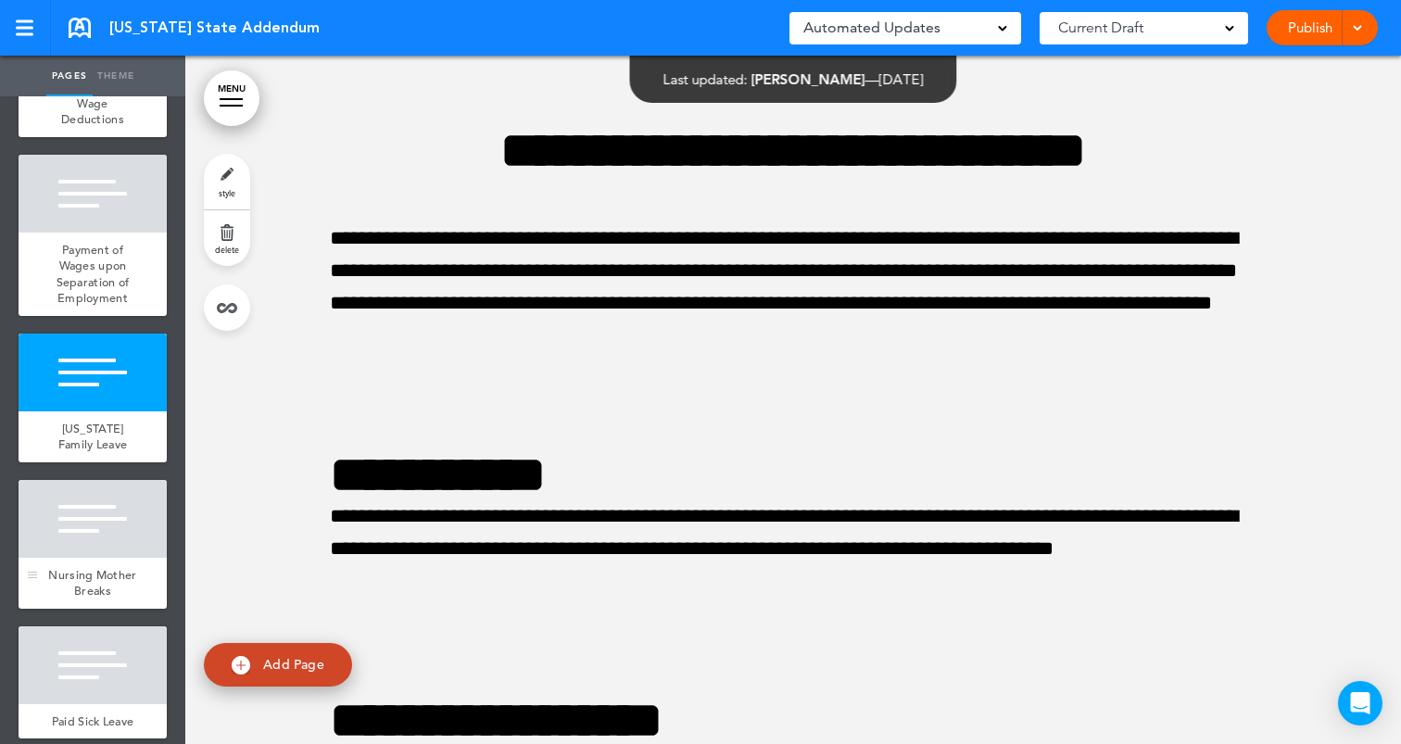
click at [107, 558] on div "Nursing Mother Breaks" at bounding box center [93, 583] width 148 height 51
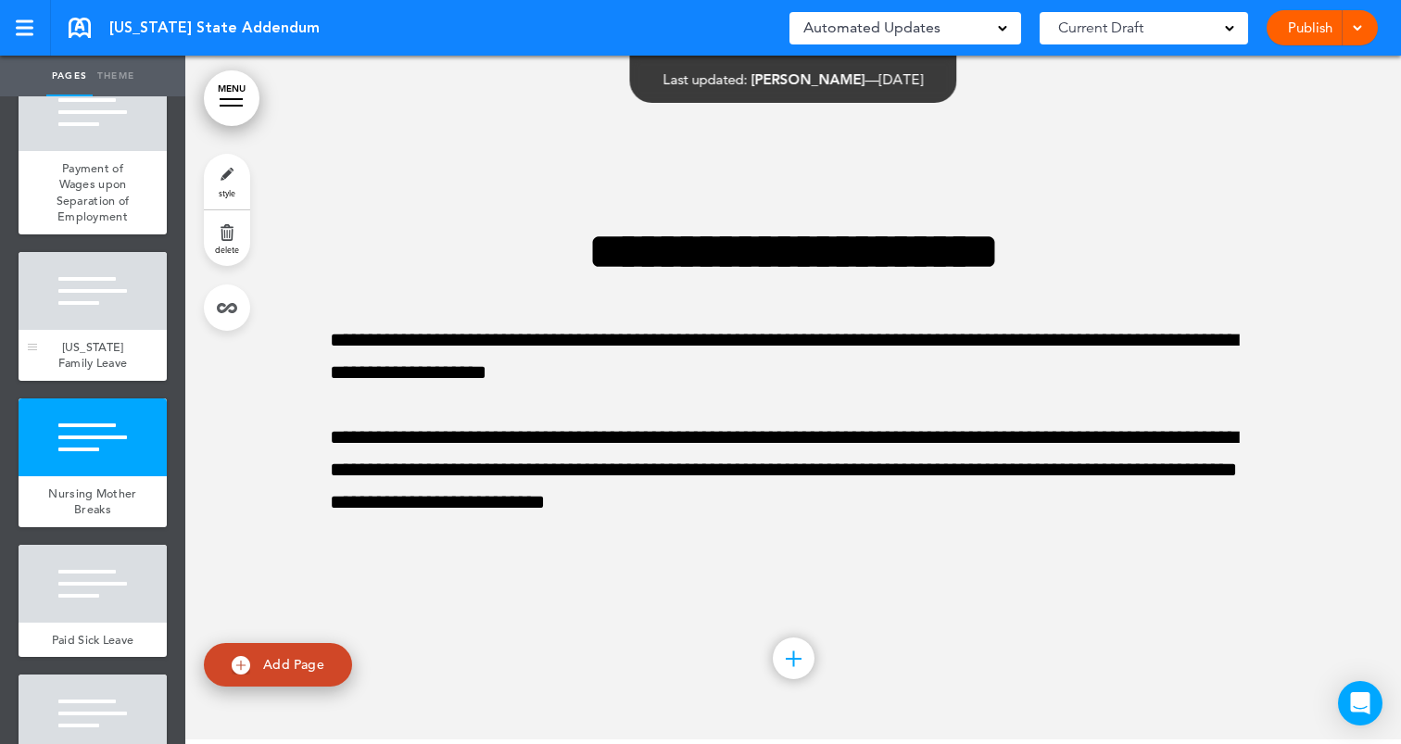
click at [107, 330] on div "[US_STATE] Family Leave" at bounding box center [93, 355] width 148 height 51
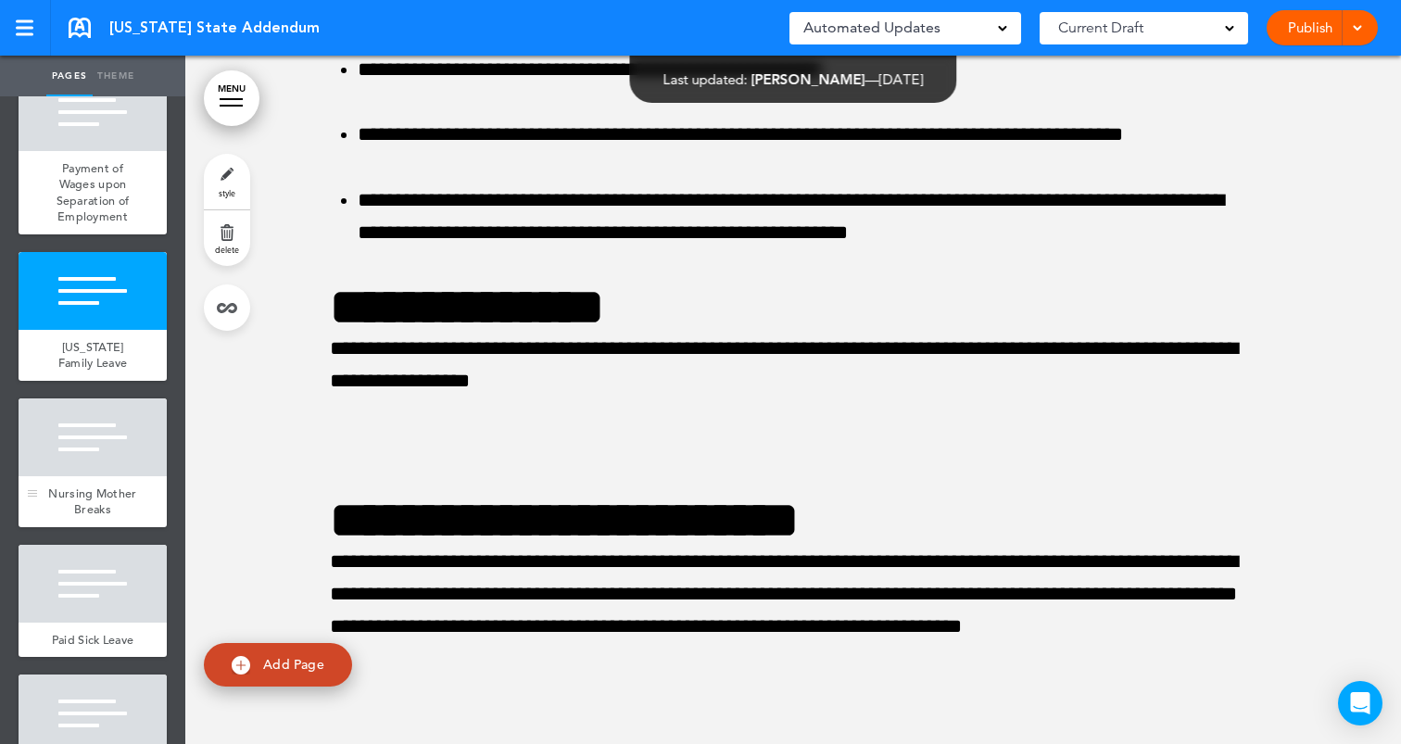
click at [140, 498] on div "Nursing Mother Breaks" at bounding box center [93, 501] width 148 height 51
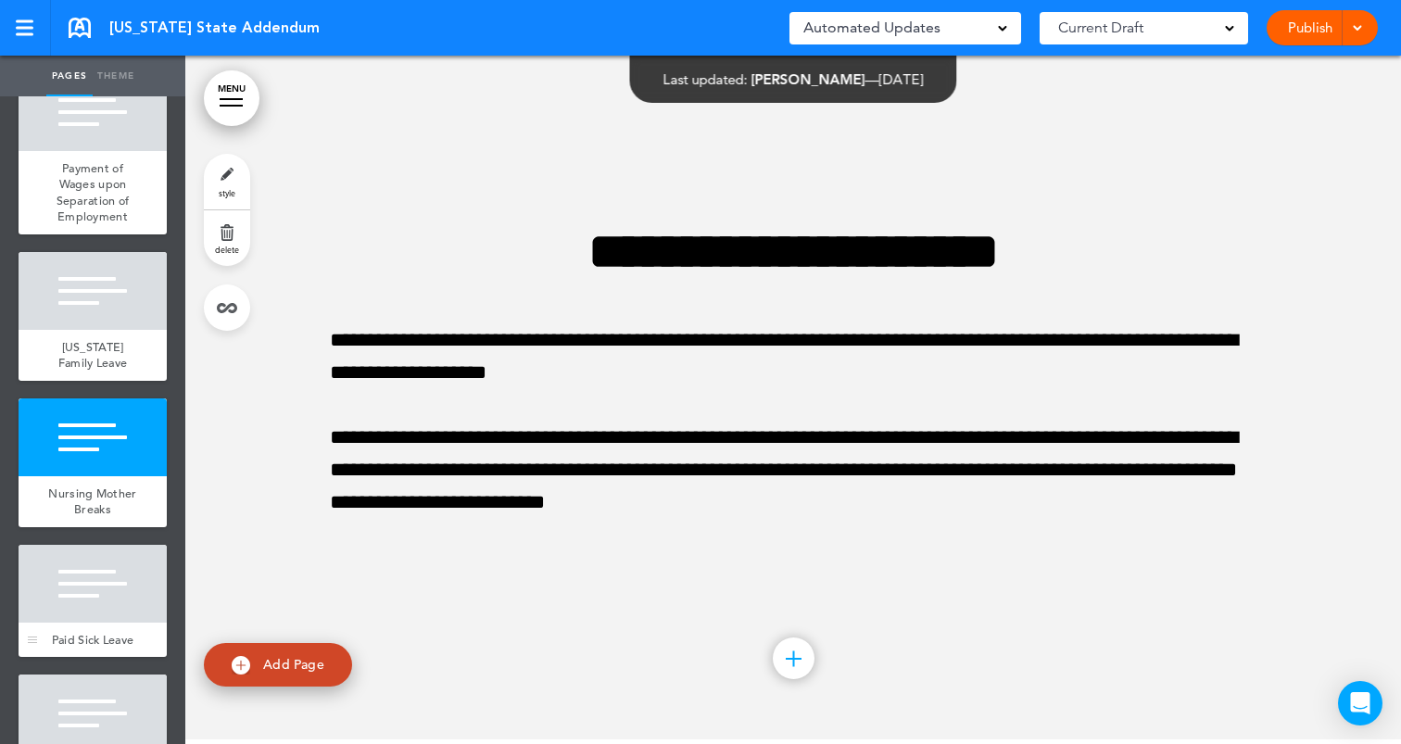
click at [130, 586] on div at bounding box center [93, 584] width 148 height 78
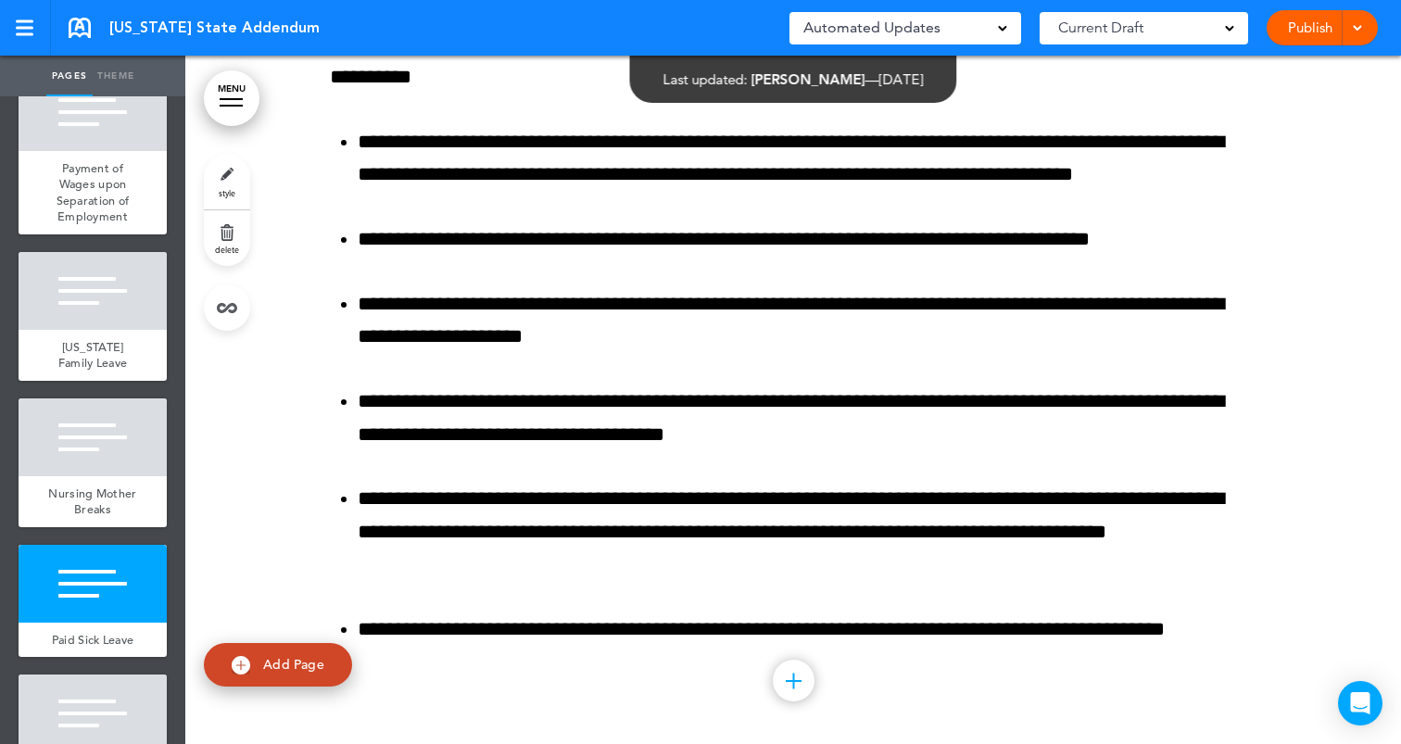
click at [290, 69] on div at bounding box center [793, 296] width 1216 height 932
click at [84, 321] on div at bounding box center [93, 291] width 148 height 78
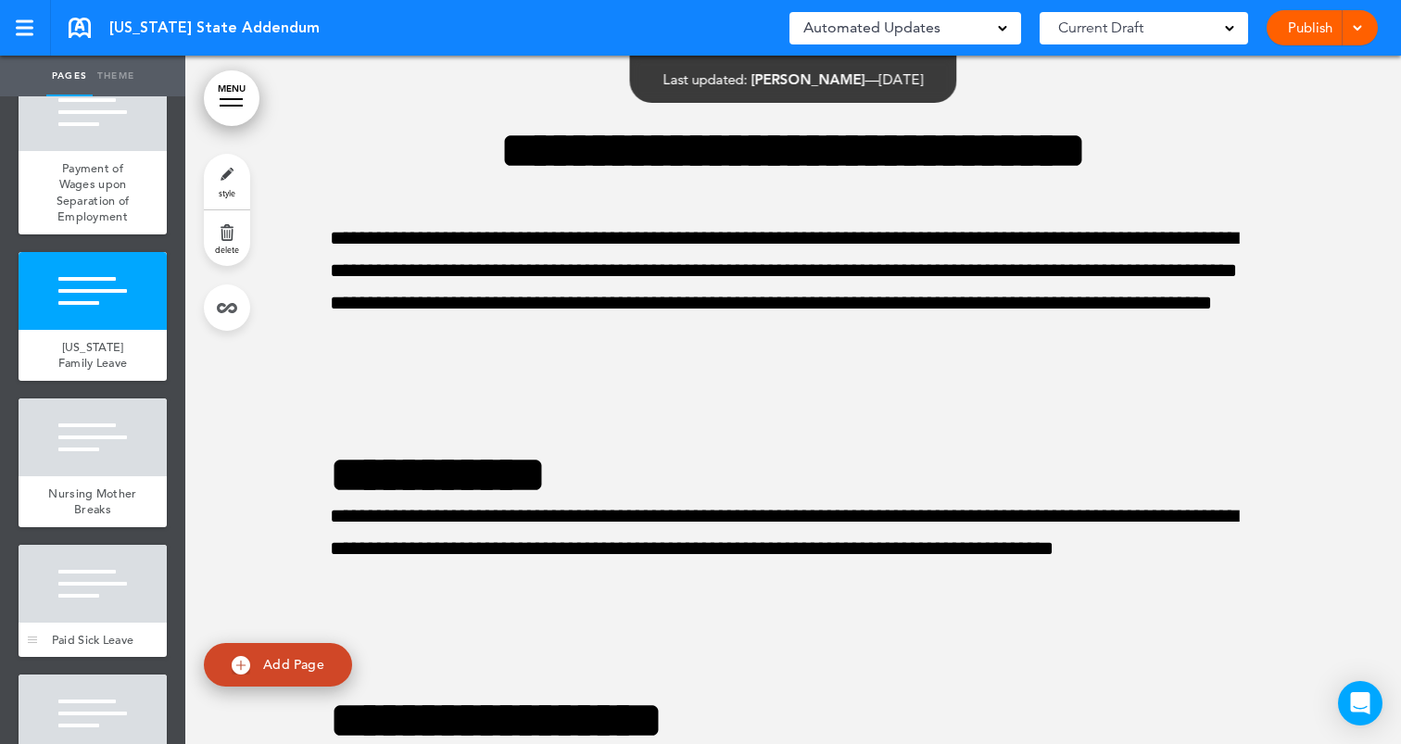
click at [60, 613] on div at bounding box center [93, 584] width 148 height 78
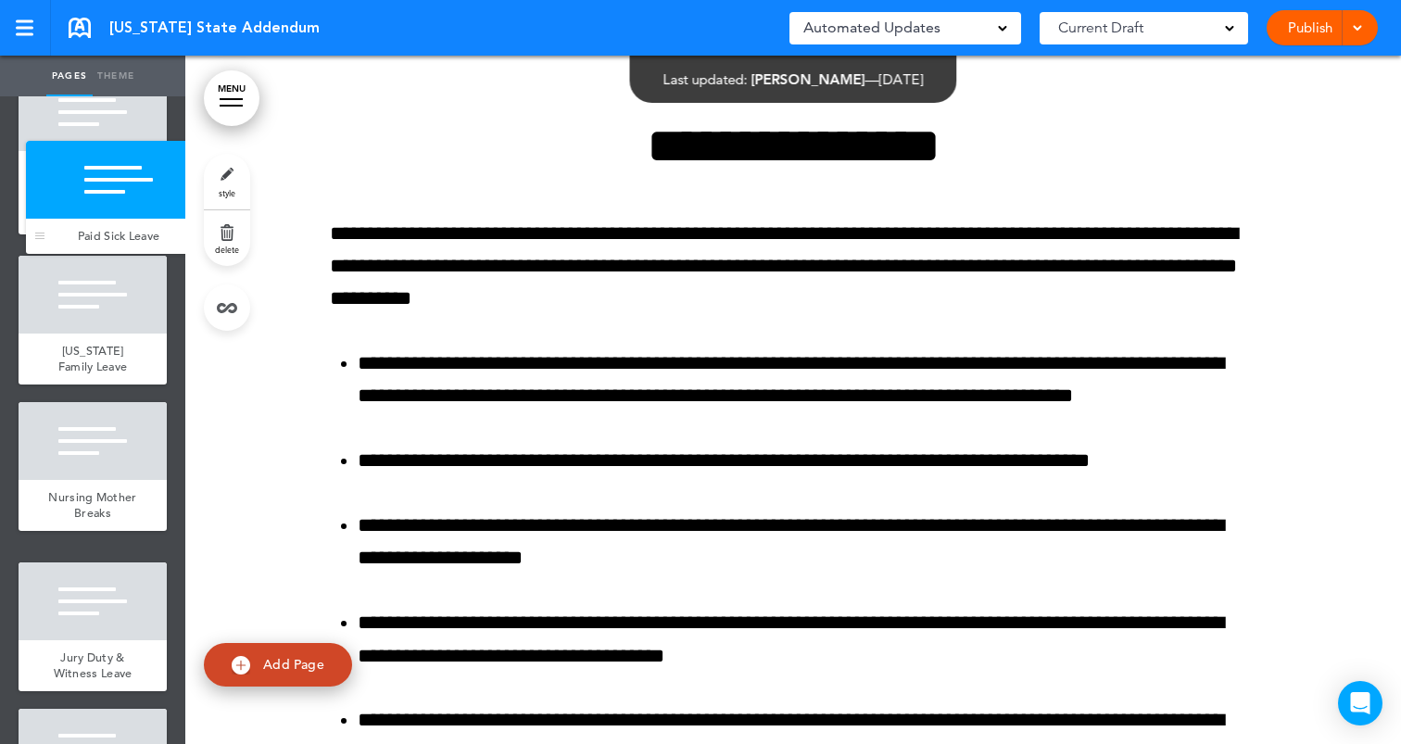
drag, startPoint x: 32, startPoint y: 638, endPoint x: 35, endPoint y: 240, distance: 398.4
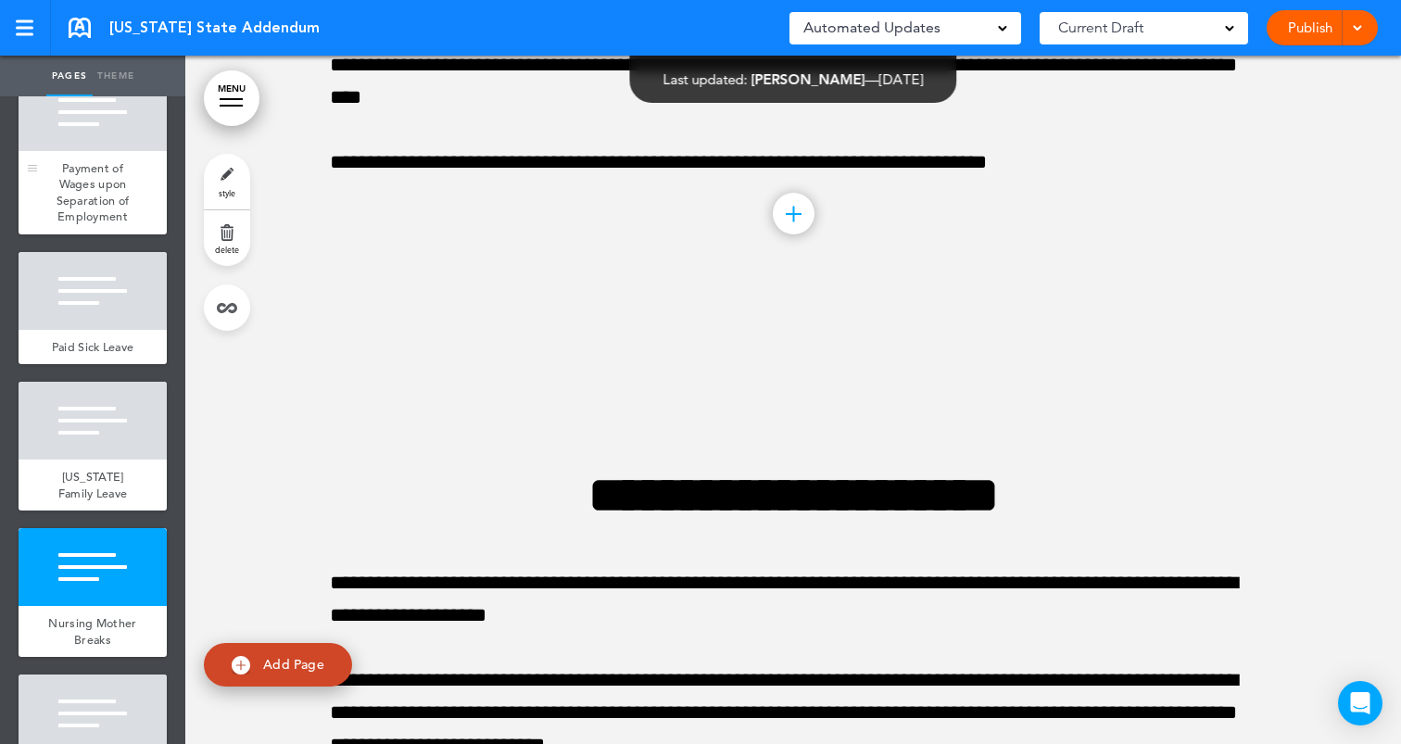
click at [117, 196] on span "Payment of Wages upon Separation of Employment" at bounding box center [93, 192] width 73 height 65
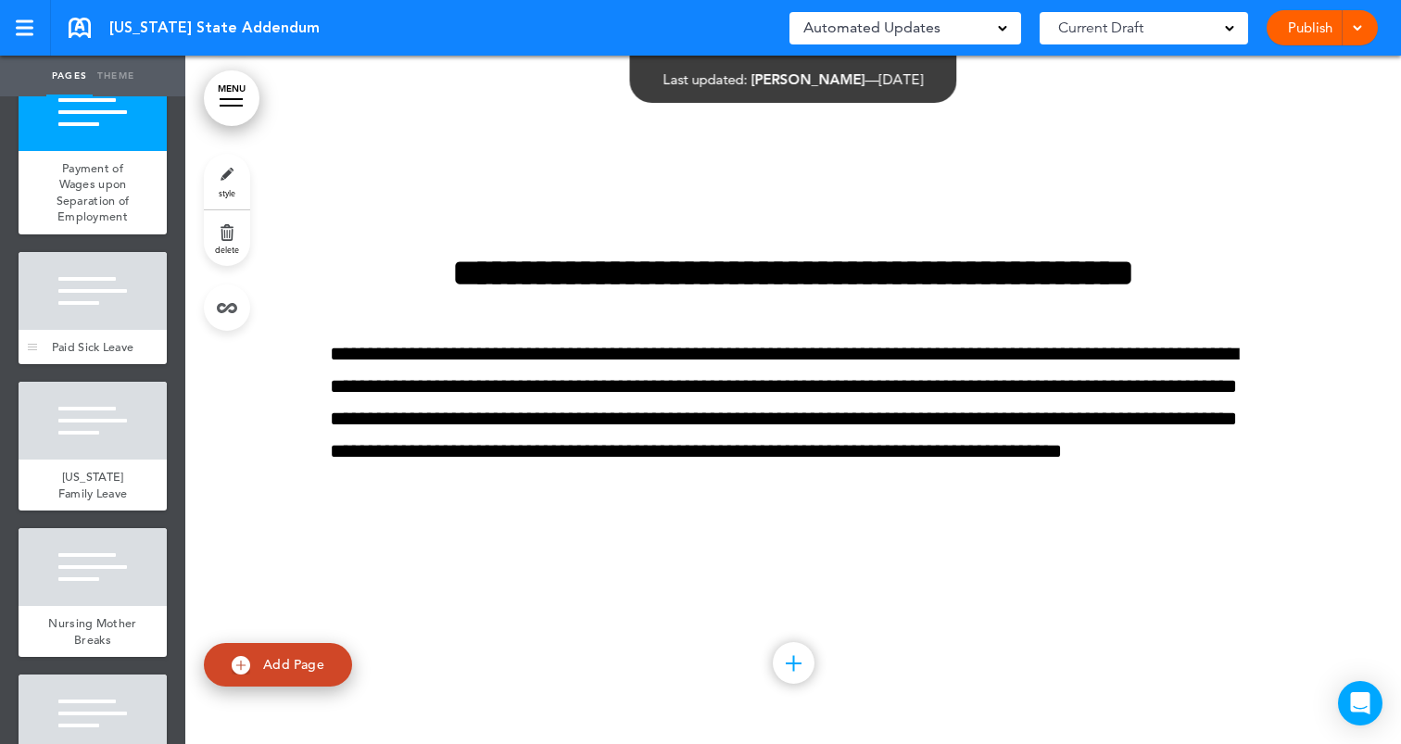
click at [125, 290] on div at bounding box center [93, 291] width 148 height 78
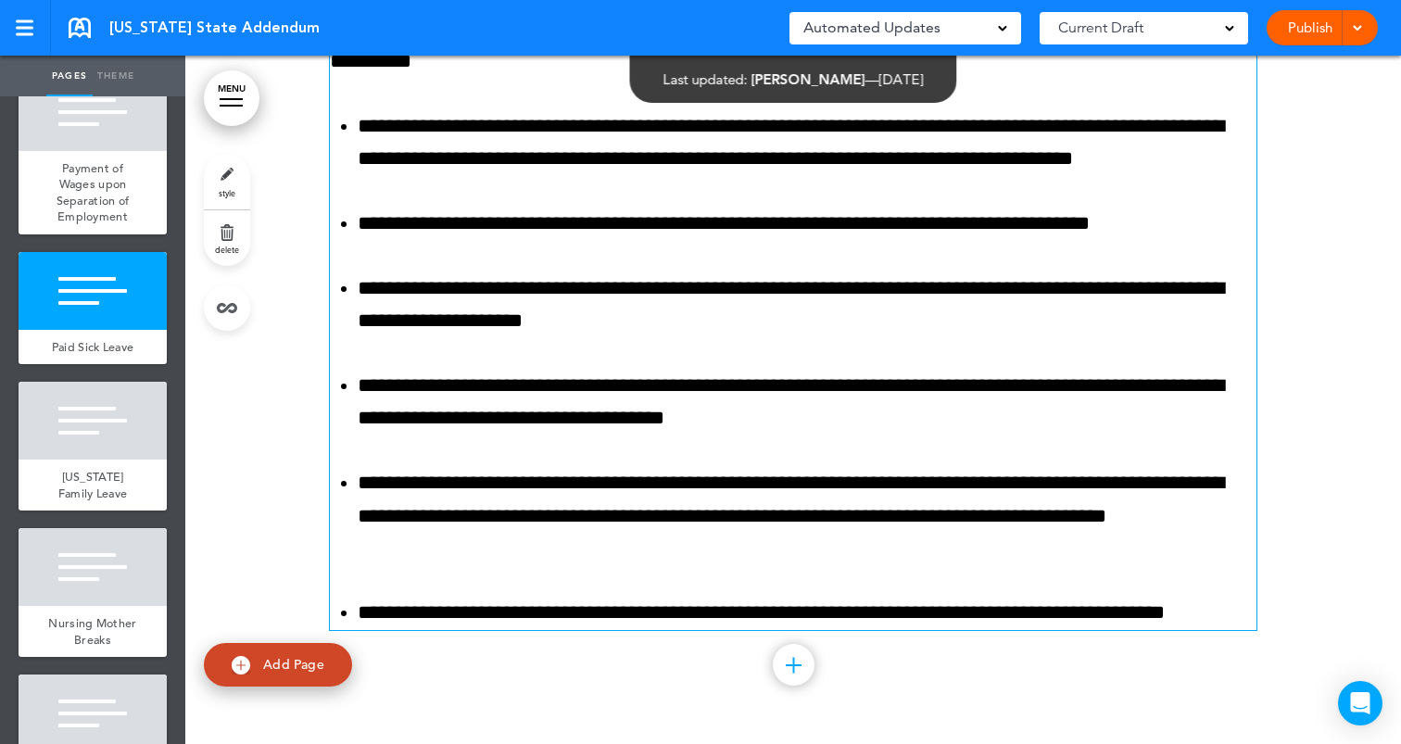
scroll to position [4385, 0]
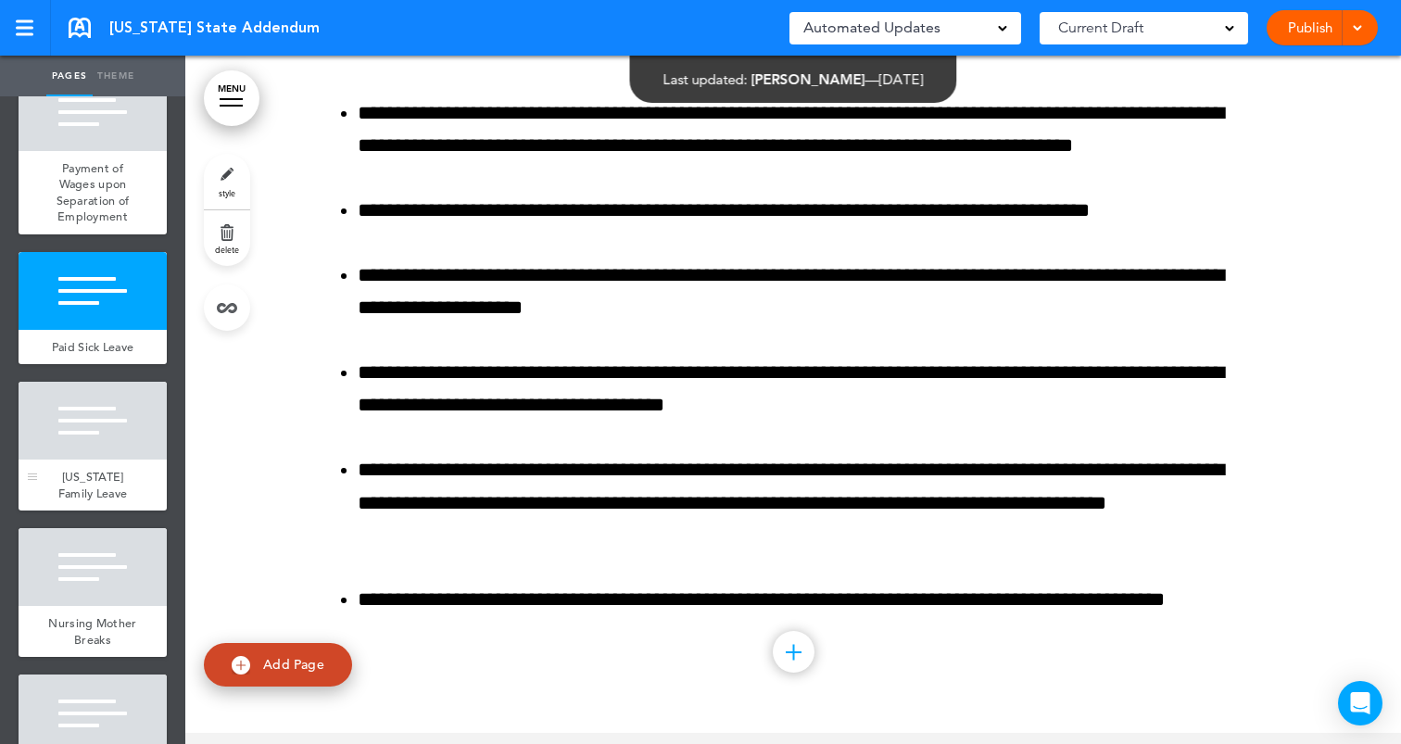
click at [120, 448] on div at bounding box center [93, 421] width 148 height 78
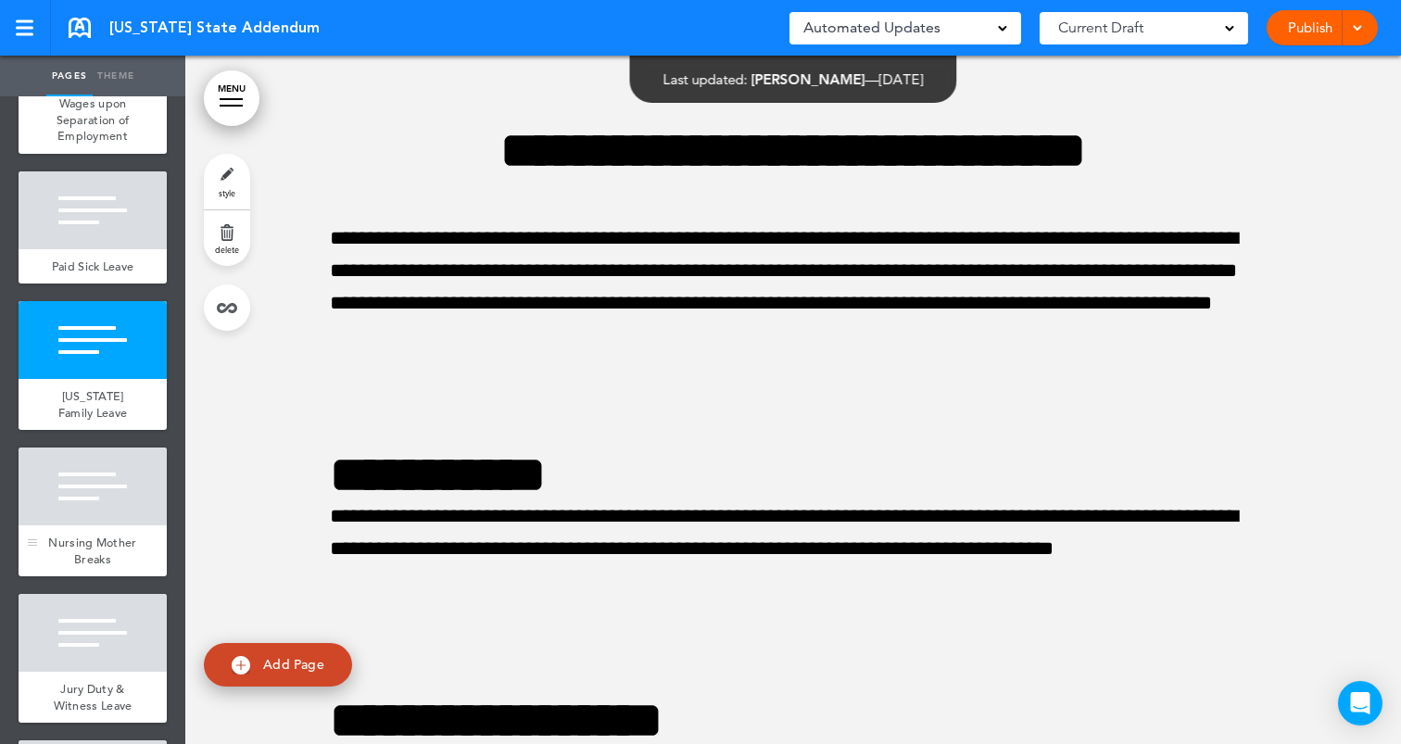
scroll to position [862, 0]
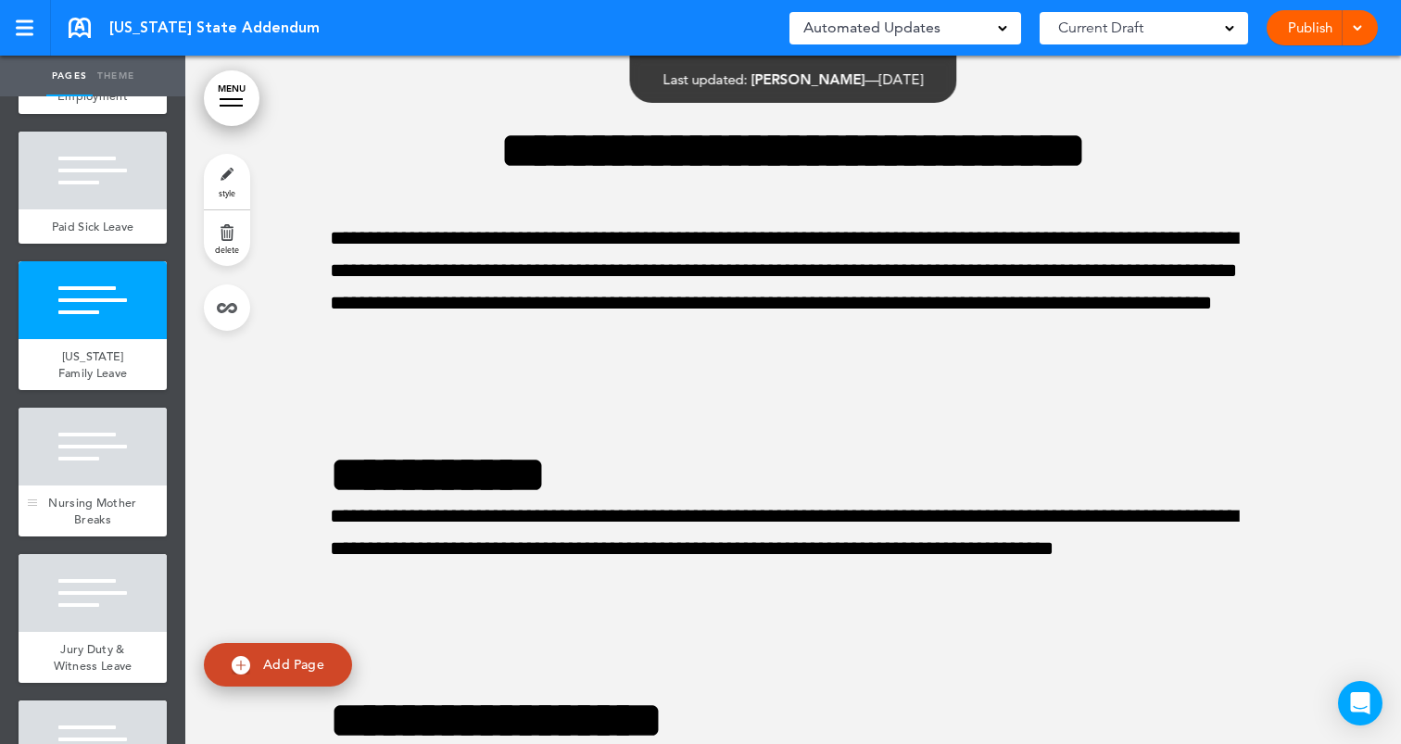
click at [124, 472] on div at bounding box center [93, 447] width 148 height 78
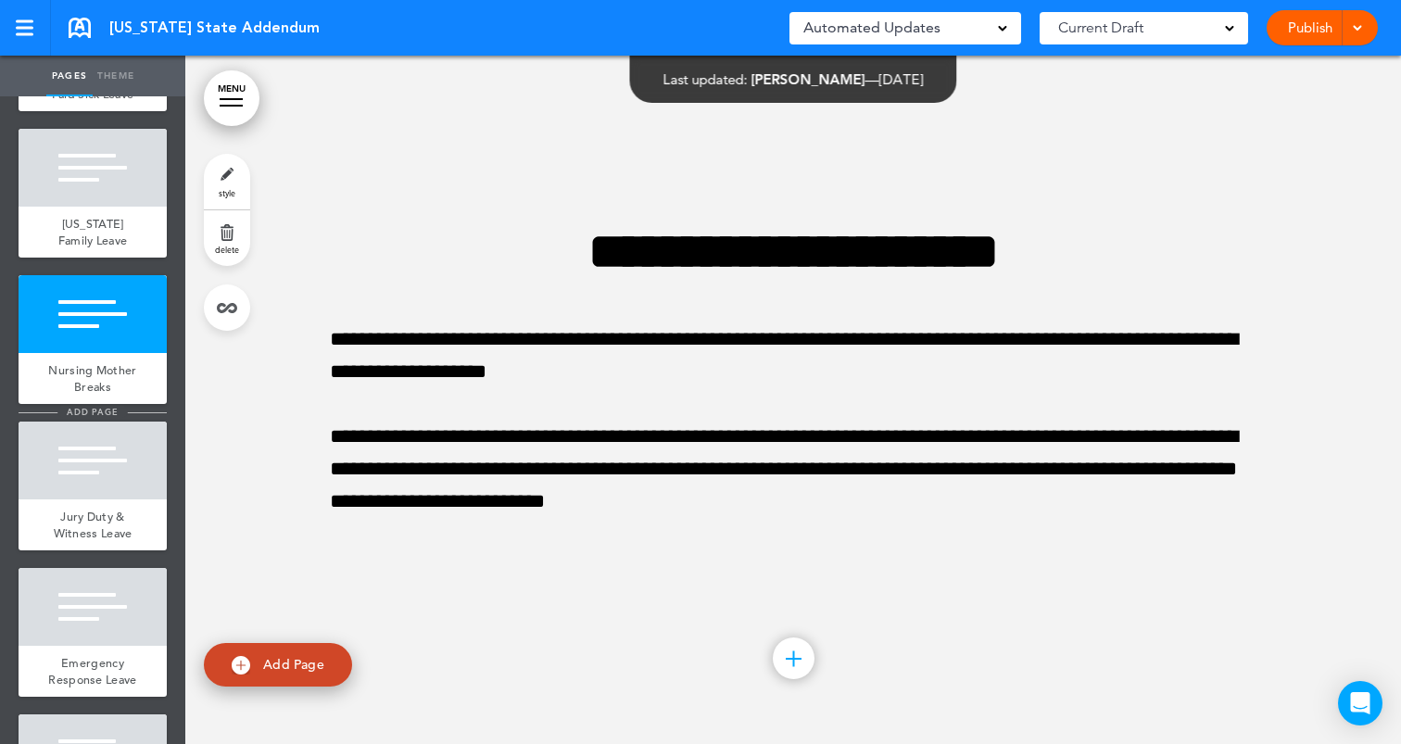
scroll to position [999, 0]
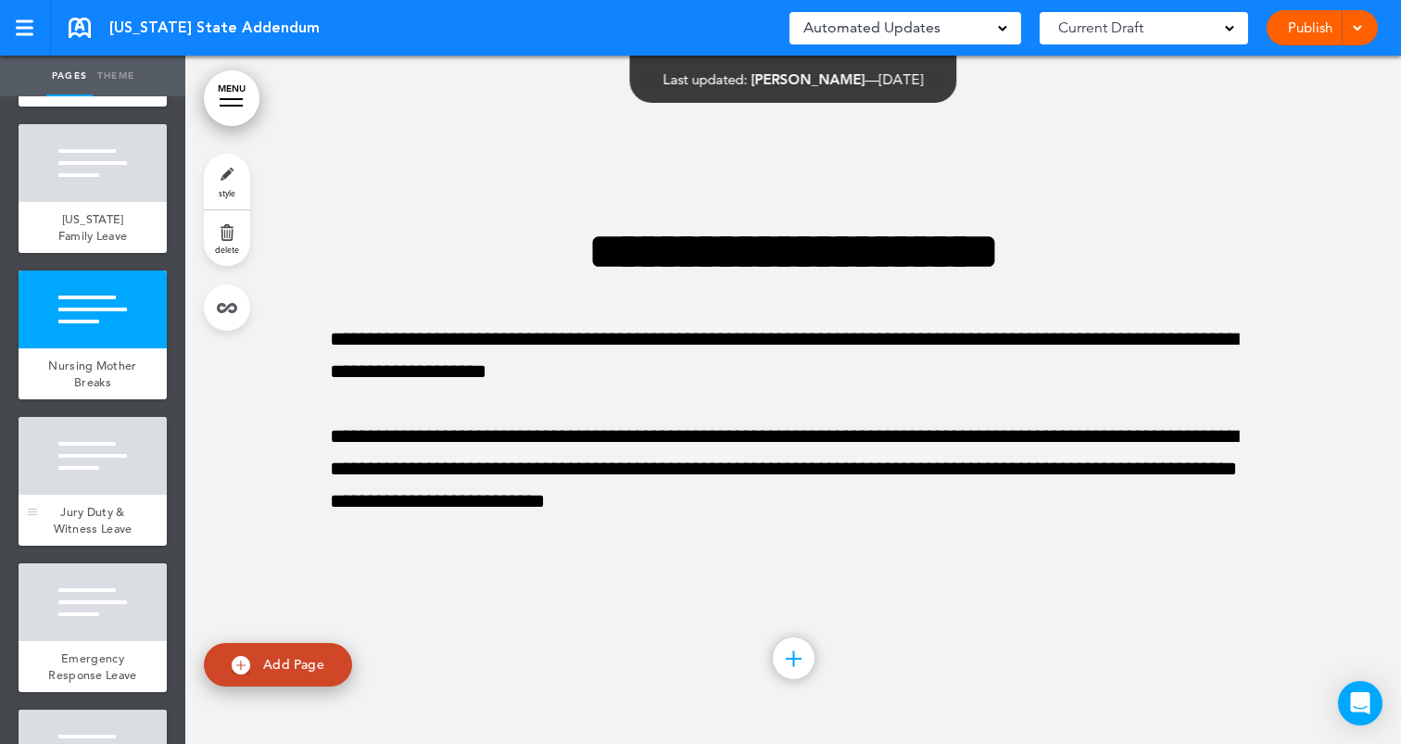
click at [127, 495] on div "Jury Duty & Witness Leave" at bounding box center [93, 520] width 148 height 51
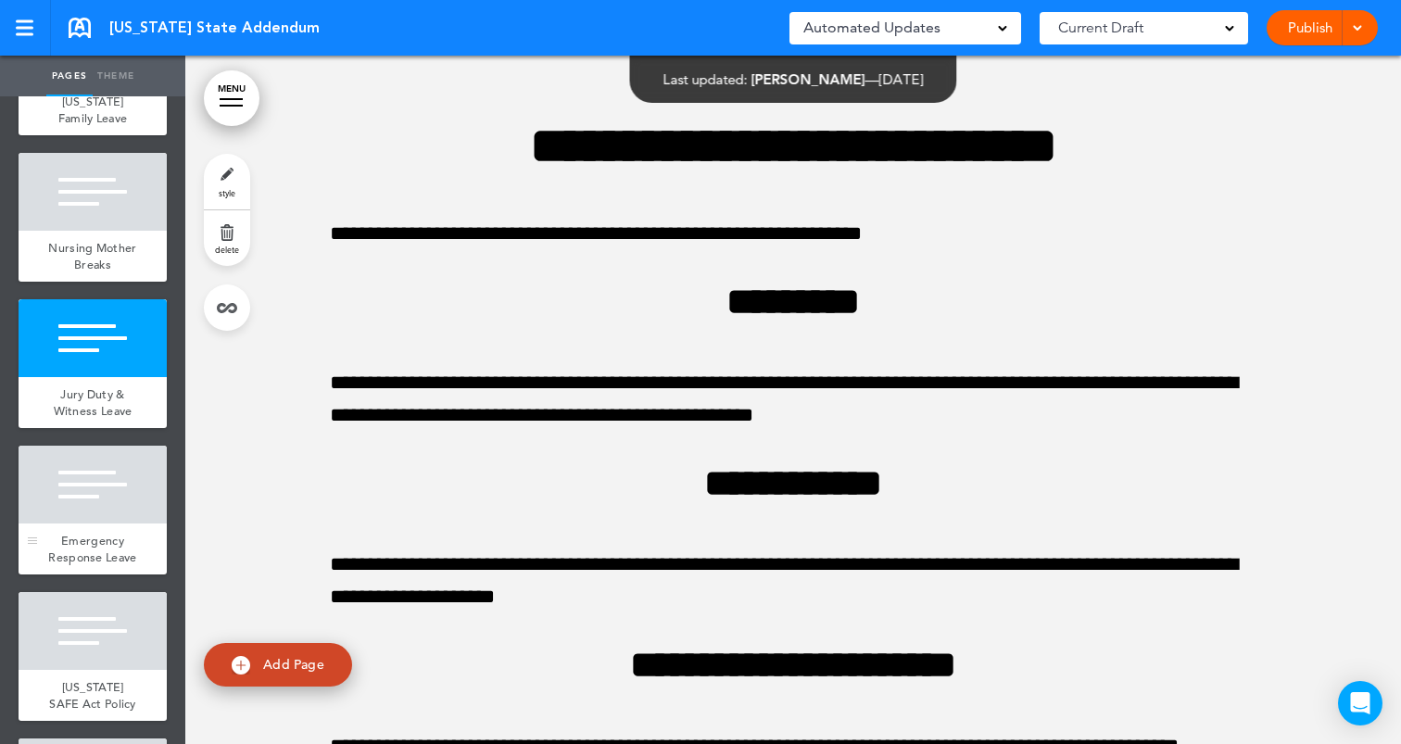
click at [127, 474] on div at bounding box center [93, 485] width 148 height 78
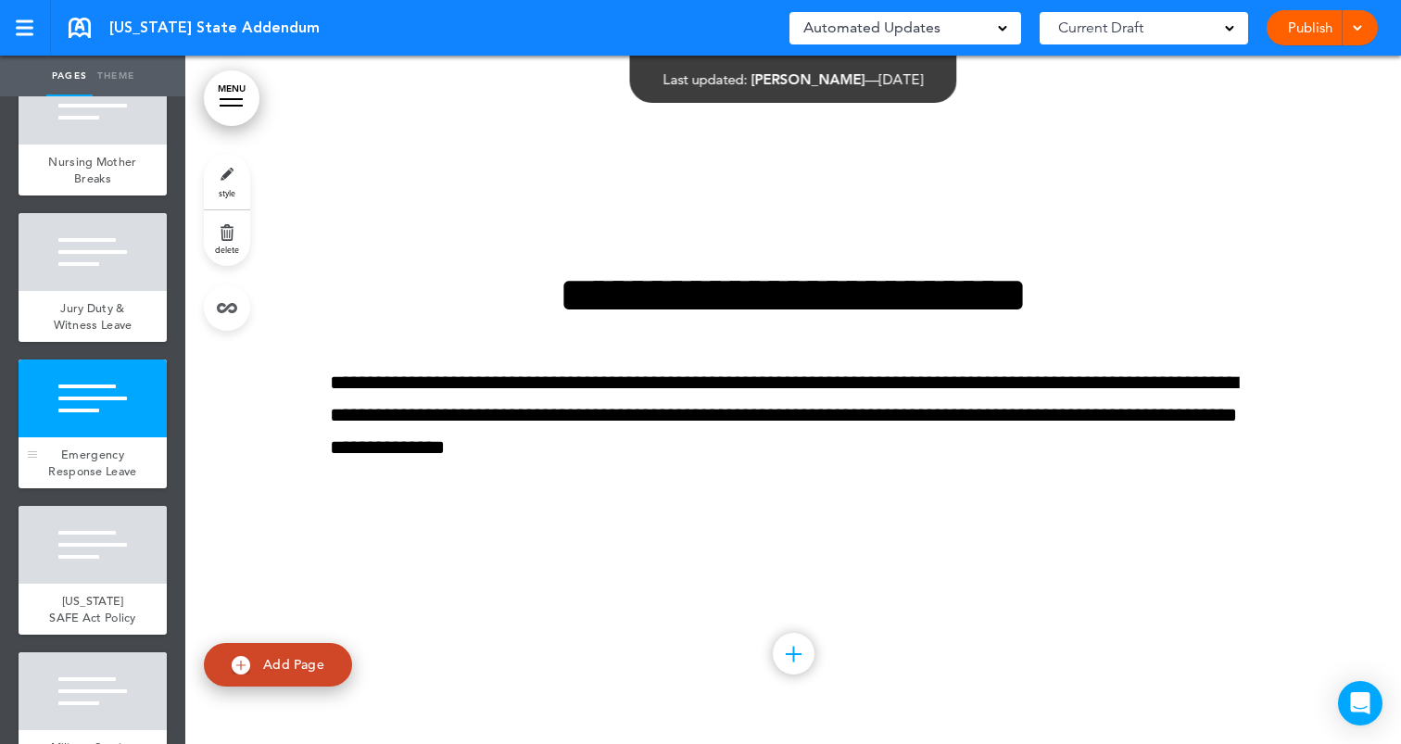
scroll to position [1204, 0]
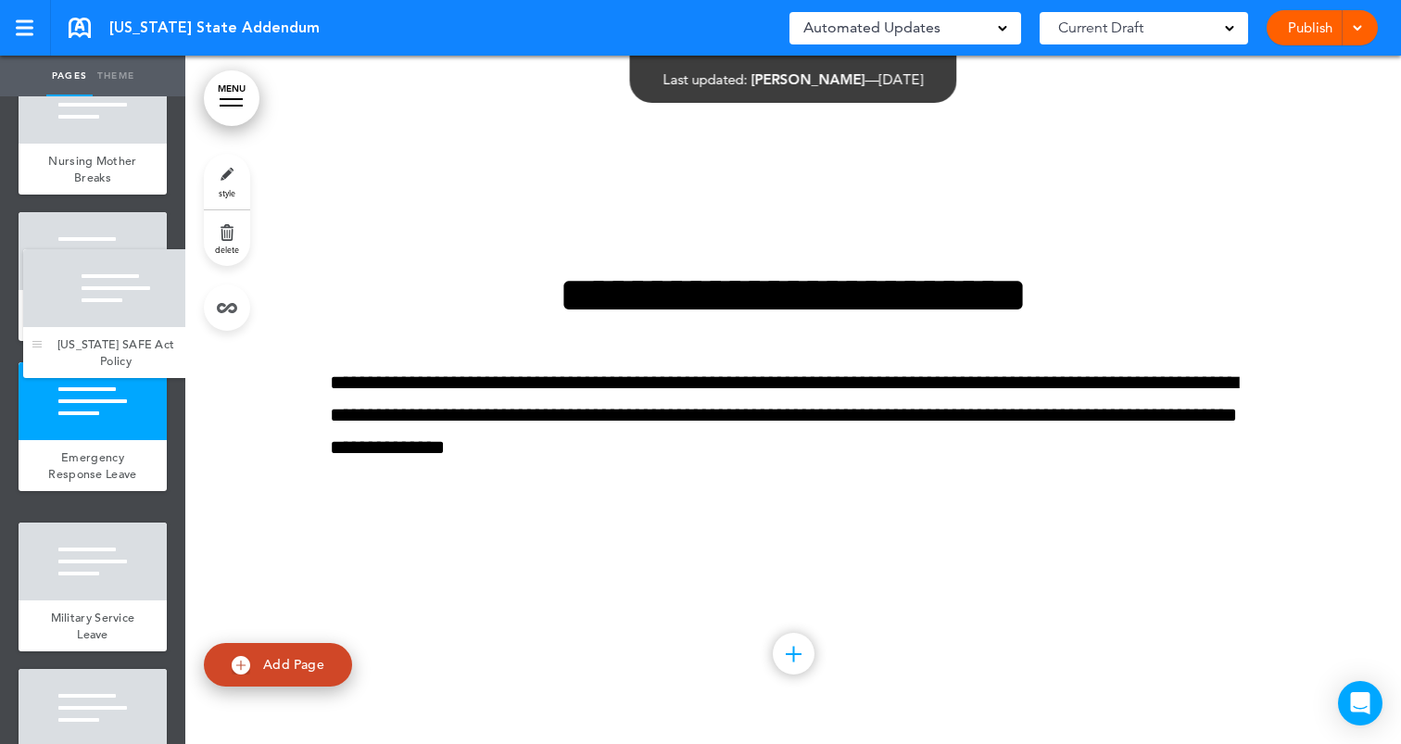
drag, startPoint x: 32, startPoint y: 587, endPoint x: 32, endPoint y: 335, distance: 252.0
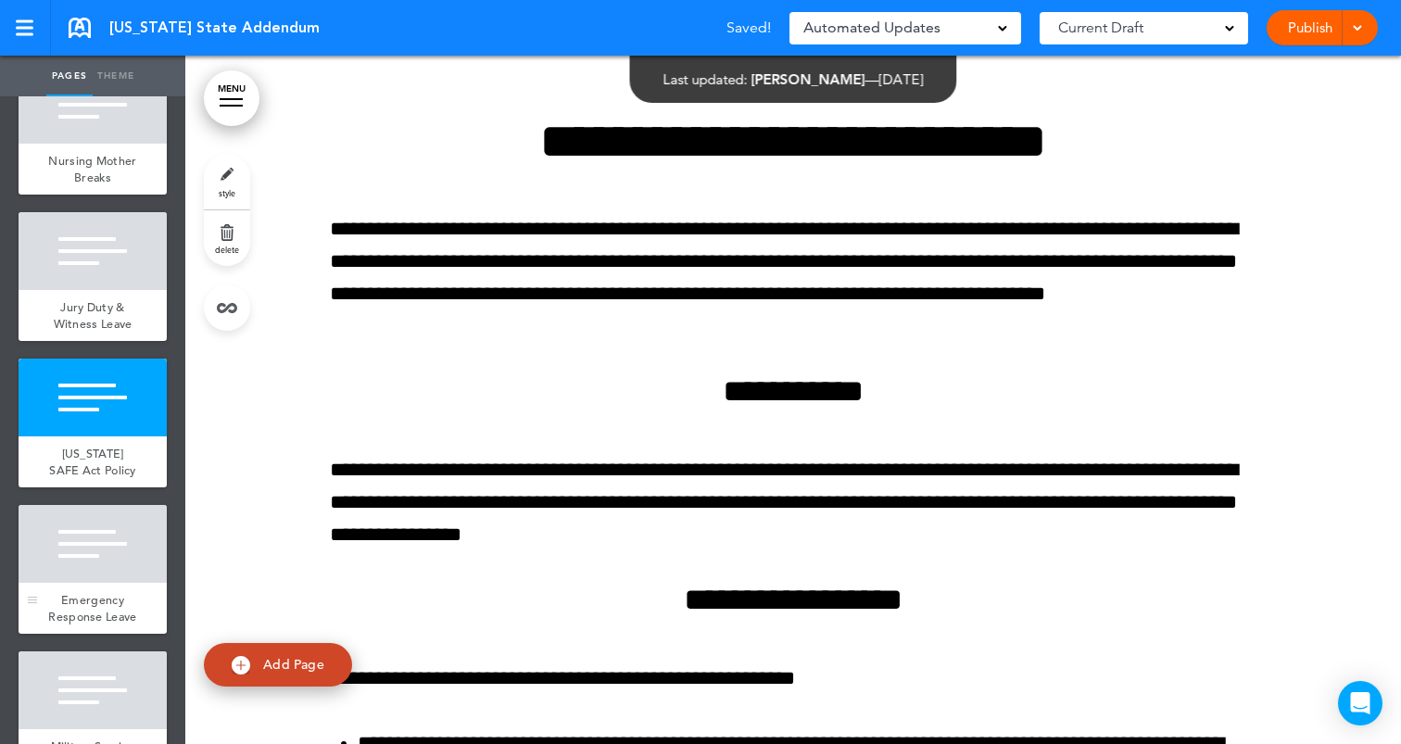
click at [112, 583] on div "Emergency Response Leave" at bounding box center [93, 608] width 148 height 51
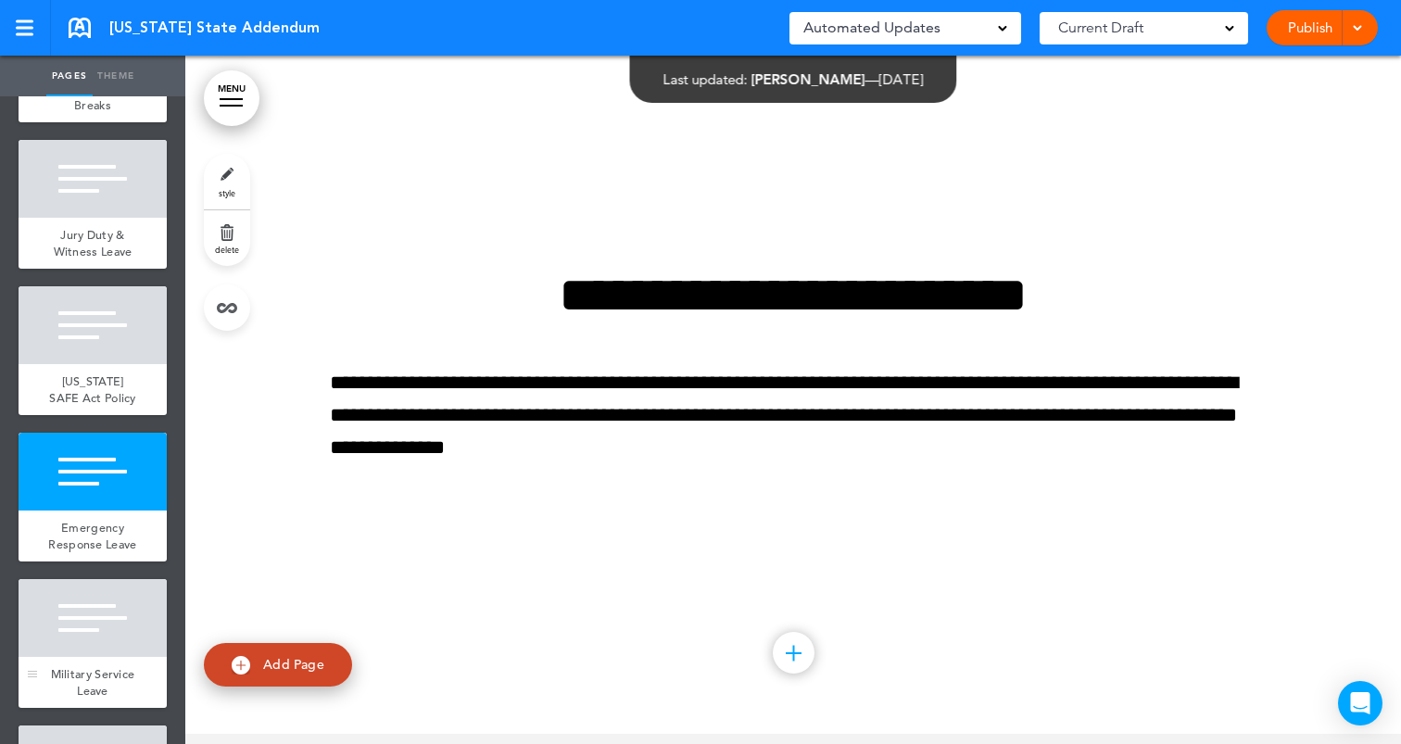
scroll to position [1268, 0]
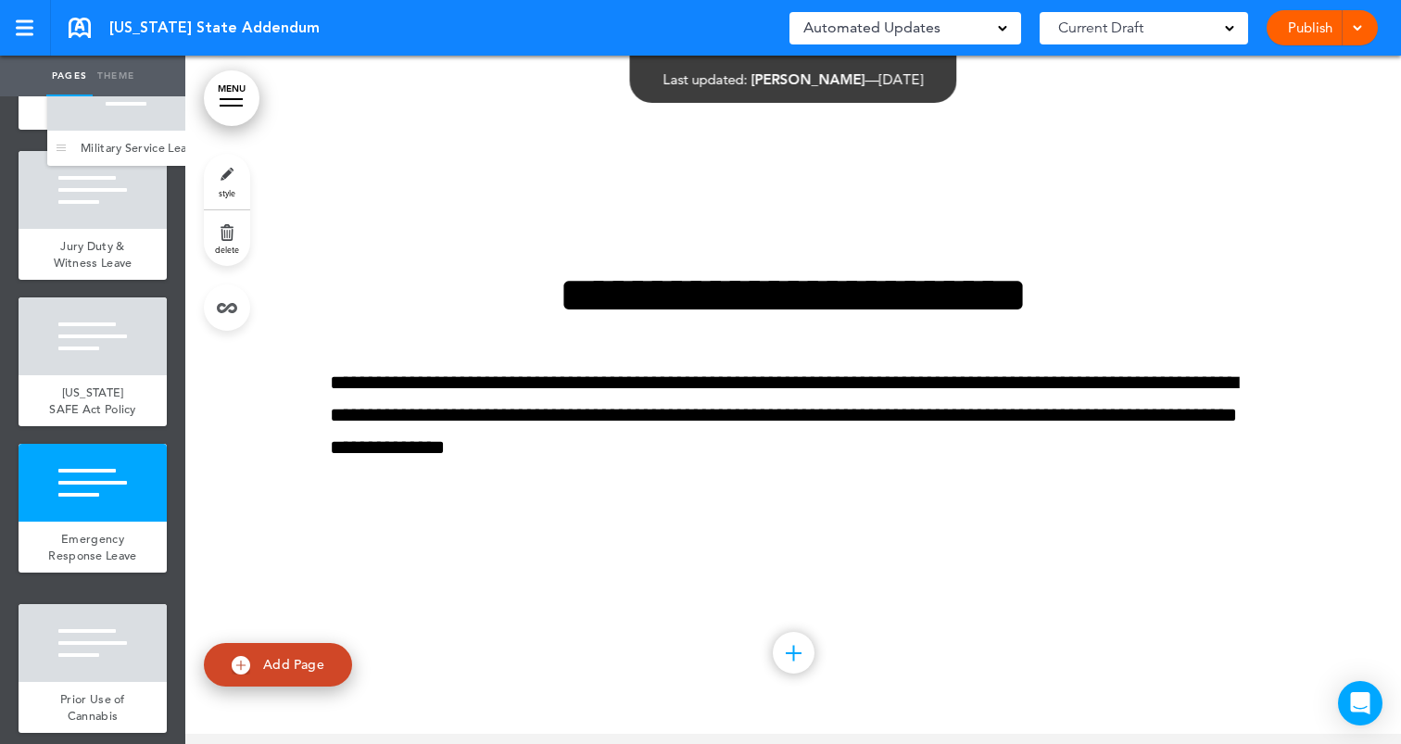
drag, startPoint x: 37, startPoint y: 667, endPoint x: 64, endPoint y: 140, distance: 527.9
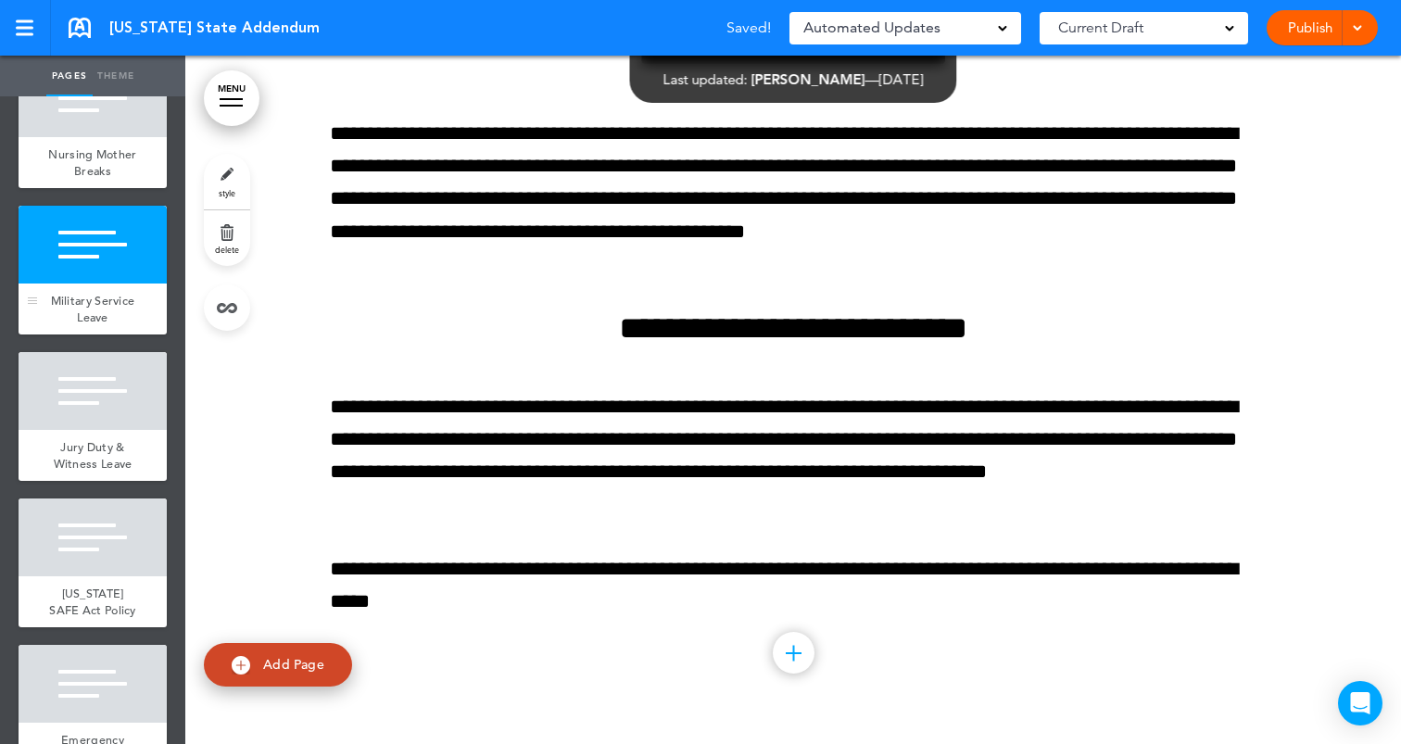
scroll to position [1218, 0]
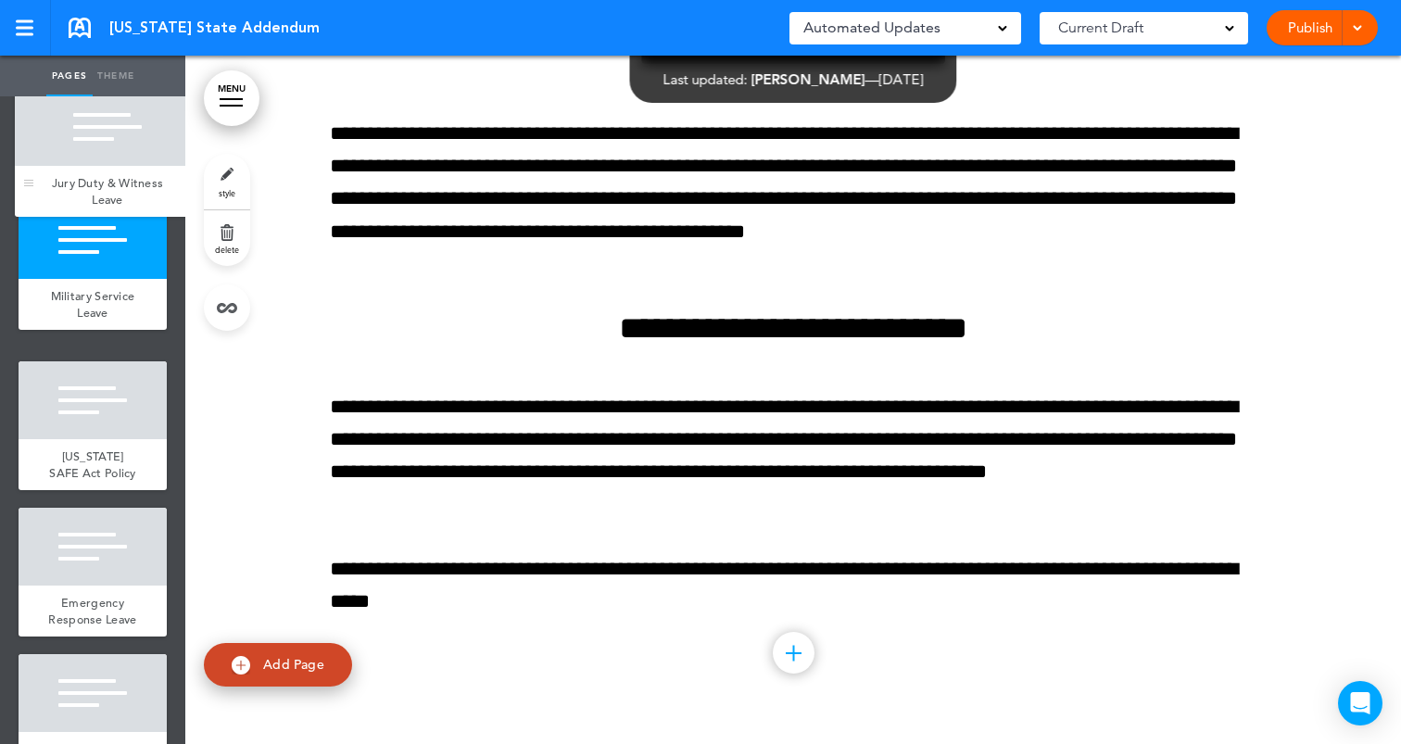
drag, startPoint x: 33, startPoint y: 441, endPoint x: 27, endPoint y: 175, distance: 266.0
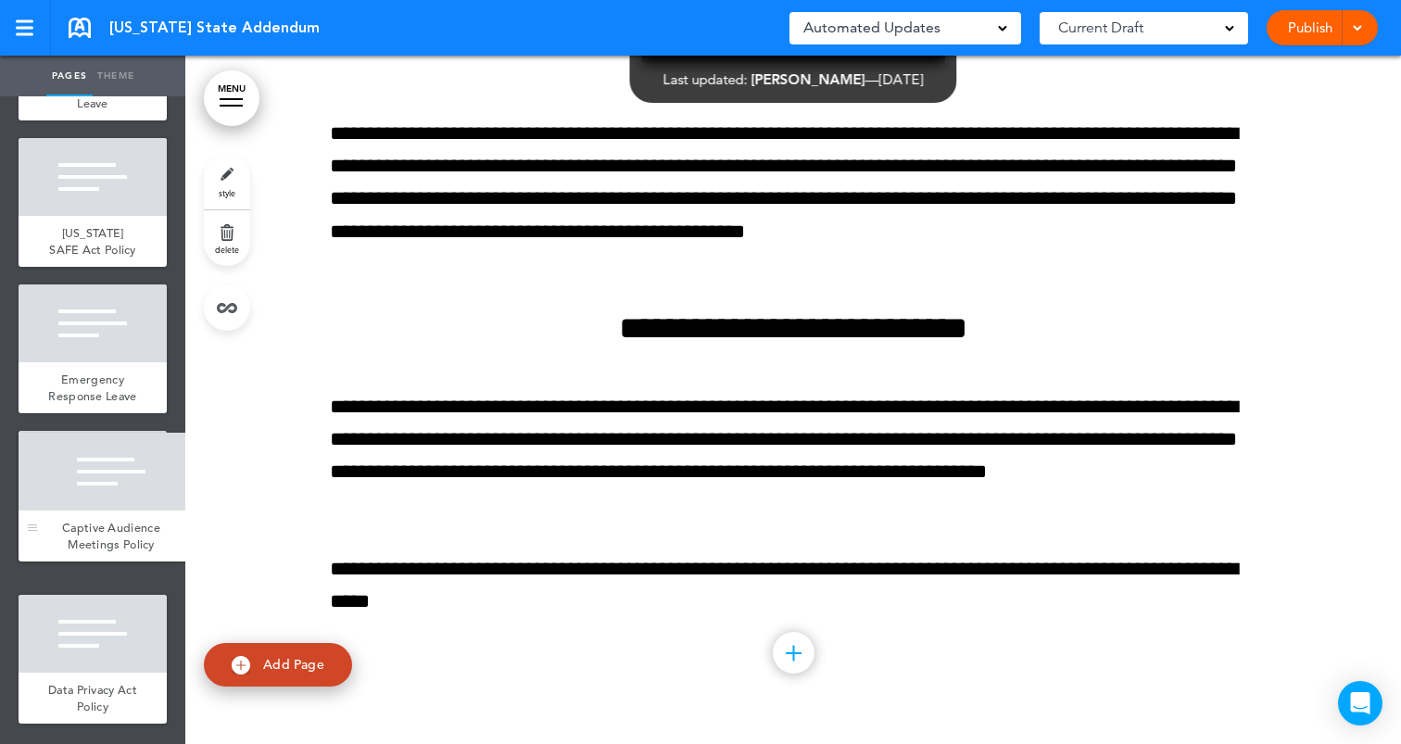
scroll to position [1554, 0]
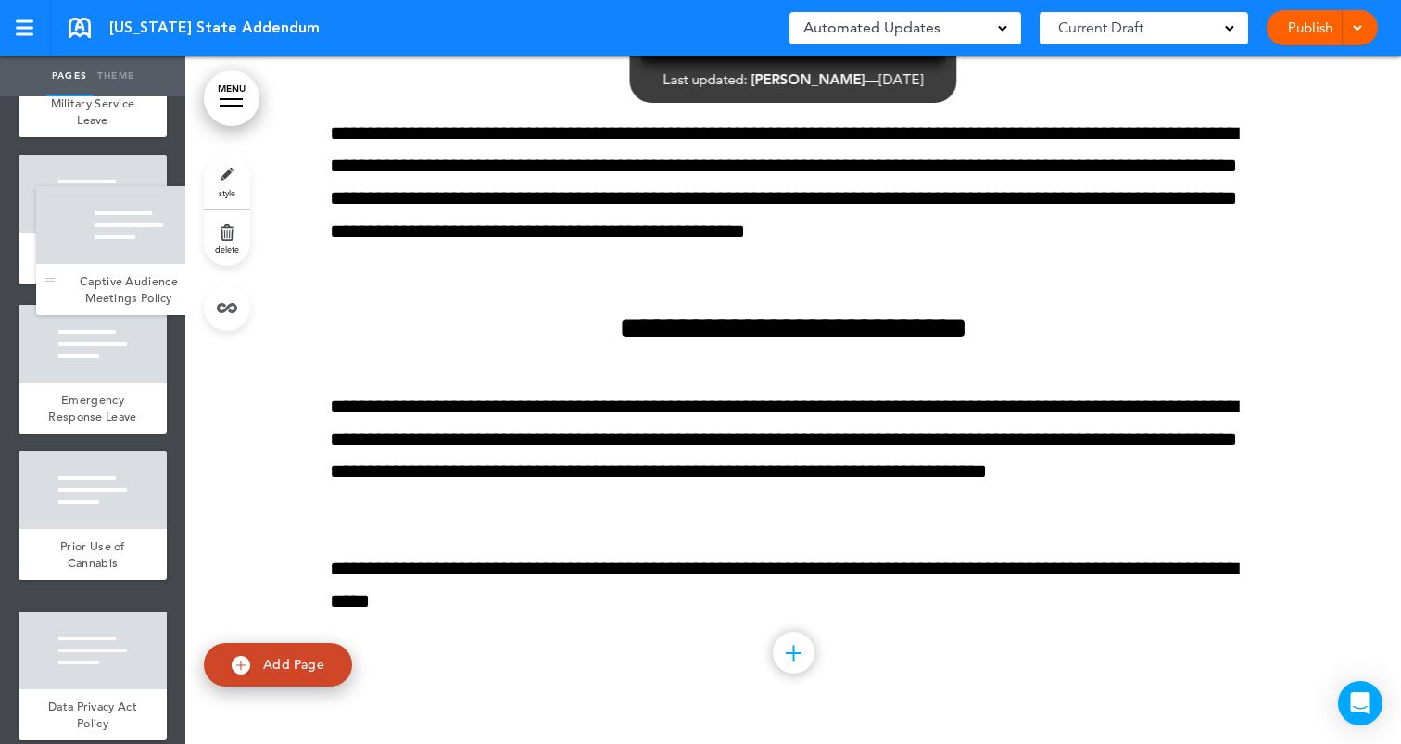
drag, startPoint x: 32, startPoint y: 529, endPoint x: 45, endPoint y: 278, distance: 251.5
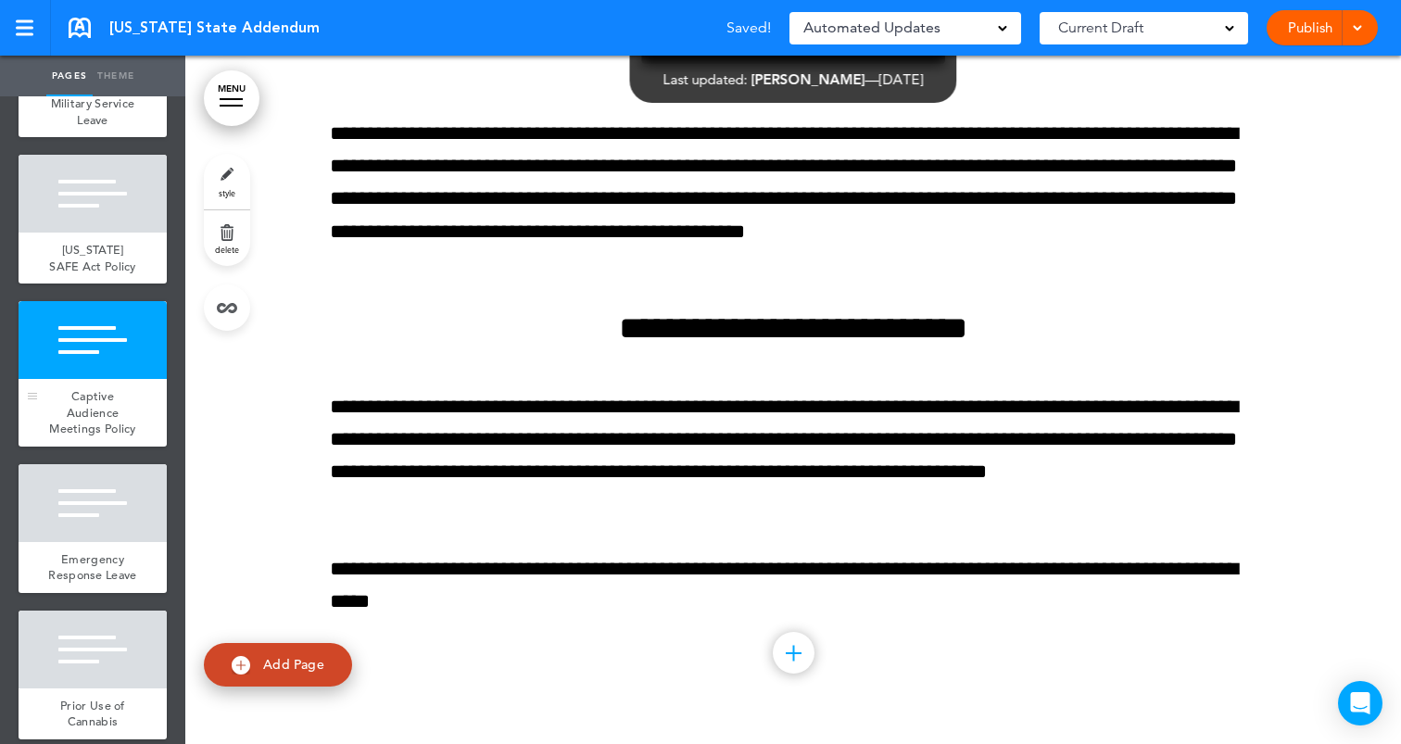
click at [72, 379] on div "Captive Audience Meetings Policy" at bounding box center [93, 413] width 148 height 68
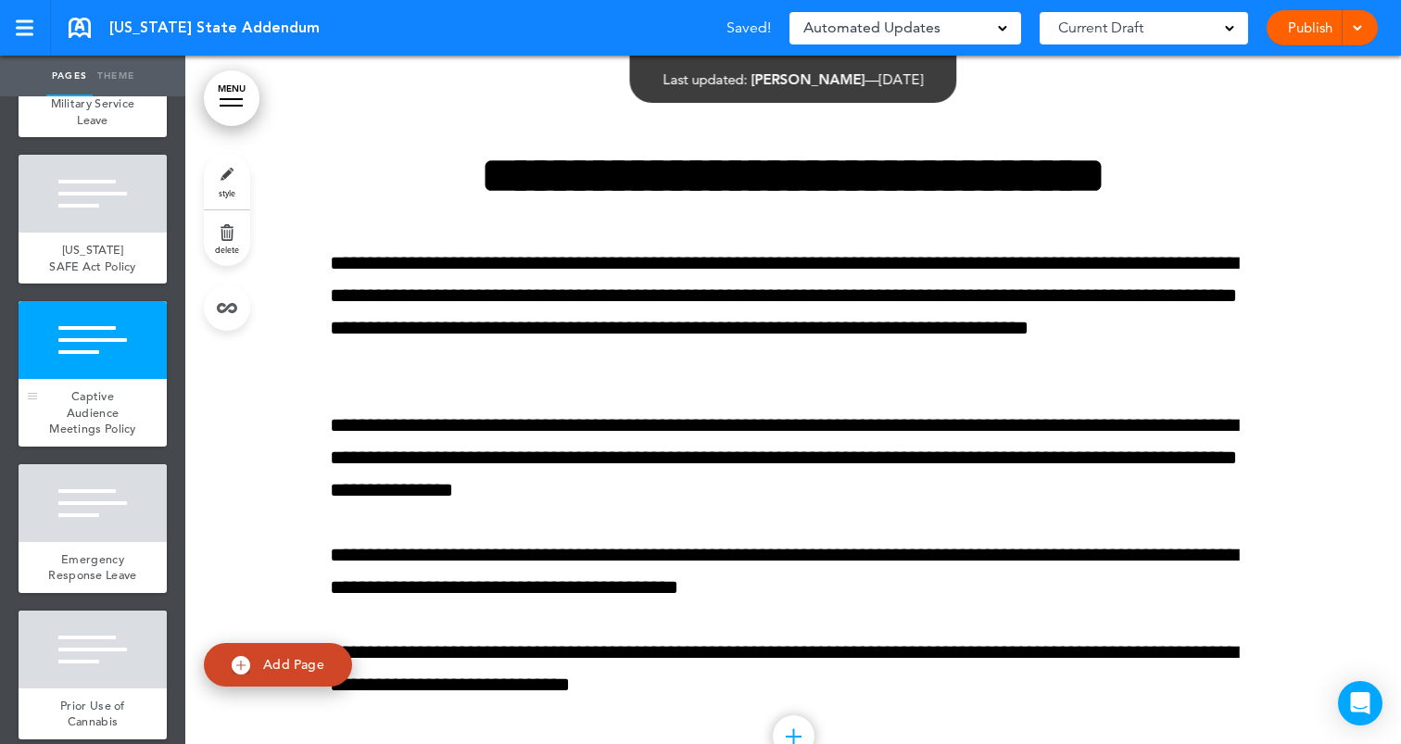
scroll to position [11059, 0]
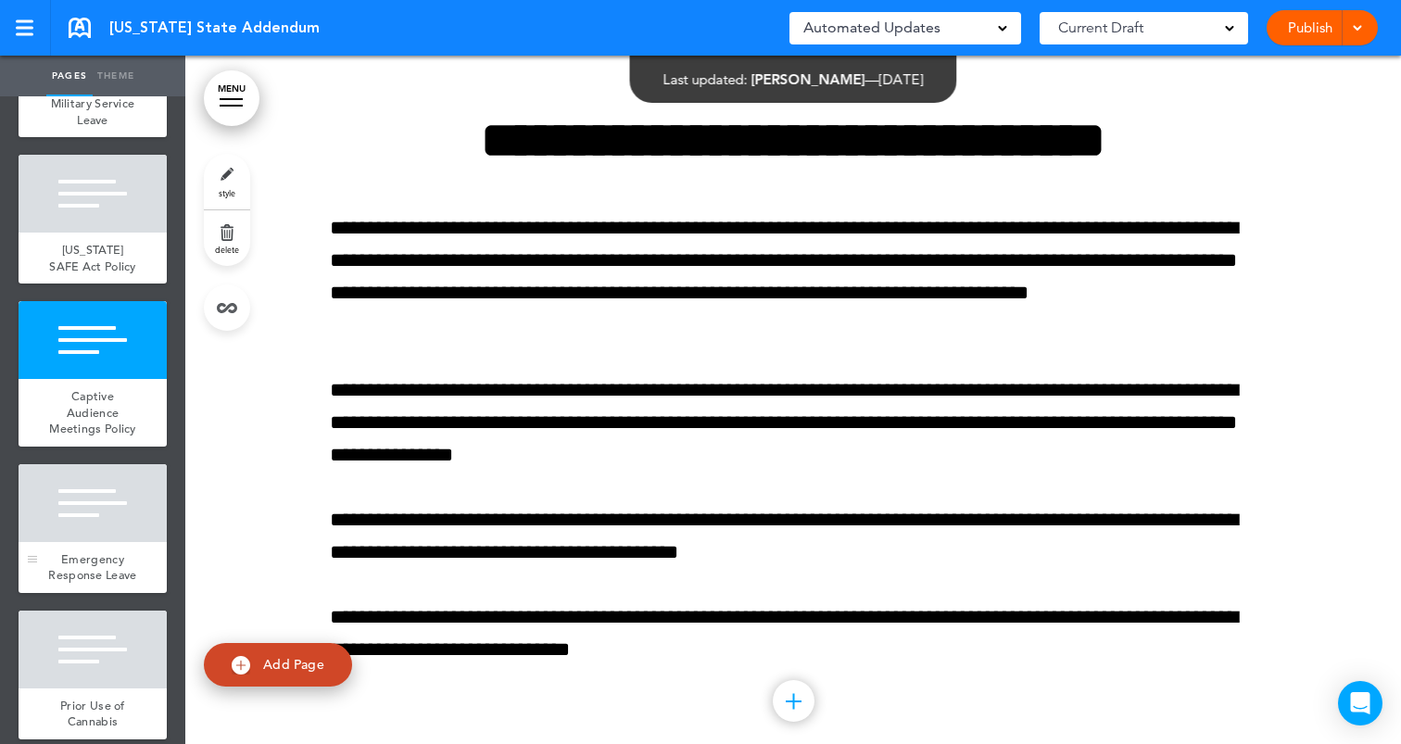
click at [122, 495] on div at bounding box center [93, 503] width 148 height 78
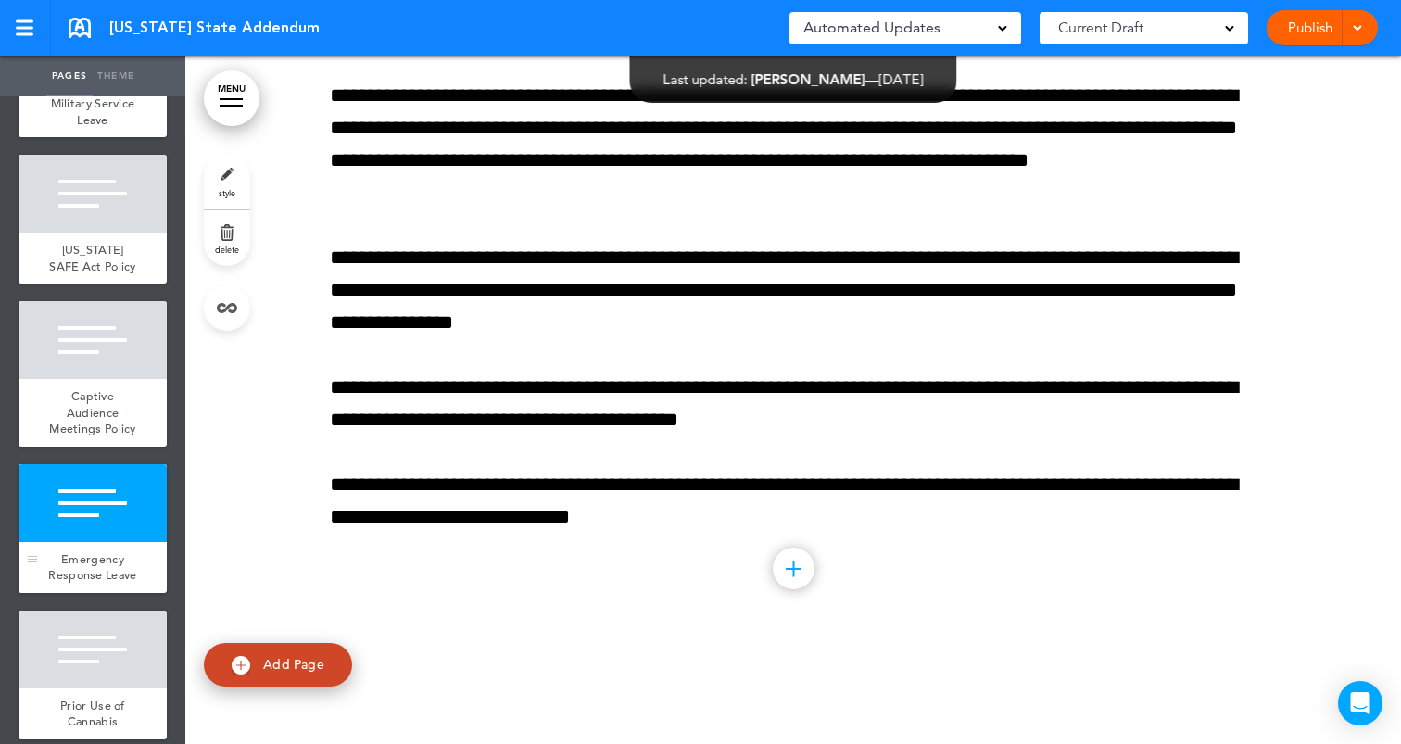
scroll to position [11797, 0]
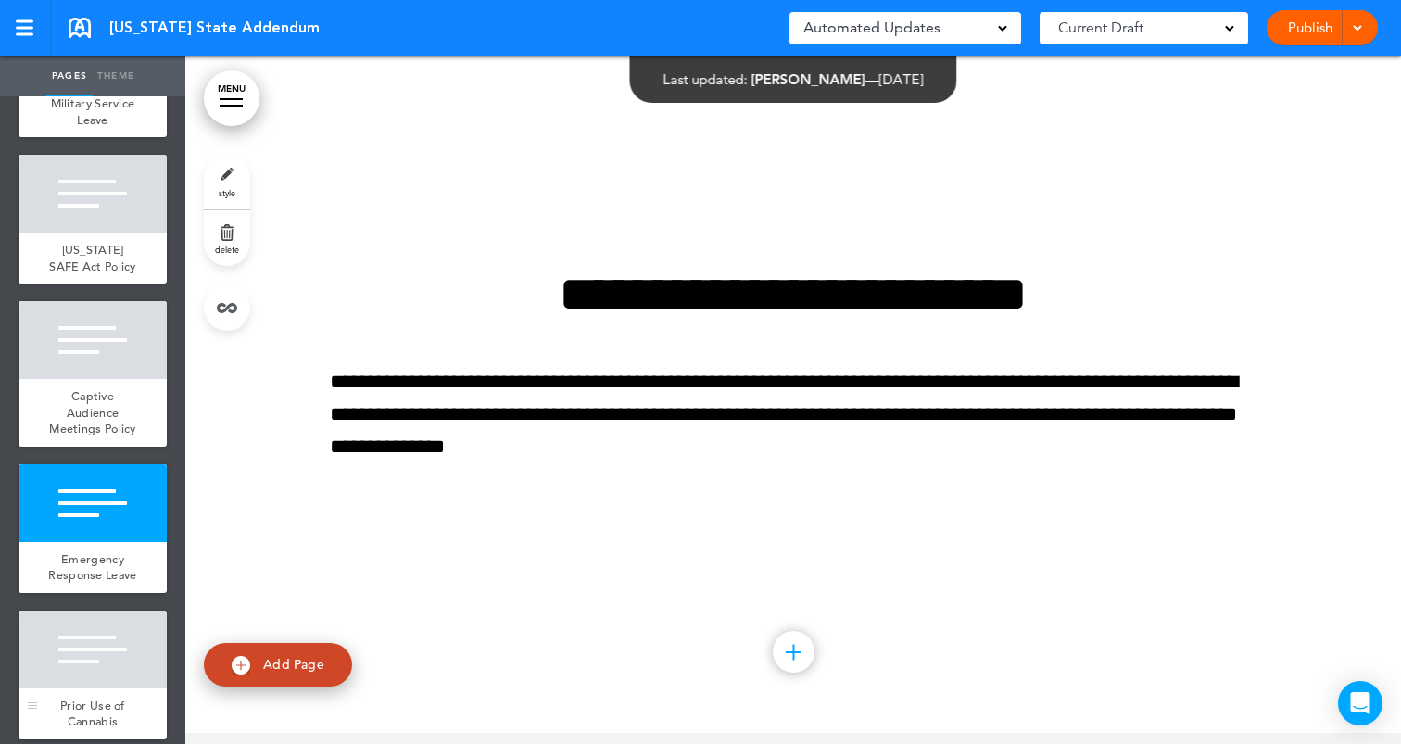
click at [113, 669] on div at bounding box center [93, 650] width 148 height 78
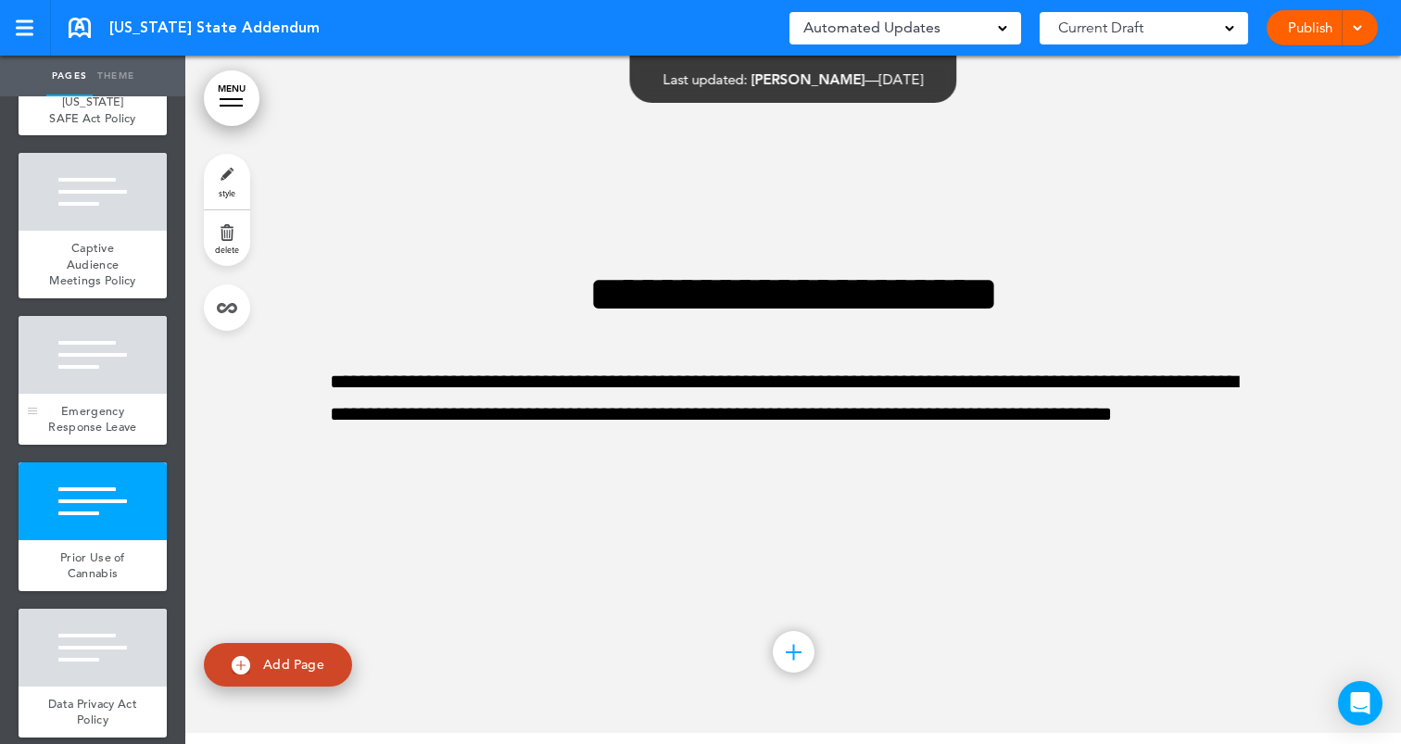
scroll to position [1701, 0]
click at [134, 399] on div "Emergency Response Leave" at bounding box center [93, 420] width 148 height 51
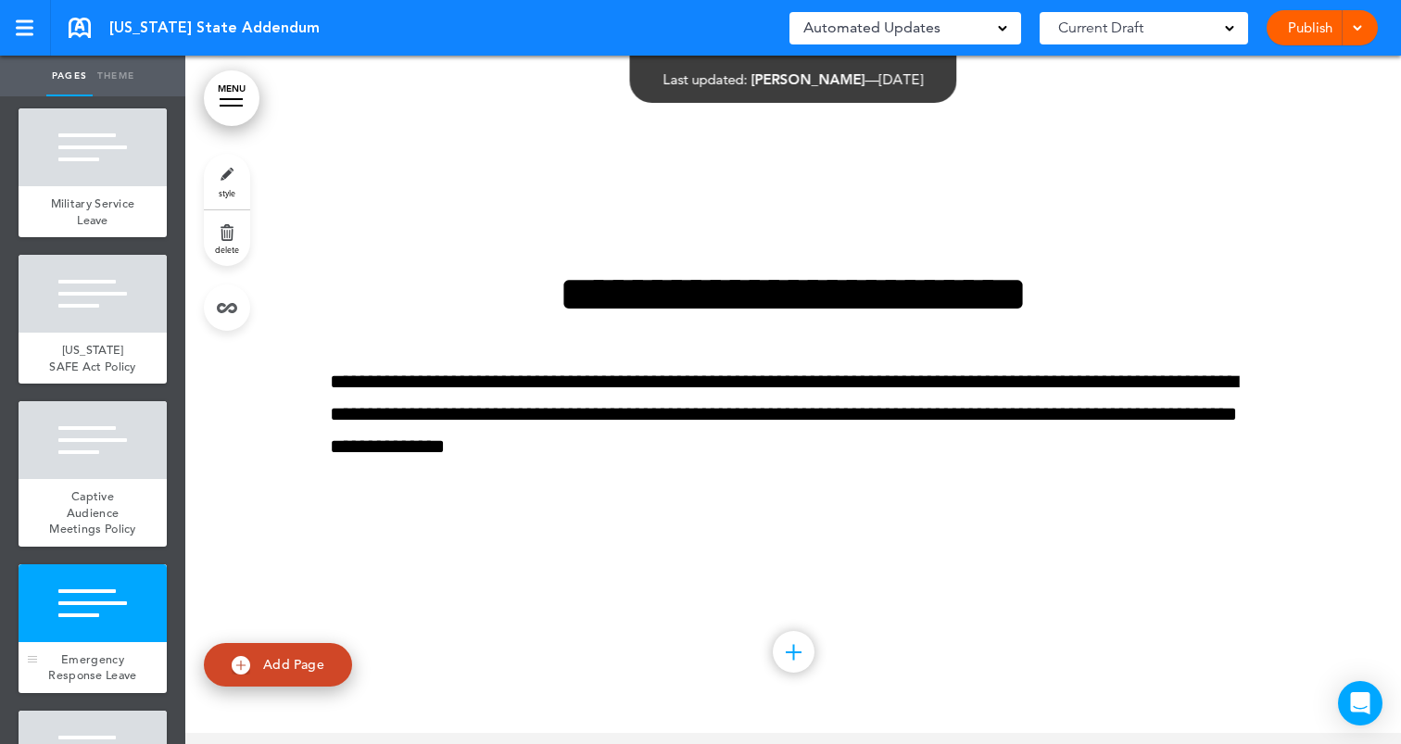
scroll to position [1442, 0]
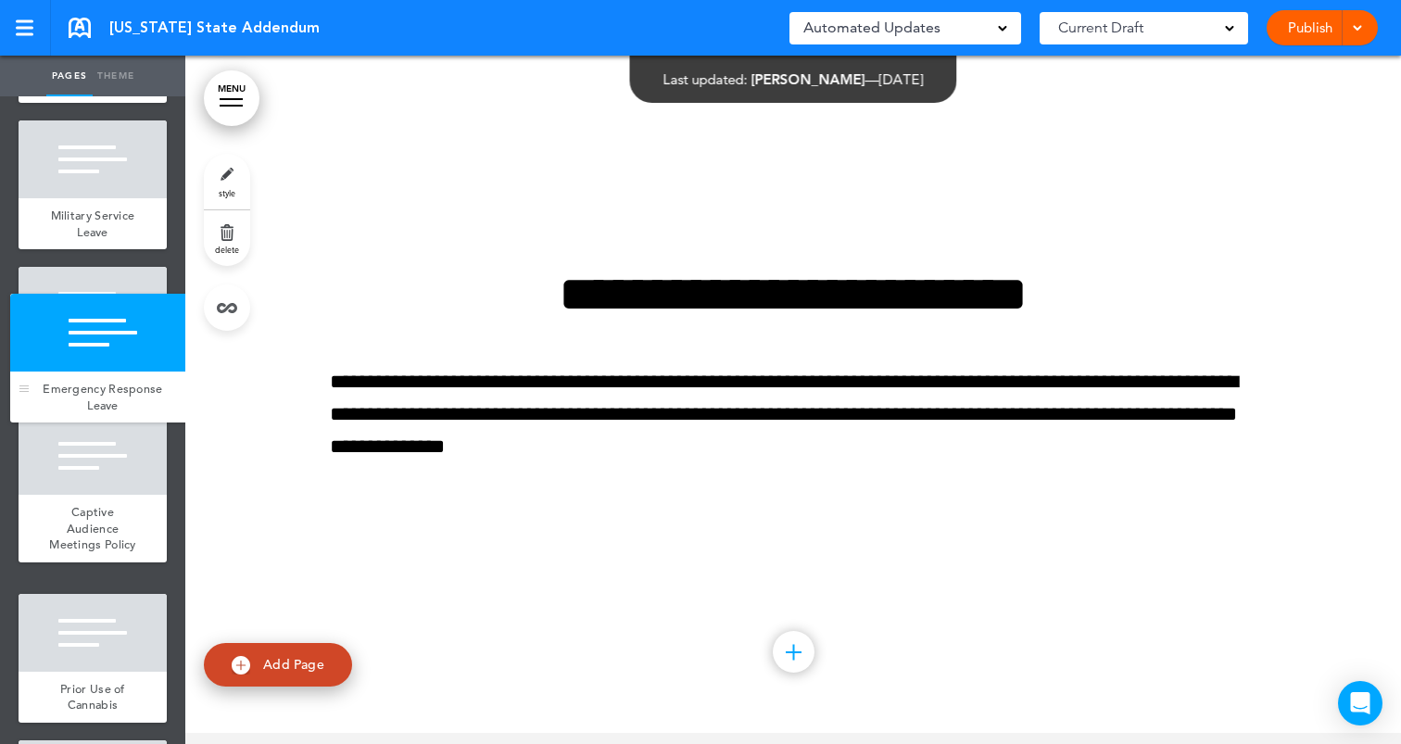
drag, startPoint x: 42, startPoint y: 663, endPoint x: 33, endPoint y: 393, distance: 270.7
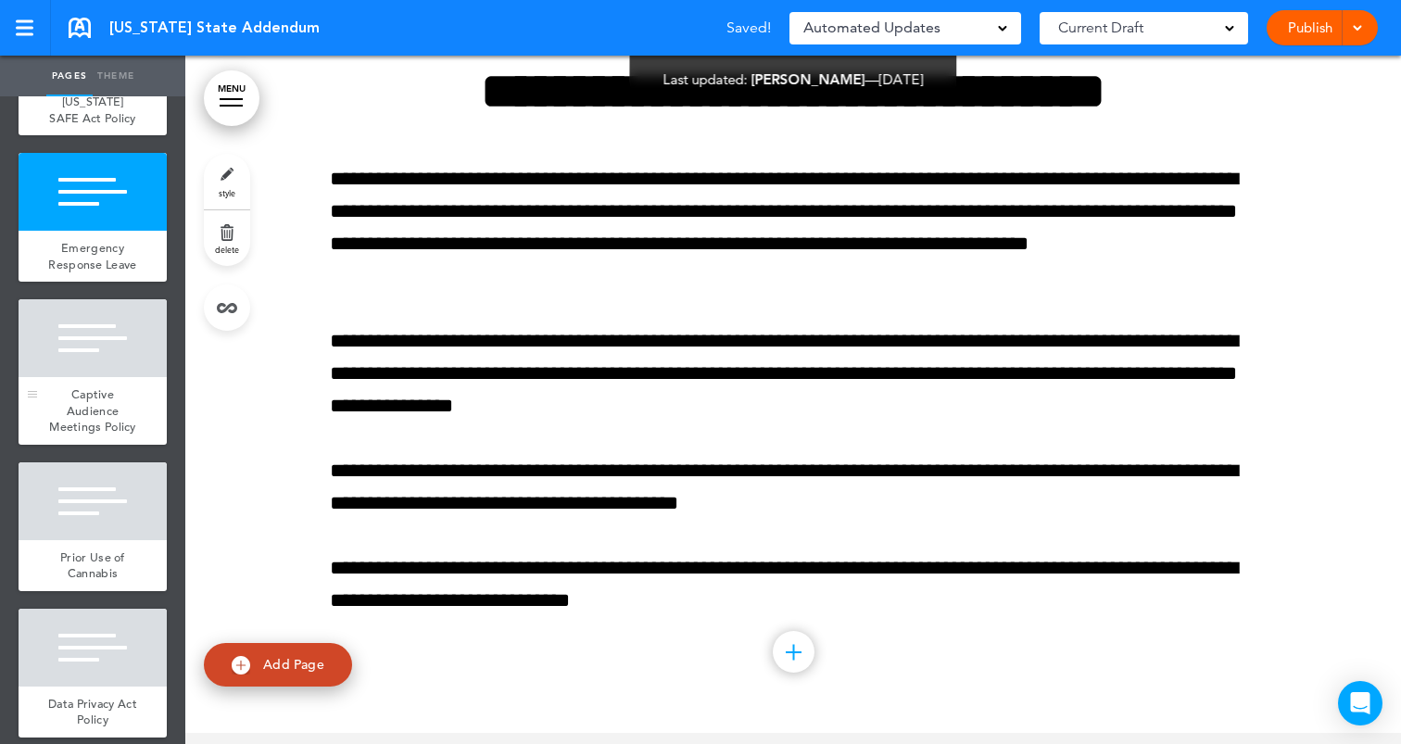
scroll to position [1701, 0]
click at [139, 394] on div "Captive Audience Meetings Policy" at bounding box center [93, 412] width 148 height 68
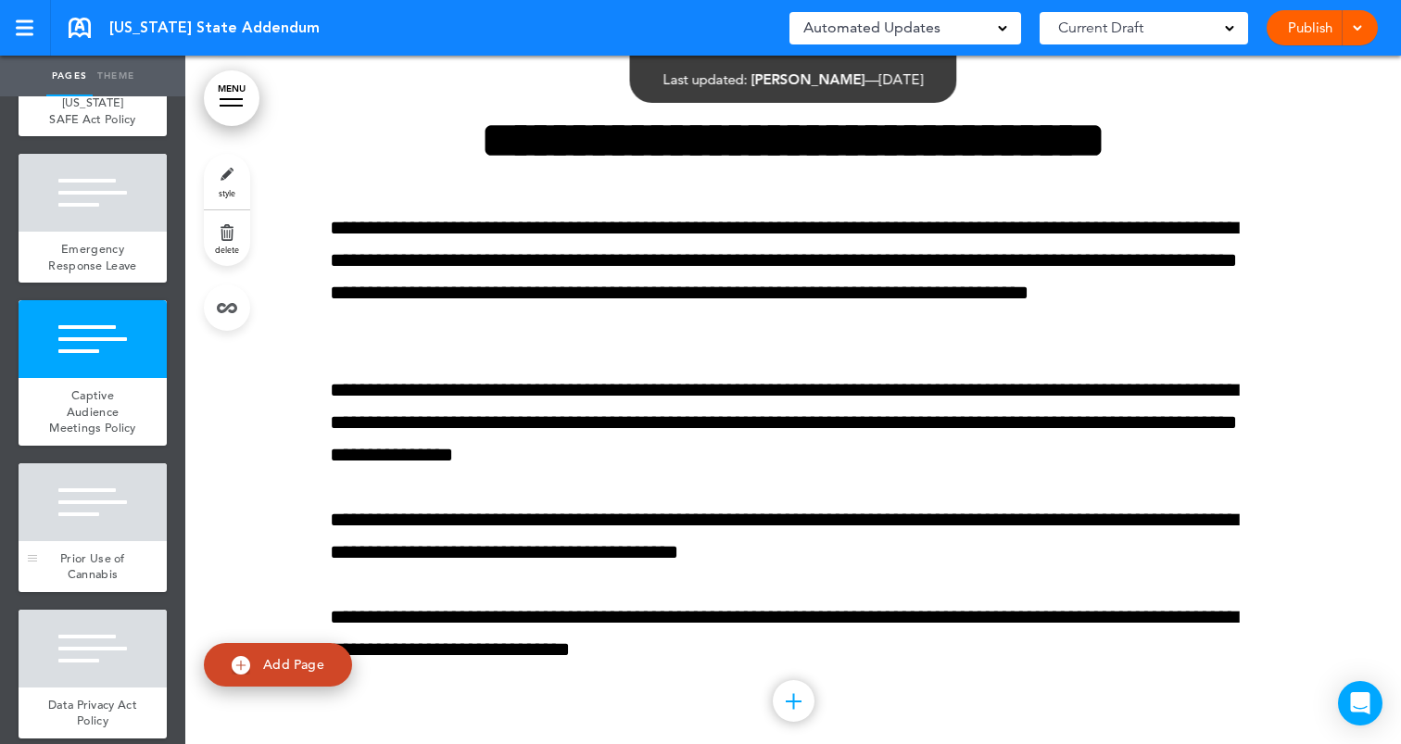
click at [128, 541] on div "Prior Use of Cannabis" at bounding box center [93, 566] width 148 height 51
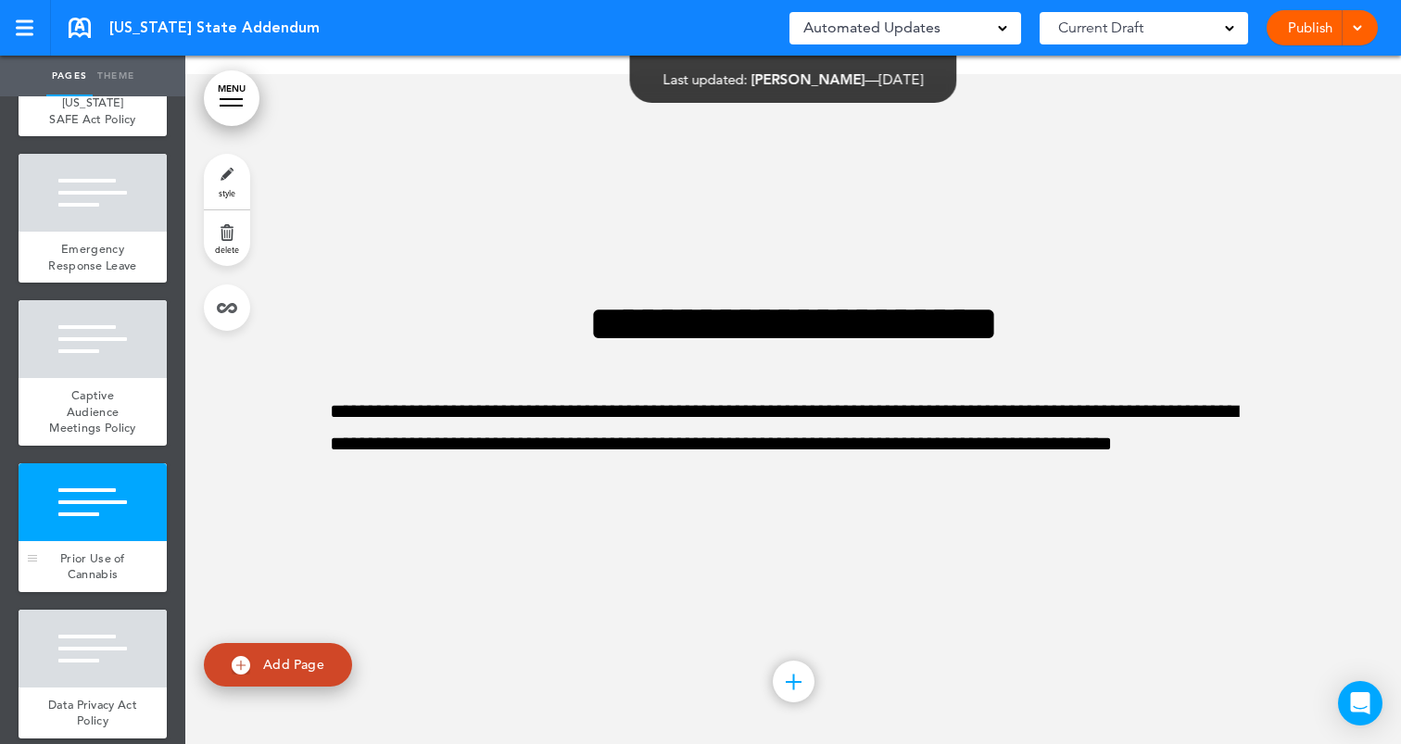
scroll to position [12485, 0]
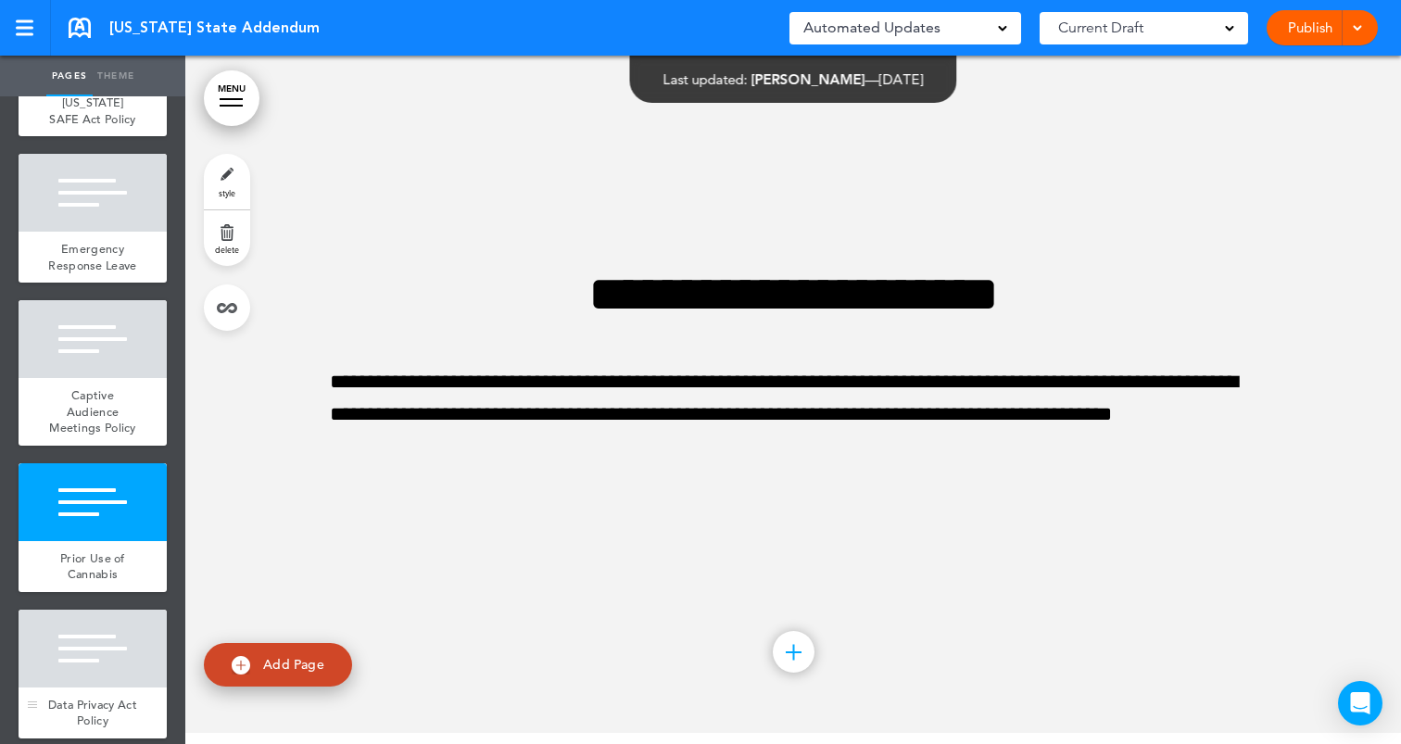
click at [107, 669] on div at bounding box center [93, 649] width 148 height 78
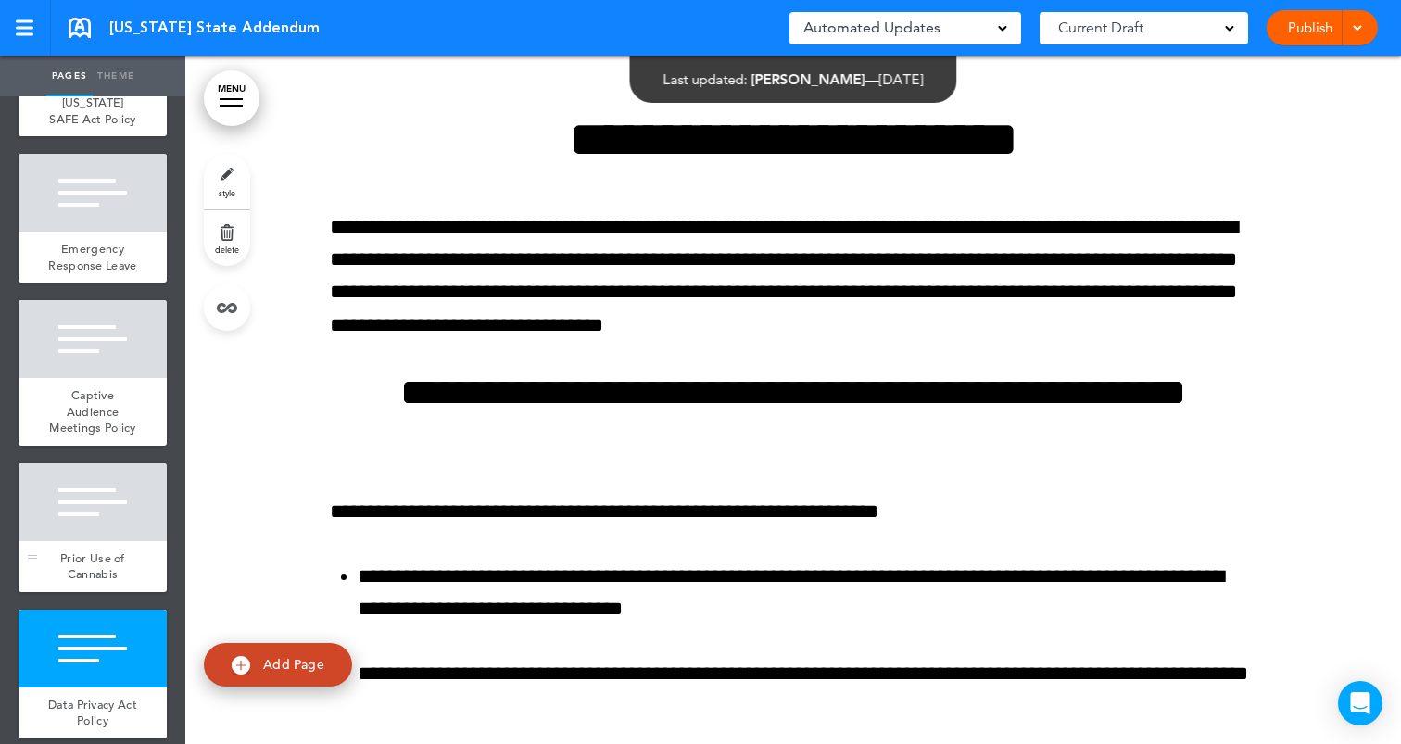
click at [96, 570] on div "Prior Use of Cannabis" at bounding box center [93, 566] width 148 height 51
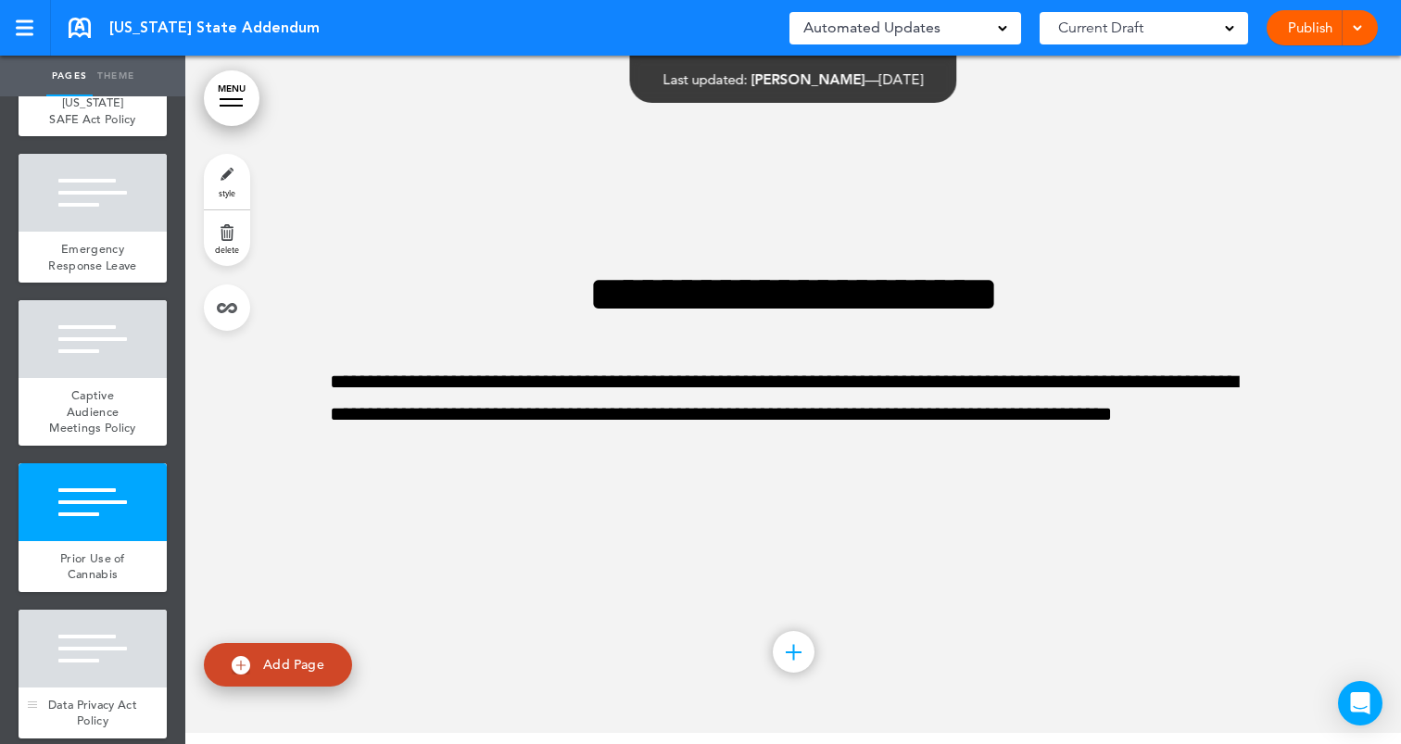
click at [106, 660] on div at bounding box center [93, 649] width 148 height 78
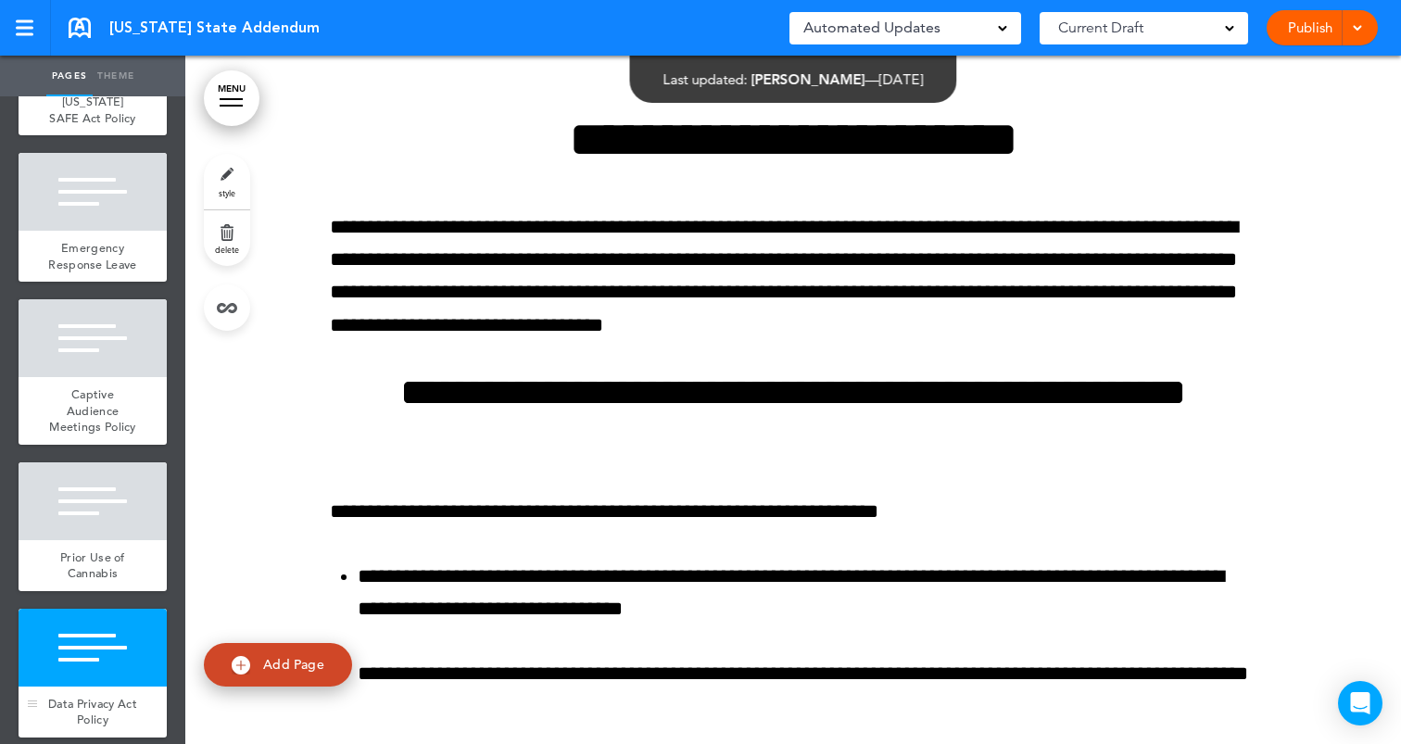
scroll to position [1701, 0]
click at [1302, 31] on link "Publish" at bounding box center [1310, 27] width 58 height 35
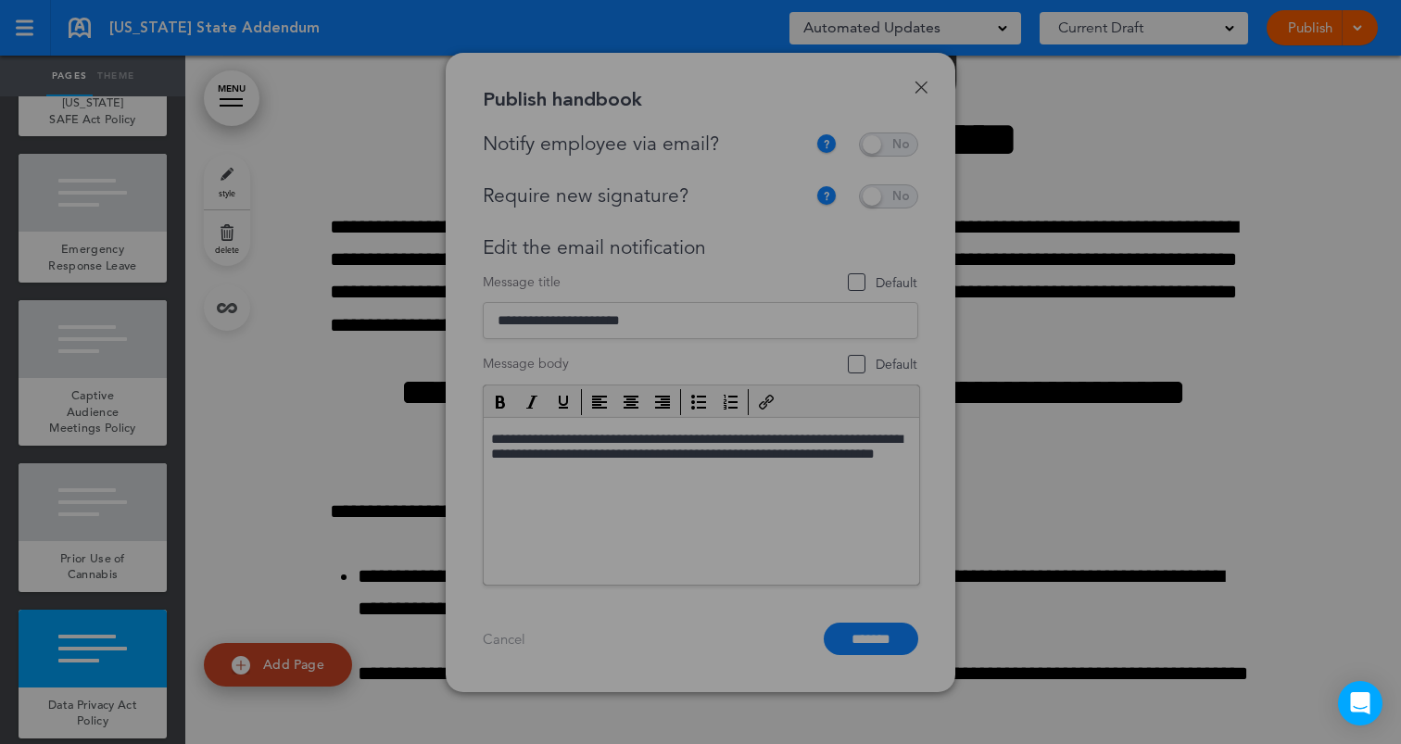
scroll to position [0, 0]
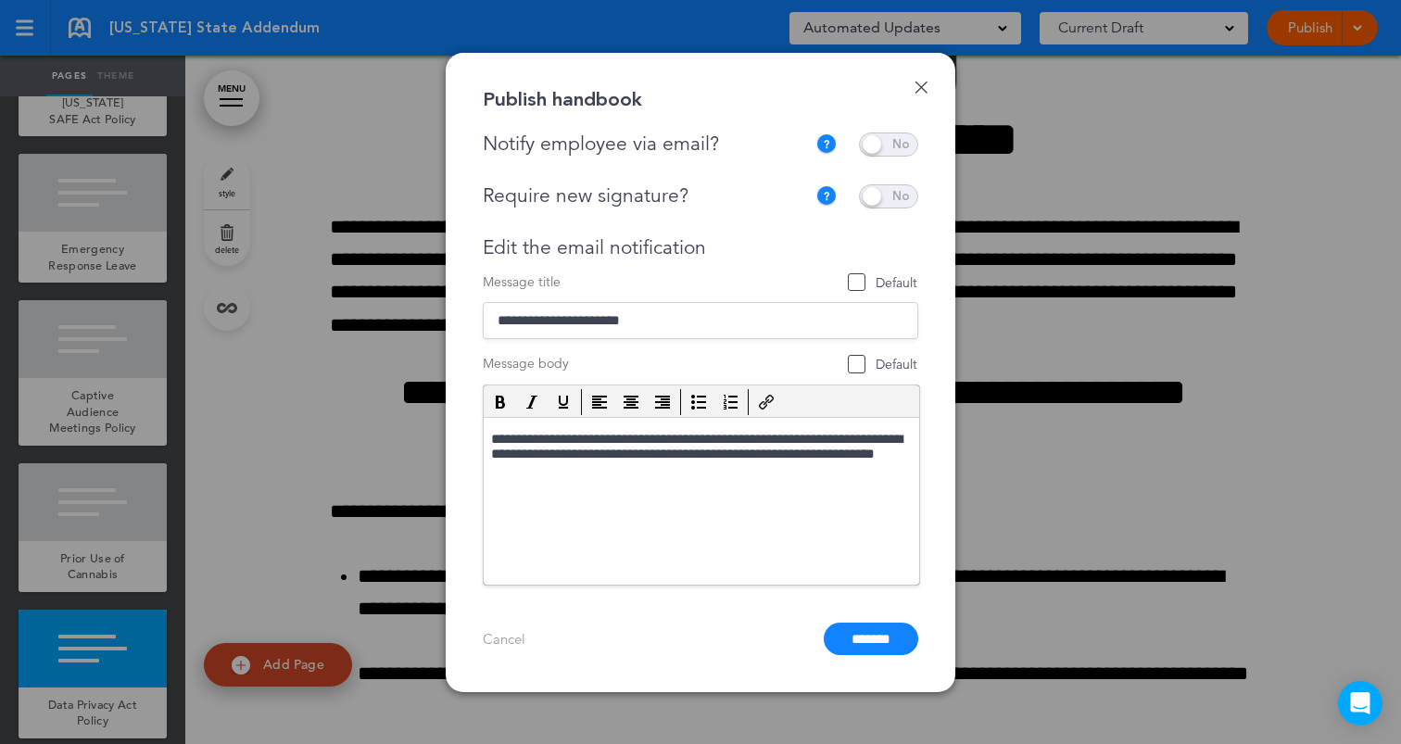
click at [911, 132] on div "Done Publish handbook Notify employee via email? If this handbook is ready to v…" at bounding box center [701, 372] width 510 height 639
click at [906, 147] on span at bounding box center [888, 144] width 59 height 24
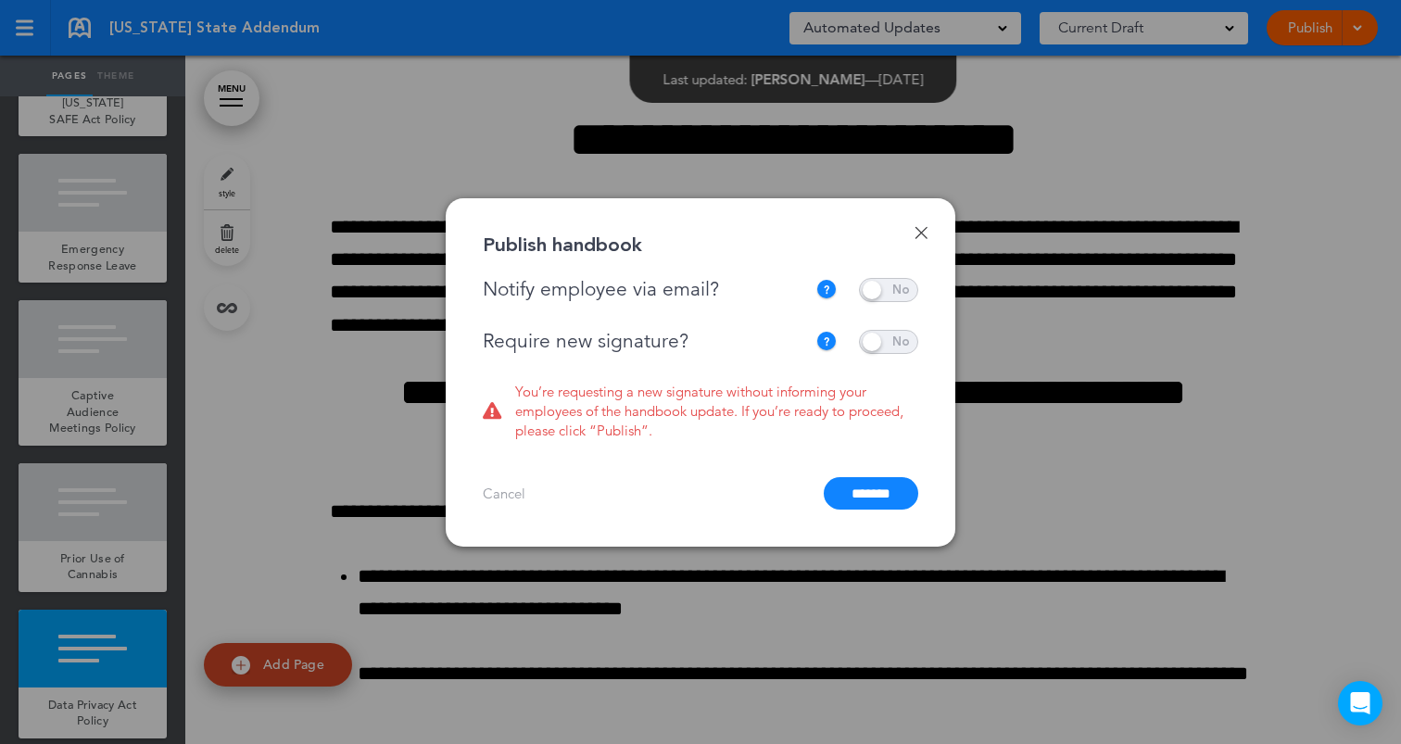
click at [885, 334] on span at bounding box center [888, 342] width 59 height 24
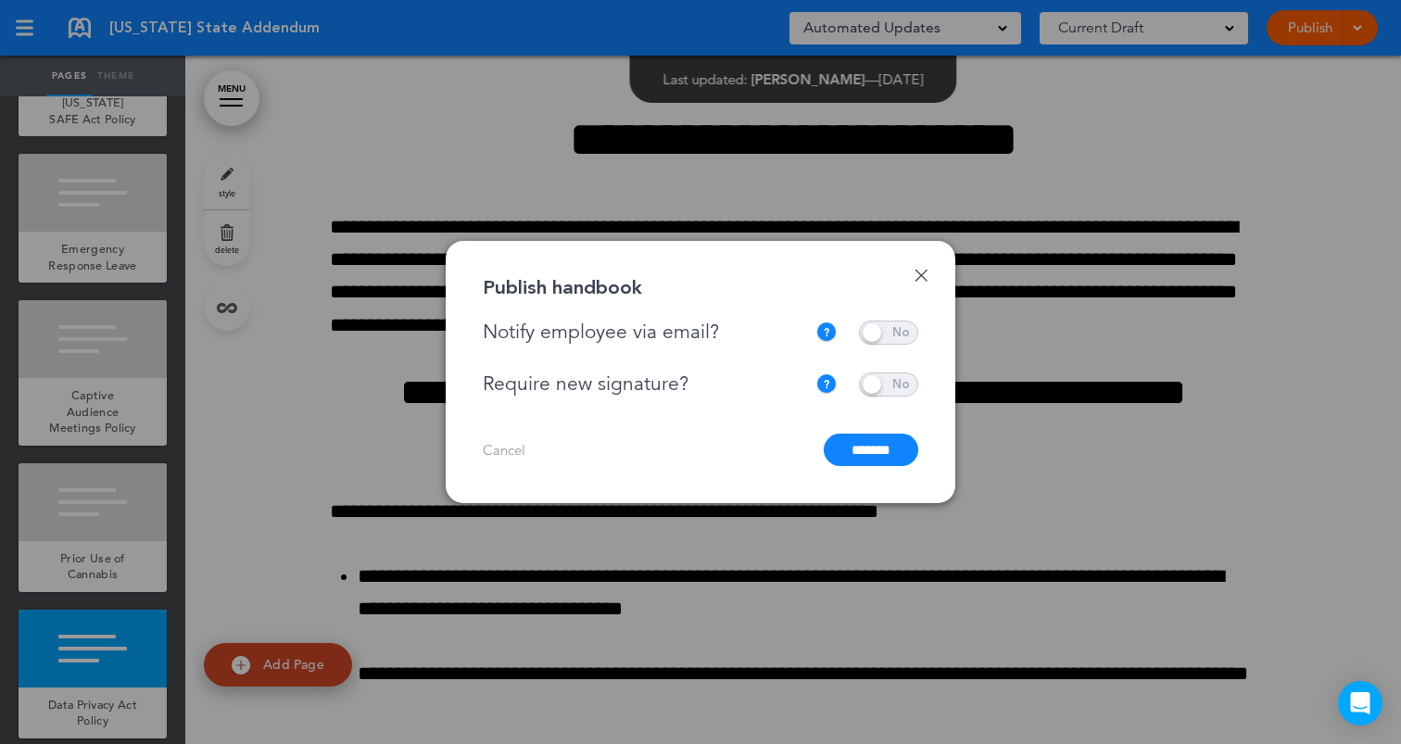
click at [863, 454] on input "*******" at bounding box center [871, 450] width 95 height 32
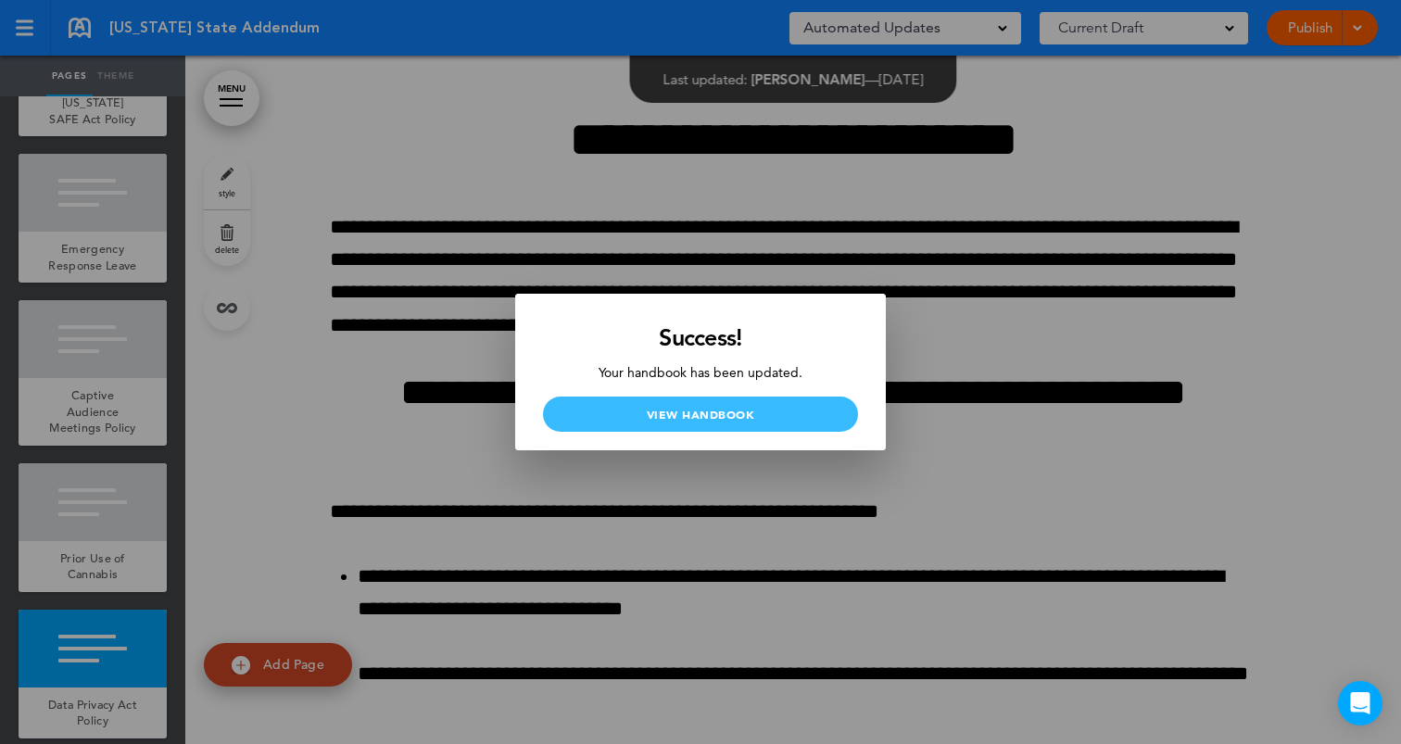
click at [820, 411] on link "View Handbook" at bounding box center [700, 414] width 315 height 35
